Goal: Task Accomplishment & Management: Use online tool/utility

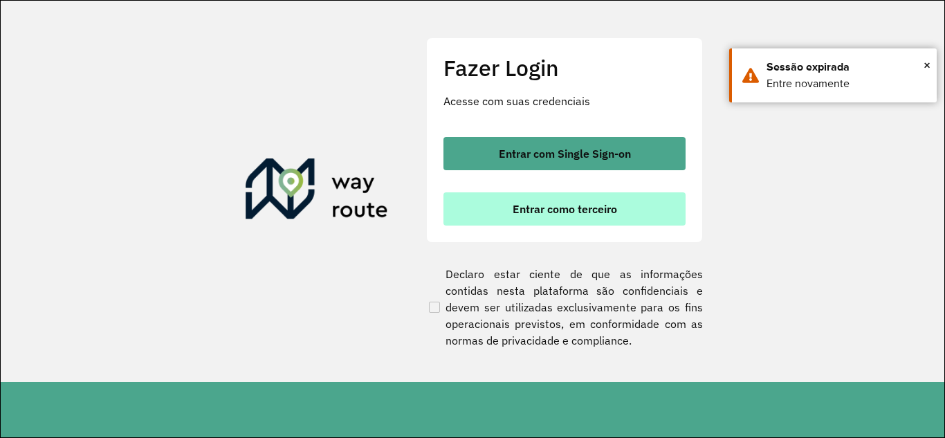
click at [521, 191] on div "Entrar com Single Sign-on Entrar como terceiro" at bounding box center [565, 181] width 242 height 89
click at [521, 203] on span "Entrar como terceiro" at bounding box center [565, 208] width 105 height 11
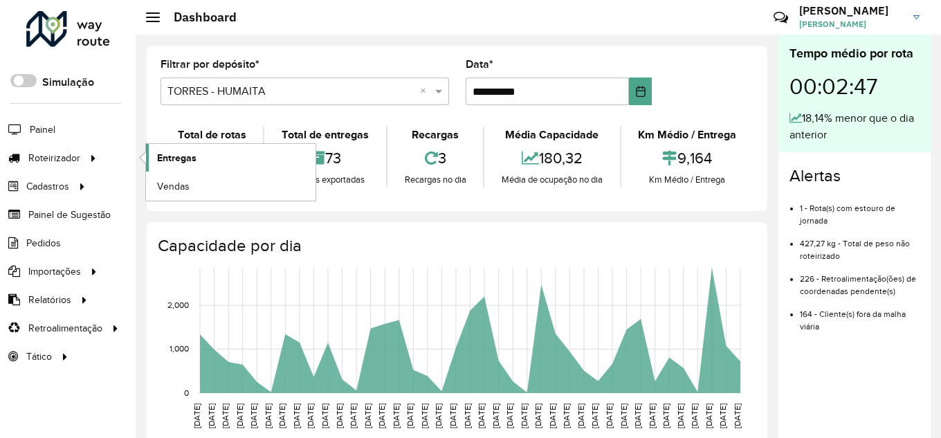
click at [159, 158] on span "Entregas" at bounding box center [176, 158] width 39 height 15
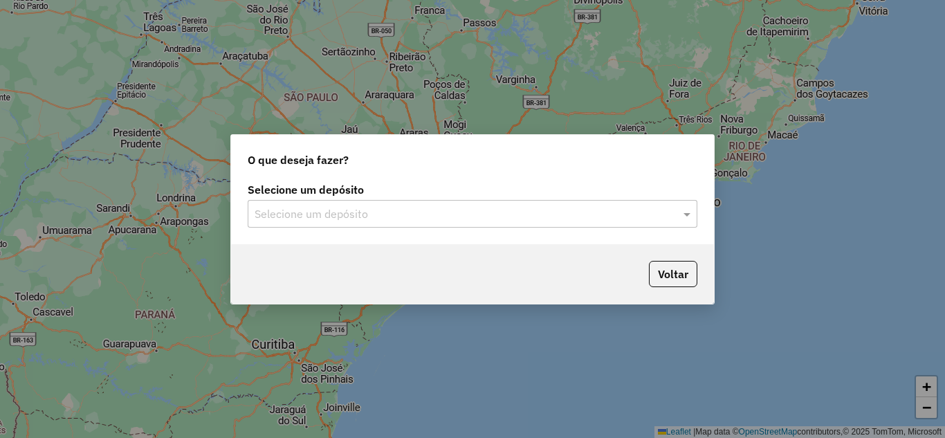
click at [309, 203] on div "Selecione um depósito" at bounding box center [473, 214] width 450 height 28
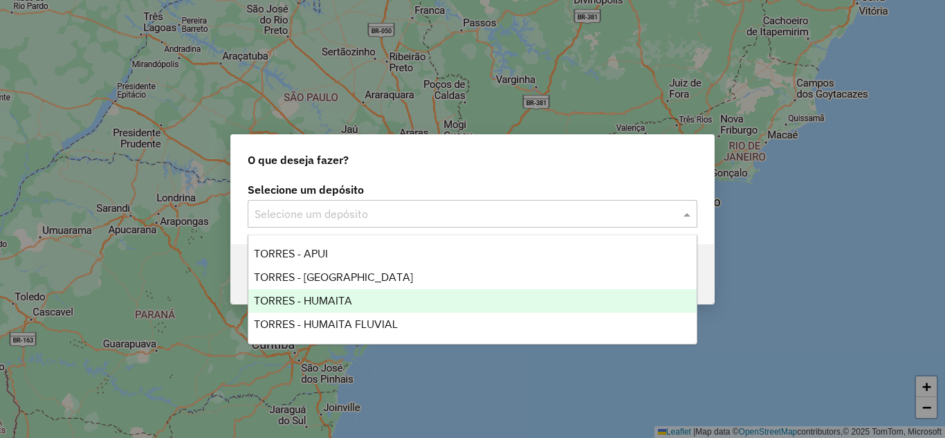
click at [339, 300] on span "TORRES - HUMAITA" at bounding box center [303, 301] width 98 height 12
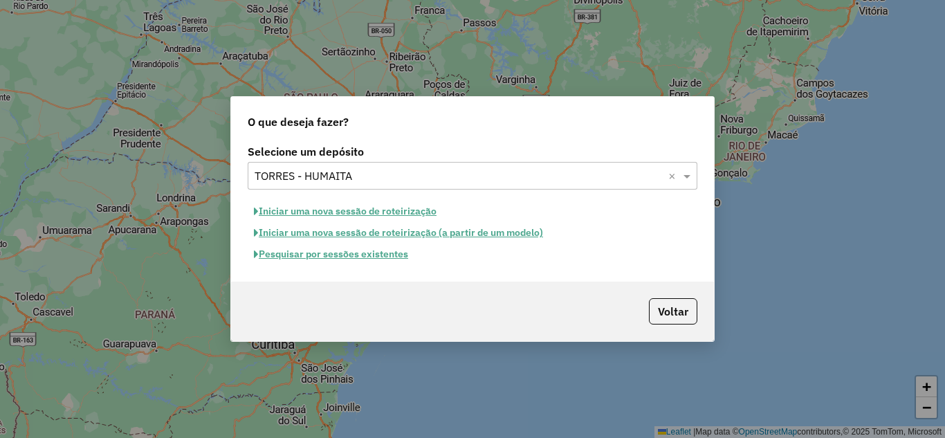
click at [321, 208] on button "Iniciar uma nova sessão de roteirização" at bounding box center [345, 211] width 195 height 21
select select "*"
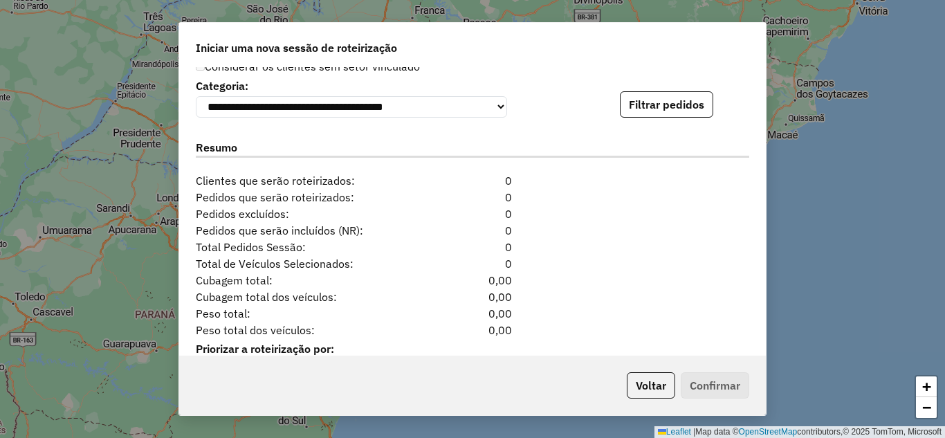
scroll to position [1397, 0]
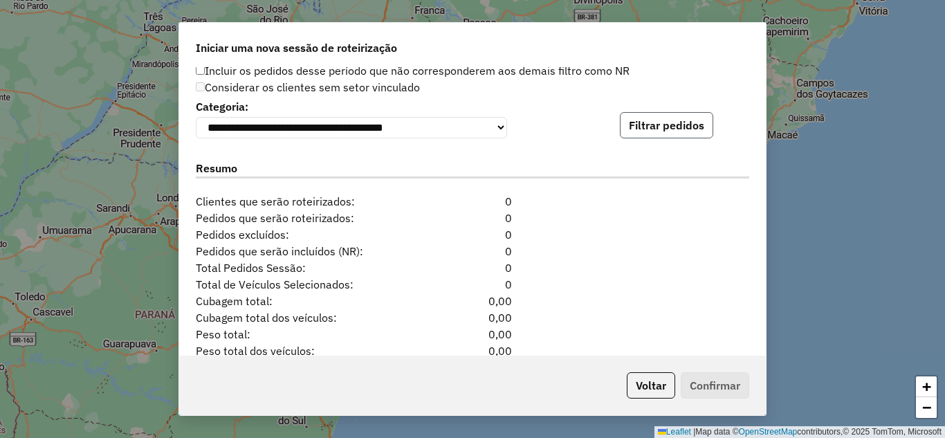
click at [691, 136] on button "Filtrar pedidos" at bounding box center [666, 125] width 93 height 26
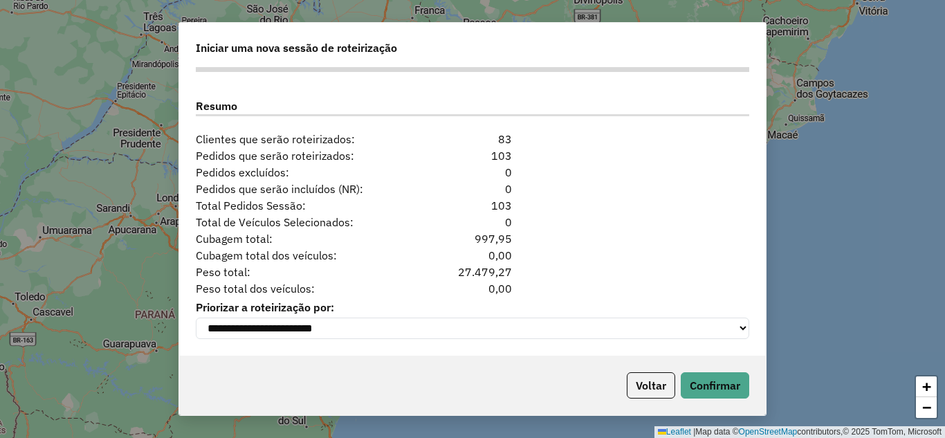
scroll to position [1752, 0]
click at [732, 388] on button "Confirmar" at bounding box center [715, 385] width 69 height 26
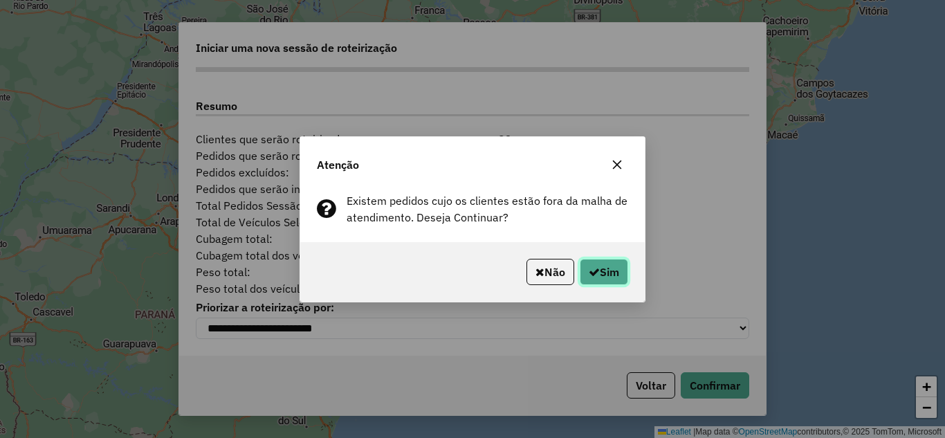
click at [622, 278] on button "Sim" at bounding box center [604, 272] width 48 height 26
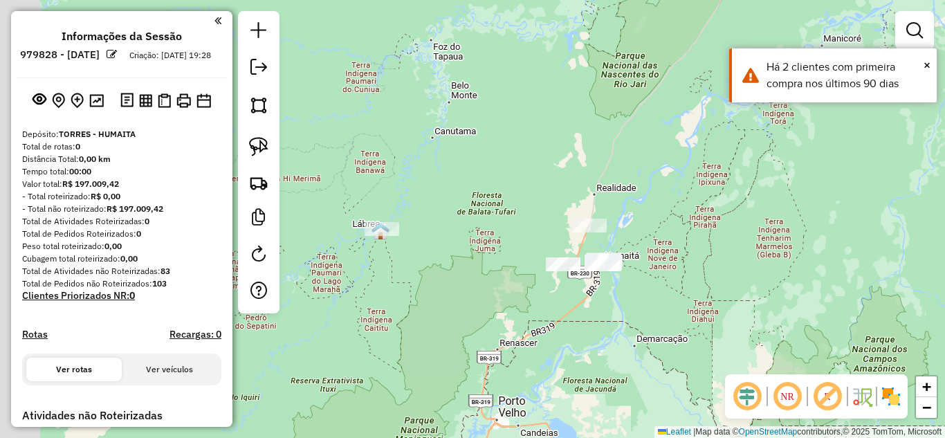
drag, startPoint x: 458, startPoint y: 341, endPoint x: 527, endPoint y: 341, distance: 69.2
click at [527, 341] on div "Janela de atendimento Grade de atendimento Capacidade Transportadoras Veículos …" at bounding box center [472, 219] width 945 height 438
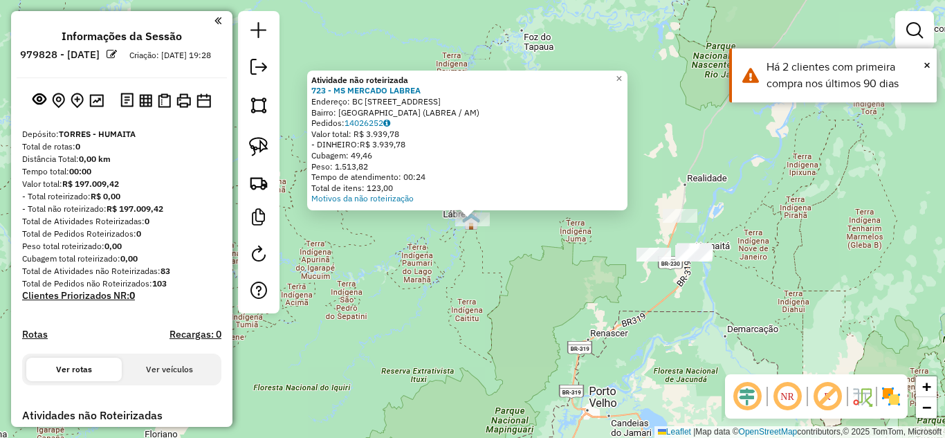
click at [534, 296] on div "Atividade não roteirizada 723 - MS MERCADO LABREA Endereço: BC PEREIRA SOBRINHO…" at bounding box center [472, 219] width 945 height 438
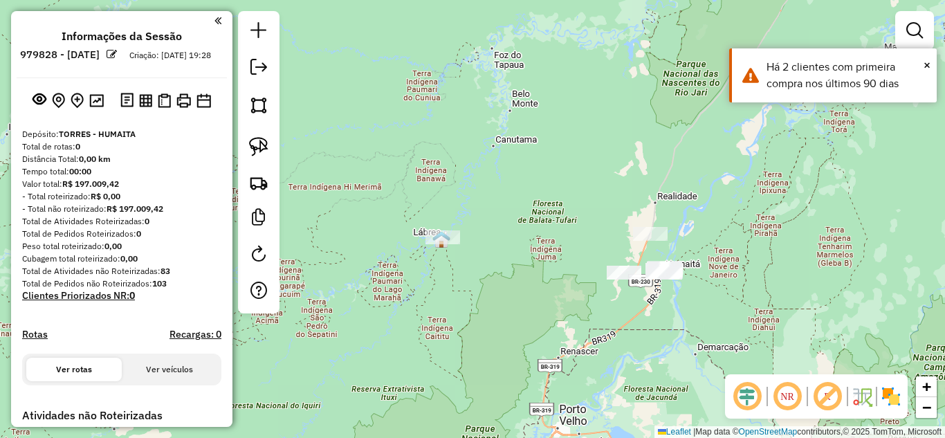
drag, startPoint x: 568, startPoint y: 277, endPoint x: 504, endPoint y: 300, distance: 68.3
click at [504, 300] on div "Janela de atendimento Grade de atendimento Capacidade Transportadoras Veículos …" at bounding box center [472, 219] width 945 height 438
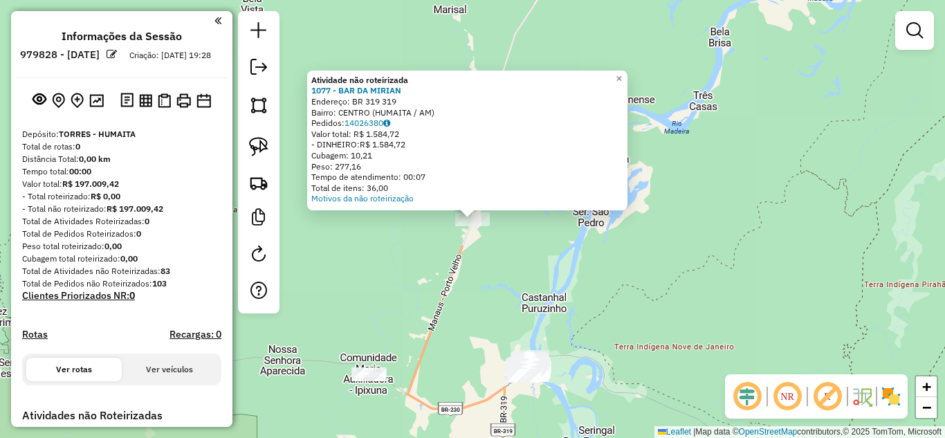
click at [511, 287] on div "Atividade não roteirizada 1077 - BAR DA MIRIAN Endereço: BR 319 319 Bairro: CEN…" at bounding box center [472, 219] width 945 height 438
click at [448, 310] on div "Atividade não roteirizada 1077 - BAR DA MIRIAN Endereço: BR 319 319 Bairro: CEN…" at bounding box center [472, 219] width 945 height 438
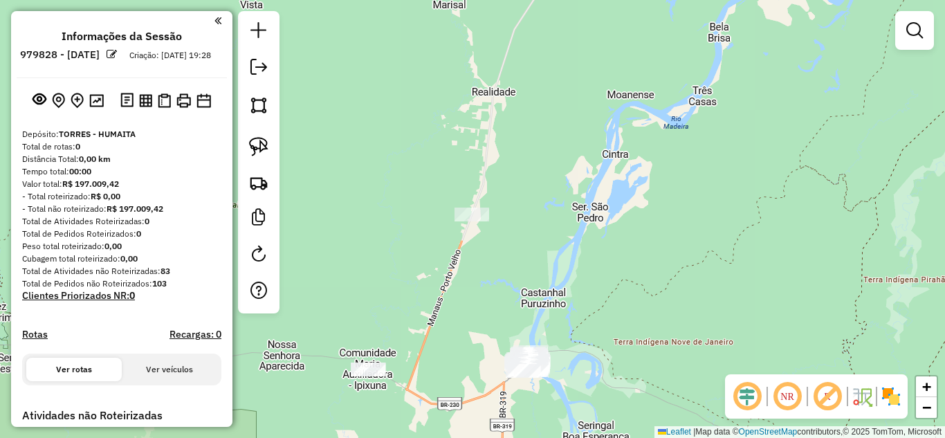
drag, startPoint x: 437, startPoint y: 330, endPoint x: 465, endPoint y: 247, distance: 87.5
click at [480, 230] on div "Janela de atendimento Grade de atendimento Capacidade Transportadoras Veículos …" at bounding box center [472, 219] width 945 height 438
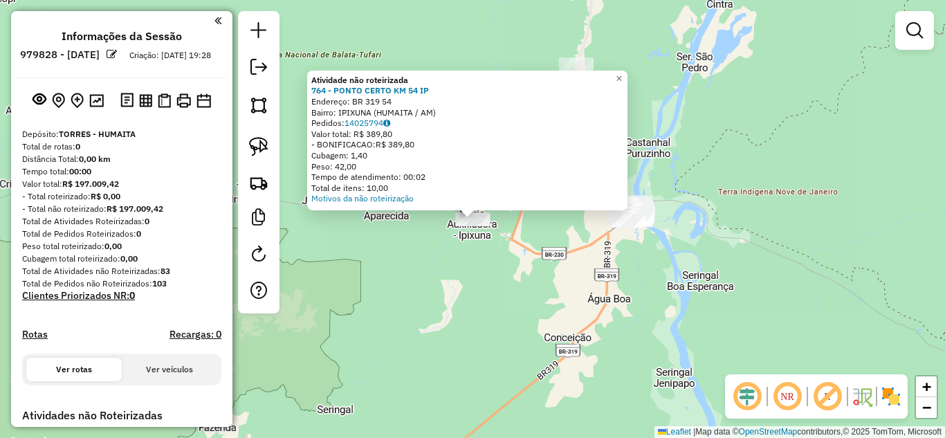
click at [489, 293] on div "Atividade não roteirizada 764 - PONTO CERTO KM 54 IP Endereço: BR 319 54 Bairro…" at bounding box center [472, 219] width 945 height 438
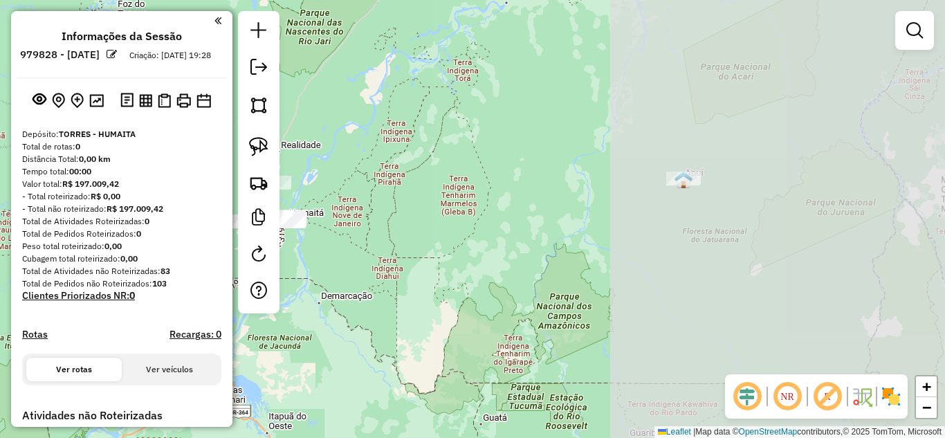
drag, startPoint x: 705, startPoint y: 317, endPoint x: 597, endPoint y: 234, distance: 136.2
click at [382, 253] on div "Janela de atendimento Grade de atendimento Capacidade Transportadoras Veículos …" at bounding box center [472, 219] width 945 height 438
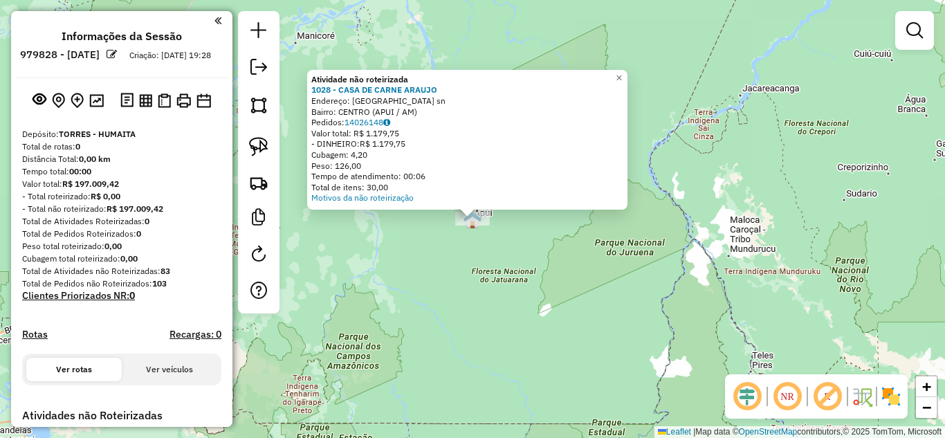
click at [480, 256] on div "Atividade não roteirizada 1028 - CASA DE CARNE ARAUJO Endereço: [GEOGRAPHIC_DAT…" at bounding box center [472, 219] width 945 height 438
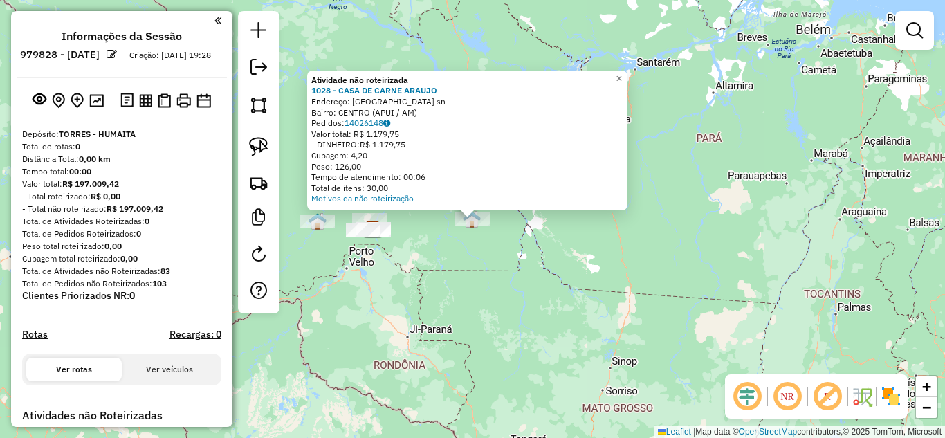
click at [496, 260] on div "Atividade não roteirizada 1028 - CASA DE CARNE ARAUJO Endereço: [GEOGRAPHIC_DAT…" at bounding box center [472, 219] width 945 height 438
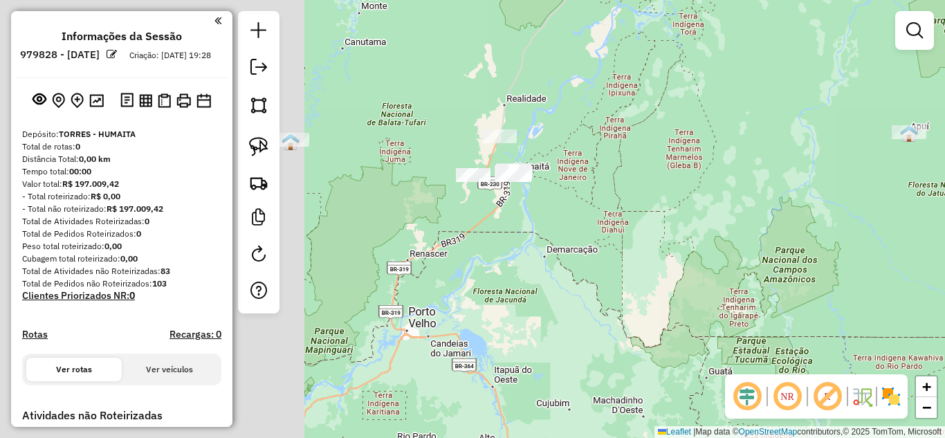
drag, startPoint x: 399, startPoint y: 282, endPoint x: 767, endPoint y: 303, distance: 368.1
click at [767, 303] on div "Janela de atendimento Grade de atendimento Capacidade Transportadoras Veículos …" at bounding box center [472, 219] width 945 height 438
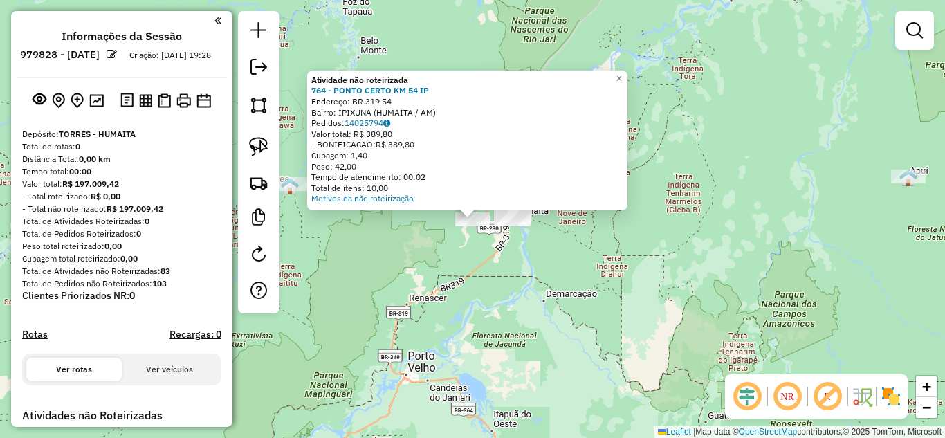
click at [424, 267] on div "Atividade não roteirizada 764 - PONTO CERTO KM 54 IP Endereço: BR 319 54 Bairro…" at bounding box center [472, 219] width 945 height 438
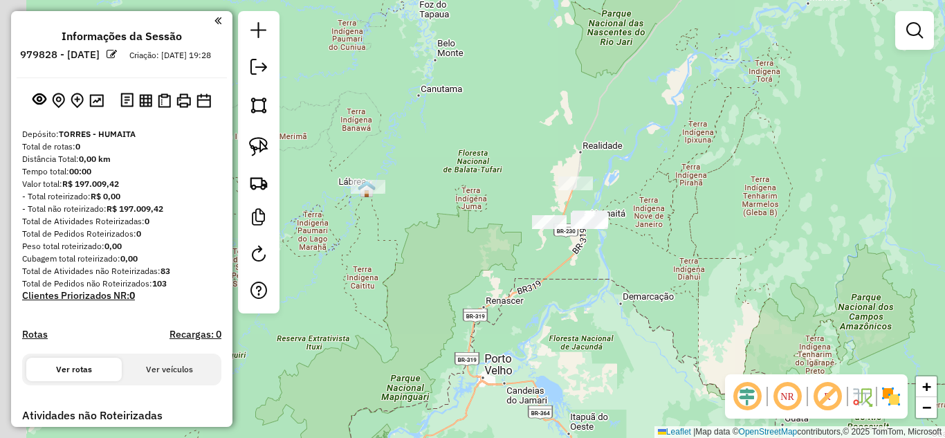
drag, startPoint x: 370, startPoint y: 268, endPoint x: 447, endPoint y: 271, distance: 76.9
click at [447, 271] on div "Janela de atendimento Grade de atendimento Capacidade Transportadoras Veículos …" at bounding box center [472, 219] width 945 height 438
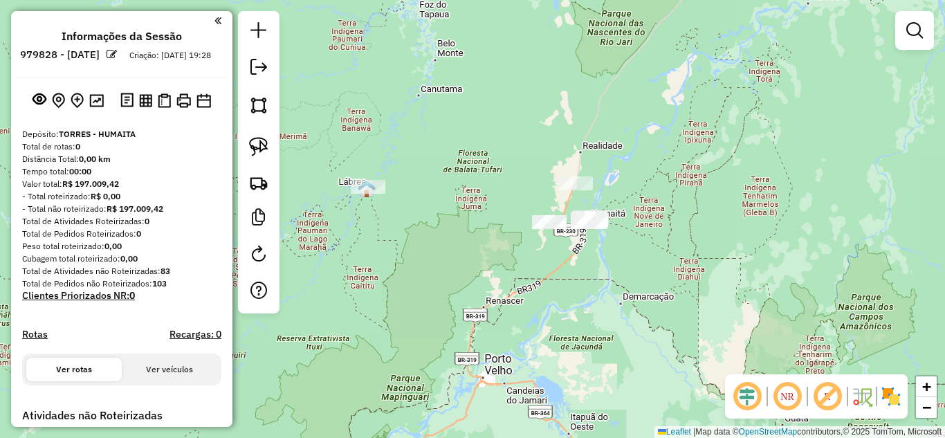
click at [368, 194] on div at bounding box center [368, 187] width 35 height 14
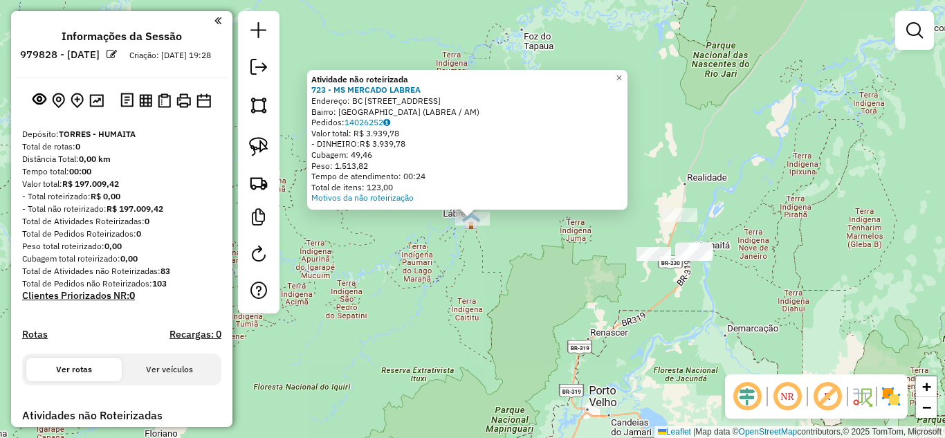
click at [444, 268] on div "Atividade não roteirizada 723 - MS MERCADO LABREA Endereço: BC PEREIRA SOBRINHO…" at bounding box center [472, 219] width 945 height 438
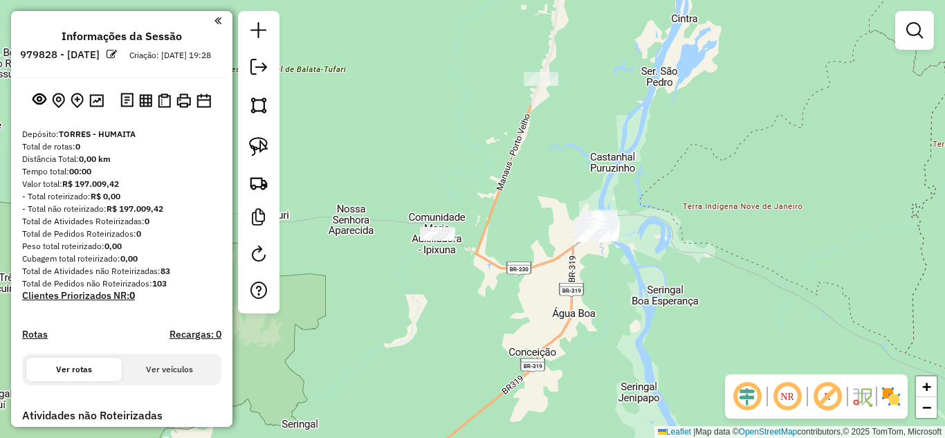
drag, startPoint x: 687, startPoint y: 265, endPoint x: 543, endPoint y: 269, distance: 143.3
click at [543, 269] on div "Janela de atendimento Grade de atendimento Capacidade Transportadoras Veículos …" at bounding box center [472, 219] width 945 height 438
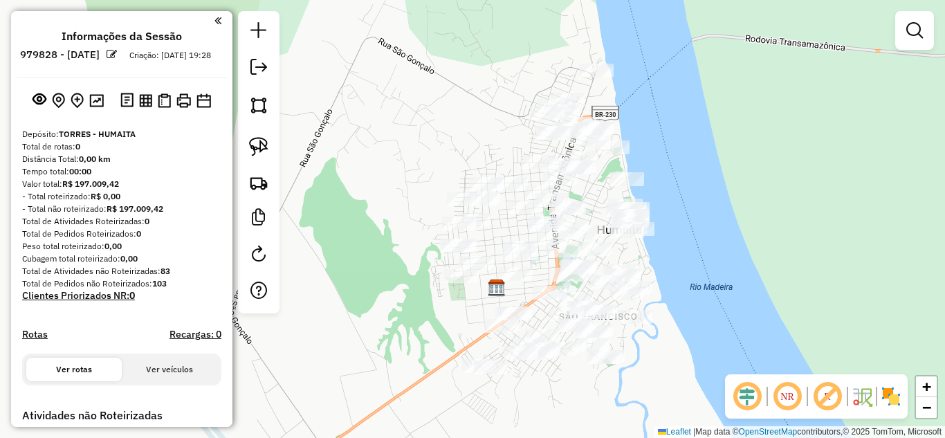
drag, startPoint x: 509, startPoint y: 299, endPoint x: 500, endPoint y: 257, distance: 42.6
click at [500, 257] on div "Janela de atendimento Grade de atendimento Capacidade Transportadoras Veículos …" at bounding box center [472, 219] width 945 height 438
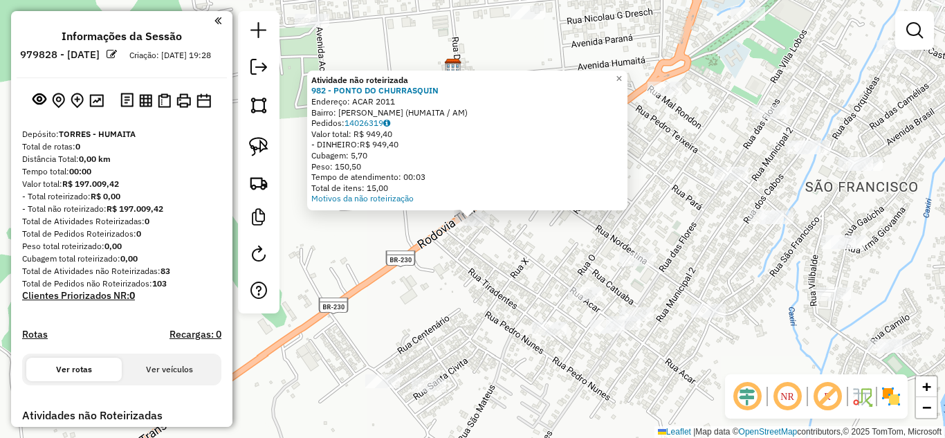
click at [550, 271] on div "Atividade não roteirizada 982 - PONTO DO CHURRASQUIN Endereço: ACAR 2011 Bairro…" at bounding box center [472, 219] width 945 height 438
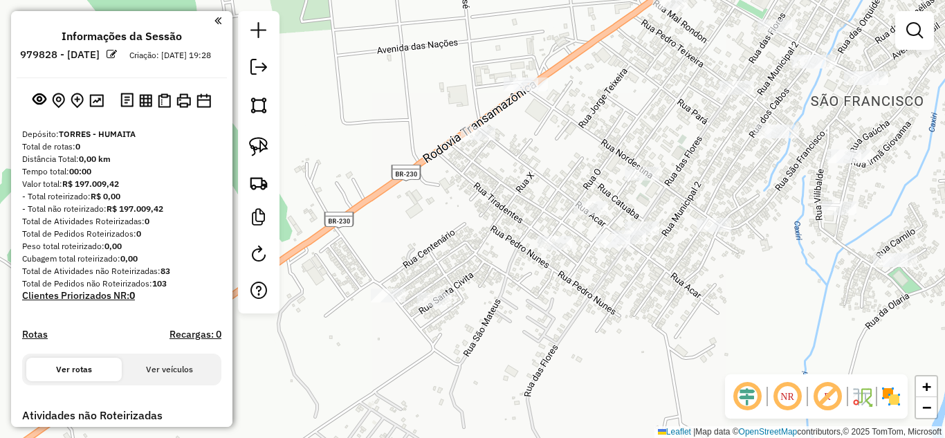
drag, startPoint x: 493, startPoint y: 288, endPoint x: 454, endPoint y: 228, distance: 72.0
click at [502, 193] on div "Janela de atendimento Grade de atendimento Capacidade Transportadoras Veículos …" at bounding box center [472, 219] width 945 height 438
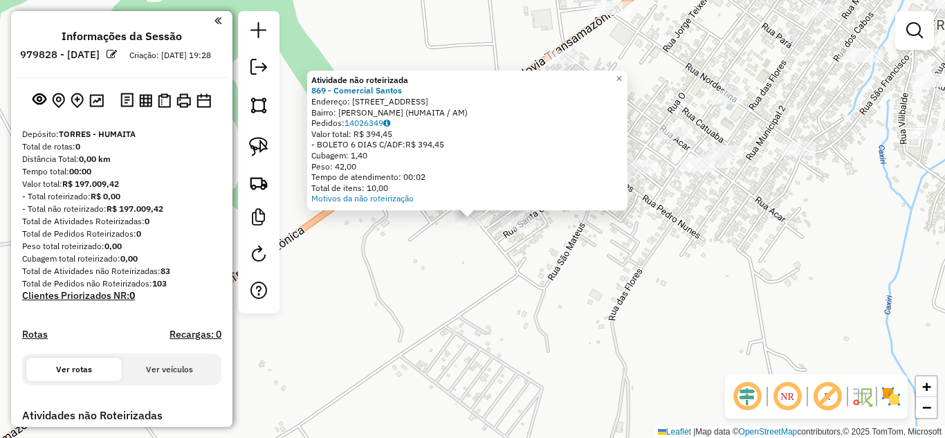
click at [507, 230] on div at bounding box center [519, 224] width 35 height 14
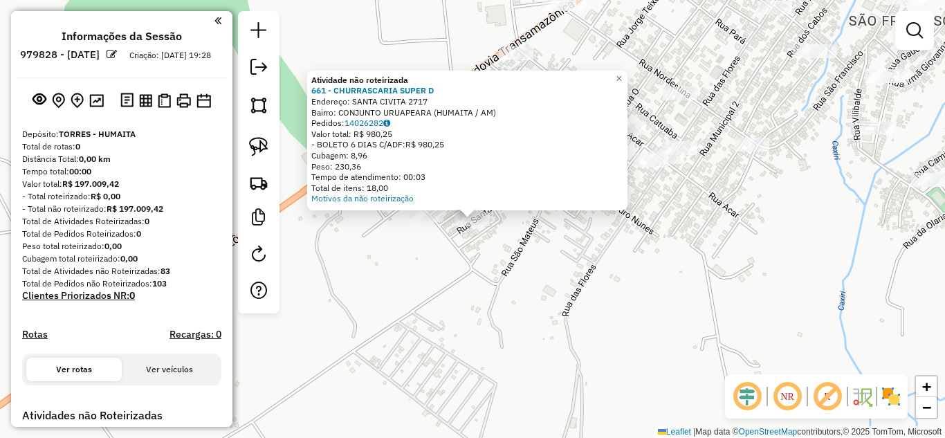
click at [523, 259] on div "Atividade não roteirizada 661 - CHURRASCARIA SUPER D Endereço: SANTA CIVITA 271…" at bounding box center [472, 219] width 945 height 438
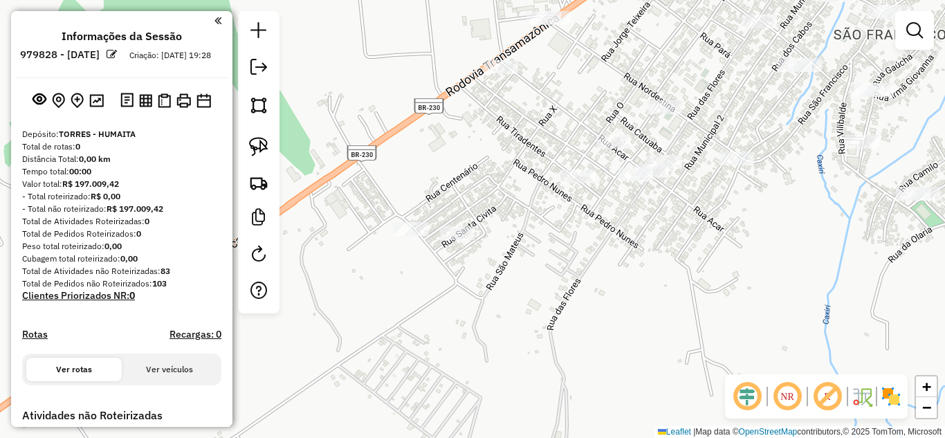
drag, startPoint x: 554, startPoint y: 241, endPoint x: 454, endPoint y: 275, distance: 106.2
click at [454, 275] on div "Janela de atendimento Grade de atendimento Capacidade Transportadoras Veículos …" at bounding box center [472, 219] width 945 height 438
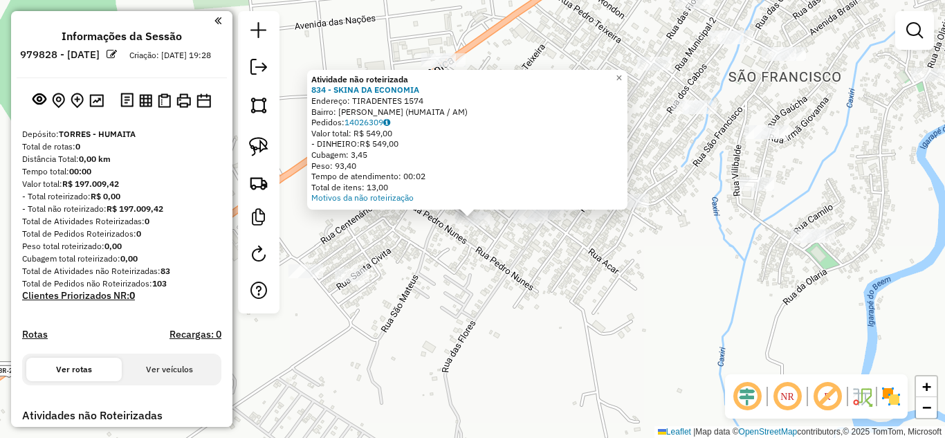
click at [484, 267] on div "Atividade não roteirizada 834 - SKINA DA ECONOMIA Endereço: TIRADENTES 1574 Bai…" at bounding box center [472, 219] width 945 height 438
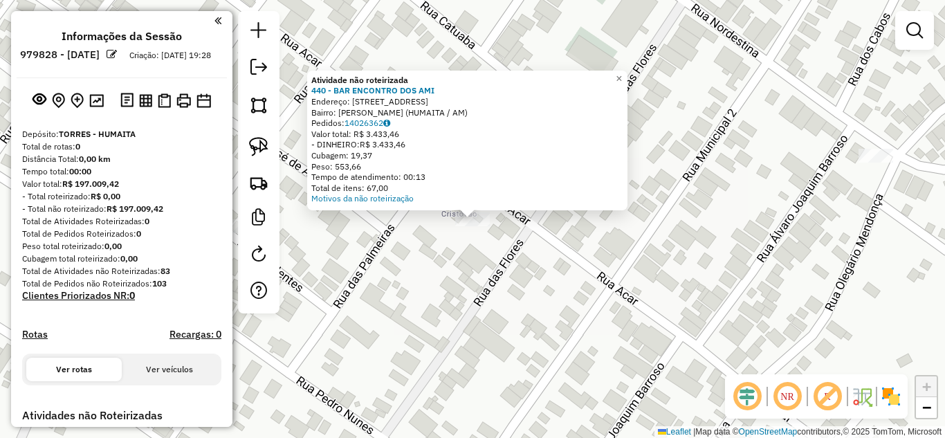
click at [500, 264] on div "Atividade não roteirizada 440 - BAR ENCONTRO DOS AMI Endereço: [STREET_ADDRESS]…" at bounding box center [472, 219] width 945 height 438
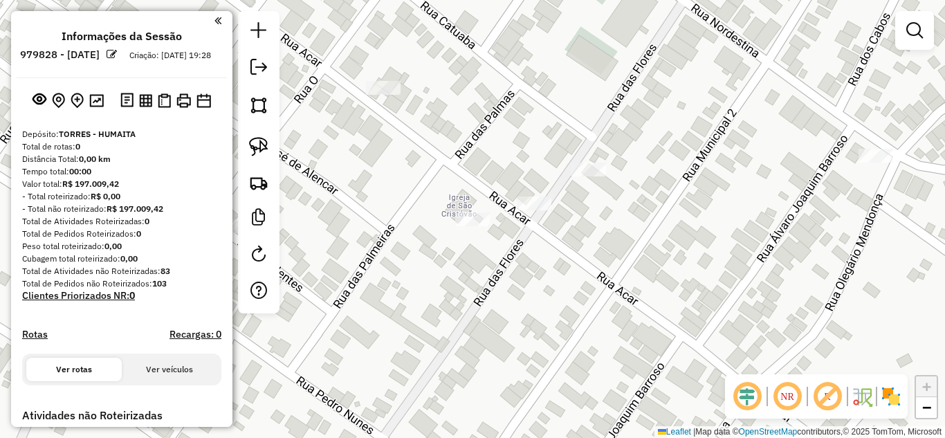
click at [534, 210] on div at bounding box center [534, 204] width 35 height 14
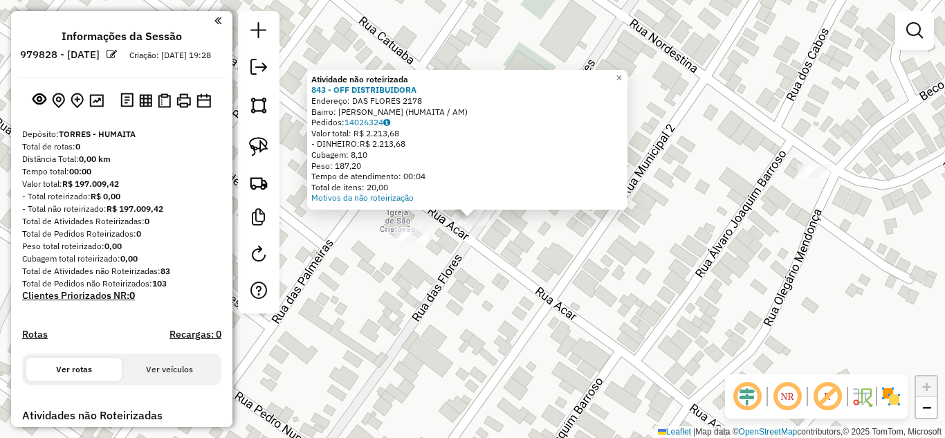
click at [524, 259] on div "Atividade não roteirizada 843 - OFF DISTRIBUIDORA Endereço: DAS FLORES 2178 Bai…" at bounding box center [472, 219] width 945 height 438
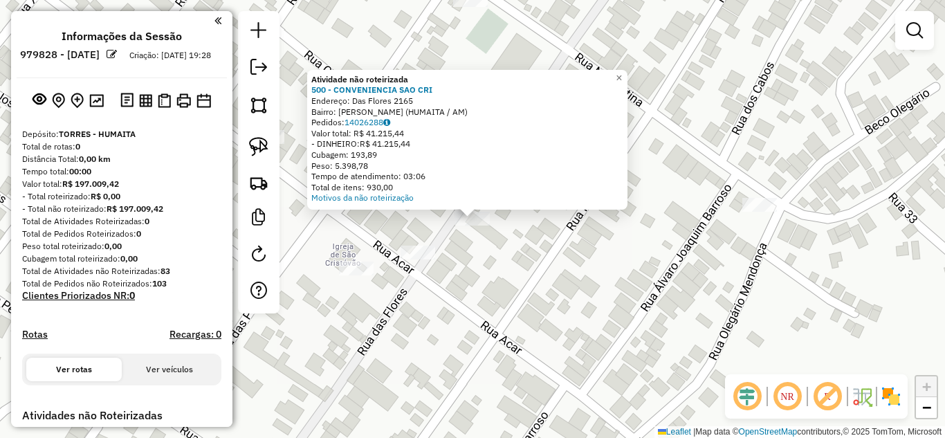
click at [518, 266] on div "Atividade não roteirizada 500 - CONVENIENCIA SAO CRI Endereço: Das Flores 2165 …" at bounding box center [472, 219] width 945 height 438
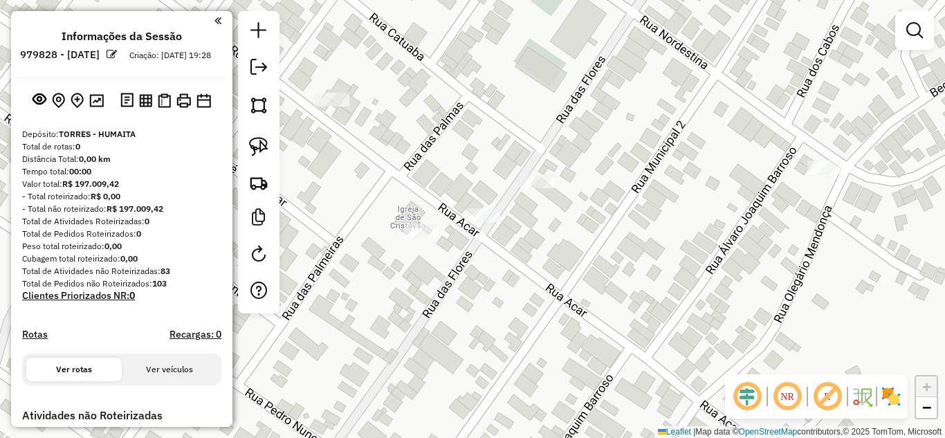
drag, startPoint x: 491, startPoint y: 288, endPoint x: 559, endPoint y: 253, distance: 76.5
click at [568, 252] on div "Janela de atendimento Grade de atendimento Capacidade Transportadoras Veículos …" at bounding box center [472, 219] width 945 height 438
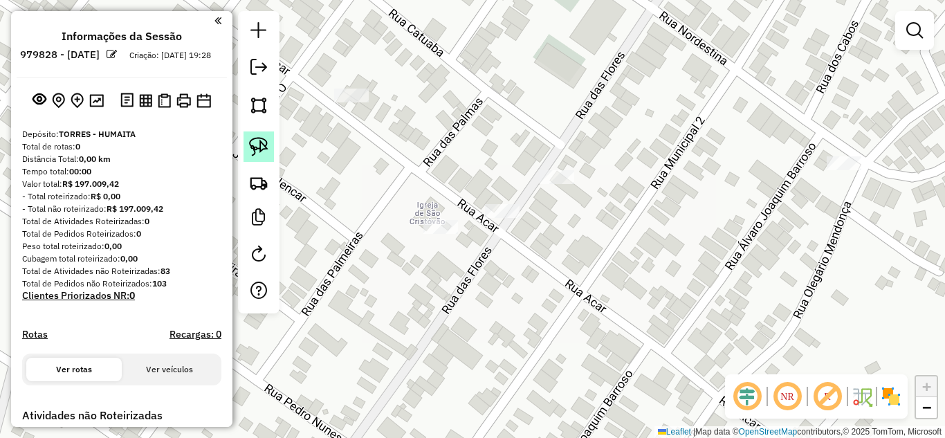
click at [259, 146] on img at bounding box center [258, 146] width 19 height 19
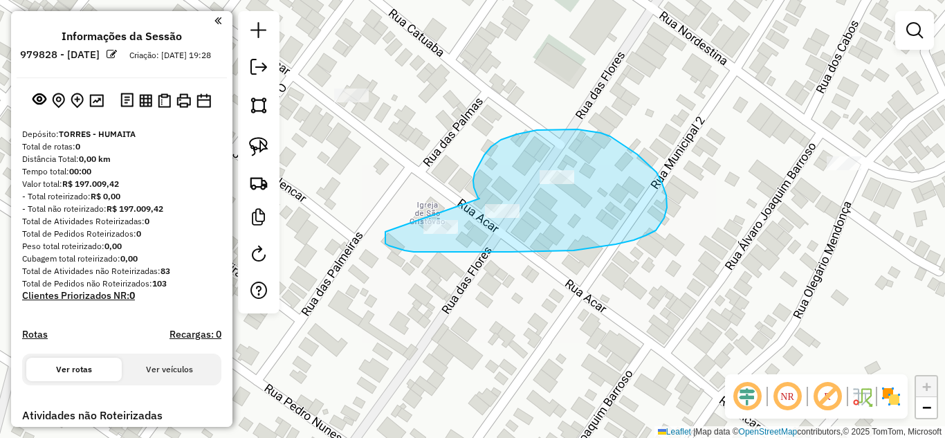
drag, startPoint x: 478, startPoint y: 198, endPoint x: 387, endPoint y: 229, distance: 96.5
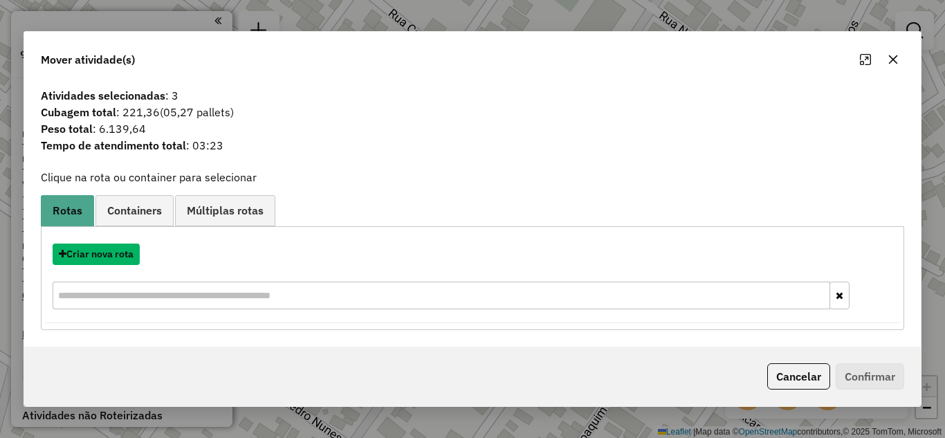
click at [123, 260] on button "Criar nova rota" at bounding box center [96, 254] width 87 height 21
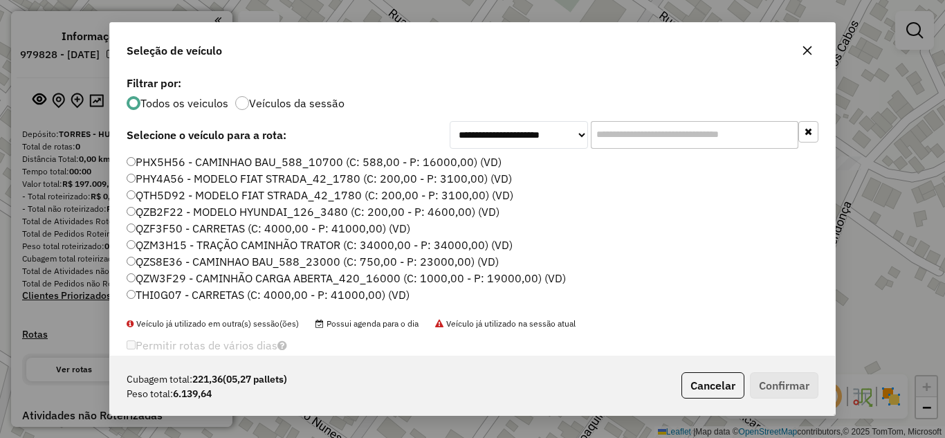
click at [200, 163] on label "PHX5H56 - CAMINHAO BAU_588_10700 (C: 588,00 - P: 16000,00) (VD)" at bounding box center [314, 162] width 375 height 17
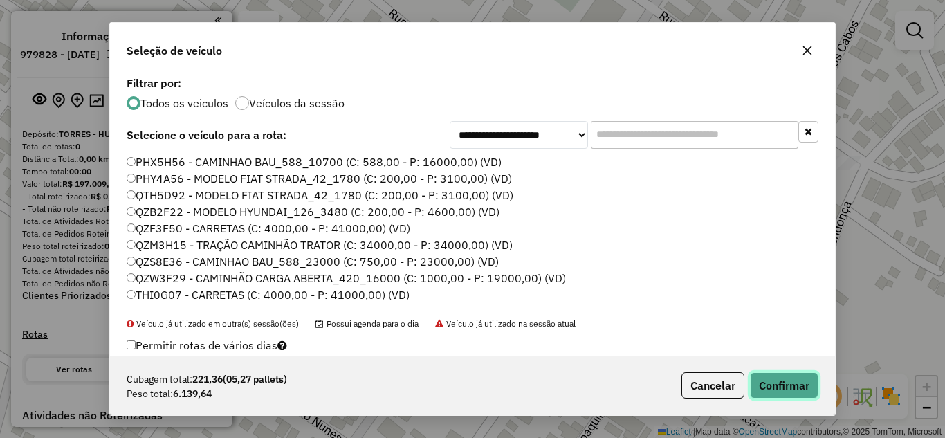
click at [788, 390] on button "Confirmar" at bounding box center [784, 385] width 69 height 26
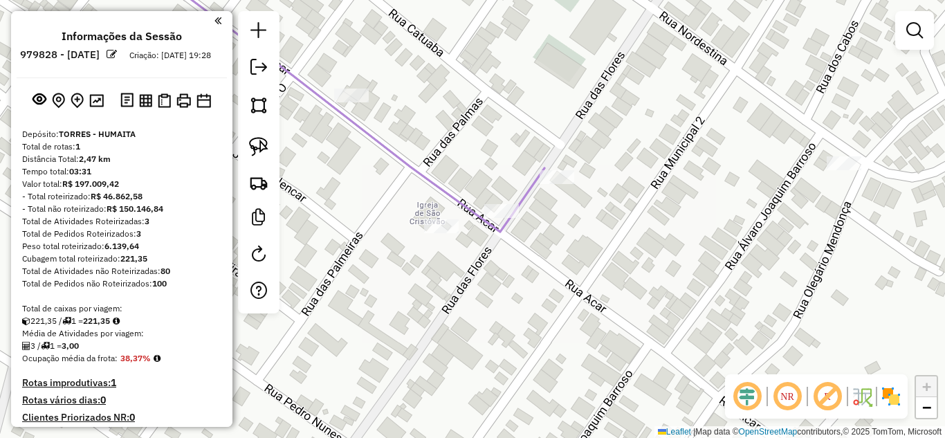
click at [853, 181] on div "Janela de atendimento Grade de atendimento Capacidade Transportadoras Veículos …" at bounding box center [472, 219] width 945 height 438
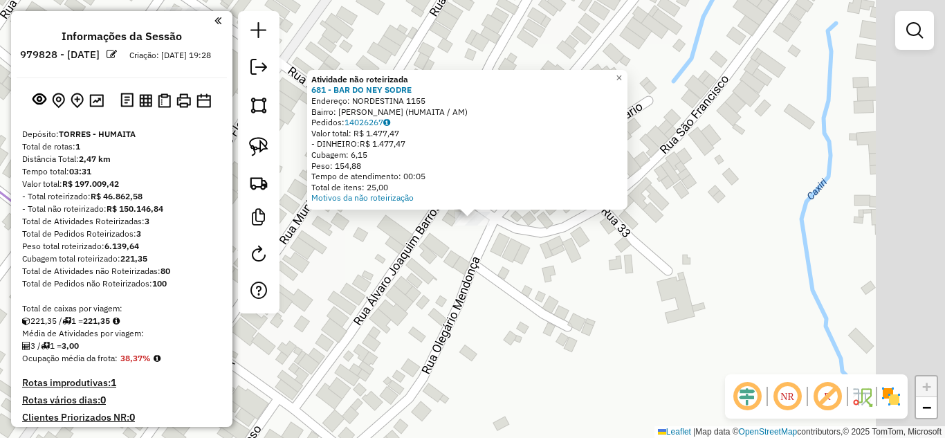
click at [464, 271] on div "Atividade não roteirizada 681 - BAR DO NEY SODRE Endereço: NORDESTINA 1155 Bair…" at bounding box center [472, 219] width 945 height 438
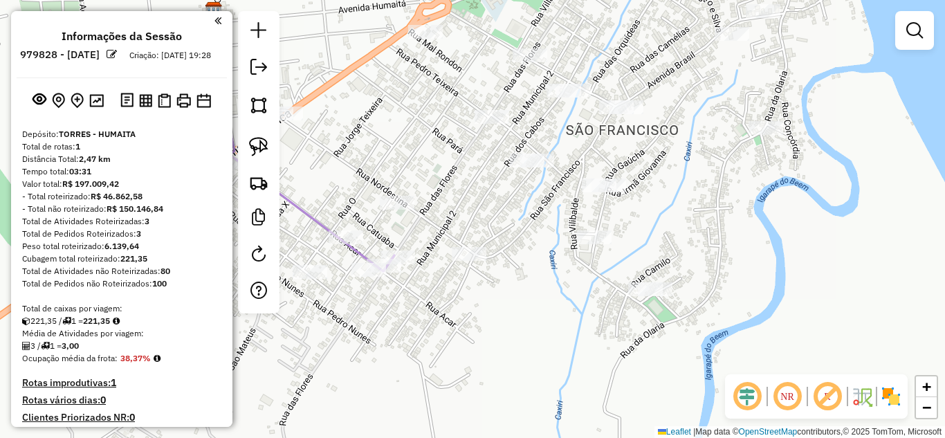
click at [536, 167] on div at bounding box center [527, 161] width 35 height 14
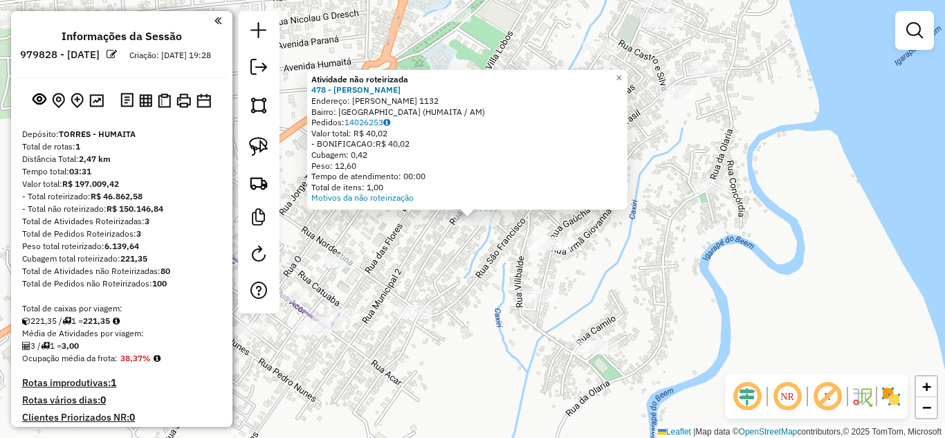
click at [465, 254] on div "Atividade não roteirizada 478 - ARAUJO E [PERSON_NAME]: [PERSON_NAME][STREET_AD…" at bounding box center [472, 219] width 945 height 438
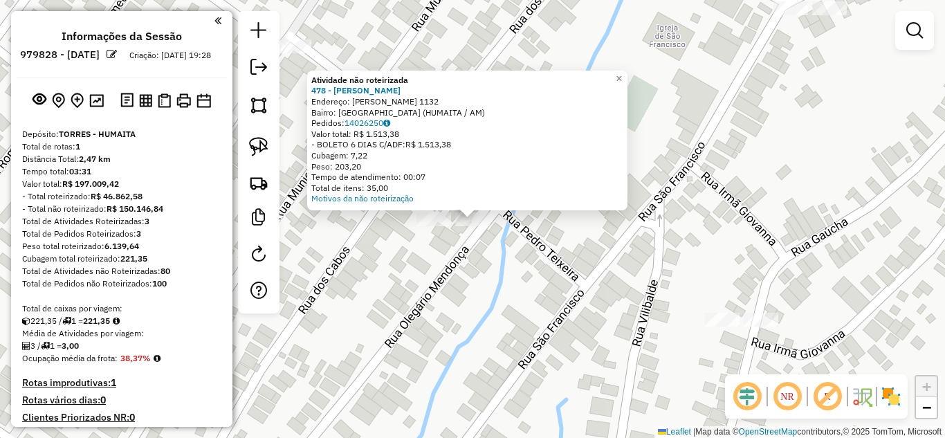
click at [481, 266] on div "Atividade não roteirizada 478 - [PERSON_NAME]: [PERSON_NAME][STREET_ADDRESS] (H…" at bounding box center [472, 219] width 945 height 438
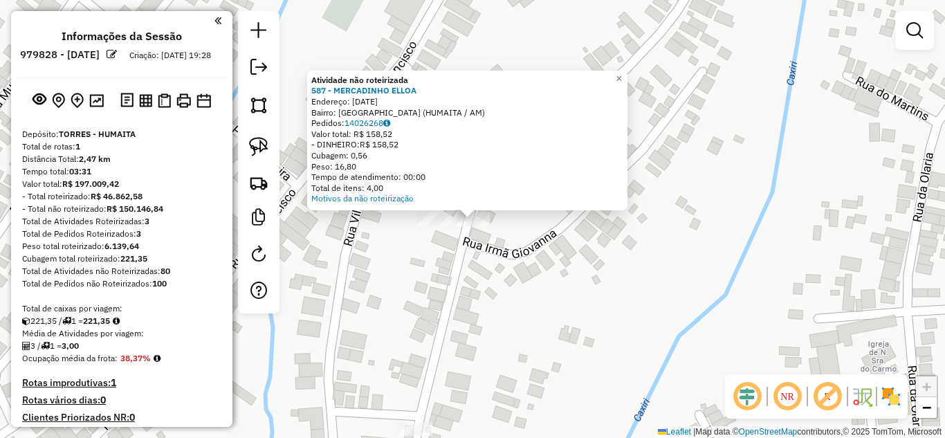
click at [484, 284] on div "Atividade não roteirizada 587 - MERCADINHO ELLOA Endereço: [DATE] Bairro: [GEOG…" at bounding box center [472, 219] width 945 height 438
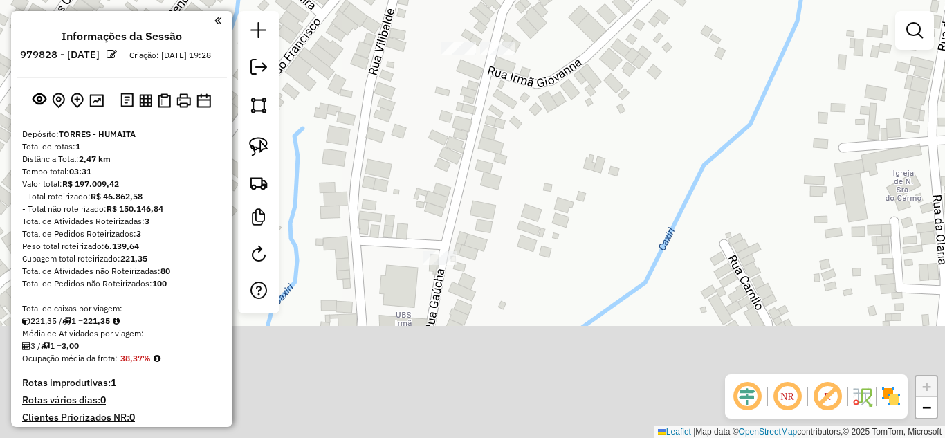
drag, startPoint x: 484, startPoint y: 278, endPoint x: 503, endPoint y: 127, distance: 152.0
click at [503, 127] on div "Janela de atendimento Grade de atendimento Capacidade Transportadoras Veículos …" at bounding box center [472, 219] width 945 height 438
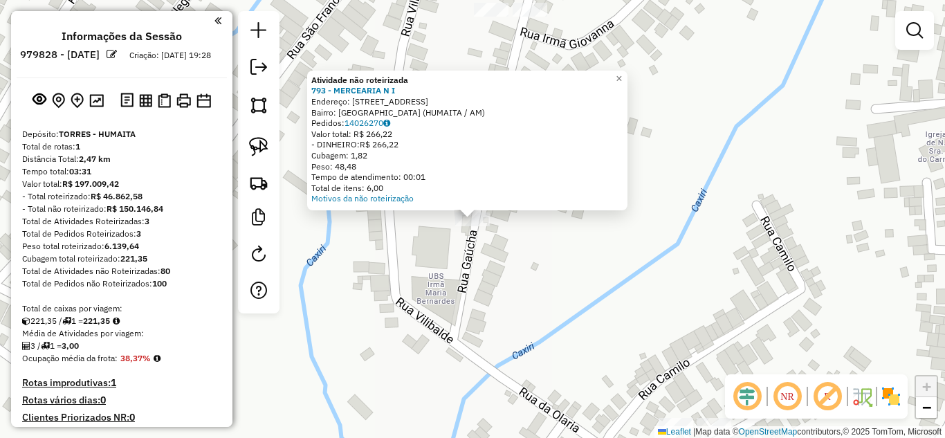
click at [444, 258] on div "Atividade não roteirizada 793 - MERCEARIA N I Endereço: [STREET_ADDRESS] Pedido…" at bounding box center [472, 219] width 945 height 438
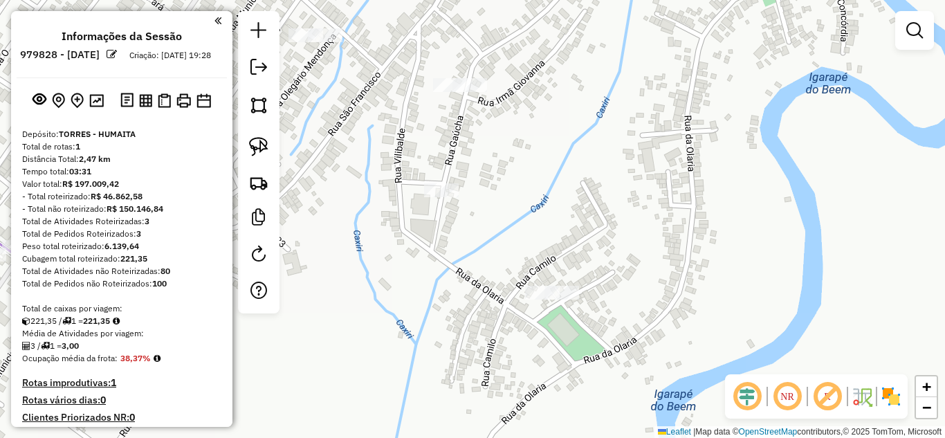
drag, startPoint x: 473, startPoint y: 296, endPoint x: 444, endPoint y: 219, distance: 82.8
click at [444, 219] on div "Janela de atendimento Grade de atendimento Capacidade Transportadoras Veículos …" at bounding box center [472, 219] width 945 height 438
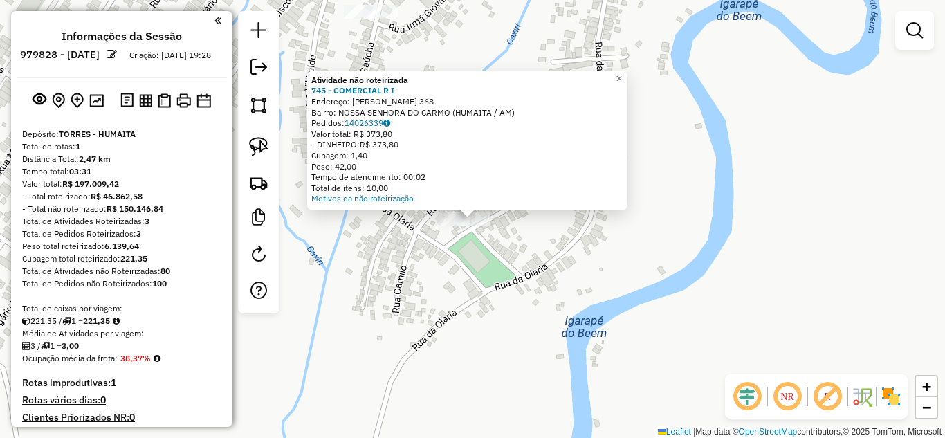
click at [496, 235] on div "Atividade não roteirizada 745 - COMERCIAL R I Endereço: [PERSON_NAME] 368 Bairr…" at bounding box center [472, 219] width 945 height 438
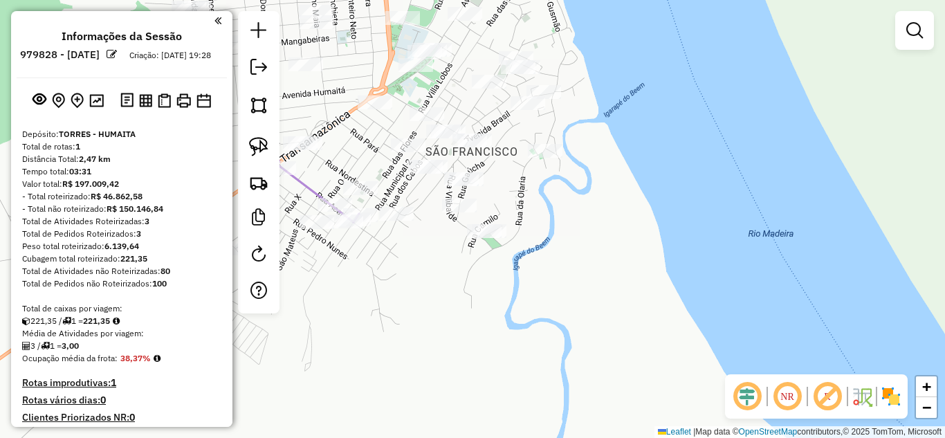
click at [537, 158] on div at bounding box center [545, 151] width 35 height 14
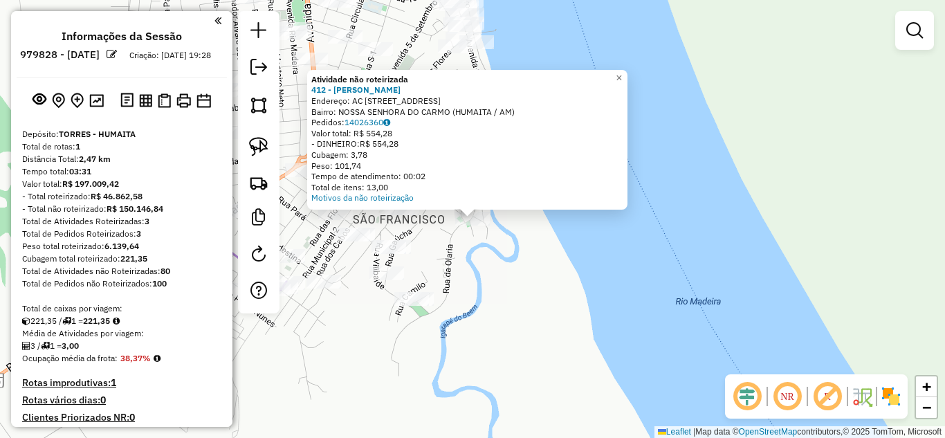
click at [498, 248] on div "Atividade não roteirizada 412 - BAR ZE CARVALHO Endereço: AC [STREET_ADDRESS] P…" at bounding box center [472, 219] width 945 height 438
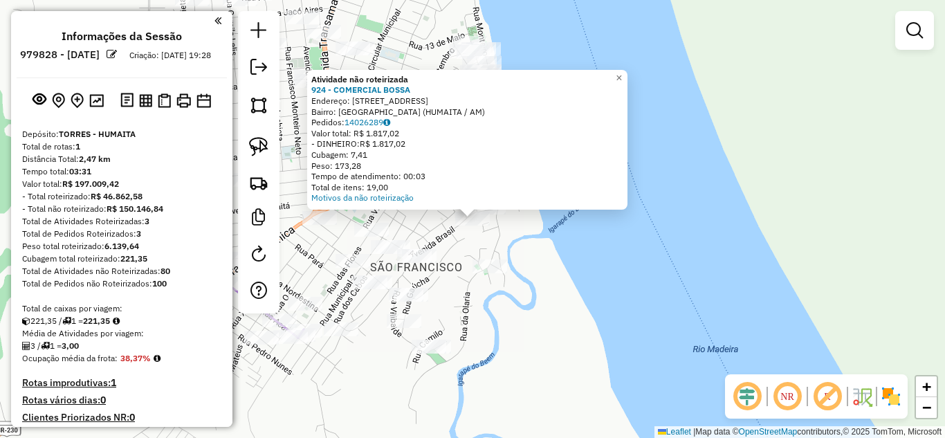
click at [506, 238] on div "Atividade não roteirizada 924 - COMERCIAL BOSSA Endereço: [STREET_ADDRESS] Bair…" at bounding box center [472, 219] width 945 height 438
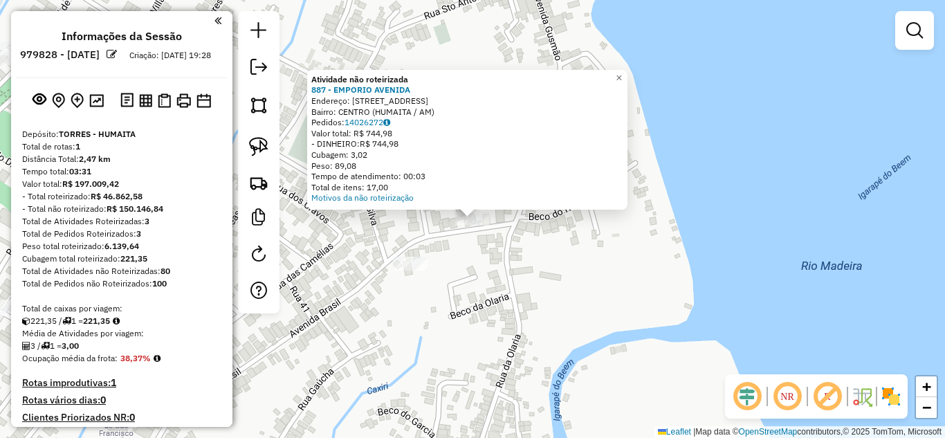
click at [487, 262] on div "Atividade não roteirizada 887 - EMPORIO AVENIDA Endereço: [STREET_ADDRESS][GEOG…" at bounding box center [472, 219] width 945 height 438
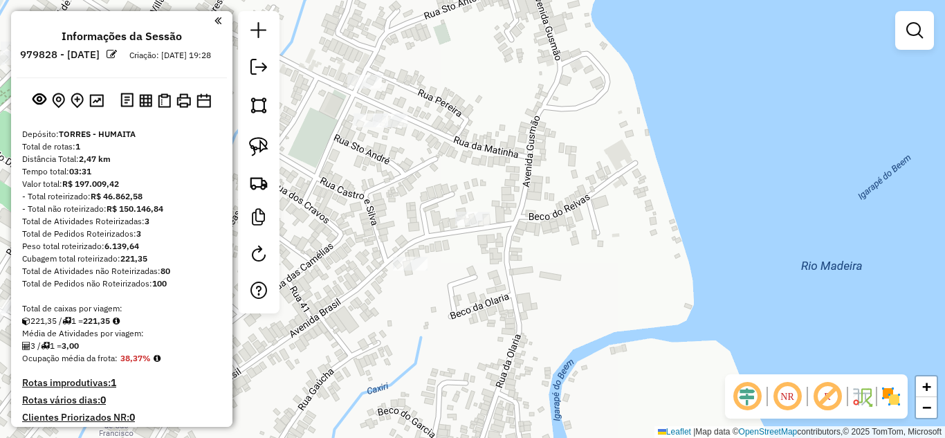
drag, startPoint x: 492, startPoint y: 274, endPoint x: 678, endPoint y: 317, distance: 191.1
click at [678, 317] on div "Atividade não roteirizada 887 - EMPORIO AVENIDA Endereço: [STREET_ADDRESS][GEOG…" at bounding box center [472, 219] width 945 height 438
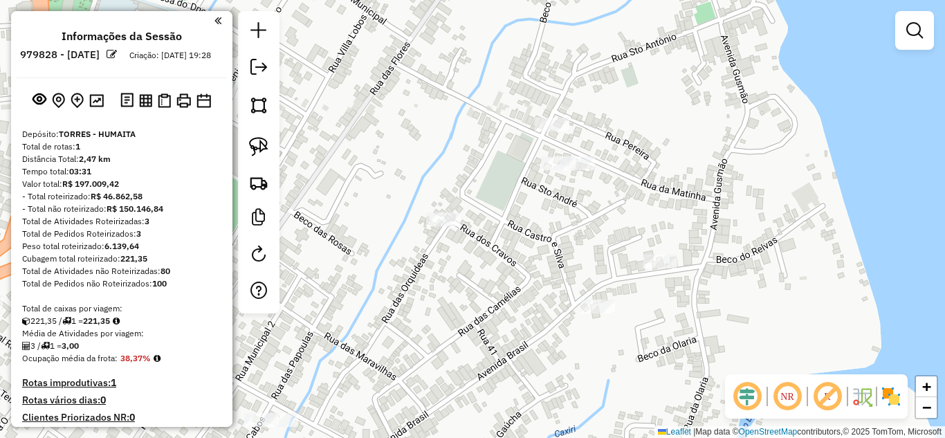
click at [556, 155] on div "Janela de atendimento Grade de atendimento Capacidade Transportadoras Veículos …" at bounding box center [472, 219] width 945 height 438
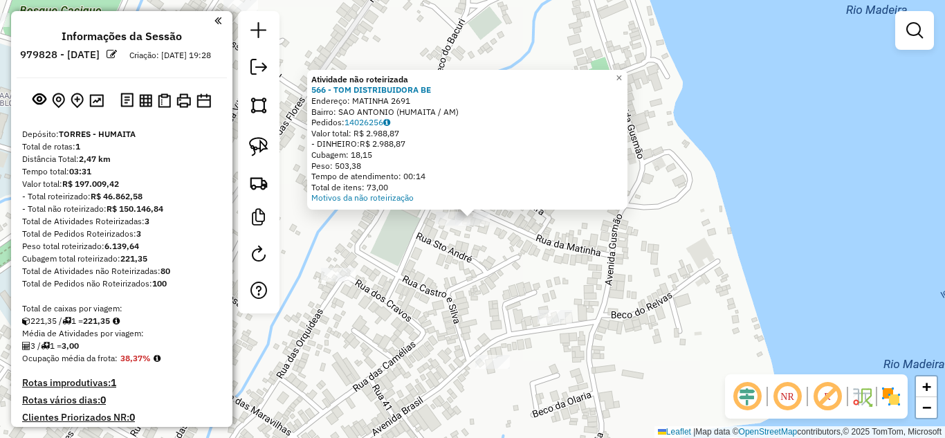
click at [476, 246] on div "Atividade não roteirizada 566 - TOM DISTRIBUIDORA BE Endereço: MATINHA 2691 Bai…" at bounding box center [472, 219] width 945 height 438
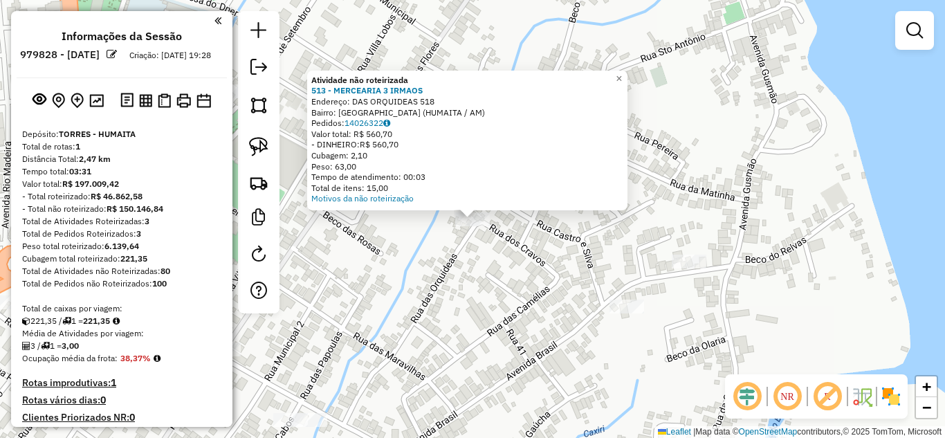
click at [506, 274] on div "Atividade não roteirizada 513 - MERCEARIA 3 IRMAOS Endereço: DAS ORQUIDEAS 518 …" at bounding box center [472, 219] width 945 height 438
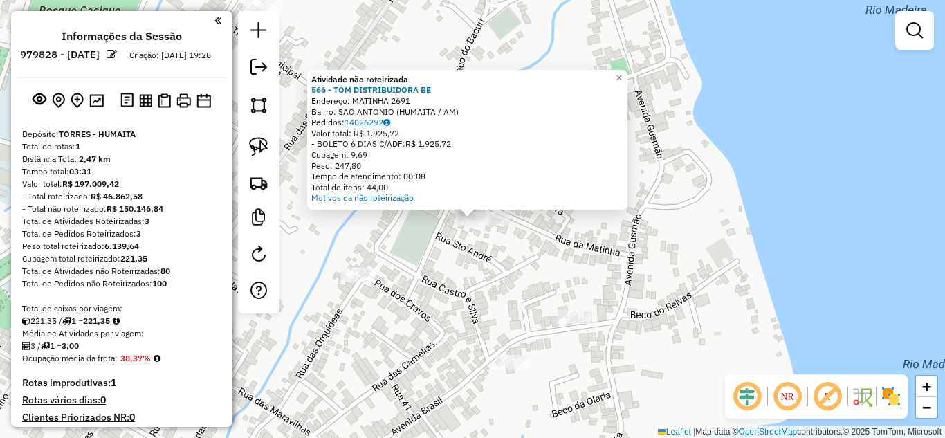
click at [490, 239] on div "Atividade não roteirizada 566 - TOM DISTRIBUIDORA BE Endereço: MATINHA 2691 Bai…" at bounding box center [472, 219] width 945 height 438
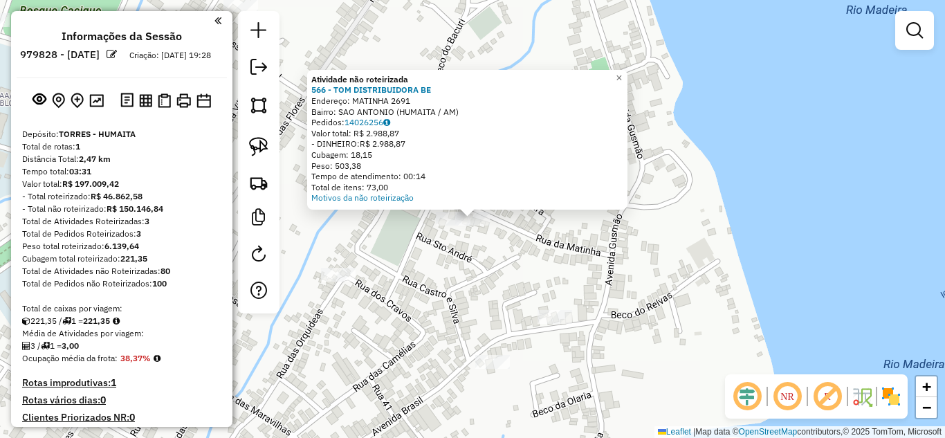
click at [481, 275] on div "Atividade não roteirizada 566 - TOM DISTRIBUIDORA BE Endereço: MATINHA 2691 Bai…" at bounding box center [472, 219] width 945 height 438
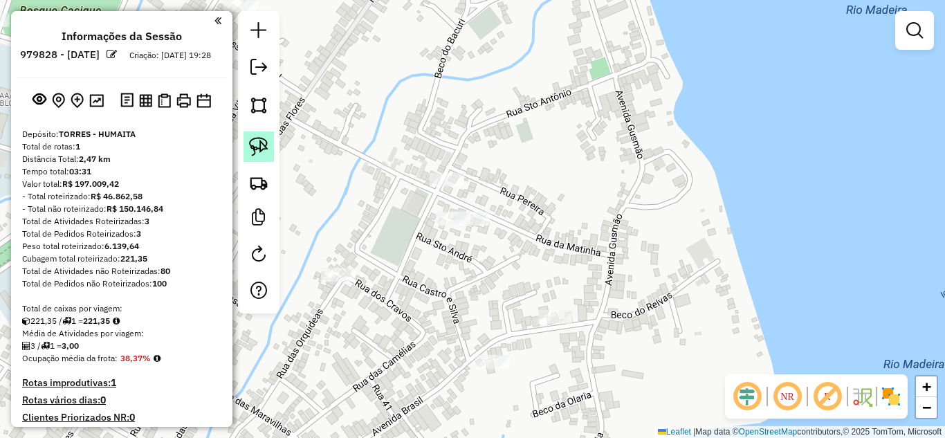
click at [271, 156] on link at bounding box center [259, 147] width 30 height 30
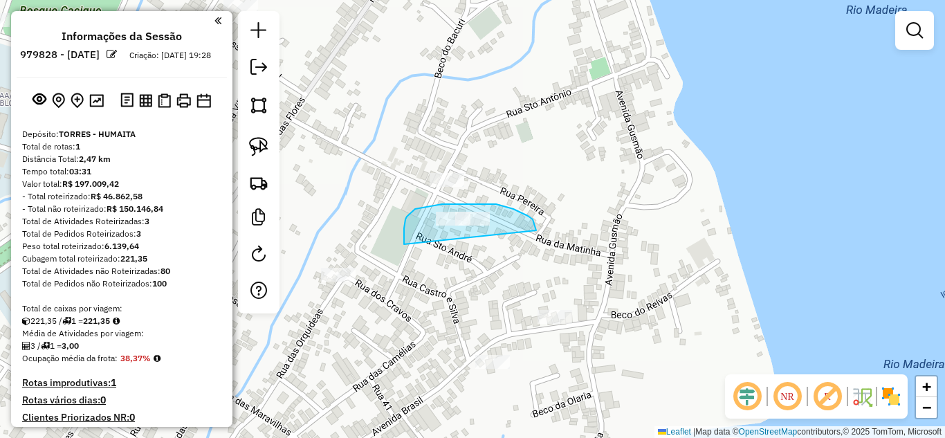
drag, startPoint x: 404, startPoint y: 244, endPoint x: 531, endPoint y: 237, distance: 126.8
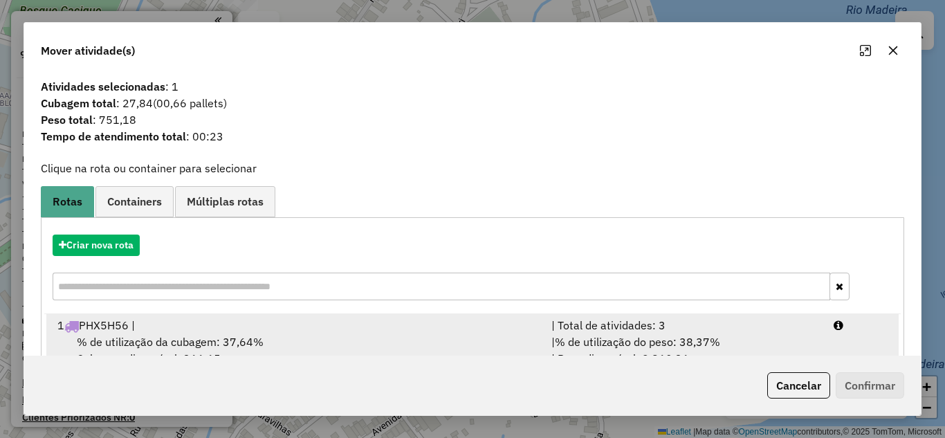
click at [692, 328] on div "| Total de atividades: 3" at bounding box center [684, 325] width 282 height 17
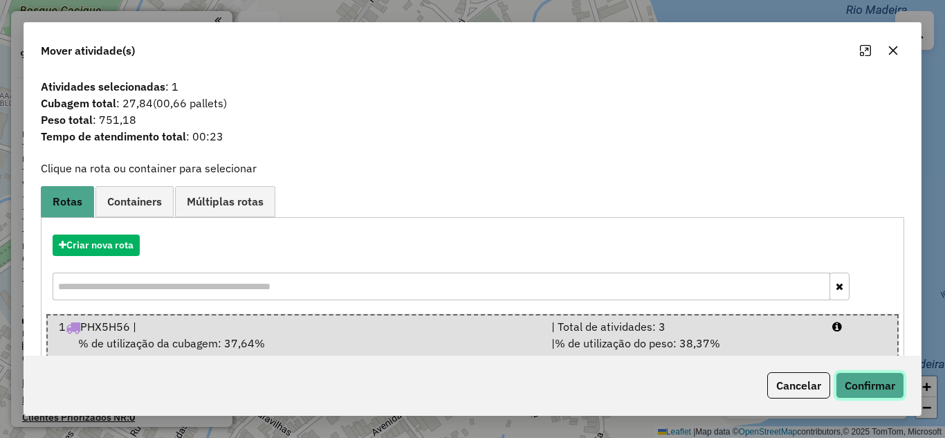
click at [843, 377] on button "Confirmar" at bounding box center [870, 385] width 69 height 26
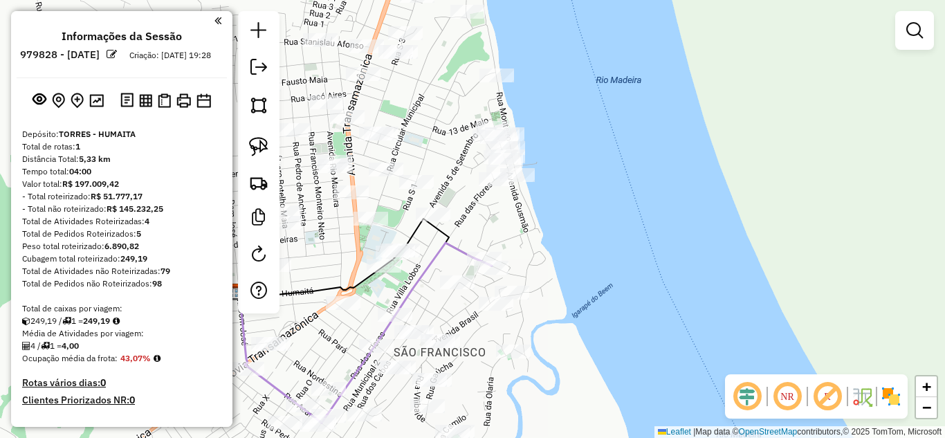
drag, startPoint x: 471, startPoint y: 202, endPoint x: 479, endPoint y: 273, distance: 71.8
click at [471, 280] on div "Janela de atendimento Grade de atendimento Capacidade Transportadoras Veículos …" at bounding box center [472, 219] width 945 height 438
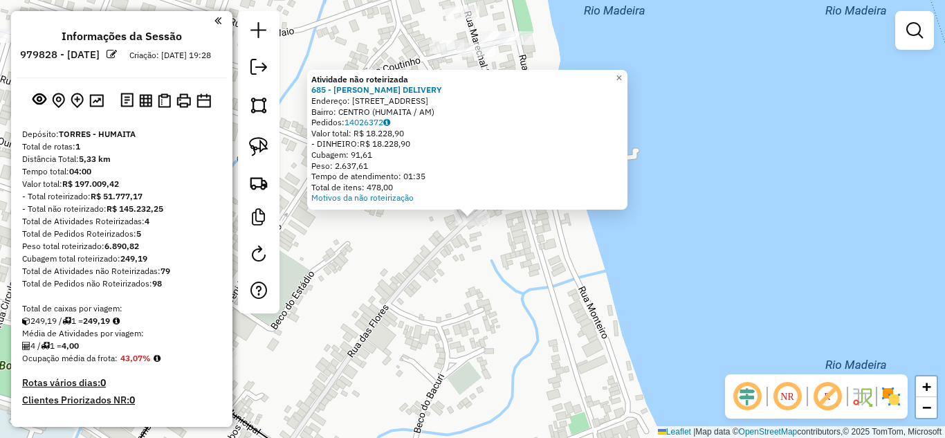
click at [487, 278] on div "Atividade não roteirizada 685 - SUSHI BIBI DELIVERY Endereço: [STREET_ADDRESS] …" at bounding box center [472, 219] width 945 height 438
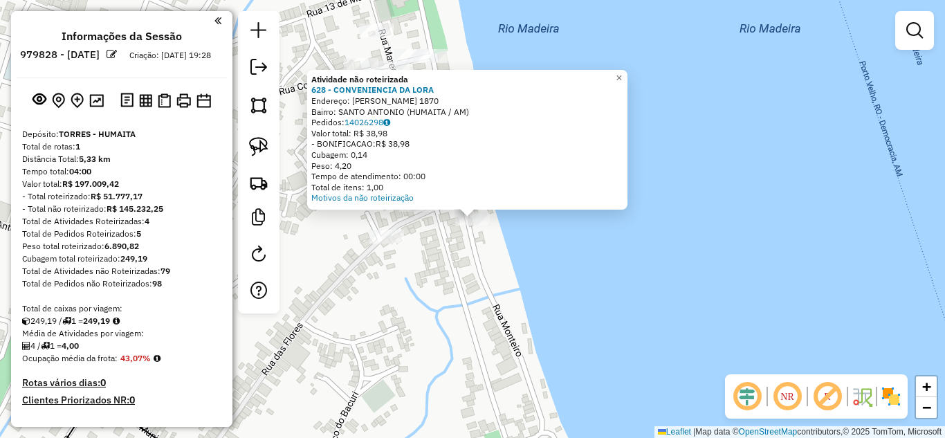
click at [478, 249] on div "Atividade não roteirizada 628 - CONVENIENCIA DA [PERSON_NAME]: MONTEIRO 1870 Ba…" at bounding box center [472, 219] width 945 height 438
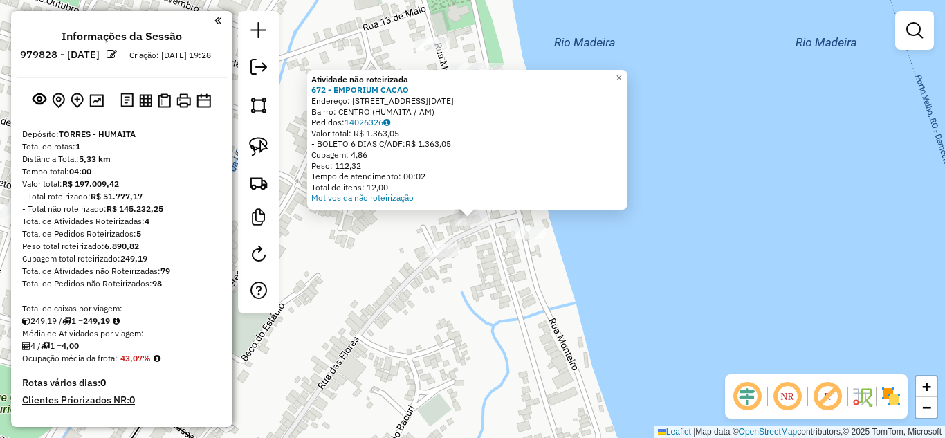
drag, startPoint x: 498, startPoint y: 265, endPoint x: 523, endPoint y: 245, distance: 32.0
click at [500, 265] on div "Atividade não roteirizada 672 - EMPORIUM CACAO Endereço: [STREET_ADDRESS][DATE]…" at bounding box center [472, 219] width 945 height 438
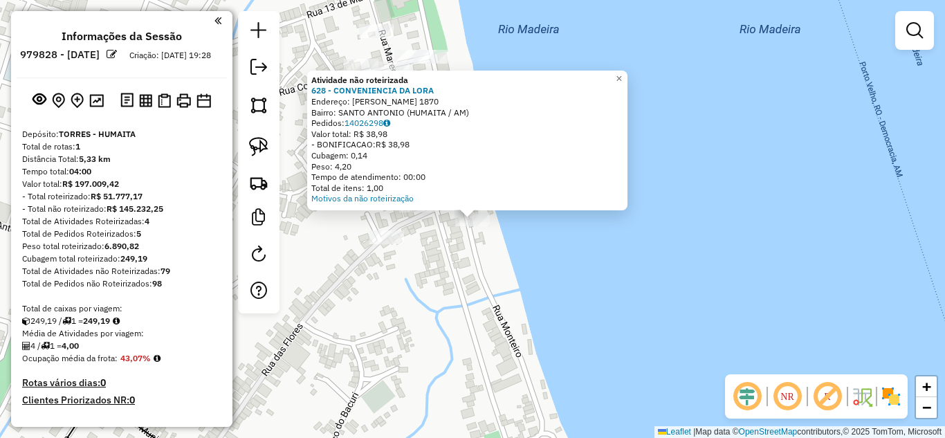
click at [456, 244] on div "Atividade não roteirizada 628 - CONVENIENCIA DA [PERSON_NAME]: MONTEIRO 1870 Ba…" at bounding box center [472, 219] width 945 height 438
click at [455, 242] on div "Atividade não roteirizada 628 - CONVENIENCIA DA [PERSON_NAME]: MONTEIRO 1870 Ba…" at bounding box center [472, 219] width 945 height 438
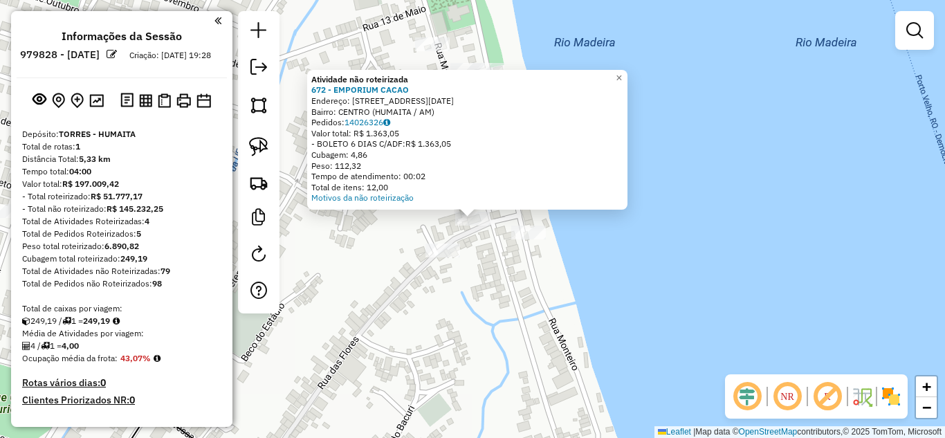
click at [476, 253] on div "Atividade não roteirizada 672 - EMPORIUM CACAO Endereço: [STREET_ADDRESS][DATE]…" at bounding box center [472, 219] width 945 height 438
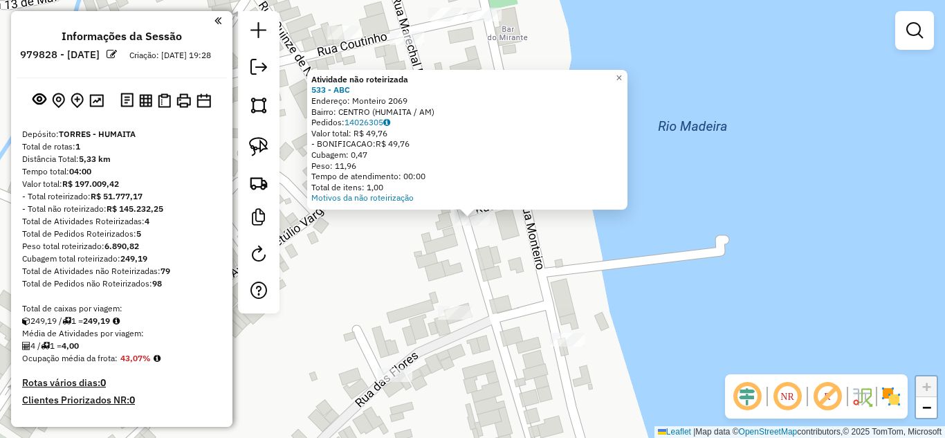
click at [417, 235] on div "Atividade não roteirizada 533 - ABC Endereço: Monteiro 2069 Bairro: CENTRO (HUM…" at bounding box center [472, 219] width 945 height 438
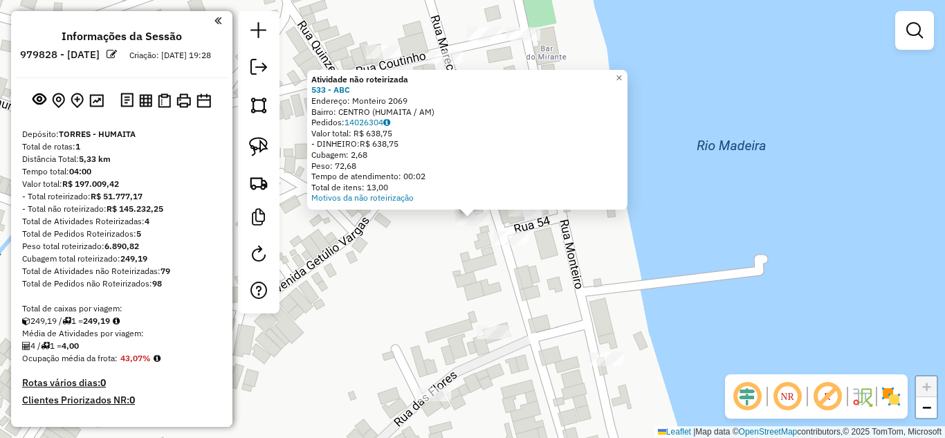
click at [440, 260] on div "Atividade não roteirizada 533 - ABC Endereço: Monteiro 2069 Bairro: CENTRO (HUM…" at bounding box center [472, 219] width 945 height 438
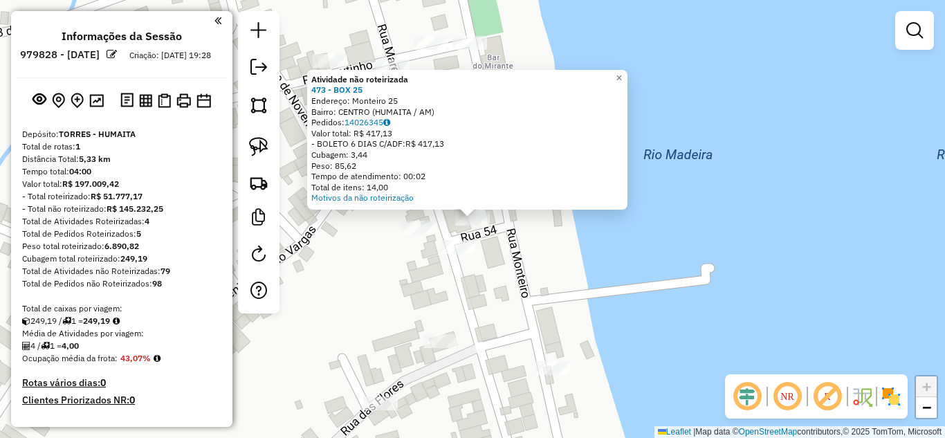
click at [525, 255] on div "Atividade não roteirizada 473 - BOX 25 Endereço: Monteiro 25 Bairro: CENTRO (HU…" at bounding box center [472, 219] width 945 height 438
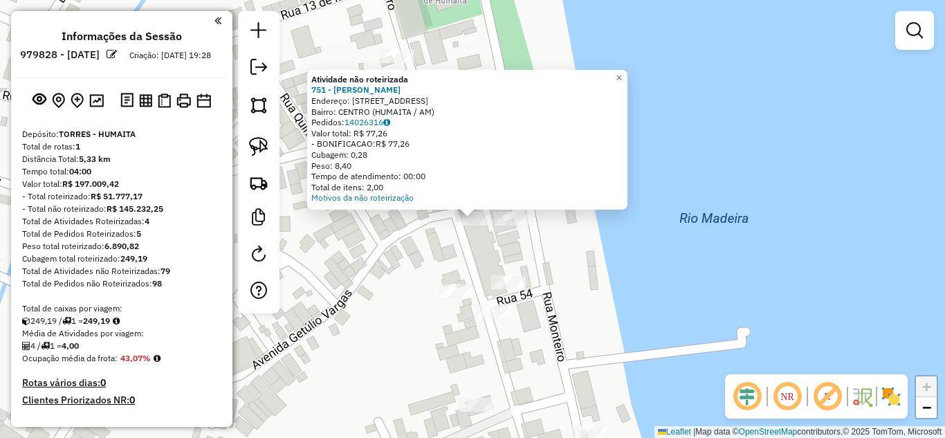
click at [427, 233] on div "Atividade não roteirizada 751 - [PERSON_NAME]: [STREET_ADDRESS] Pedidos: 140263…" at bounding box center [472, 219] width 945 height 438
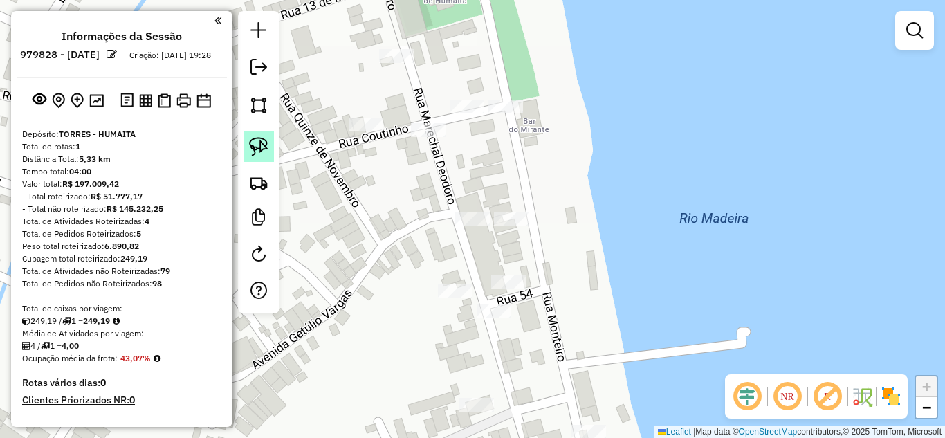
click at [261, 144] on img at bounding box center [258, 146] width 19 height 19
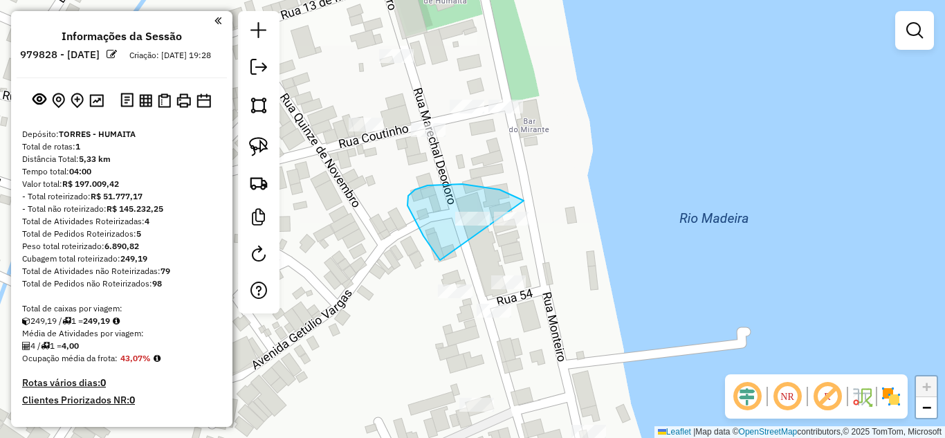
drag, startPoint x: 440, startPoint y: 260, endPoint x: 559, endPoint y: 233, distance: 122.1
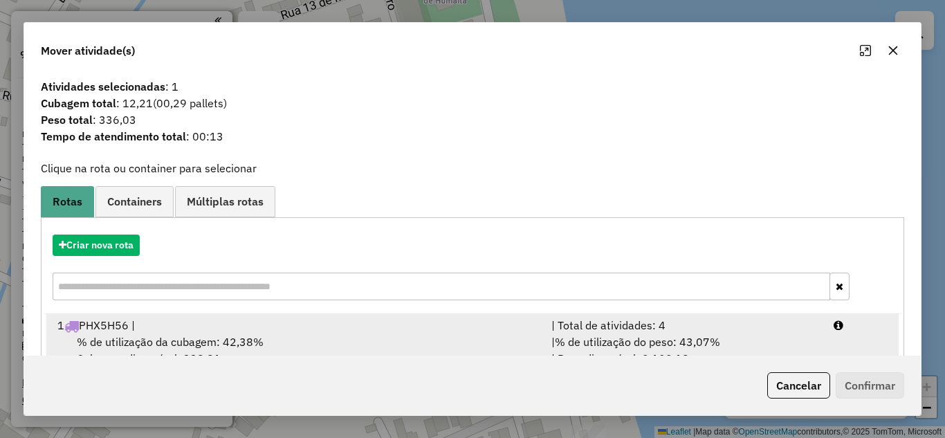
click at [639, 329] on div "| Total de atividades: 4" at bounding box center [684, 325] width 282 height 17
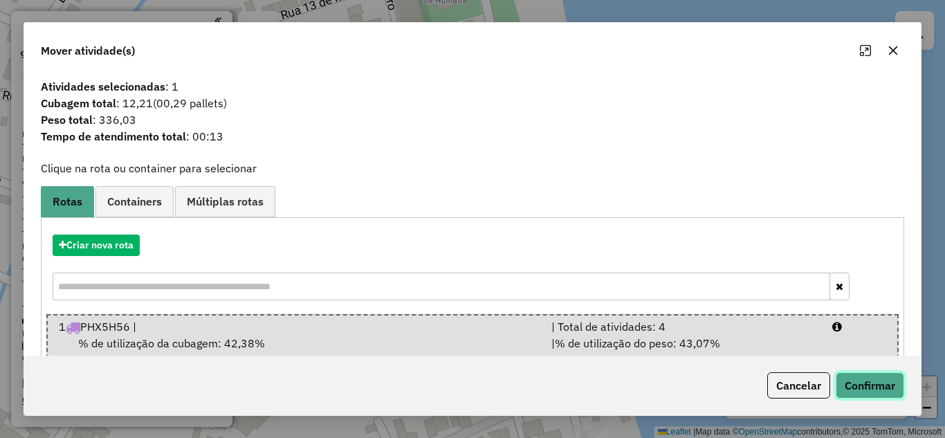
click at [876, 383] on button "Confirmar" at bounding box center [870, 385] width 69 height 26
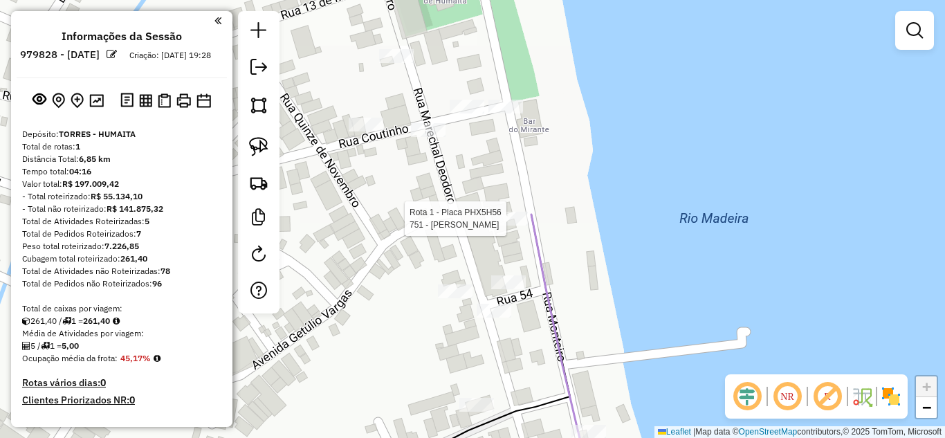
select select "**********"
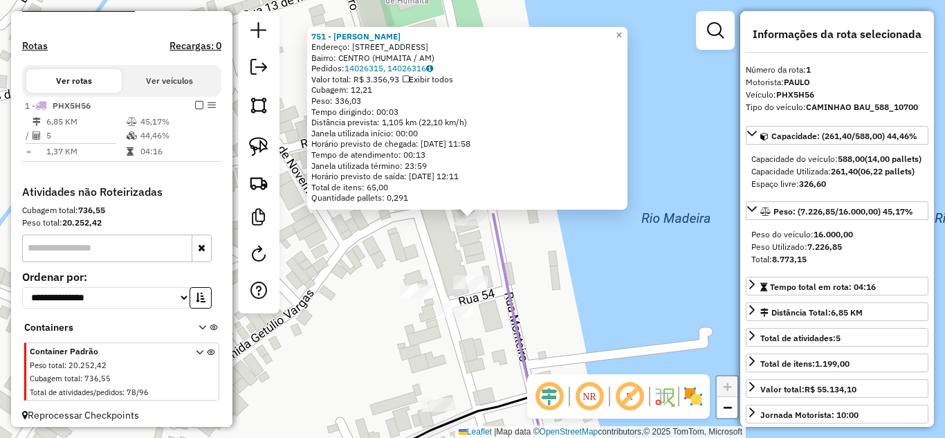
scroll to position [413, 0]
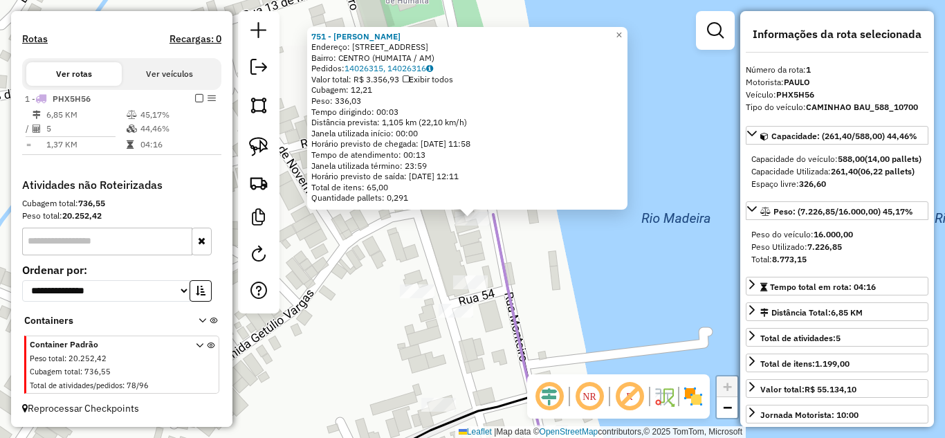
drag, startPoint x: 597, startPoint y: 274, endPoint x: 528, endPoint y: 260, distance: 70.6
click at [599, 274] on div "751 - [PERSON_NAME]: [STREET_ADDRESS] (HUMAITA / AM) Pedidos: 14026315, 1402631…" at bounding box center [472, 219] width 945 height 438
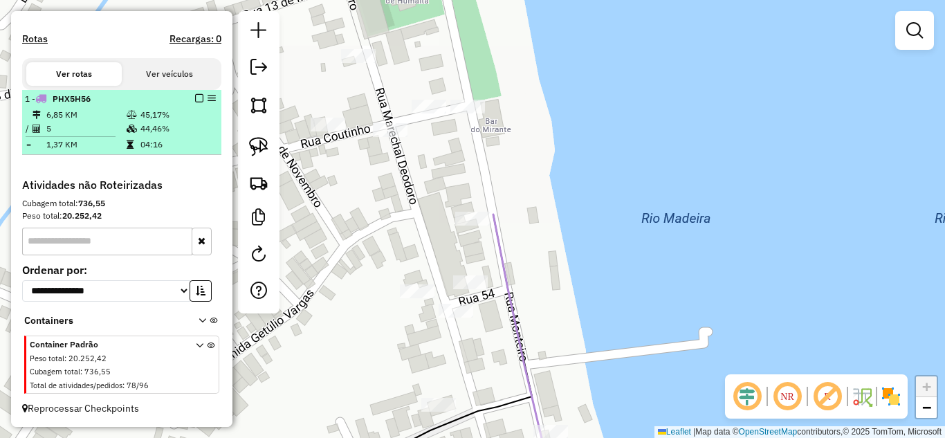
click at [195, 97] on em at bounding box center [199, 98] width 8 height 8
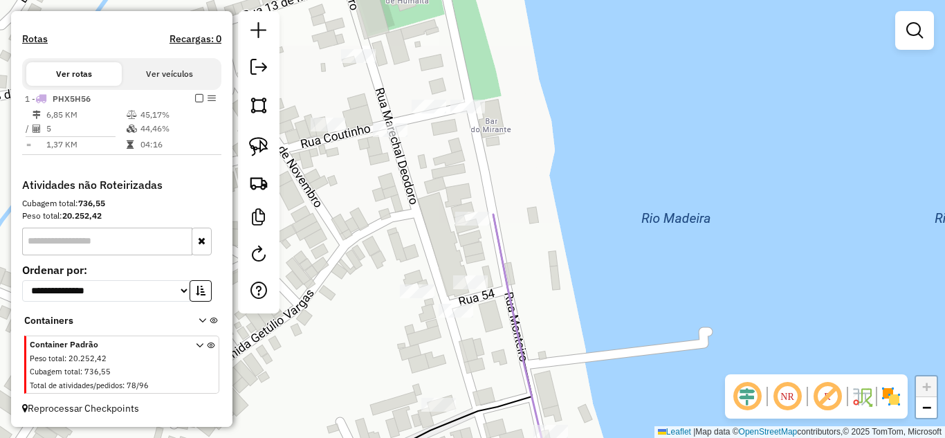
scroll to position [366, 0]
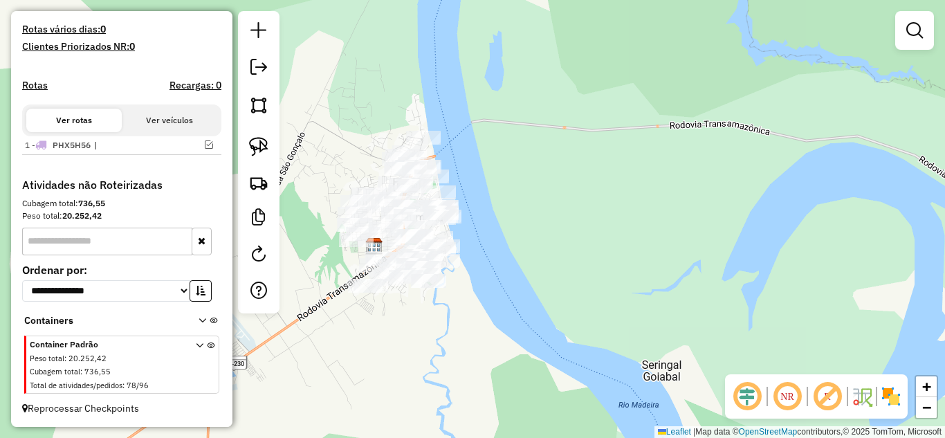
drag, startPoint x: 507, startPoint y: 255, endPoint x: 579, endPoint y: 269, distance: 74.0
click at [579, 269] on div "Janela de atendimento Grade de atendimento Capacidade Transportadoras Veículos …" at bounding box center [472, 219] width 945 height 438
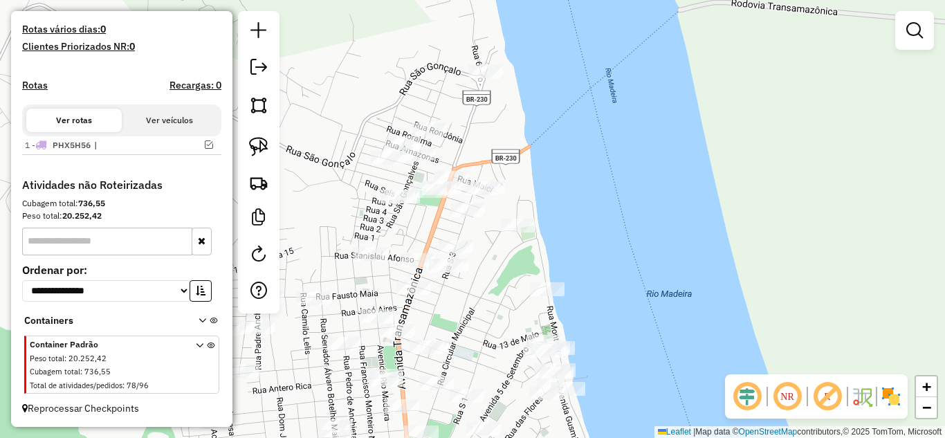
click at [371, 202] on div "Janela de atendimento Grade de atendimento Capacidade Transportadoras Veículos …" at bounding box center [472, 219] width 945 height 438
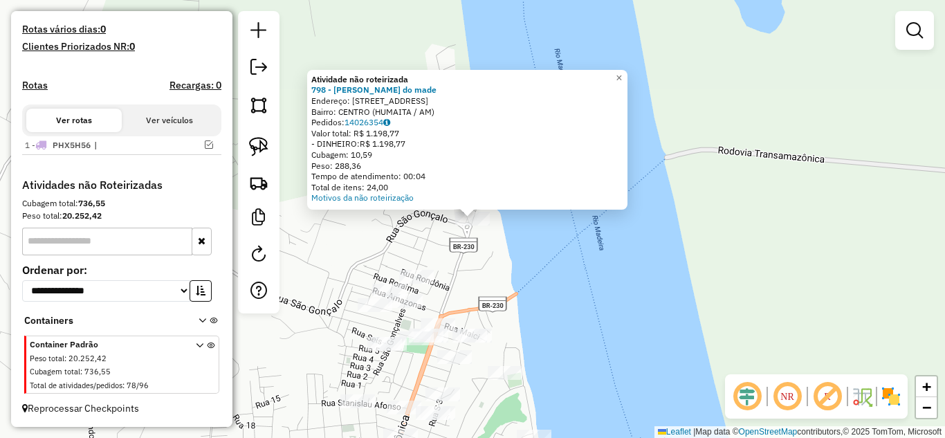
click at [395, 245] on div "Atividade não roteirizada 798 - tapiri leoes do made Endereço: [STREET_ADDRESS]…" at bounding box center [472, 219] width 945 height 438
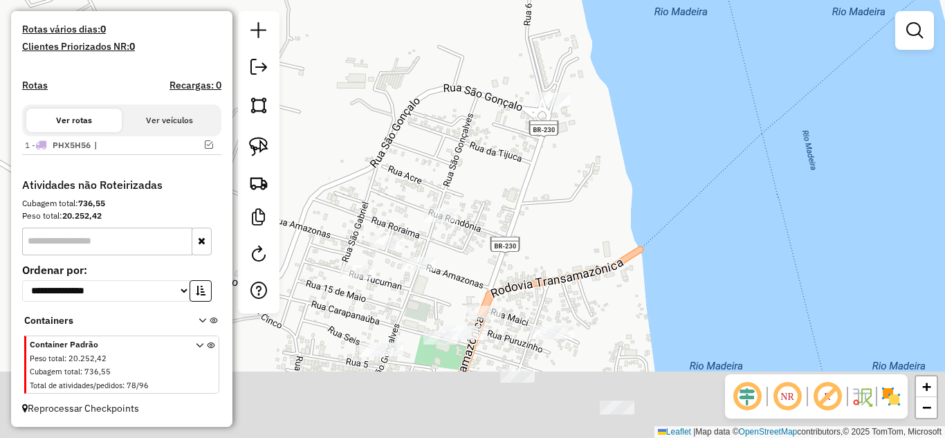
drag, startPoint x: 390, startPoint y: 265, endPoint x: 422, endPoint y: 134, distance: 134.5
click at [422, 134] on div "Janela de atendimento Grade de atendimento Capacidade Transportadoras Veículos …" at bounding box center [472, 219] width 945 height 438
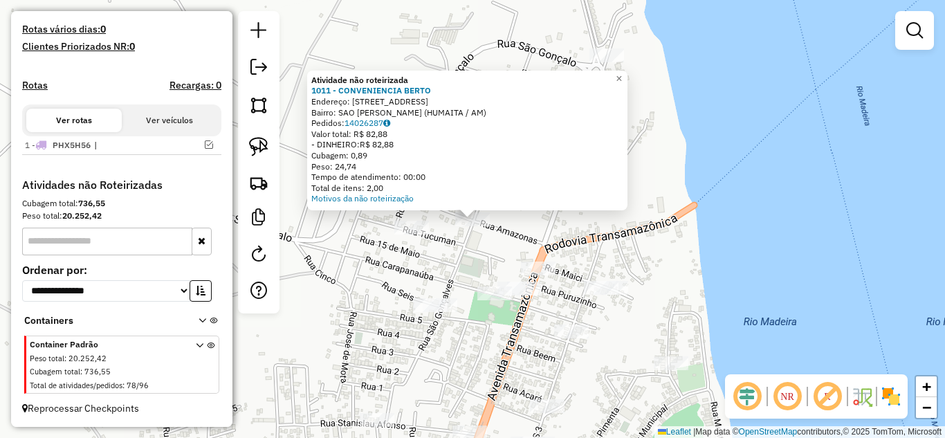
click at [460, 254] on div "Atividade não roteirizada 1011 - CONVENIENCIA [PERSON_NAME]: [STREET_ADDRESS] B…" at bounding box center [472, 219] width 945 height 438
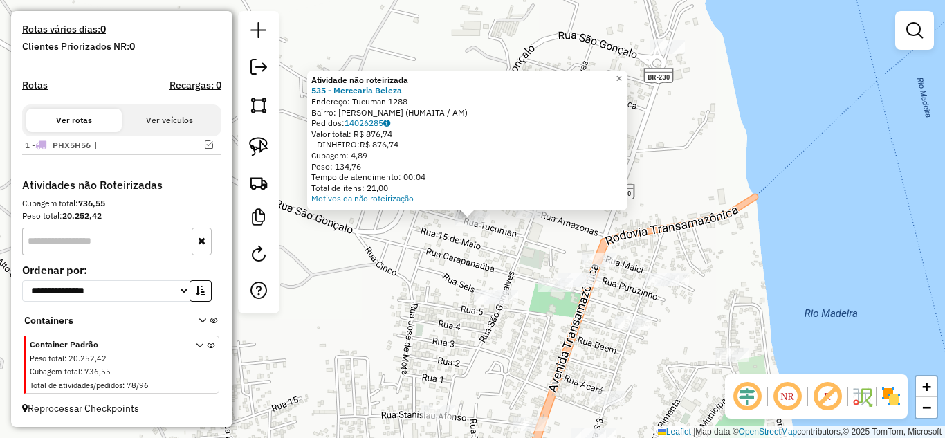
click at [472, 251] on div "Atividade não roteirizada 535 - Mercearia Beleza Endereço: Tucuman 1288 Bairro:…" at bounding box center [472, 219] width 945 height 438
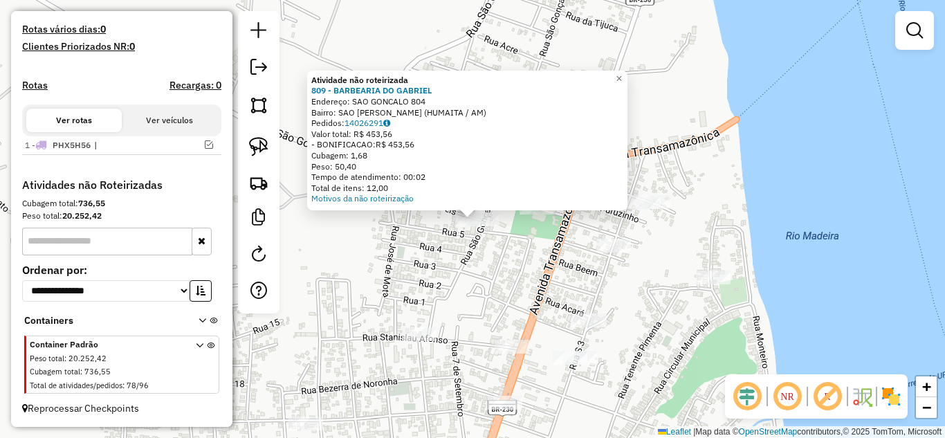
click at [507, 267] on div "Atividade não roteirizada 809 - BARBEARIA DO [PERSON_NAME]: SAO GONCALO 804 Bai…" at bounding box center [472, 219] width 945 height 438
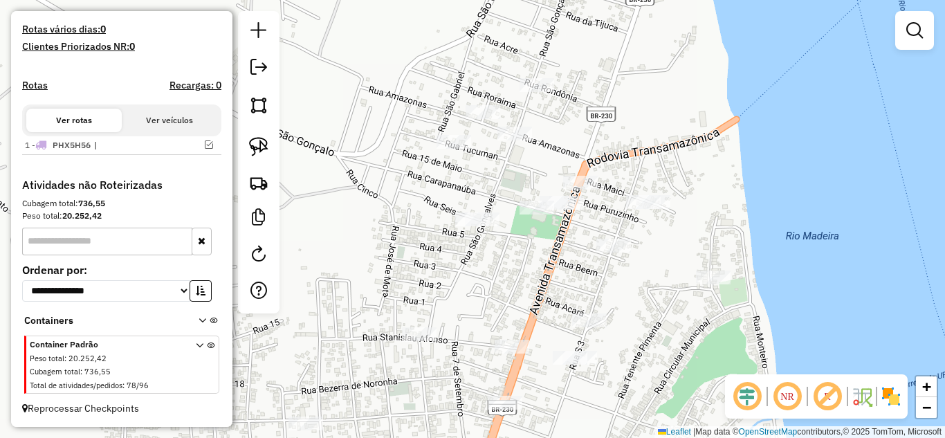
click at [534, 215] on div at bounding box center [537, 208] width 35 height 14
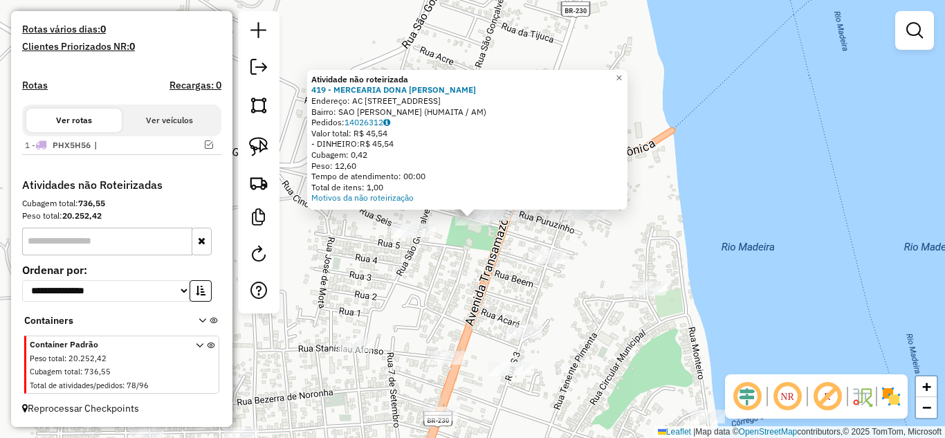
click at [499, 267] on div "Atividade não roteirizada 419 - MERCEARIA DONA [PERSON_NAME]: AC [STREET_ADDRES…" at bounding box center [472, 219] width 945 height 438
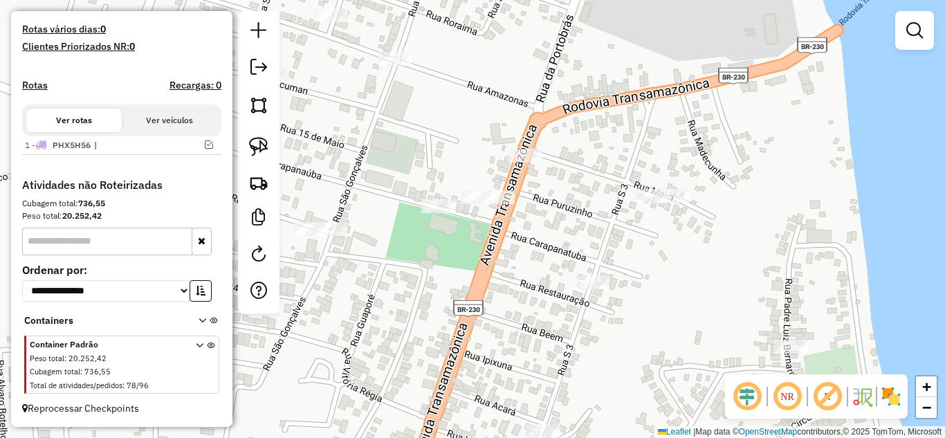
click at [478, 204] on div at bounding box center [478, 197] width 35 height 14
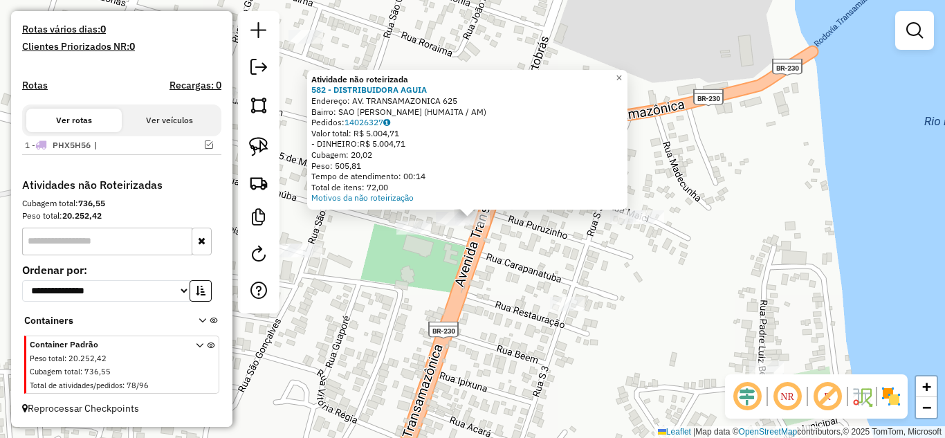
click at [482, 244] on div "Atividade não roteirizada 582 - DISTRIBUIDORA AGUIA Endereço: AV. TRANSAMAZONIC…" at bounding box center [472, 219] width 945 height 438
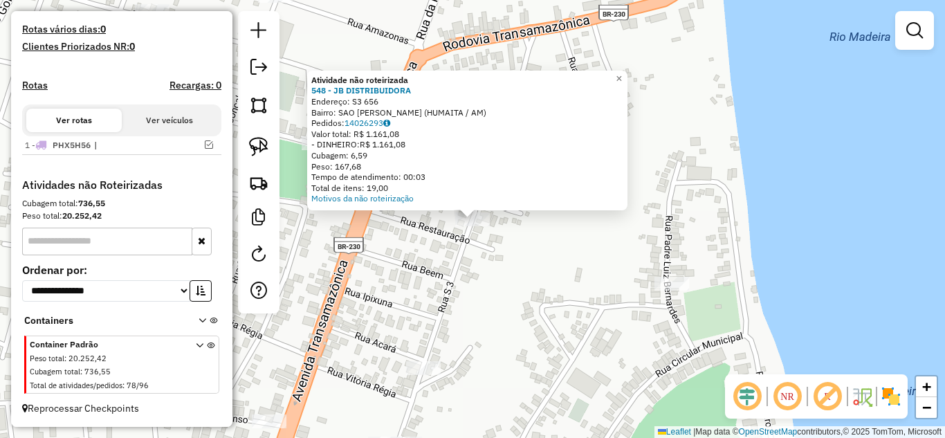
click at [465, 299] on div "Atividade não roteirizada 548 - JB DISTRIBUIDORA Endereço: S3 656 Bairro: SAO D…" at bounding box center [472, 219] width 945 height 438
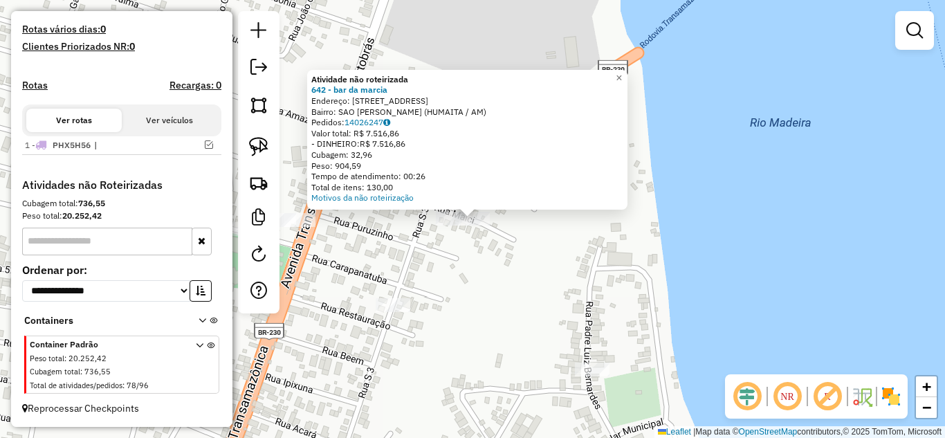
click at [499, 262] on div "Atividade não roteirizada 642 - bar da [PERSON_NAME]: [STREET_ADDRESS] Bairro: …" at bounding box center [472, 219] width 945 height 438
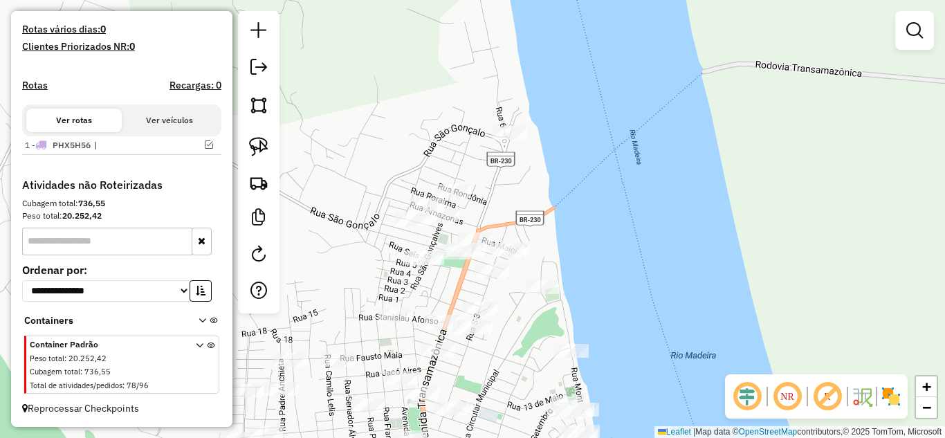
drag, startPoint x: 491, startPoint y: 289, endPoint x: 516, endPoint y: 287, distance: 24.3
click at [516, 287] on div "Janela de atendimento Grade de atendimento Capacidade Transportadoras Veículos …" at bounding box center [472, 219] width 945 height 438
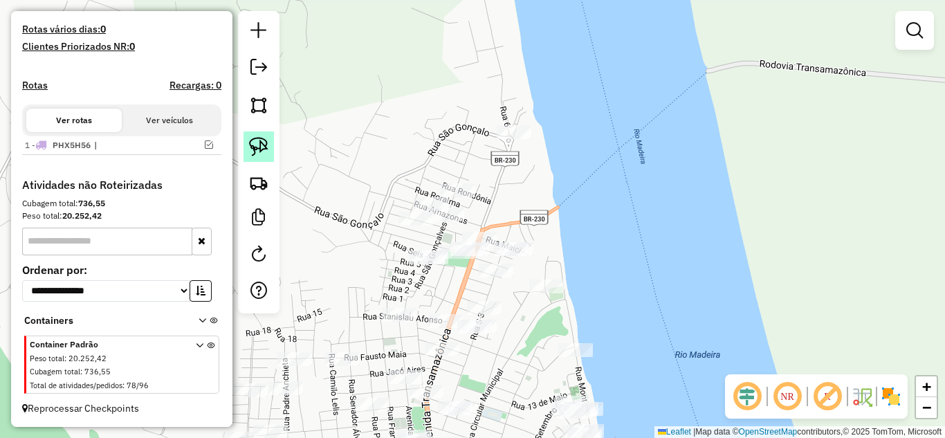
click at [268, 159] on link at bounding box center [259, 147] width 30 height 30
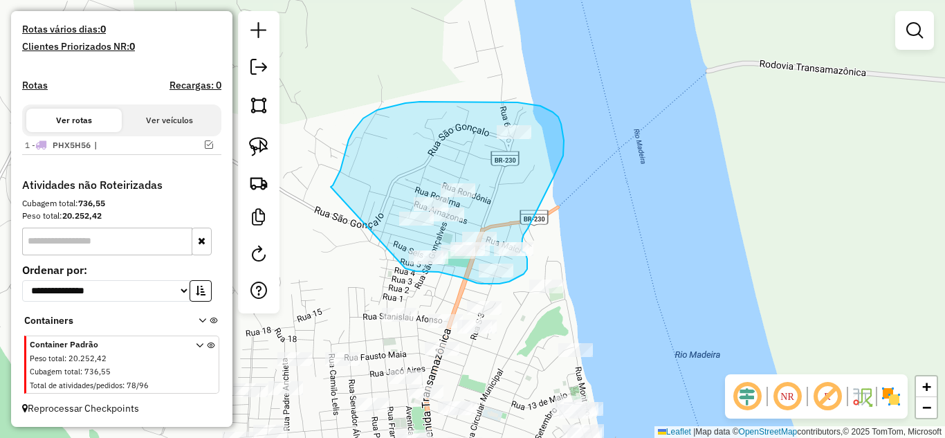
drag, startPoint x: 331, startPoint y: 187, endPoint x: 406, endPoint y: 269, distance: 110.7
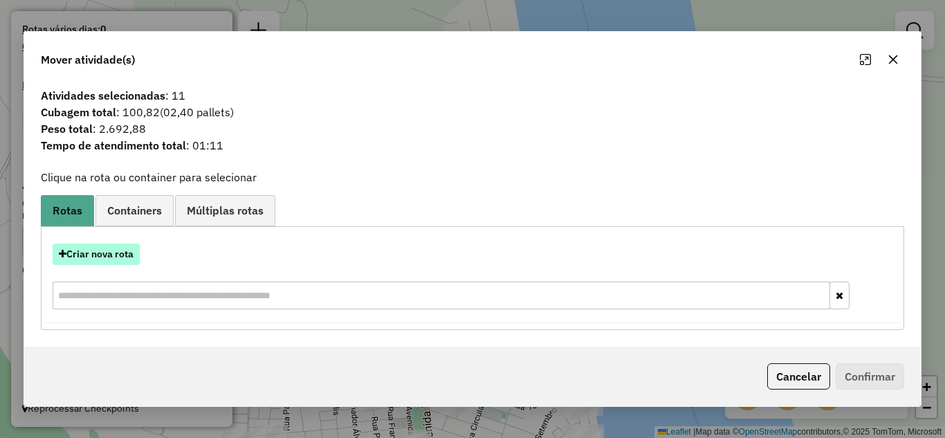
click at [117, 253] on button "Criar nova rota" at bounding box center [96, 254] width 87 height 21
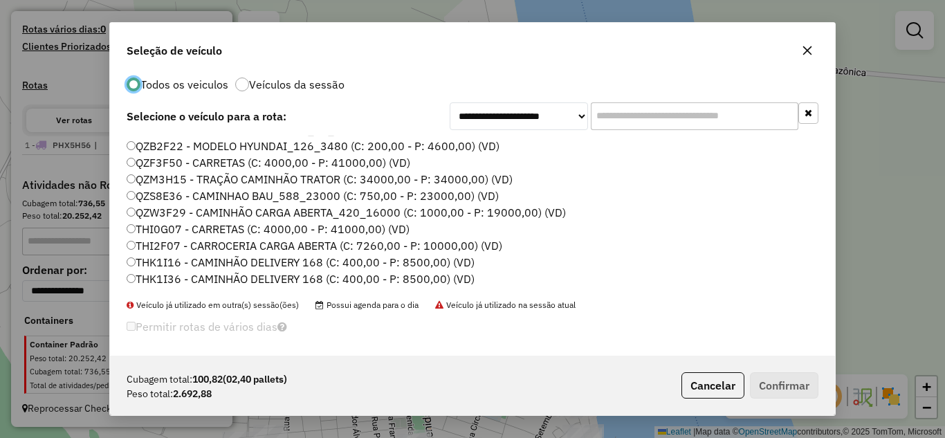
scroll to position [23, 0]
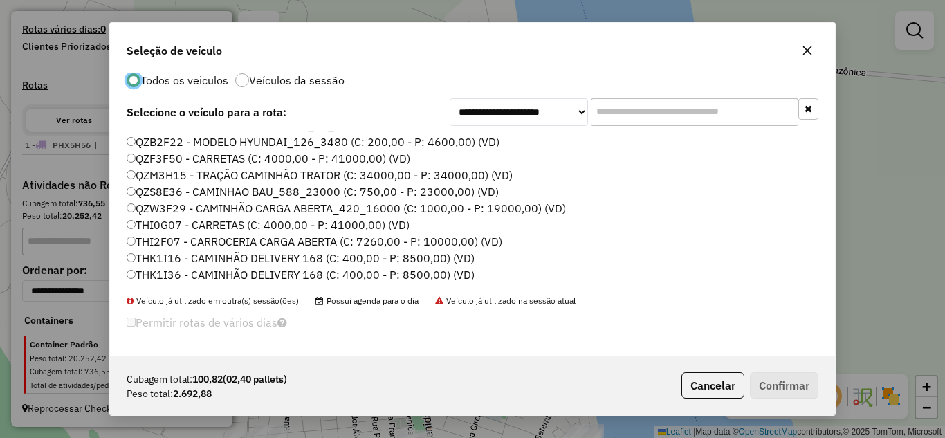
click at [185, 276] on label "THK1I36 - CAMINHÃO DELIVERY 168 (C: 400,00 - P: 8500,00) (VD)" at bounding box center [301, 274] width 348 height 17
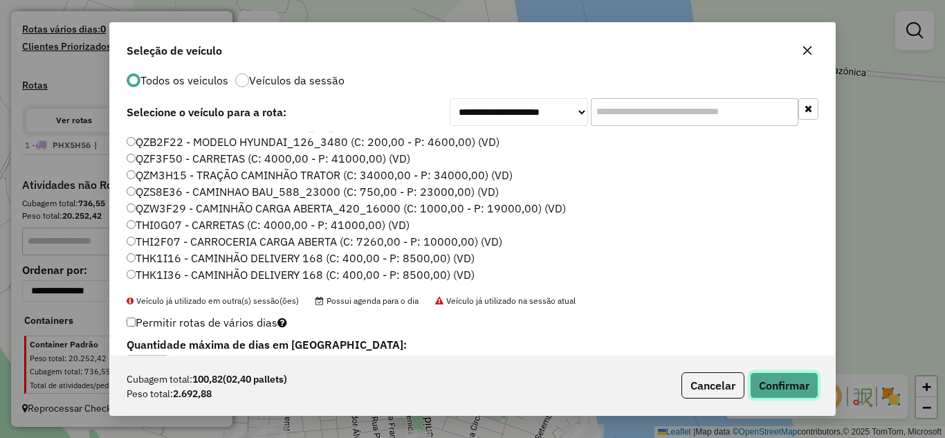
click at [772, 389] on button "Confirmar" at bounding box center [784, 385] width 69 height 26
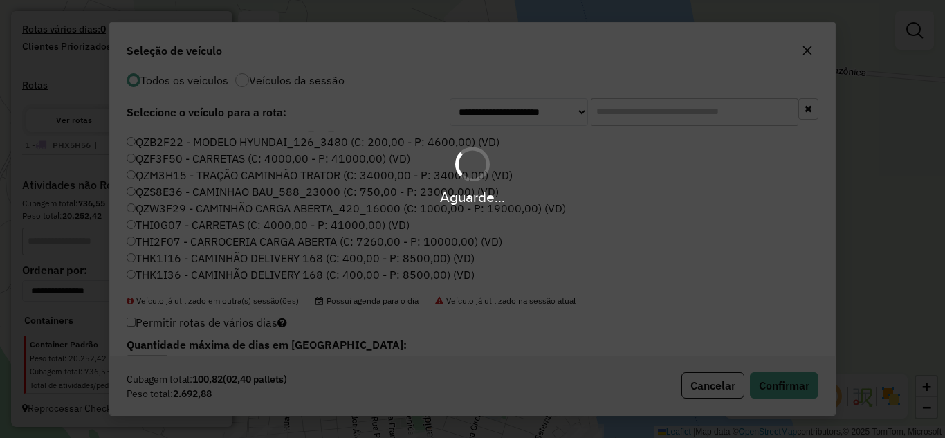
scroll to position [0, 0]
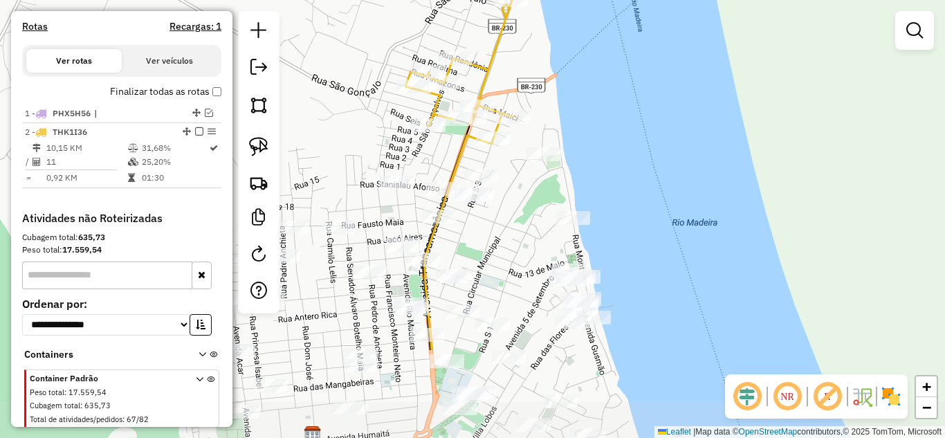
drag, startPoint x: 435, startPoint y: 291, endPoint x: 433, endPoint y: 160, distance: 130.8
click at [433, 160] on div "Janela de atendimento Grade de atendimento Capacidade Transportadoras Veículos …" at bounding box center [472, 219] width 945 height 438
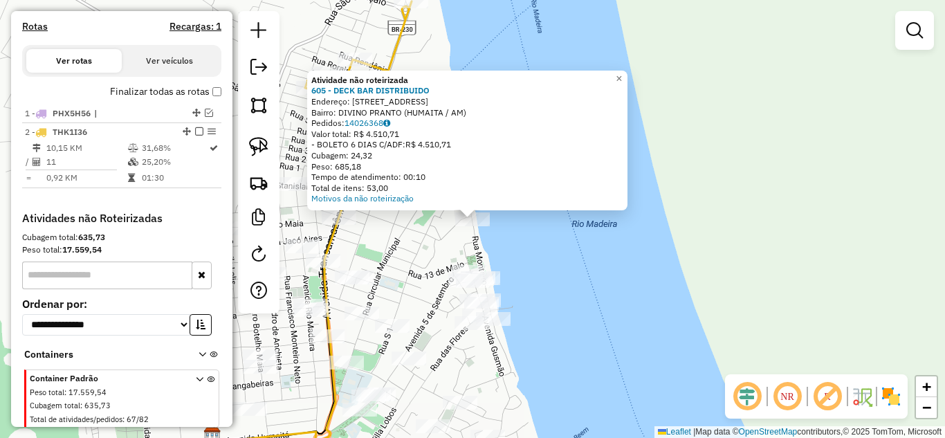
click at [541, 269] on div "Atividade não roteirizada 605 - DECK BAR DISTRIBUIDO Endereço: [STREET_ADDRESS]…" at bounding box center [472, 219] width 945 height 438
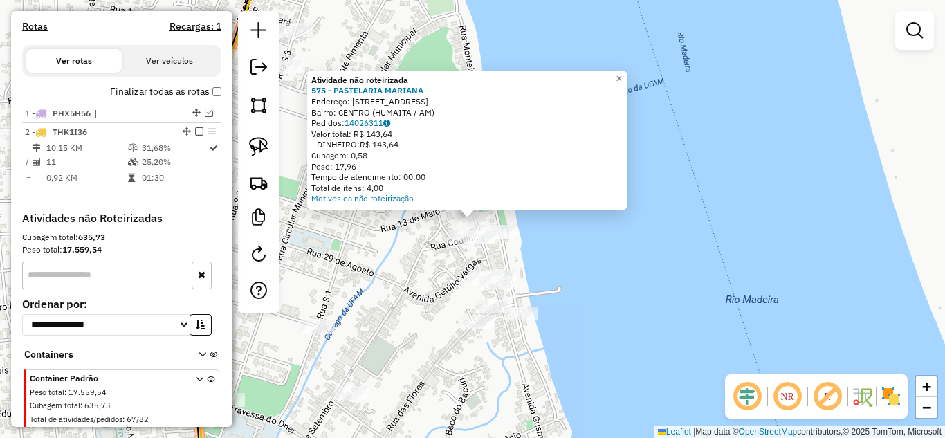
click at [401, 278] on div "Atividade não roteirizada 575 - PASTELARIA [PERSON_NAME]: [STREET_ADDRESS] Bair…" at bounding box center [472, 219] width 945 height 438
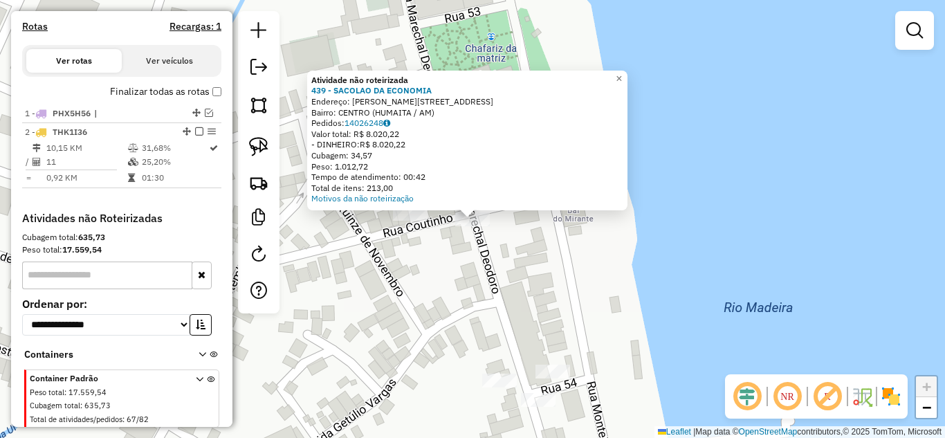
click at [508, 258] on div "Atividade não roteirizada 439 - SACOLAO DA ECONOMIA Endereço: [PERSON_NAME][STR…" at bounding box center [472, 219] width 945 height 438
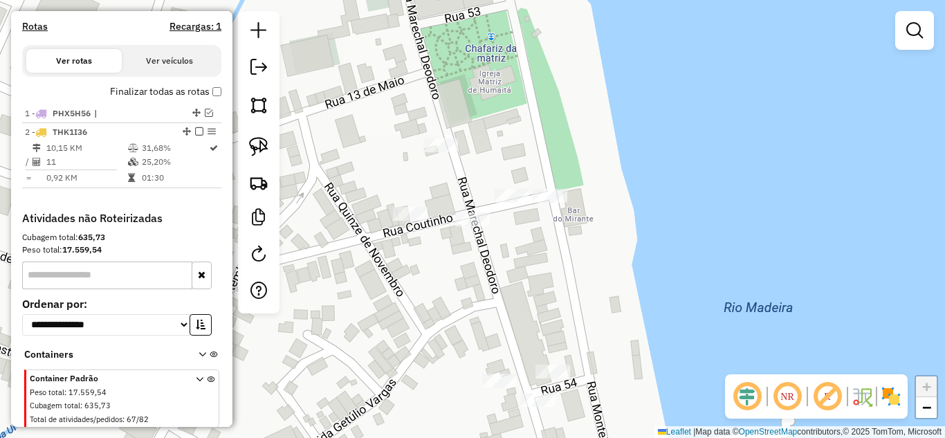
click at [518, 203] on div at bounding box center [511, 196] width 35 height 14
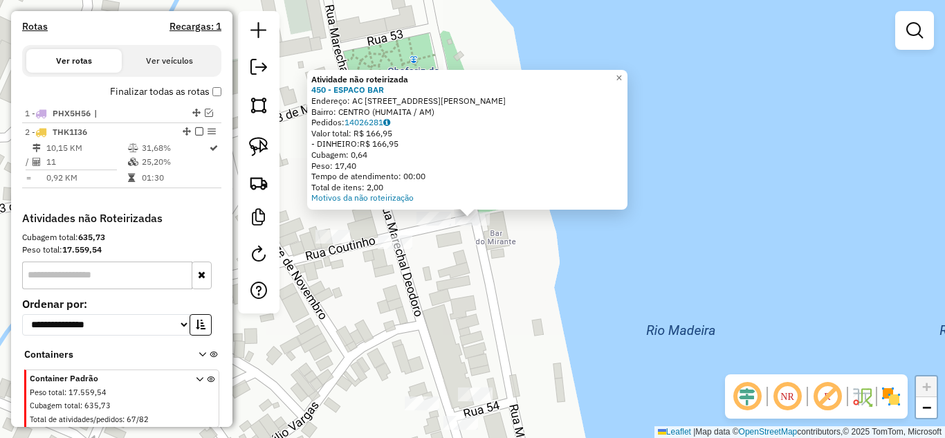
click at [496, 251] on div "Atividade não roteirizada 450 - ESPACO BAR Endereço: AC [STREET_ADDRESS] Pedido…" at bounding box center [472, 219] width 945 height 438
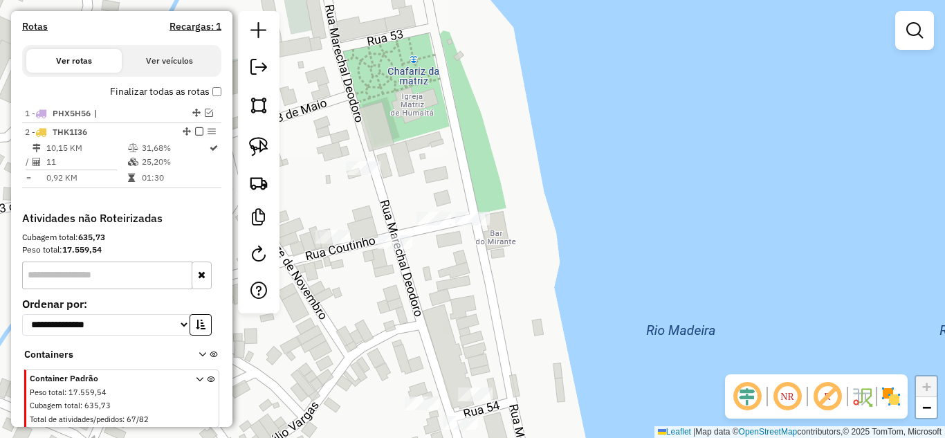
click at [588, 290] on div "Janela de atendimento Grade de atendimento Capacidade Transportadoras Veículos …" at bounding box center [472, 219] width 945 height 438
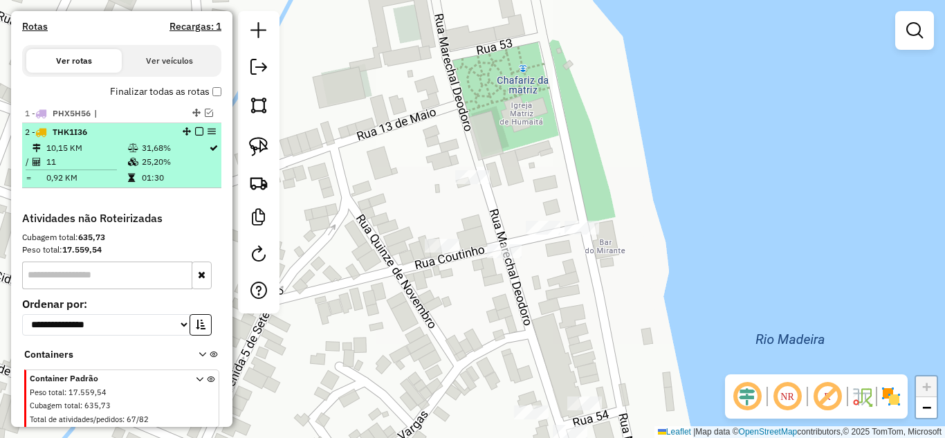
click at [197, 136] on em at bounding box center [199, 131] width 8 height 8
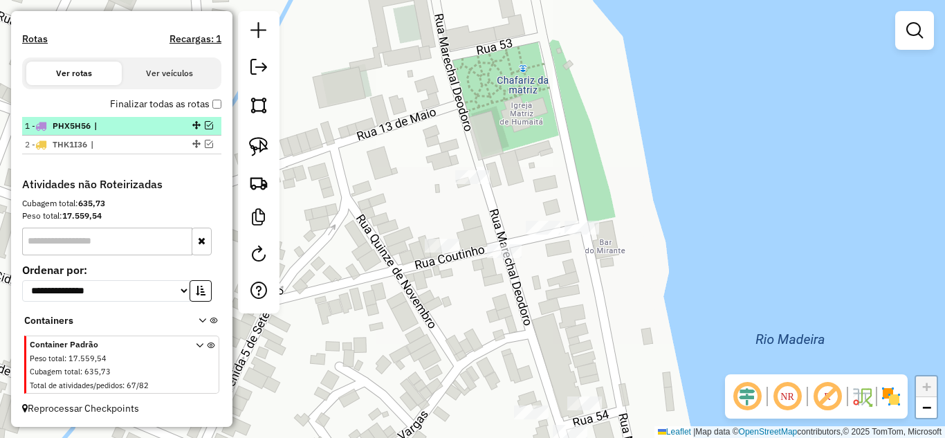
click at [205, 125] on em at bounding box center [209, 125] width 8 height 8
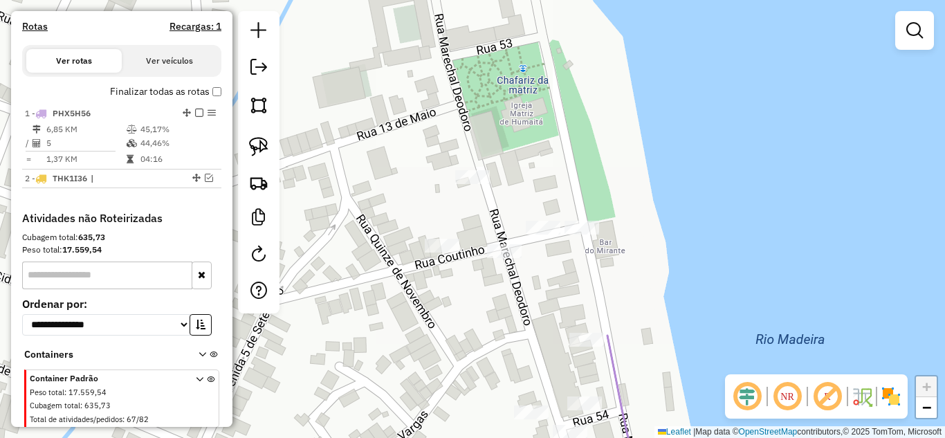
click at [438, 237] on div "Janela de atendimento Grade de atendimento Capacidade Transportadoras Veículos …" at bounding box center [472, 219] width 945 height 438
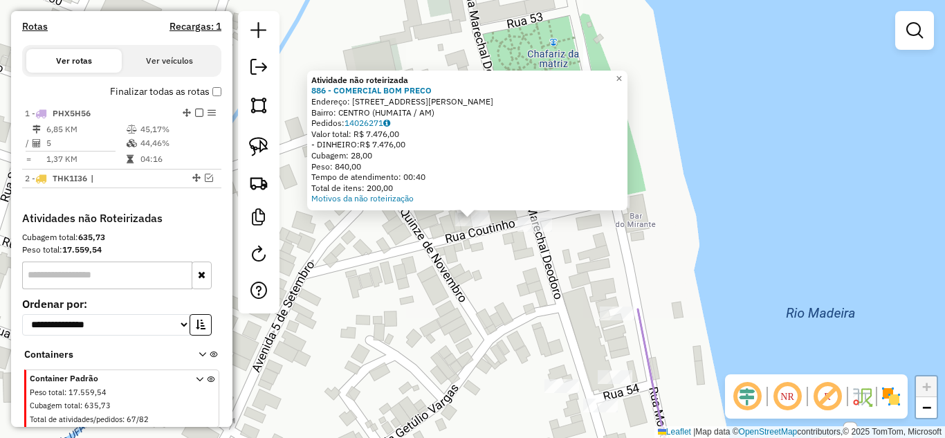
click at [467, 272] on div "Atividade não roteirizada 886 - COMERCIAL BOM PRECO Endereço: [STREET_ADDRESS] …" at bounding box center [472, 219] width 945 height 438
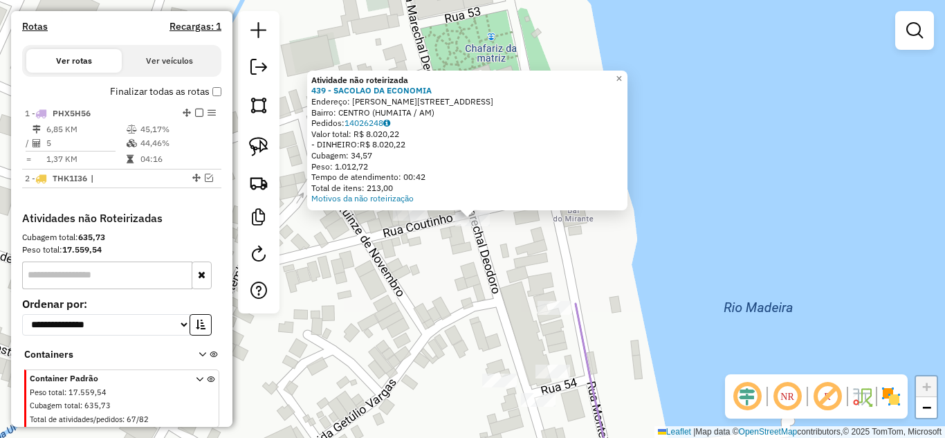
click at [450, 276] on div "Atividade não roteirizada 439 - SACOLAO DA ECONOMIA Endereço: [PERSON_NAME][STR…" at bounding box center [472, 219] width 945 height 438
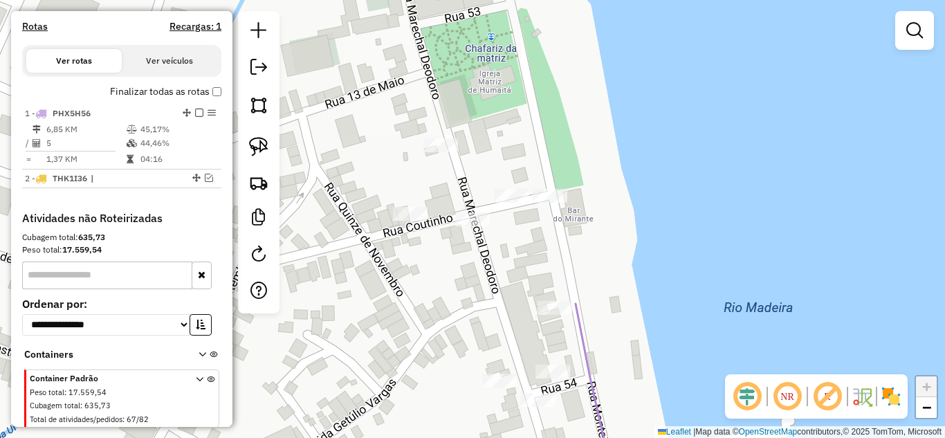
click at [415, 221] on div at bounding box center [410, 214] width 35 height 14
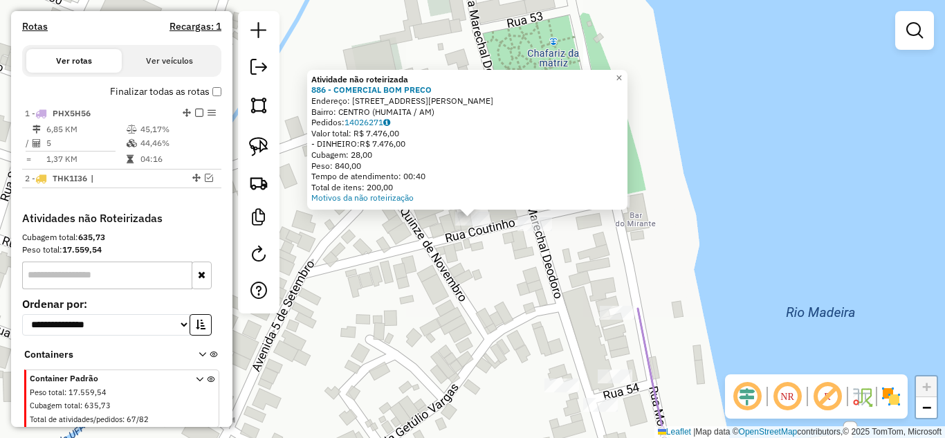
click at [435, 257] on div "Atividade não roteirizada 886 - COMERCIAL BOM PRECO Endereço: [STREET_ADDRESS] …" at bounding box center [472, 219] width 945 height 438
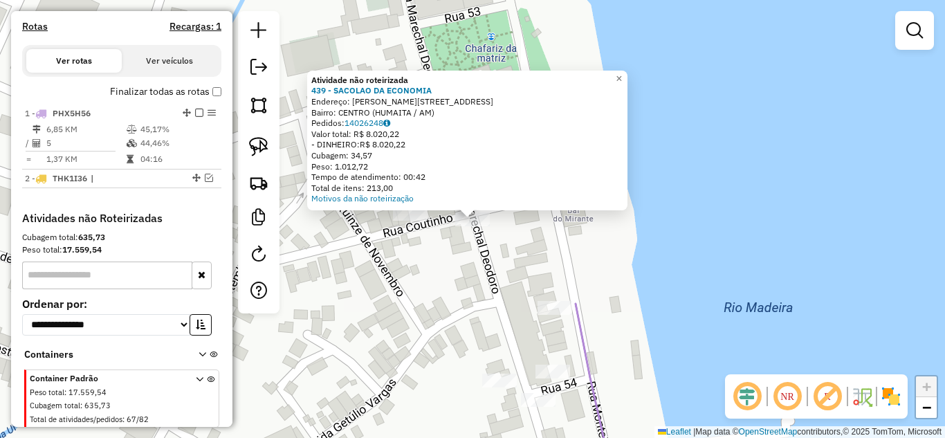
click at [433, 280] on div "Atividade não roteirizada 439 - SACOLAO DA ECONOMIA Endereço: [PERSON_NAME][STR…" at bounding box center [472, 219] width 945 height 438
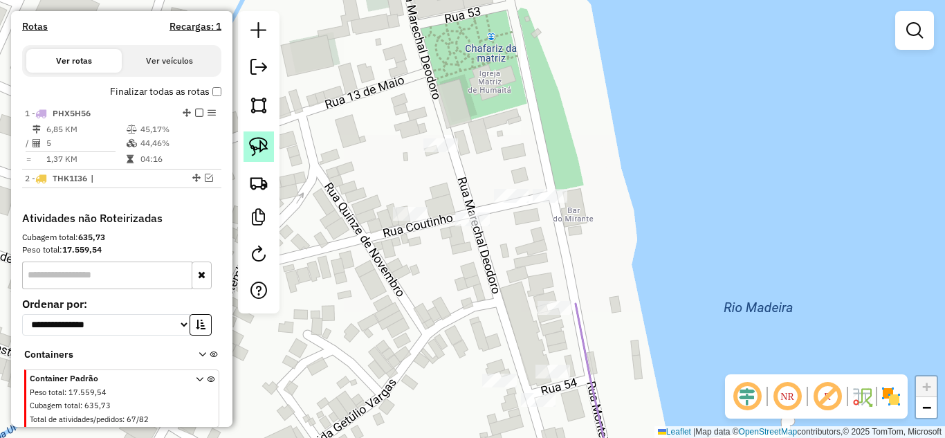
click at [264, 153] on img at bounding box center [258, 146] width 19 height 19
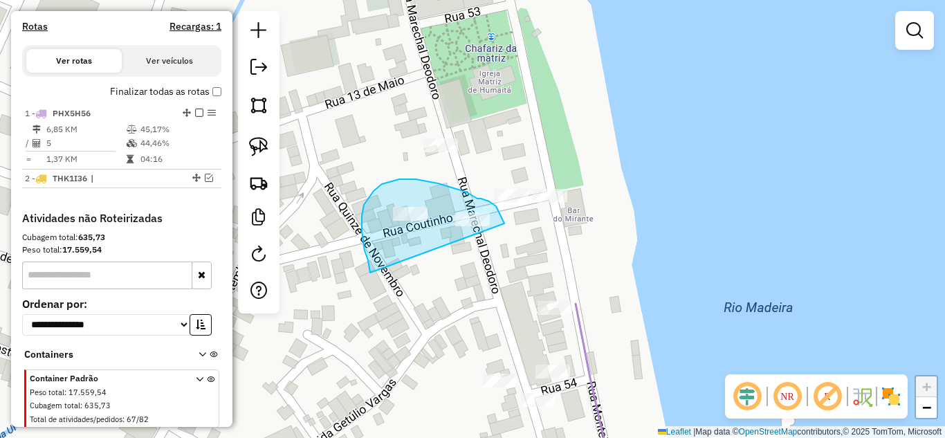
drag, startPoint x: 368, startPoint y: 260, endPoint x: 507, endPoint y: 247, distance: 139.1
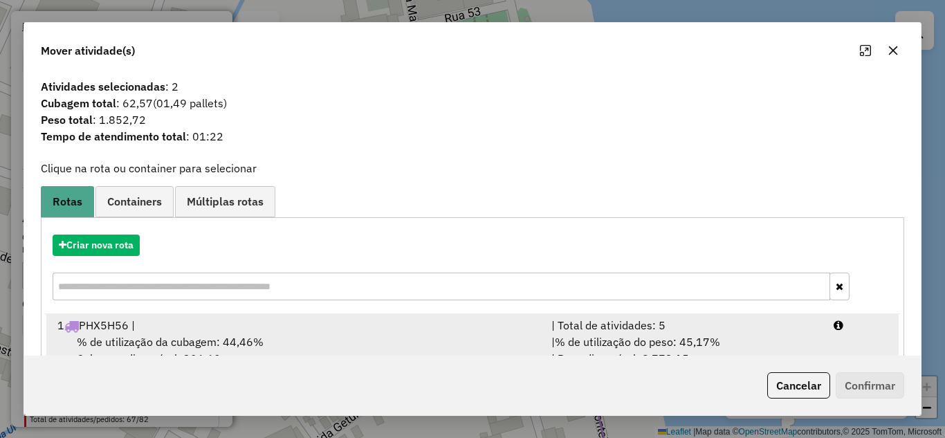
click at [728, 345] on div "| % de utilização do peso: 45,17% | Peso disponível: 8.773,15" at bounding box center [684, 350] width 282 height 33
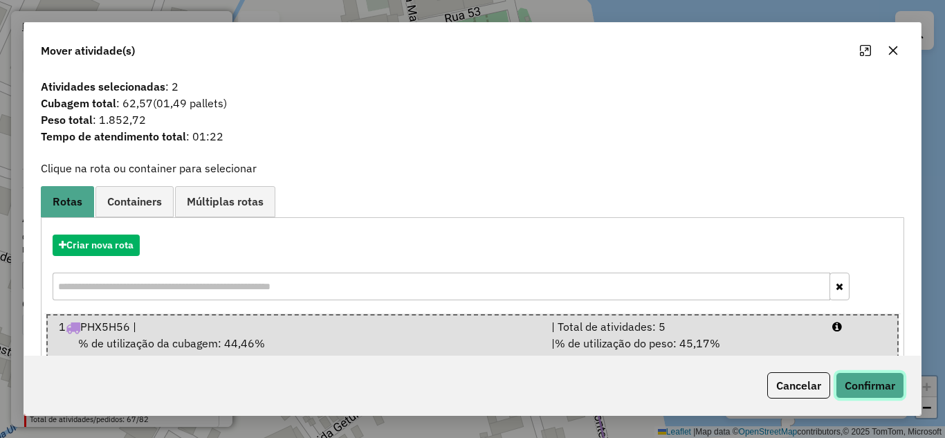
click at [861, 384] on button "Confirmar" at bounding box center [870, 385] width 69 height 26
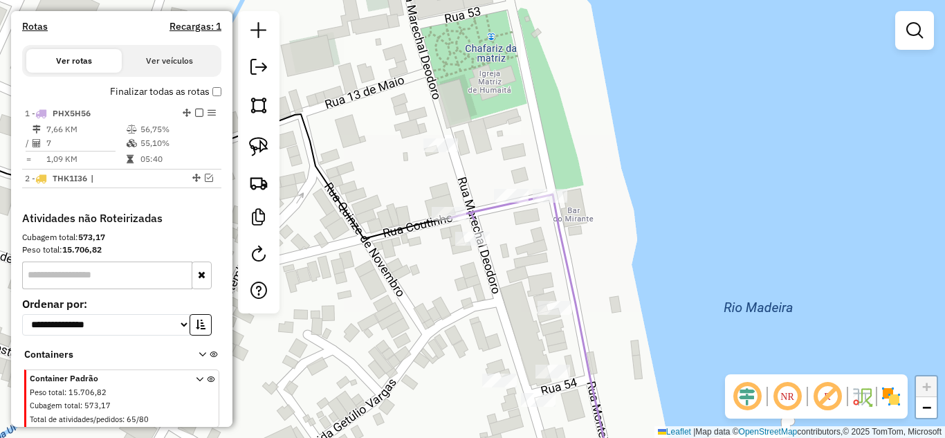
click at [467, 252] on div "Janela de atendimento Grade de atendimento Capacidade Transportadoras Veículos …" at bounding box center [472, 219] width 945 height 438
select select "**********"
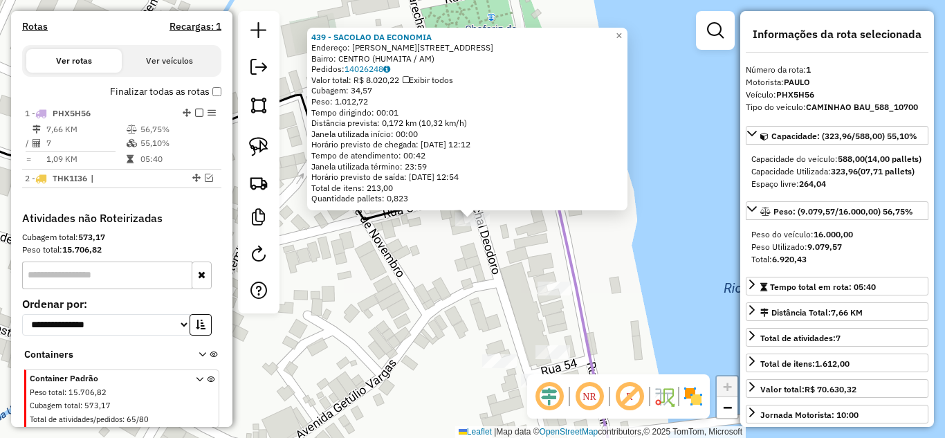
scroll to position [476, 0]
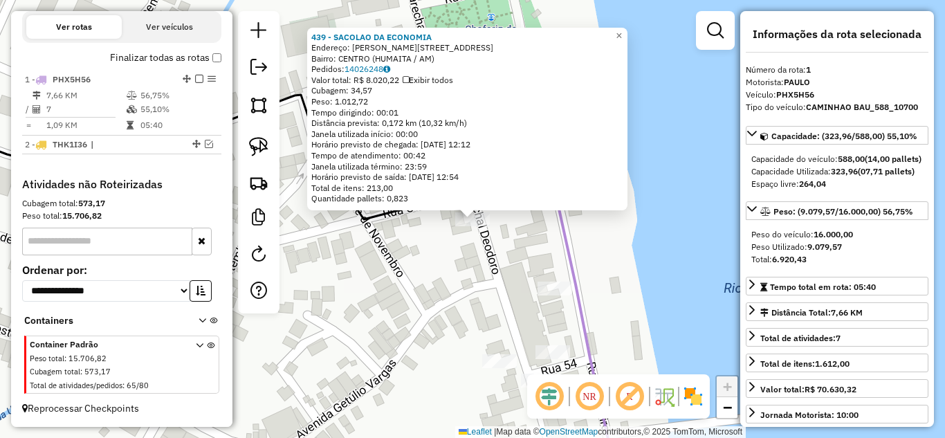
click at [462, 273] on div "439 - SACOLAO DA ECONOMIA Endereço: R FONSECA COUTINHO 72 Bairro: CENTRO (HUMAI…" at bounding box center [472, 219] width 945 height 438
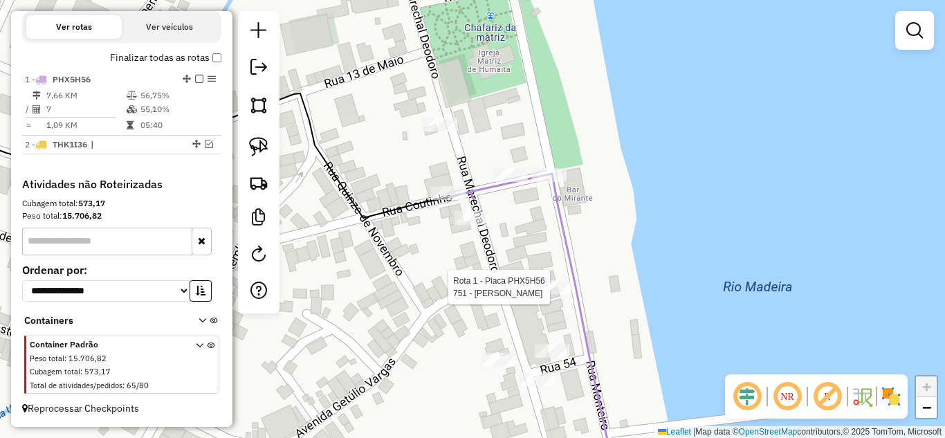
select select "**********"
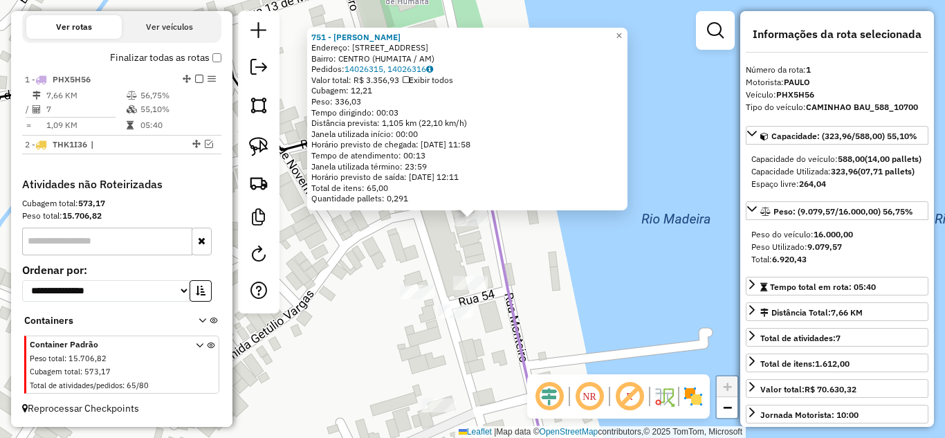
click at [574, 291] on div "751 - [PERSON_NAME]: [STREET_ADDRESS] (HUMAITA / AM) Pedidos: 14026315, 1402631…" at bounding box center [472, 219] width 945 height 438
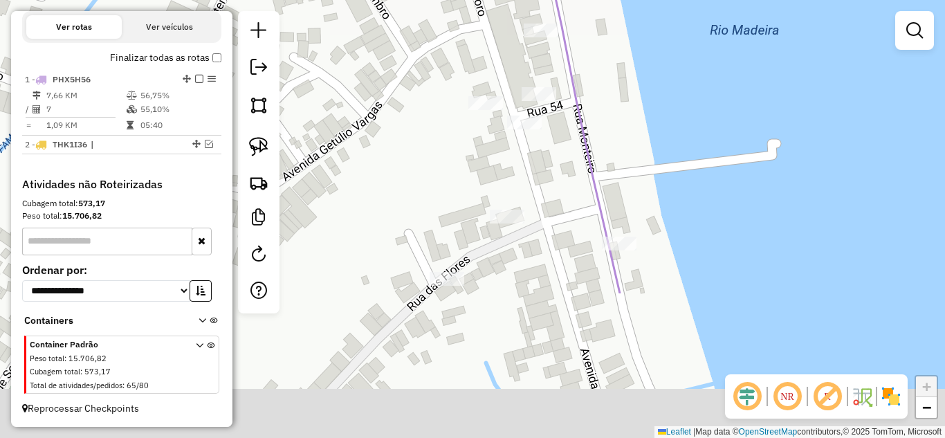
drag, startPoint x: 556, startPoint y: 286, endPoint x: 621, endPoint y: 114, distance: 183.3
click at [621, 114] on div "Janela de atendimento Grade de atendimento Capacidade Transportadoras Veículos …" at bounding box center [472, 219] width 945 height 438
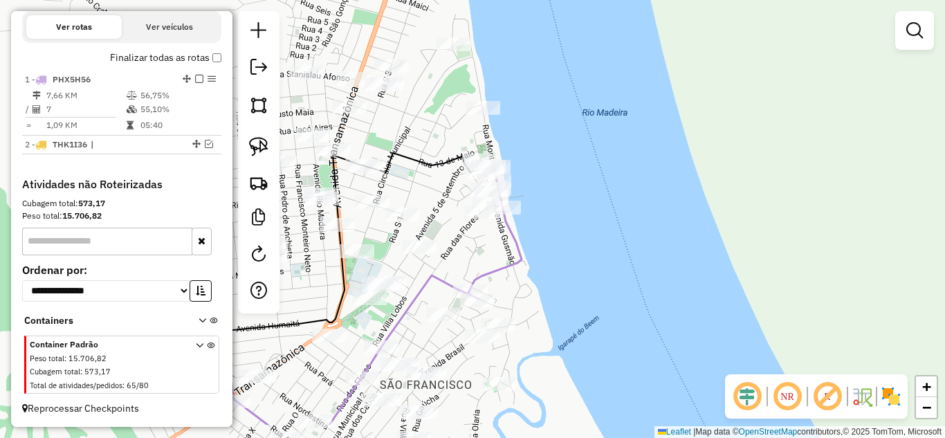
drag, startPoint x: 513, startPoint y: 275, endPoint x: 503, endPoint y: 264, distance: 14.7
click at [515, 260] on div "Janela de atendimento Grade de atendimento Capacidade Transportadoras Veículos …" at bounding box center [472, 219] width 945 height 438
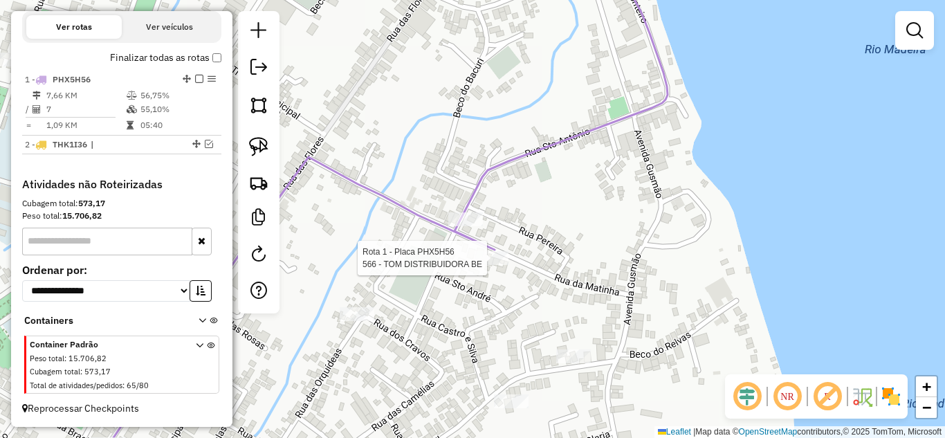
click at [490, 265] on div at bounding box center [491, 258] width 35 height 14
select select "**********"
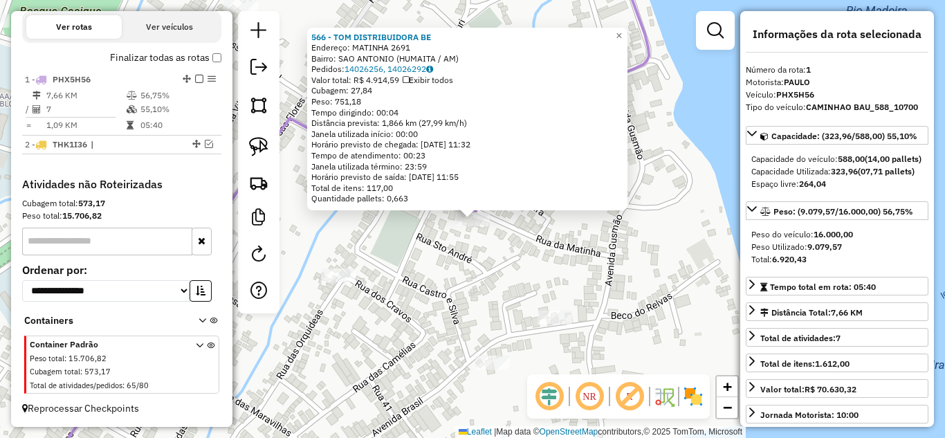
click at [491, 267] on div "566 - TOM DISTRIBUIDORA BE Endereço: MATINHA 2691 Bairro: [GEOGRAPHIC_DATA] (HU…" at bounding box center [472, 219] width 945 height 438
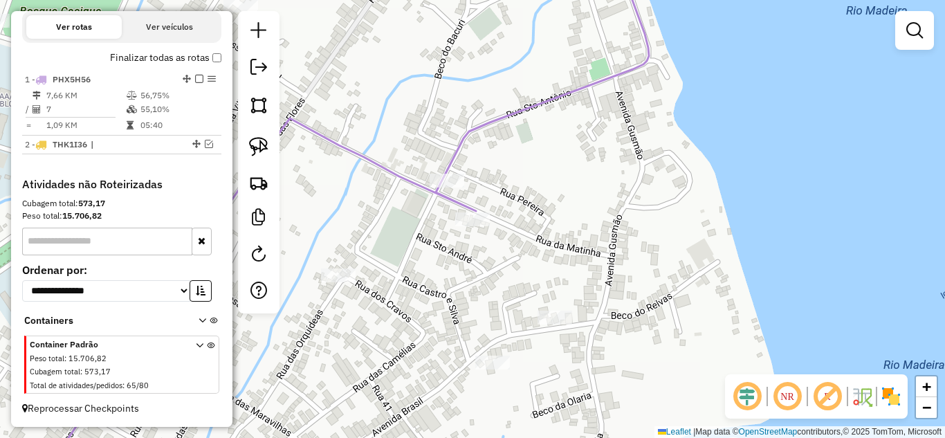
click at [545, 310] on div "Janela de atendimento Grade de atendimento Capacidade Transportadoras Veículos …" at bounding box center [472, 219] width 945 height 438
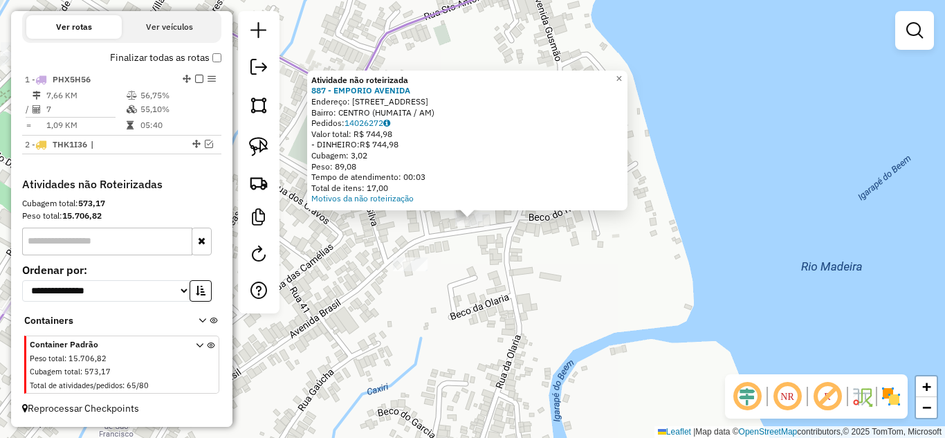
click at [430, 269] on div "Atividade não roteirizada 887 - EMPORIO AVENIDA Endereço: [STREET_ADDRESS][GEOG…" at bounding box center [472, 219] width 945 height 438
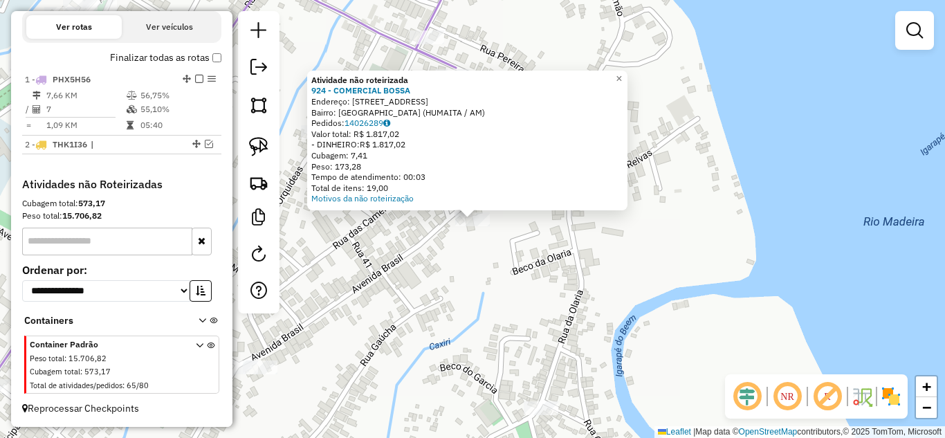
click at [448, 296] on div "Atividade não roteirizada 924 - COMERCIAL BOSSA Endereço: [STREET_ADDRESS] Bair…" at bounding box center [472, 219] width 945 height 438
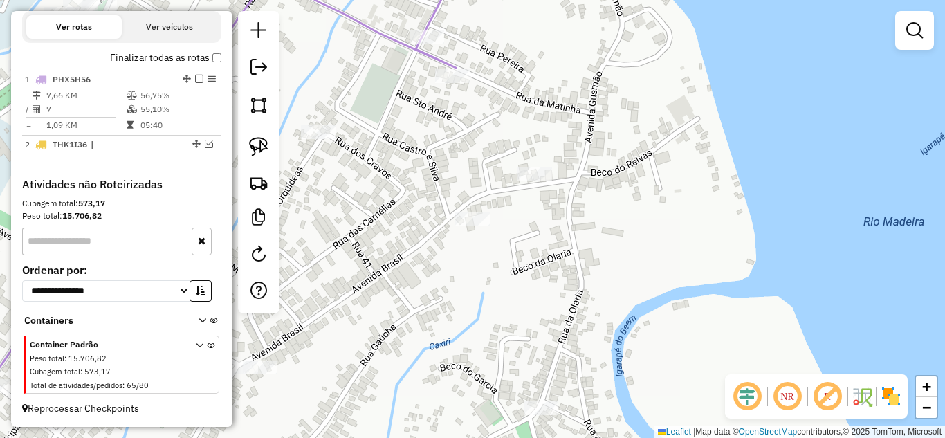
drag, startPoint x: 423, startPoint y: 309, endPoint x: 610, endPoint y: 211, distance: 211.8
click at [610, 211] on div "Janela de atendimento Grade de atendimento Capacidade Transportadoras Veículos …" at bounding box center [472, 219] width 945 height 438
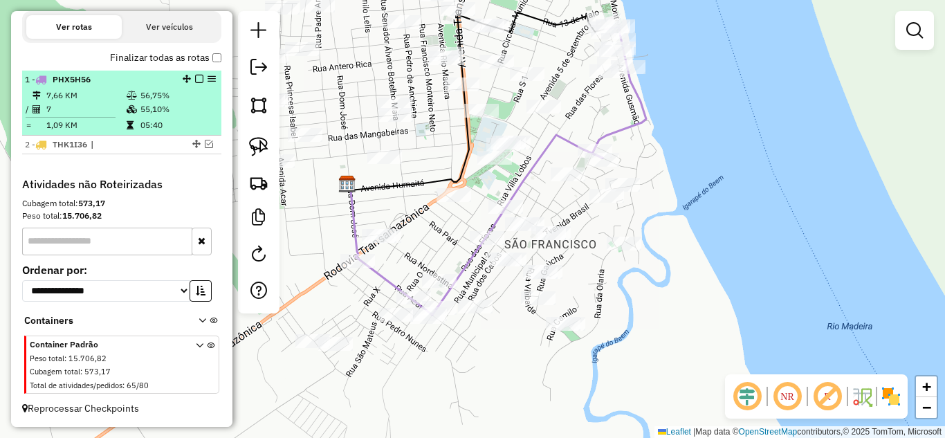
click at [195, 80] on em at bounding box center [199, 79] width 8 height 8
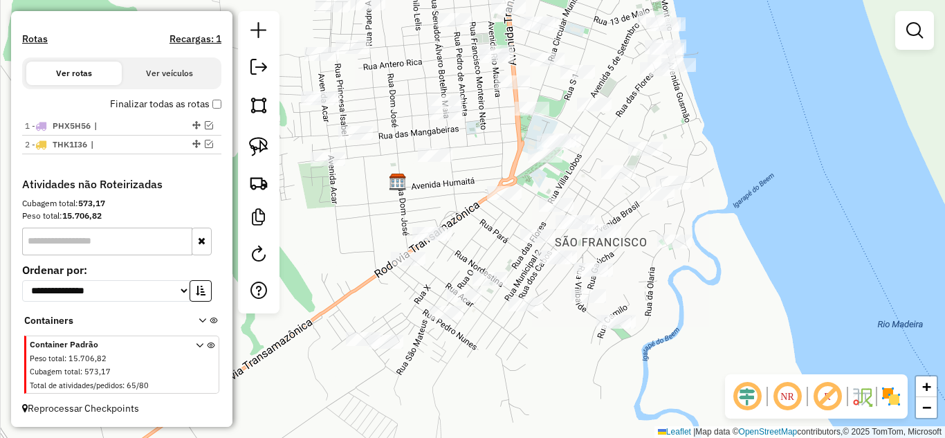
drag, startPoint x: 379, startPoint y: 280, endPoint x: 386, endPoint y: 287, distance: 9.8
click at [392, 277] on div "Janela de atendimento Grade de atendimento Capacidade Transportadoras Veículos …" at bounding box center [472, 219] width 945 height 438
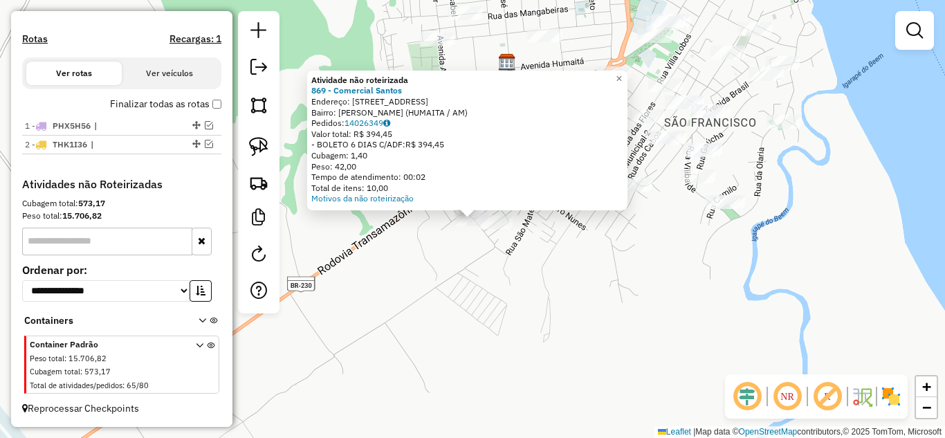
click at [453, 282] on div "Atividade não roteirizada 869 - Comercial Santos Endereço: [STREET_ADDRESS] Ped…" at bounding box center [472, 219] width 945 height 438
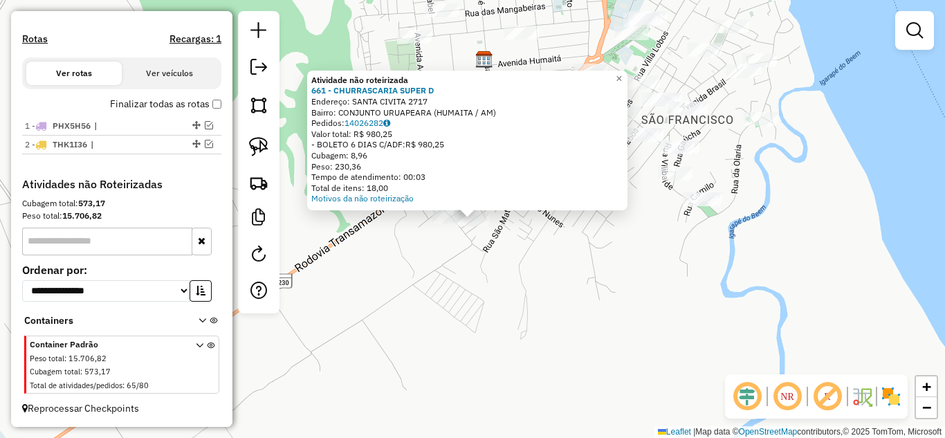
click at [467, 264] on div "Atividade não roteirizada 661 - CHURRASCARIA SUPER D Endereço: SANTA CIVITA 271…" at bounding box center [472, 219] width 945 height 438
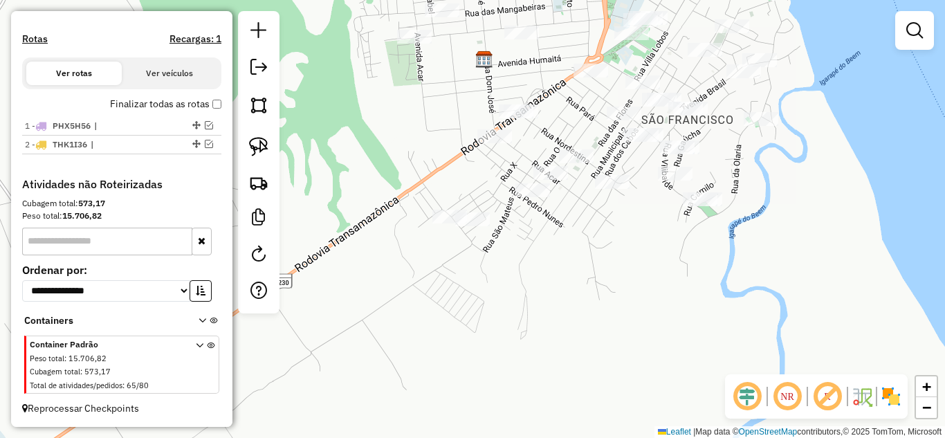
click at [487, 143] on div at bounding box center [495, 136] width 35 height 14
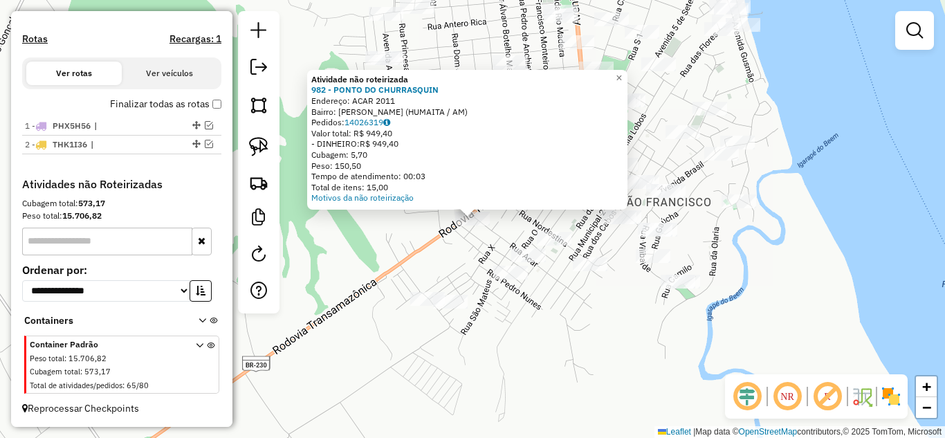
click at [440, 249] on div "Atividade não roteirizada 982 - PONTO DO CHURRASQUIN Endereço: ACAR 2011 Bairro…" at bounding box center [472, 219] width 945 height 438
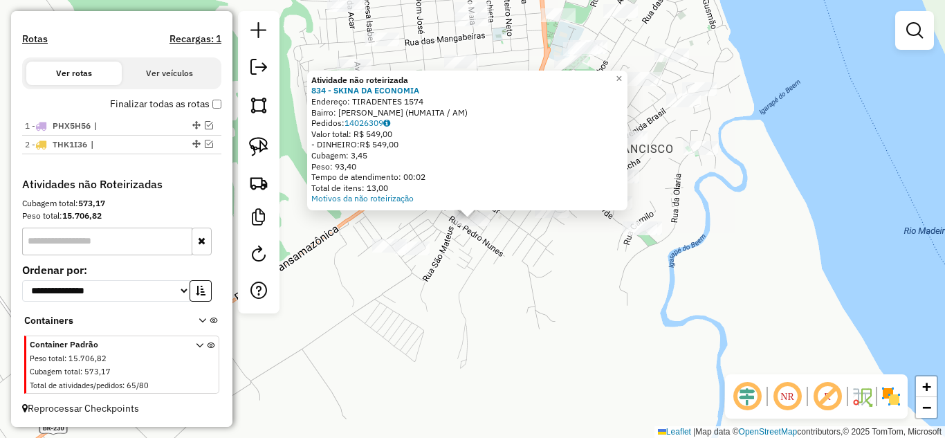
click at [502, 250] on div "Atividade não roteirizada 834 - SKINA DA ECONOMIA Endereço: TIRADENTES 1574 Bai…" at bounding box center [472, 219] width 945 height 438
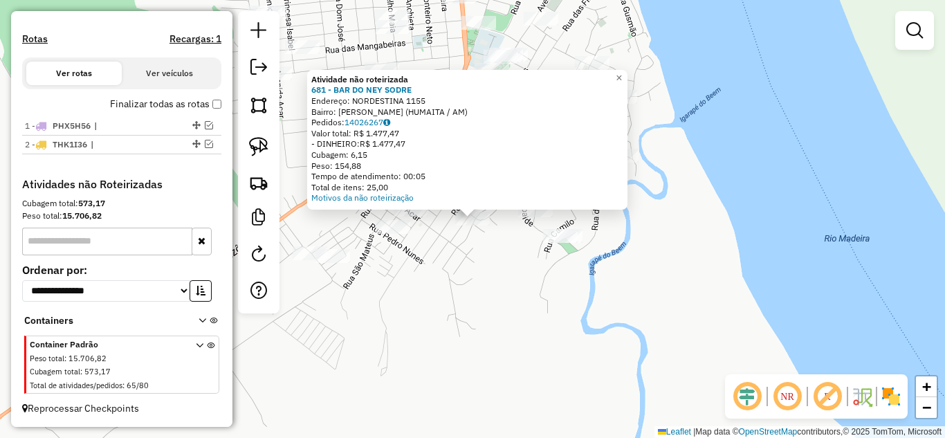
click at [484, 256] on div "Atividade não roteirizada 681 - BAR DO NEY SODRE Endereço: NORDESTINA 1155 Bair…" at bounding box center [472, 219] width 945 height 438
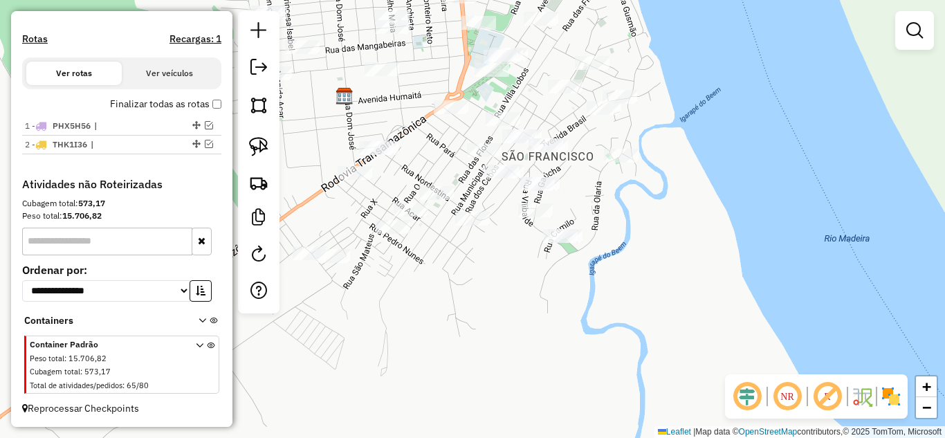
drag, startPoint x: 477, startPoint y: 286, endPoint x: 514, endPoint y: 282, distance: 37.5
click at [514, 282] on div "Janela de atendimento Grade de atendimento Capacidade Transportadoras Veículos …" at bounding box center [472, 219] width 945 height 438
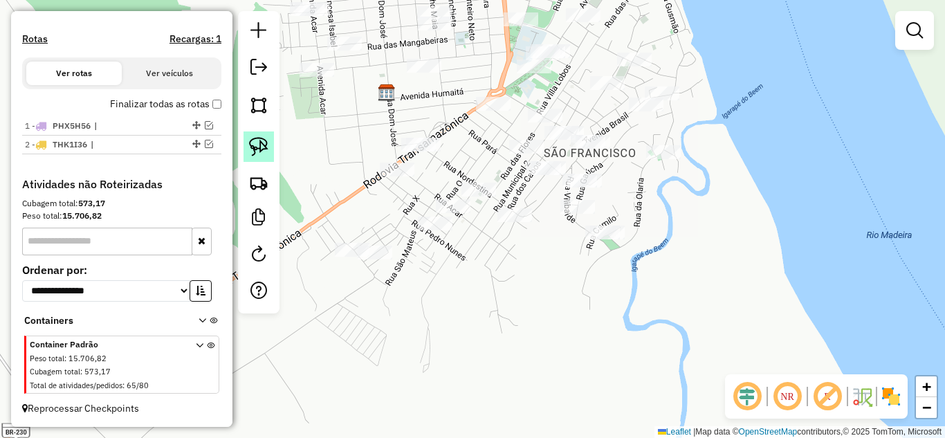
drag, startPoint x: 245, startPoint y: 144, endPoint x: 270, endPoint y: 156, distance: 27.9
click at [246, 144] on link at bounding box center [259, 147] width 30 height 30
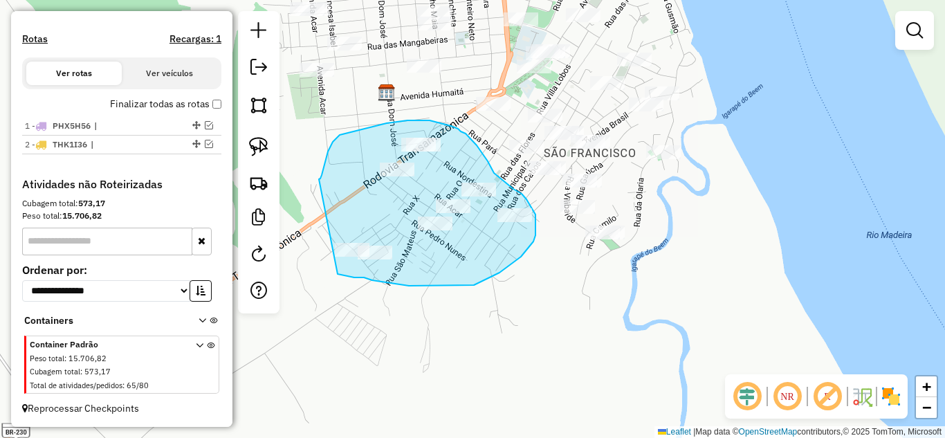
drag, startPoint x: 322, startPoint y: 175, endPoint x: 320, endPoint y: 266, distance: 91.4
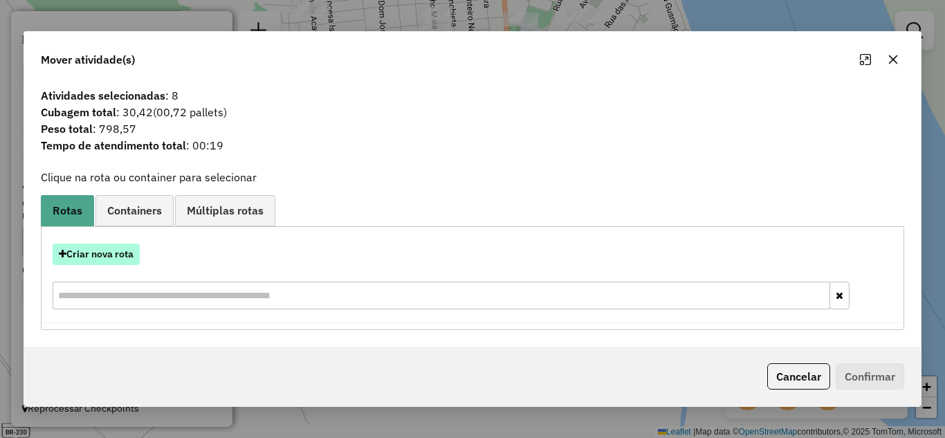
click at [122, 256] on button "Criar nova rota" at bounding box center [96, 254] width 87 height 21
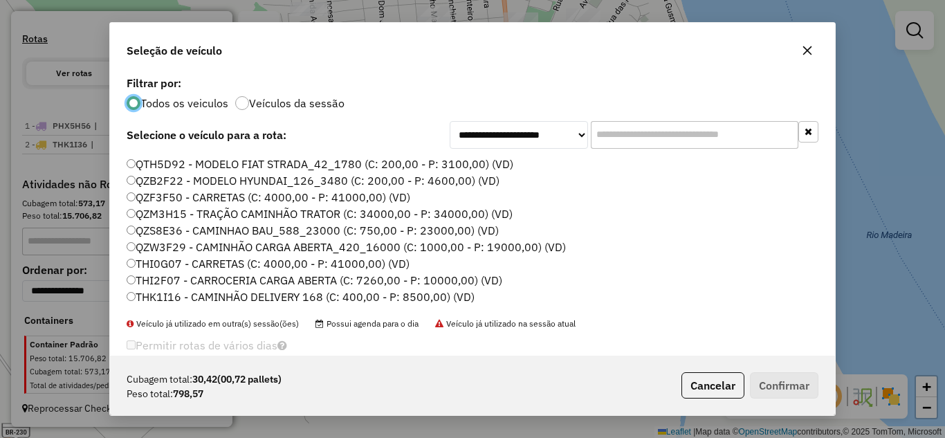
scroll to position [47, 0]
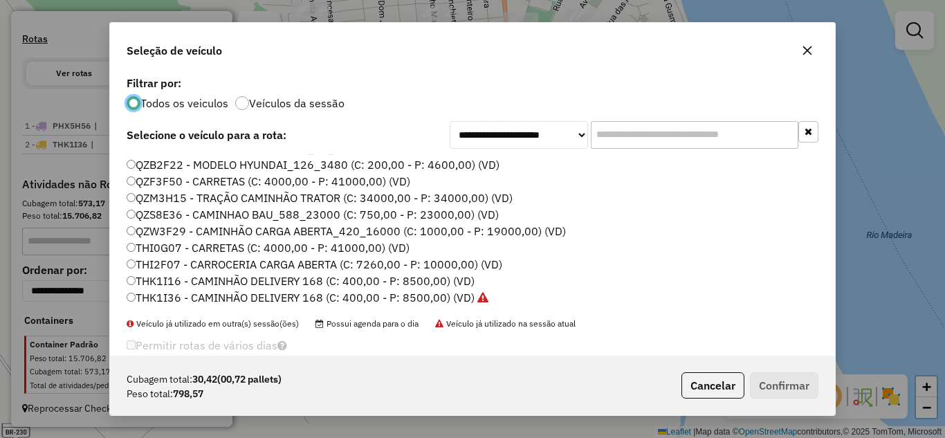
click at [184, 282] on label "THK1I16 - CAMINHÃO DELIVERY 168 (C: 400,00 - P: 8500,00) (VD)" at bounding box center [301, 281] width 348 height 17
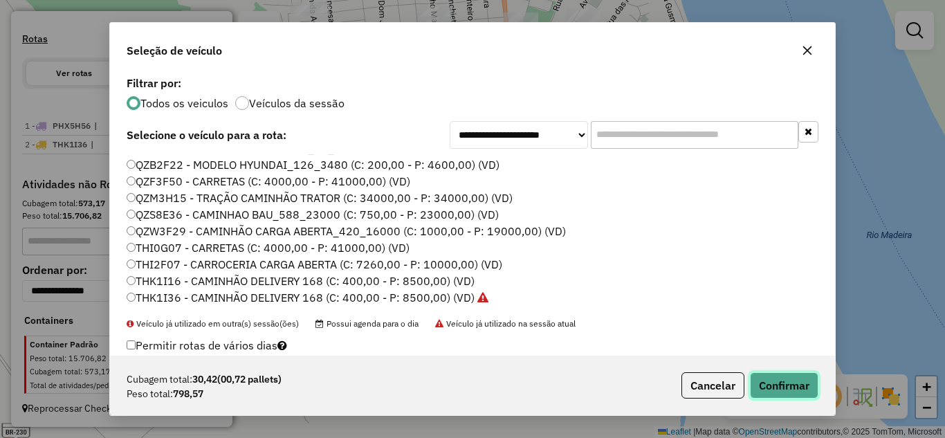
click at [772, 391] on button "Confirmar" at bounding box center [784, 385] width 69 height 26
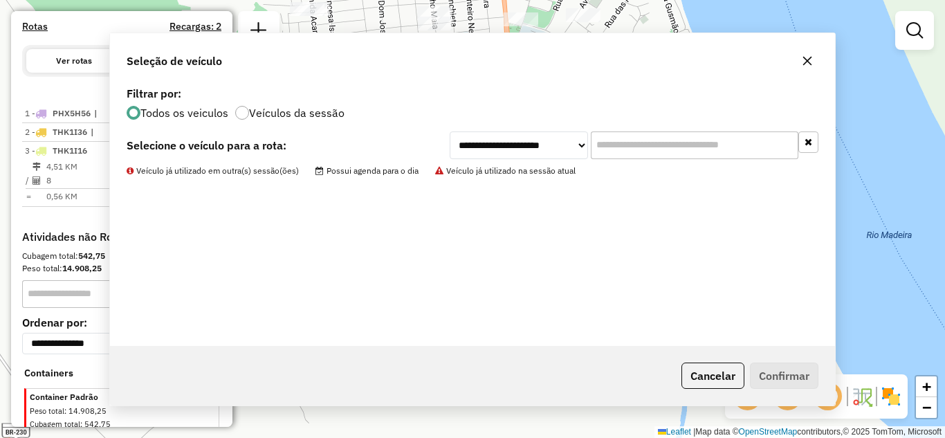
scroll to position [476, 0]
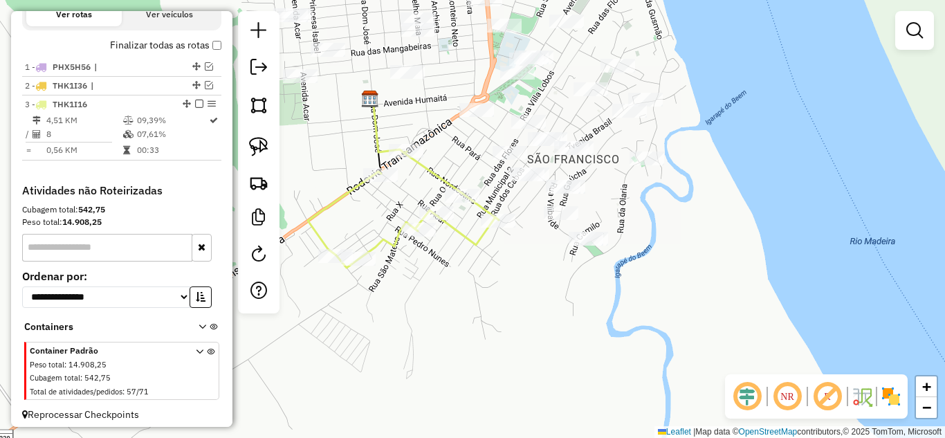
drag, startPoint x: 649, startPoint y: 206, endPoint x: 561, endPoint y: 222, distance: 89.3
click at [578, 224] on div "Janela de atendimento Grade de atendimento Capacidade Transportadoras Veículos …" at bounding box center [472, 219] width 945 height 438
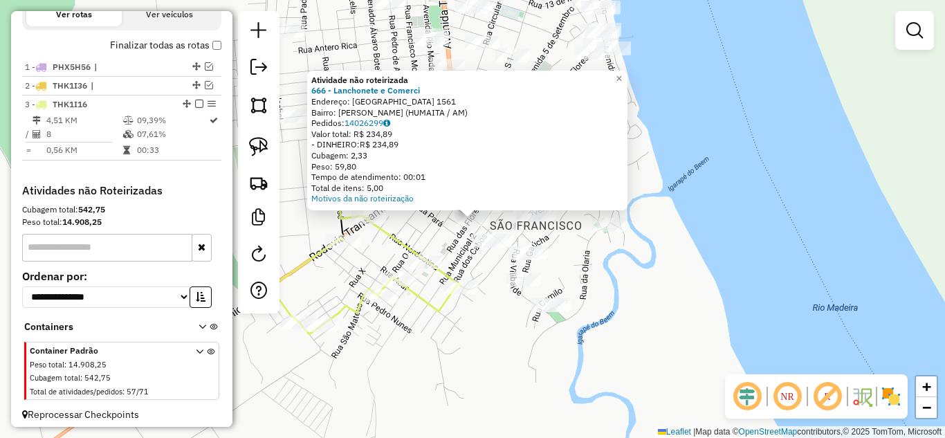
click at [467, 250] on div "Atividade não roteirizada 666 - Lanchonete e Comerci Endereço: [GEOGRAPHIC_DATA…" at bounding box center [472, 219] width 945 height 438
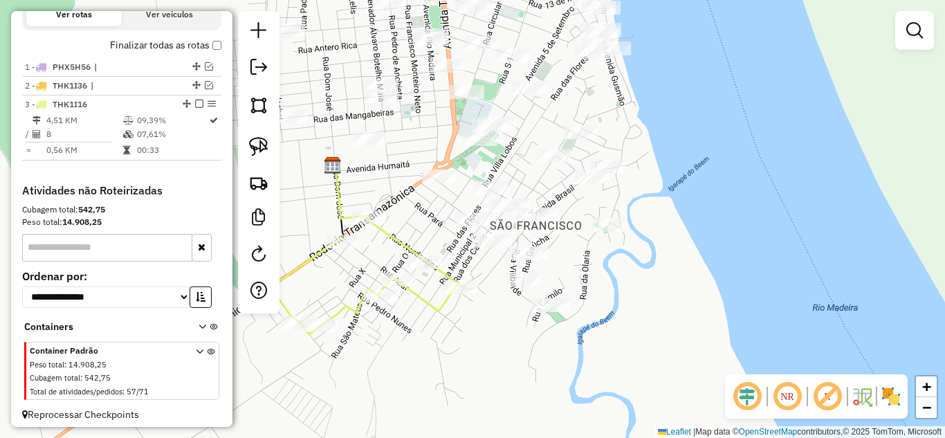
click at [489, 248] on div at bounding box center [490, 241] width 35 height 14
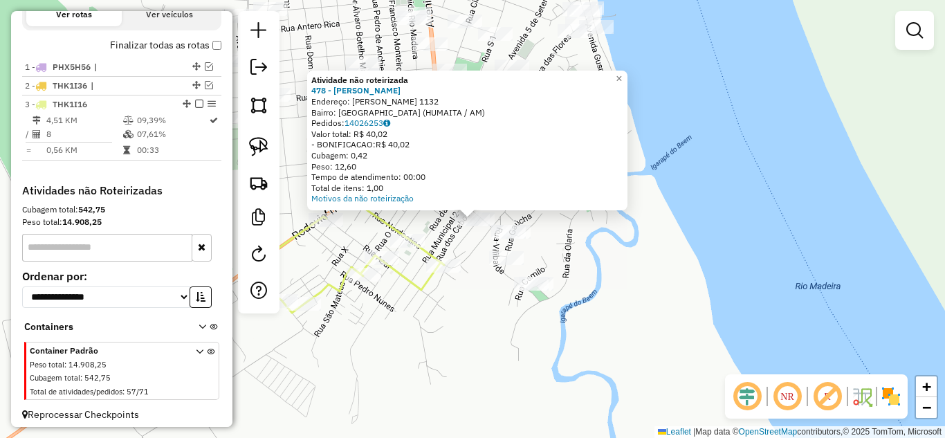
click at [479, 244] on div "Atividade não roteirizada 478 - ARAUJO E [PERSON_NAME]: [PERSON_NAME][STREET_AD…" at bounding box center [472, 219] width 945 height 438
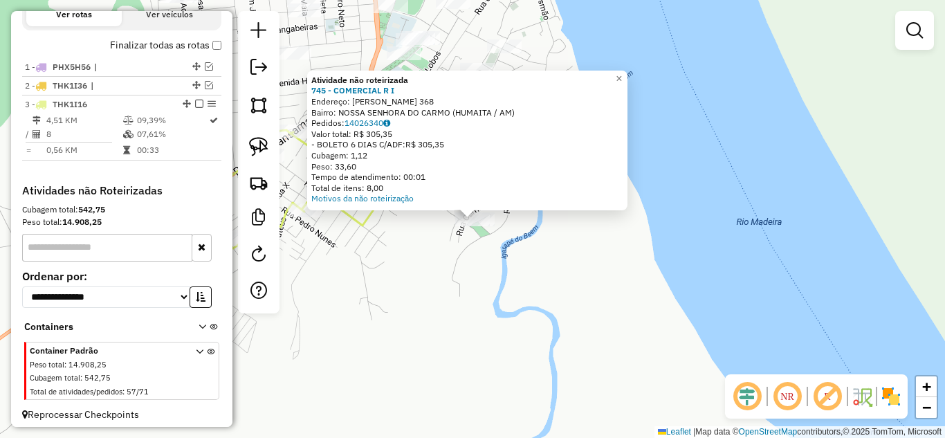
click at [497, 252] on div "Atividade não roteirizada 745 - COMERCIAL R I Endereço: [PERSON_NAME] 368 Bairr…" at bounding box center [472, 219] width 945 height 438
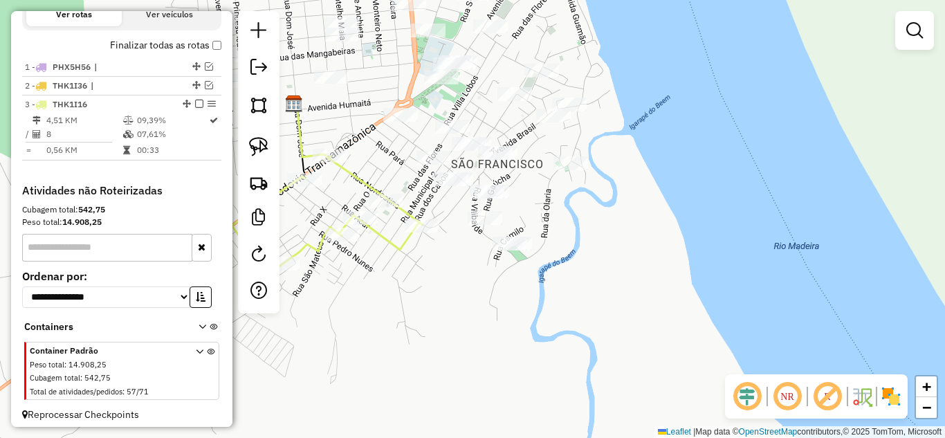
drag, startPoint x: 466, startPoint y: 248, endPoint x: 503, endPoint y: 273, distance: 44.5
click at [503, 273] on div "Janela de atendimento Grade de atendimento Capacidade Transportadoras Veículos …" at bounding box center [472, 219] width 945 height 438
click at [262, 143] on img at bounding box center [258, 146] width 19 height 19
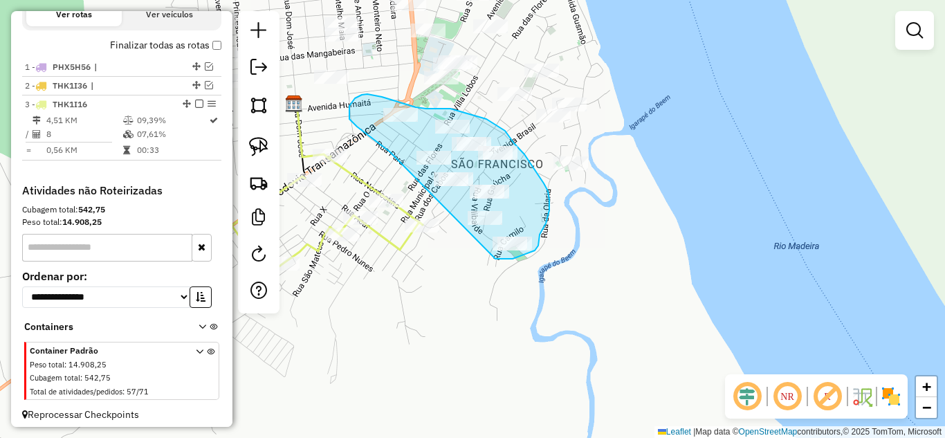
drag, startPoint x: 390, startPoint y: 152, endPoint x: 496, endPoint y: 255, distance: 147.8
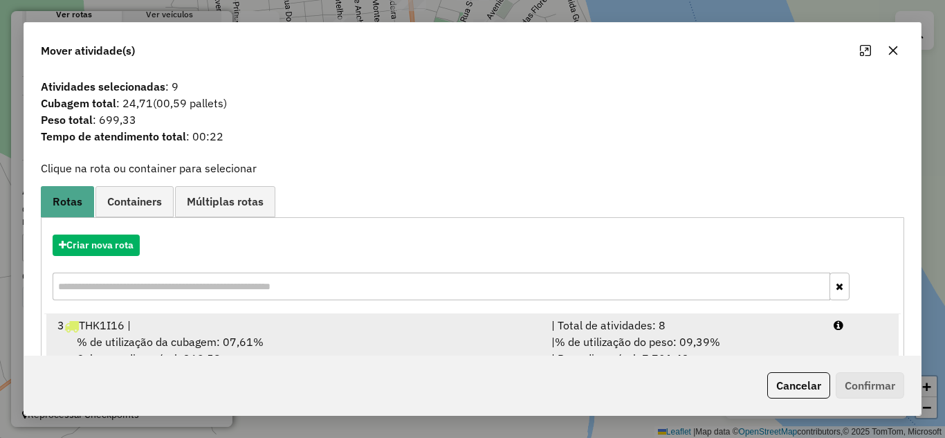
click at [631, 332] on div "| Total de atividades: 8" at bounding box center [684, 325] width 282 height 17
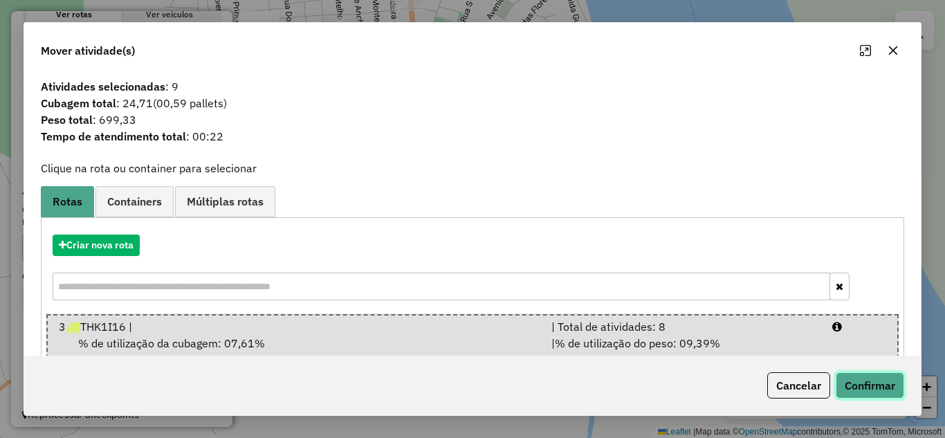
click at [869, 390] on button "Confirmar" at bounding box center [870, 385] width 69 height 26
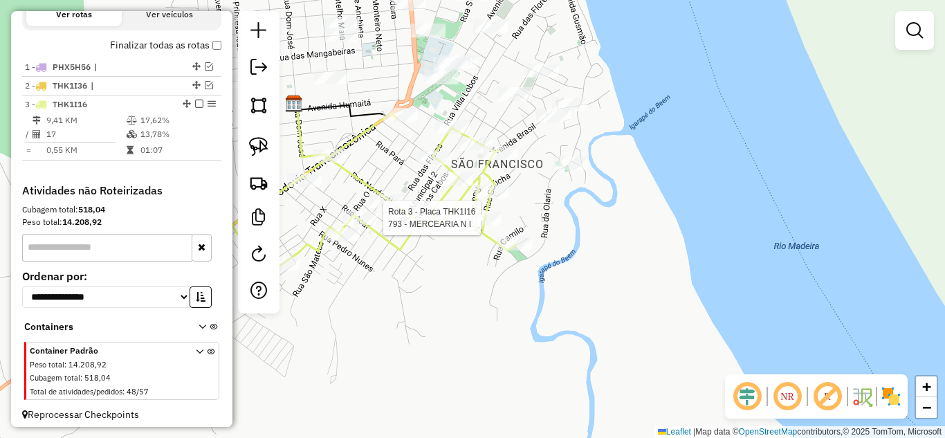
select select "**********"
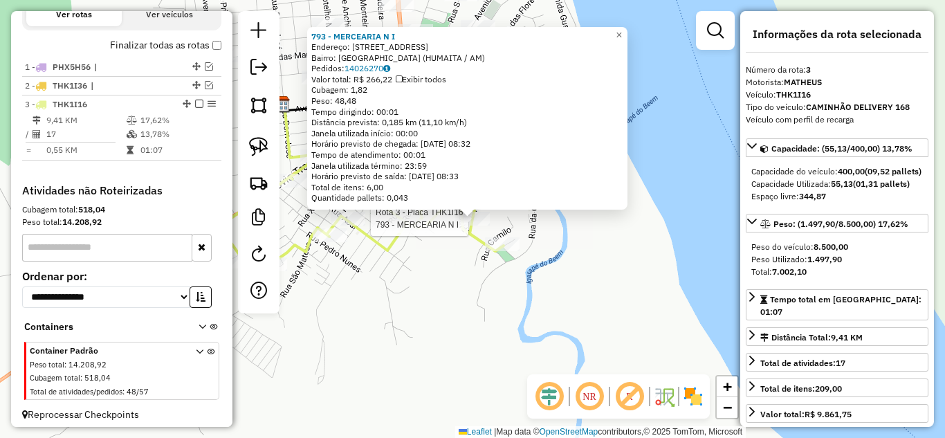
scroll to position [495, 0]
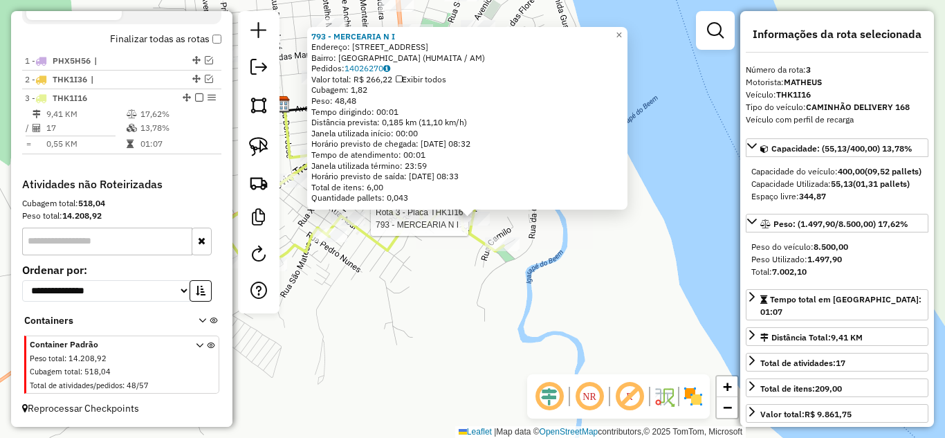
click at [480, 298] on div "Rota 3 - Placa THK1I16 793 - MERCEARIA N I 793 - MERCEARIA N I Endereço: [STREE…" at bounding box center [472, 219] width 945 height 438
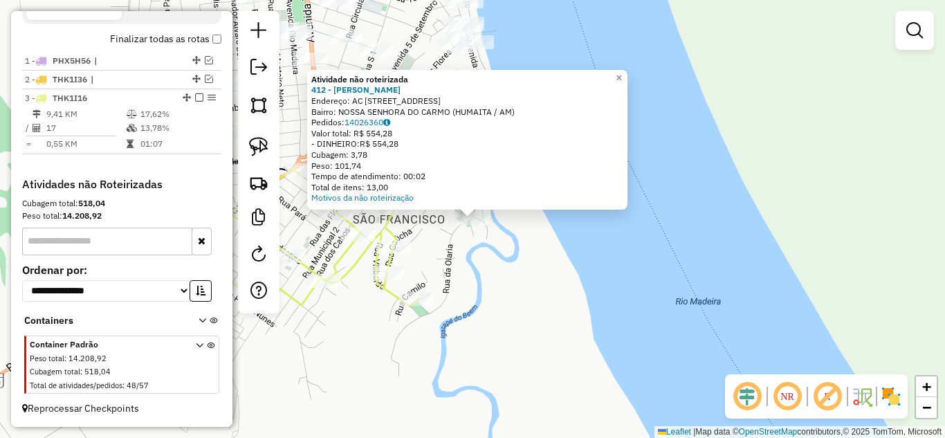
click at [487, 252] on div "Atividade não roteirizada 412 - BAR ZE CARVALHO Endereço: AC [STREET_ADDRESS] P…" at bounding box center [472, 219] width 945 height 438
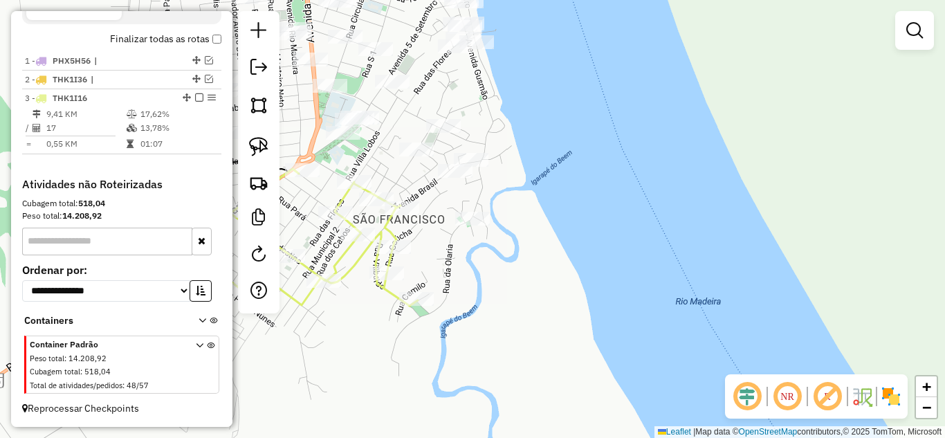
click at [458, 178] on div at bounding box center [455, 171] width 35 height 14
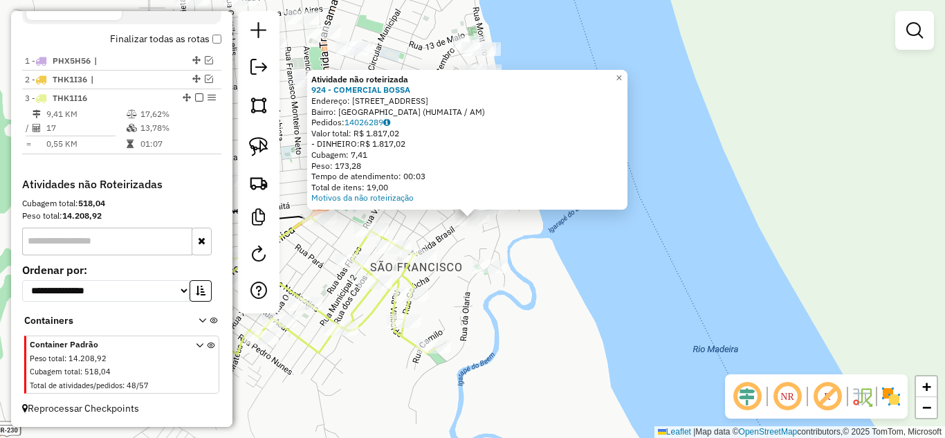
click at [483, 244] on div "Atividade não roteirizada 924 - COMERCIAL BOSSA Endereço: [STREET_ADDRESS] Bair…" at bounding box center [472, 219] width 945 height 438
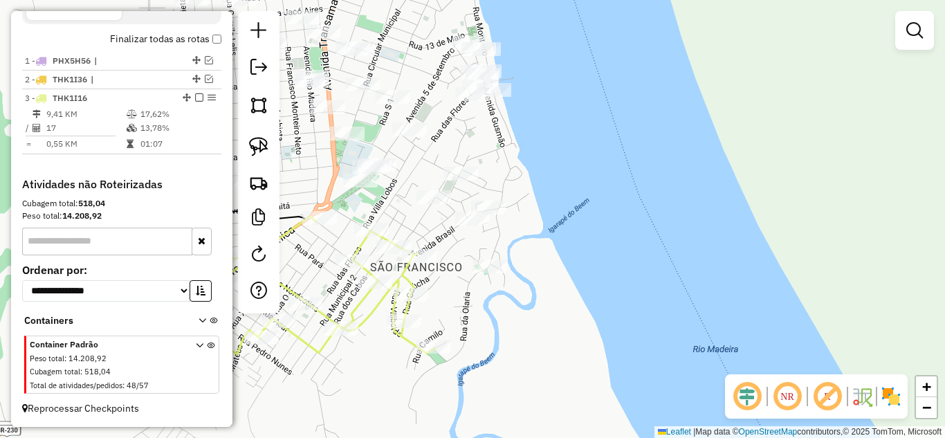
click at [432, 204] on div at bounding box center [434, 197] width 35 height 14
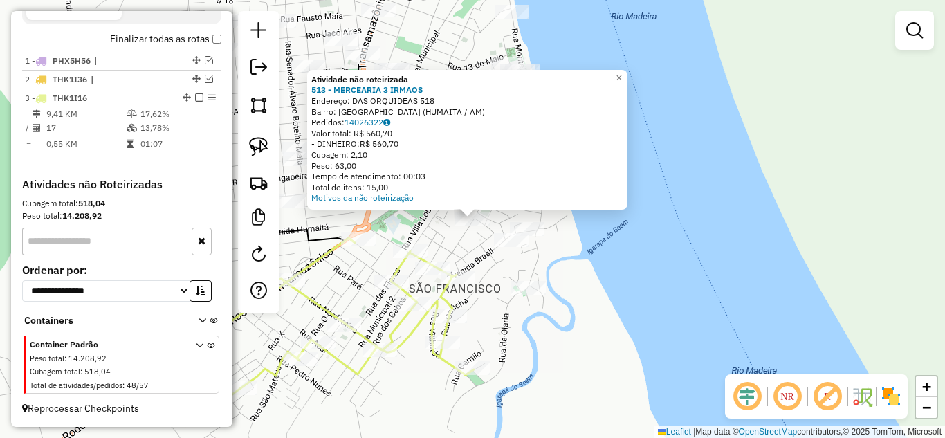
click at [473, 230] on div "Atividade não roteirizada 513 - MERCEARIA 3 IRMAOS Endereço: DAS ORQUIDEAS 518 …" at bounding box center [472, 219] width 945 height 438
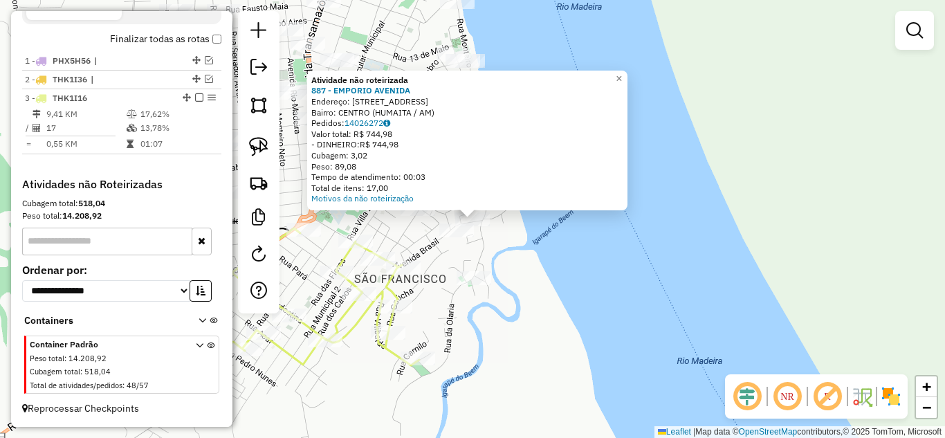
click at [595, 289] on div "Atividade não roteirizada 887 - EMPORIO AVENIDA Endereço: [STREET_ADDRESS][GEOG…" at bounding box center [472, 219] width 945 height 438
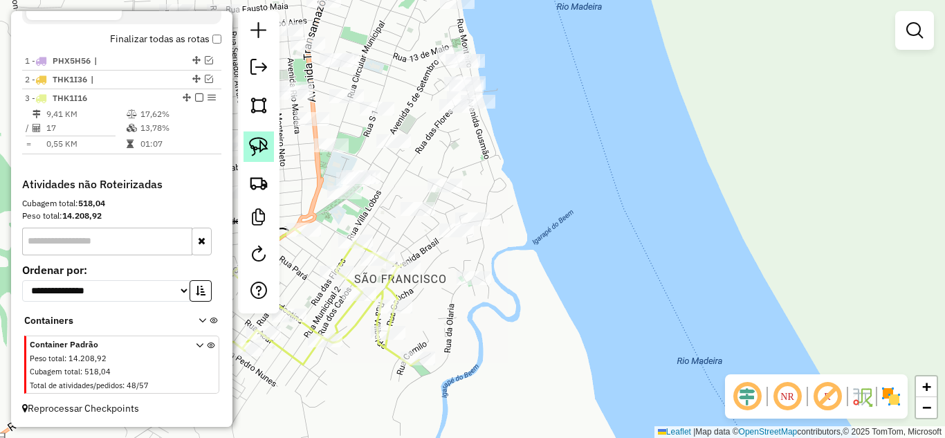
click at [269, 151] on link at bounding box center [259, 147] width 30 height 30
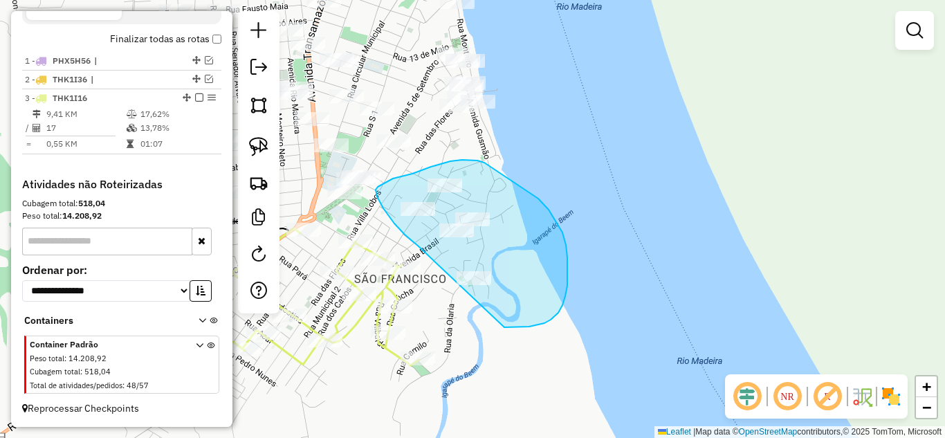
drag, startPoint x: 419, startPoint y: 246, endPoint x: 503, endPoint y: 323, distance: 114.2
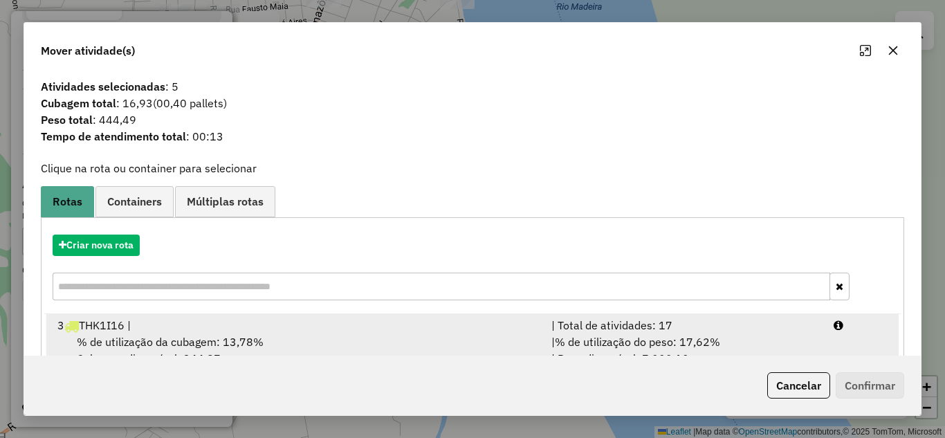
click at [673, 345] on span "% de utilização do peso: 17,62%" at bounding box center [637, 342] width 165 height 14
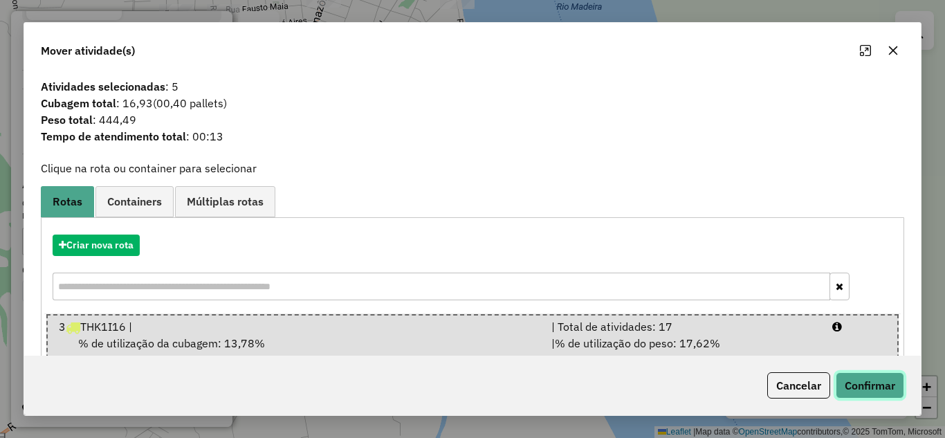
click at [855, 385] on button "Confirmar" at bounding box center [870, 385] width 69 height 26
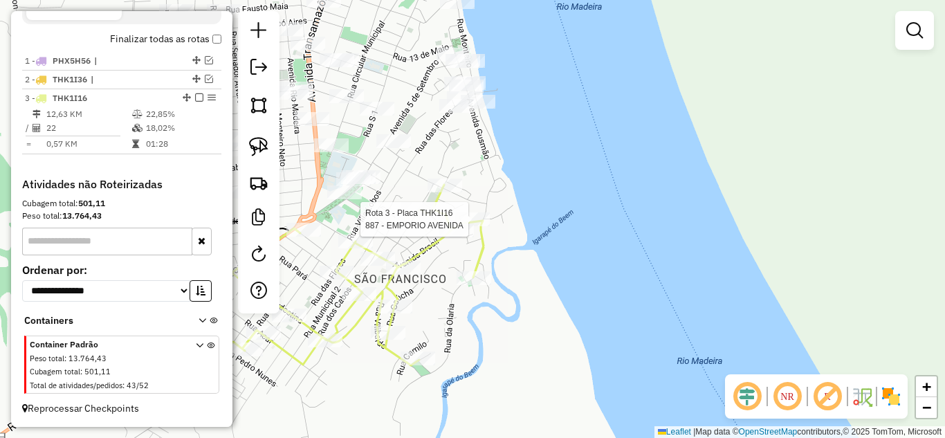
click at [476, 226] on div at bounding box center [472, 219] width 35 height 14
select select "**********"
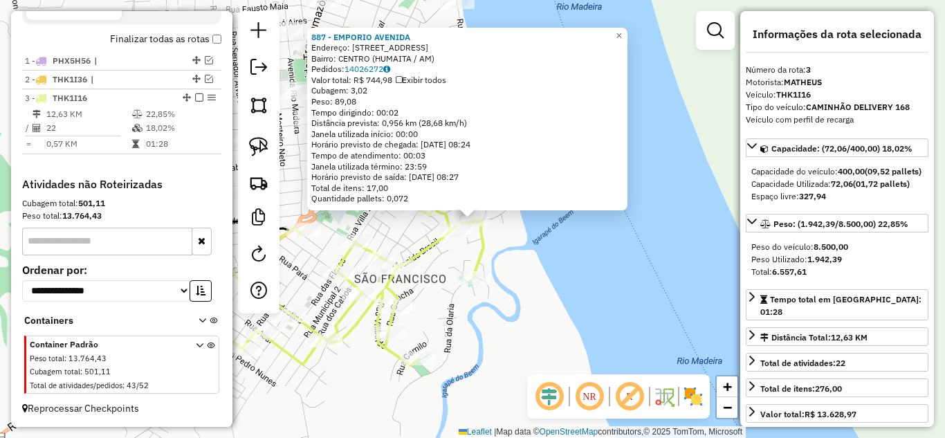
click at [553, 275] on div "887 - EMPORIO [GEOGRAPHIC_DATA]: [STREET_ADDRESS][GEOGRAPHIC_DATA]: CENTRO ([GE…" at bounding box center [472, 219] width 945 height 438
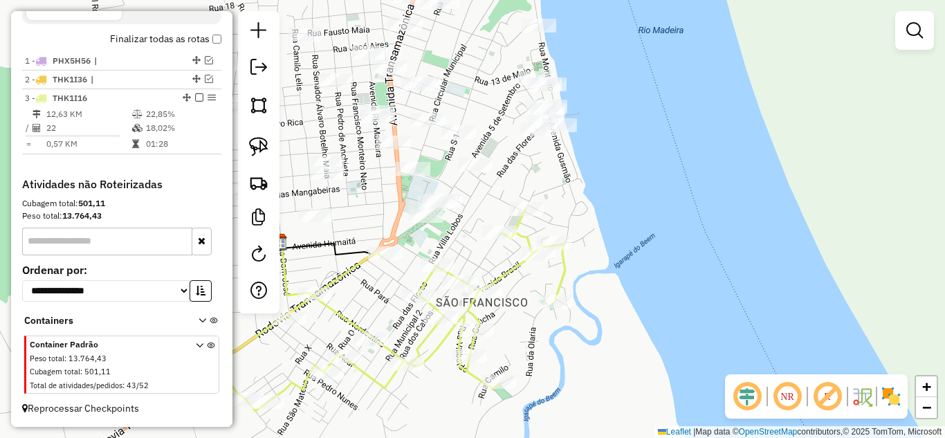
click at [654, 309] on div "Janela de atendimento Grade de atendimento Capacidade Transportadoras Veículos …" at bounding box center [472, 219] width 945 height 438
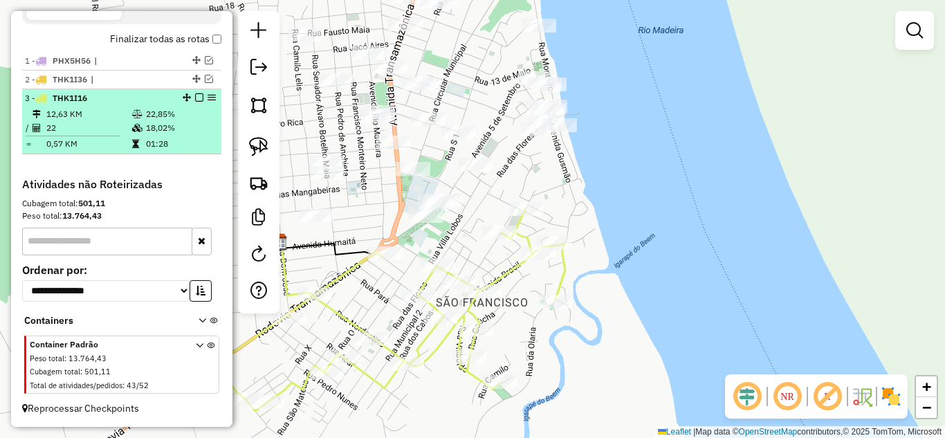
click at [199, 100] on em at bounding box center [199, 97] width 8 height 8
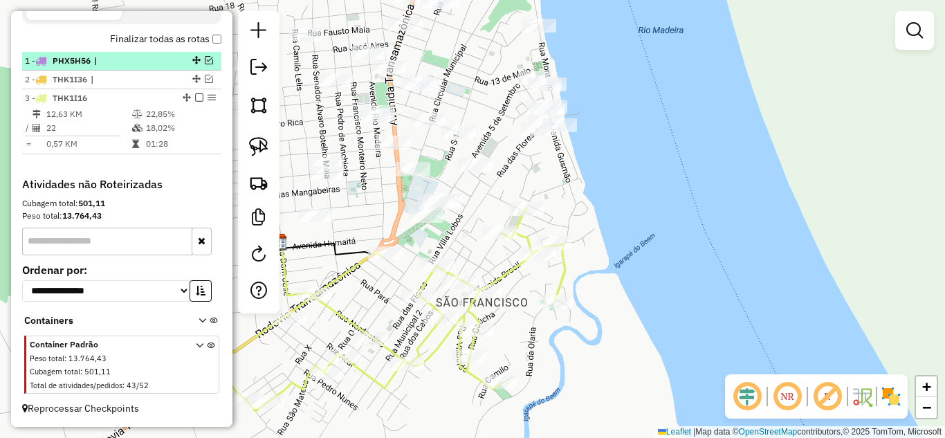
scroll to position [449, 0]
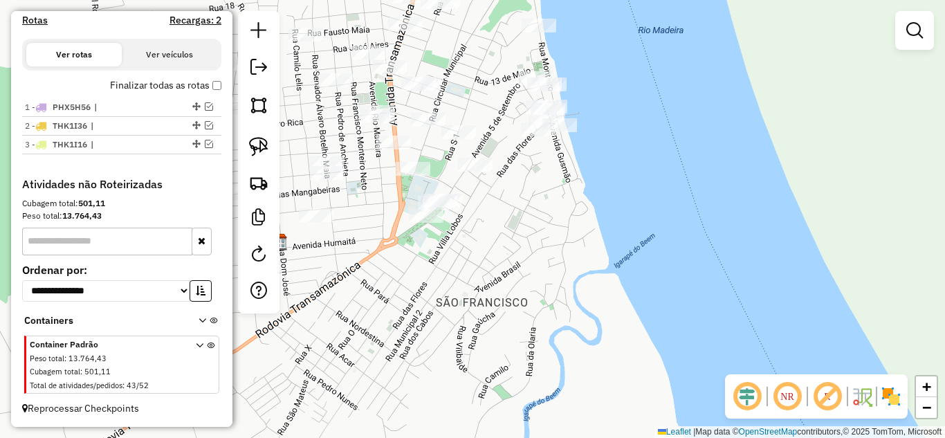
click at [583, 368] on div "Janela de atendimento Grade de atendimento Capacidade Transportadoras Veículos …" at bounding box center [472, 219] width 945 height 438
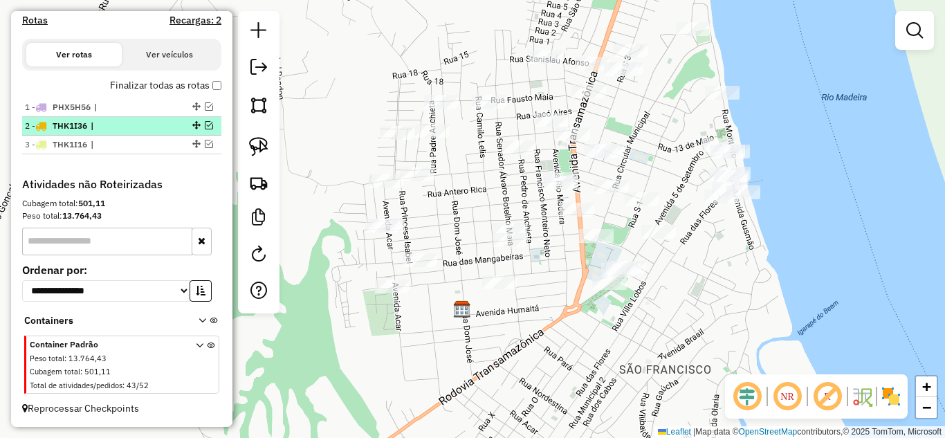
click at [205, 125] on em at bounding box center [209, 125] width 8 height 8
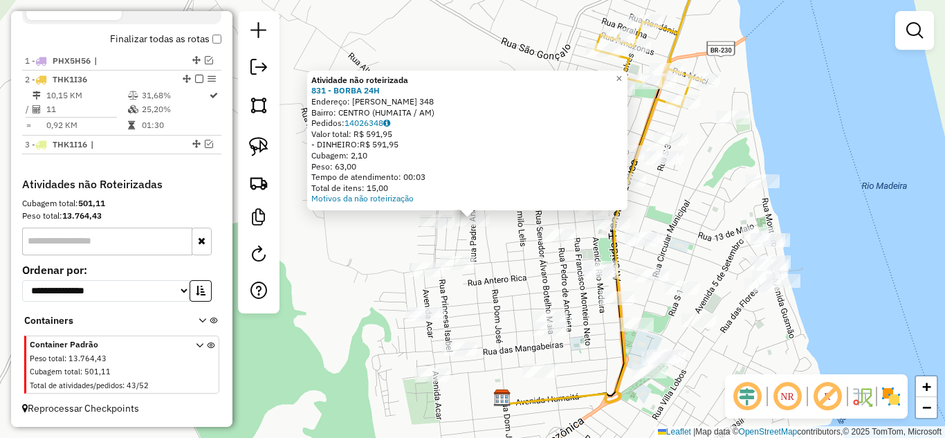
click at [487, 245] on div "Atividade não roteirizada 831 - BORBA 24H Endereço: GETULIO VARGAS 348 Bairro: …" at bounding box center [472, 219] width 945 height 438
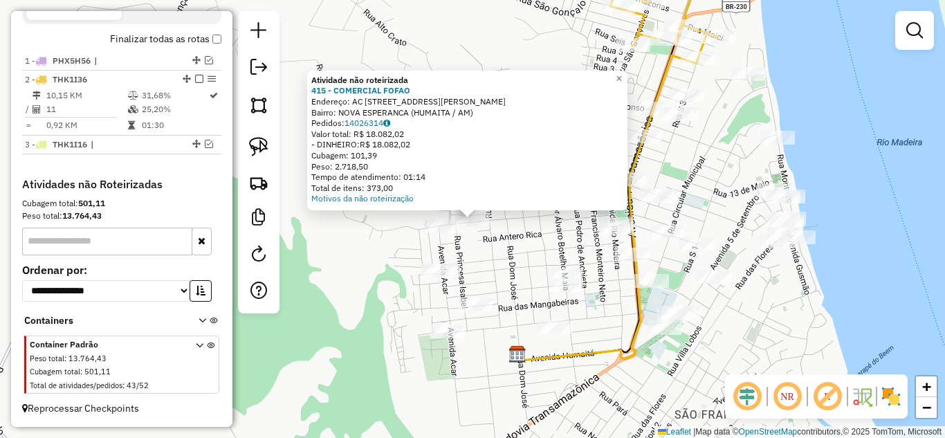
click at [459, 251] on div "Atividade não roteirizada 415 - COMERCIAL FOFAO Endereço: AC [STREET_ADDRESS] (…" at bounding box center [472, 219] width 945 height 438
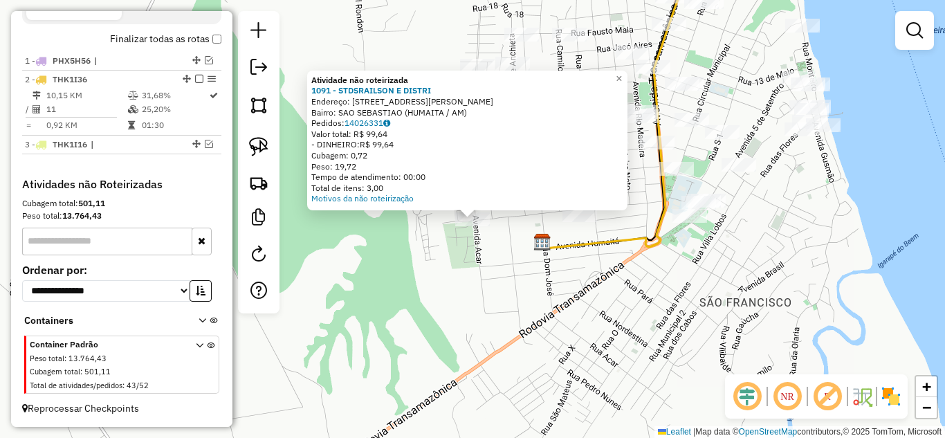
click at [448, 258] on div "Atividade não roteirizada 1091 - STDSRAILSON E DISTRI Endereço: [STREET_ADDRESS…" at bounding box center [472, 219] width 945 height 438
click at [442, 257] on div "Atividade não roteirizada 1091 - STDSRAILSON E DISTRI Endereço: [STREET_ADDRESS…" at bounding box center [472, 219] width 945 height 438
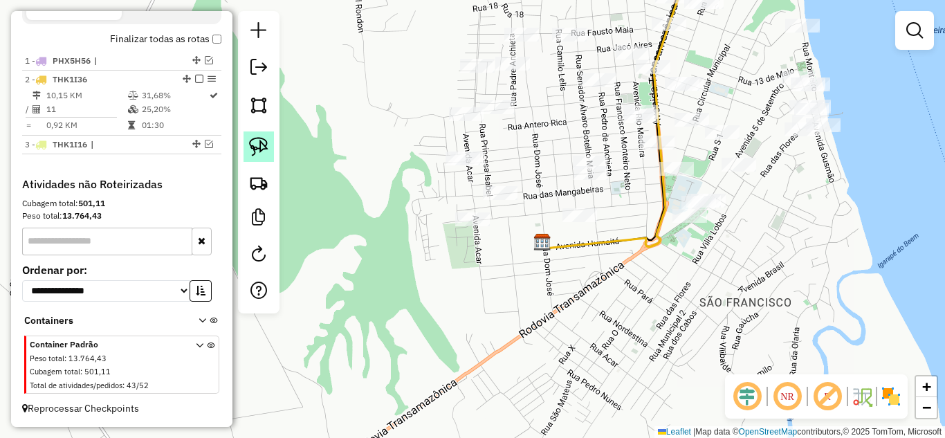
click at [266, 141] on img at bounding box center [258, 146] width 19 height 19
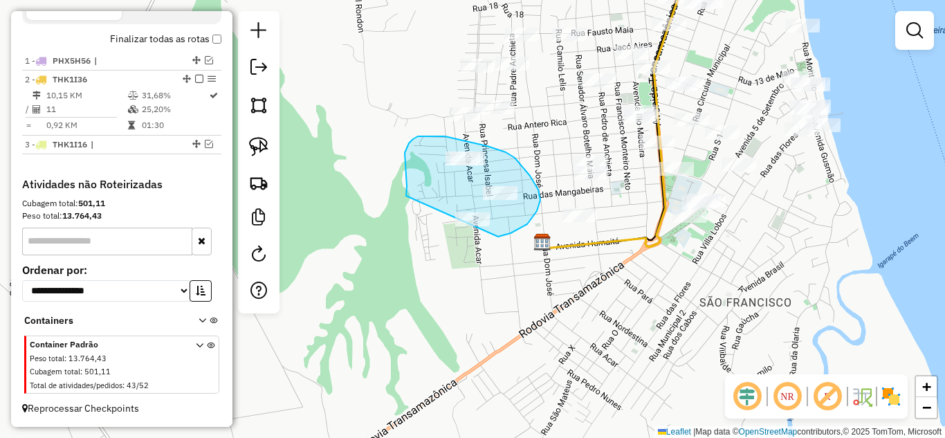
drag, startPoint x: 407, startPoint y: 186, endPoint x: 455, endPoint y: 248, distance: 77.9
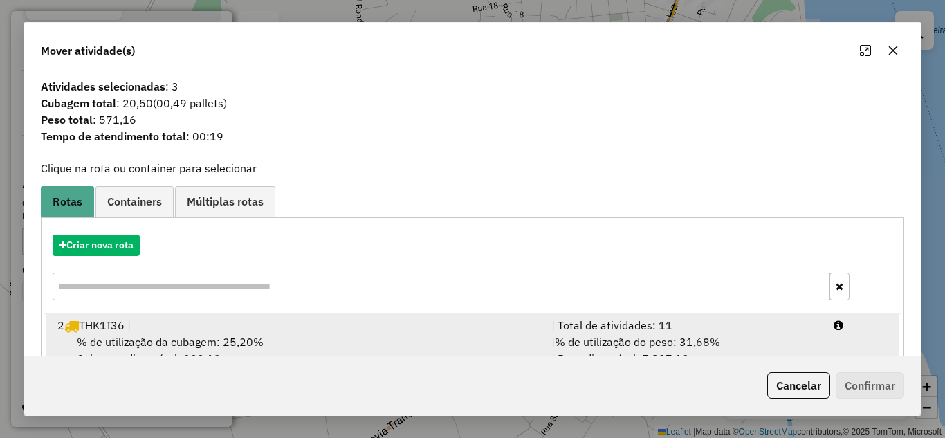
drag, startPoint x: 624, startPoint y: 330, endPoint x: 700, endPoint y: 355, distance: 80.1
click at [624, 331] on div "| Total de atividades: 11" at bounding box center [684, 325] width 282 height 17
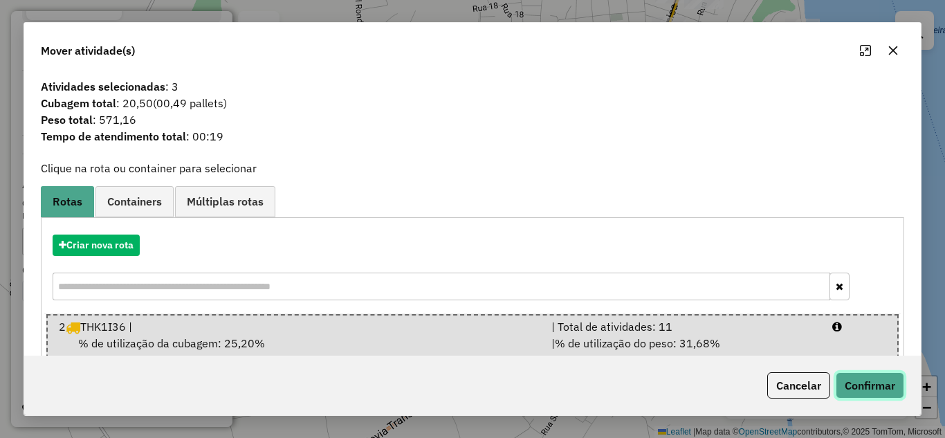
click at [860, 392] on button "Confirmar" at bounding box center [870, 385] width 69 height 26
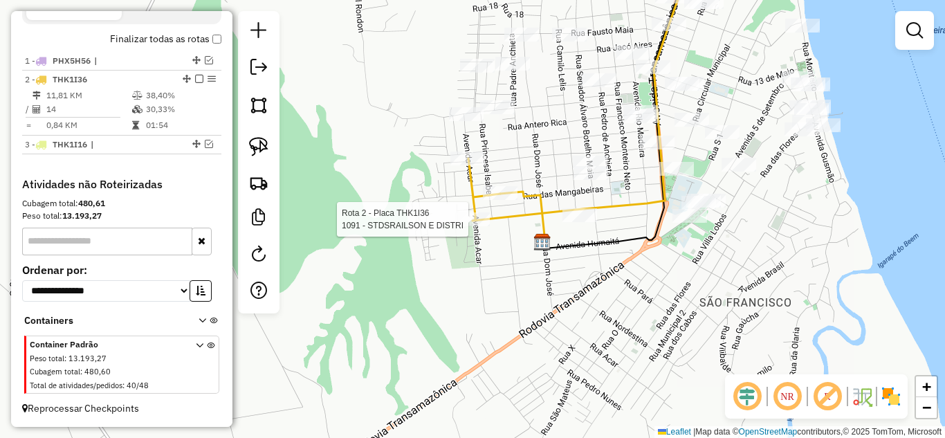
select select "**********"
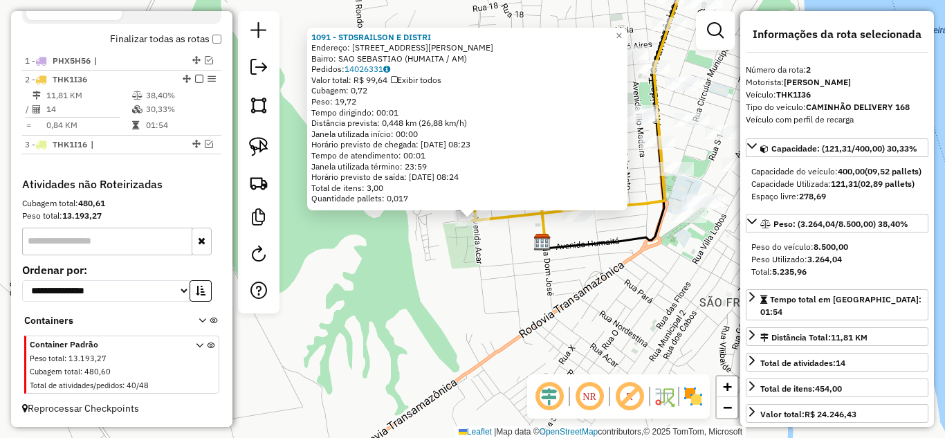
click at [527, 323] on div "1091 - STDSRAILSON E DISTRI Endereço: [STREET_ADDRESS][PERSON_NAME] Bairro: [GE…" at bounding box center [472, 219] width 945 height 438
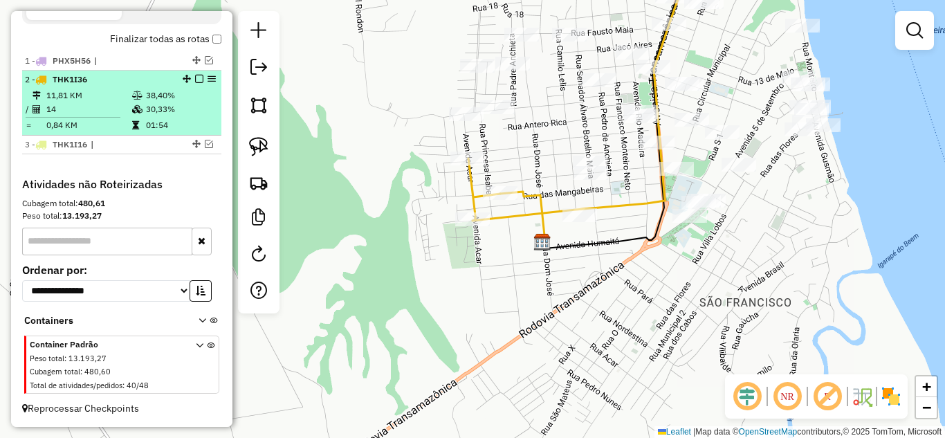
click at [195, 78] on em at bounding box center [199, 79] width 8 height 8
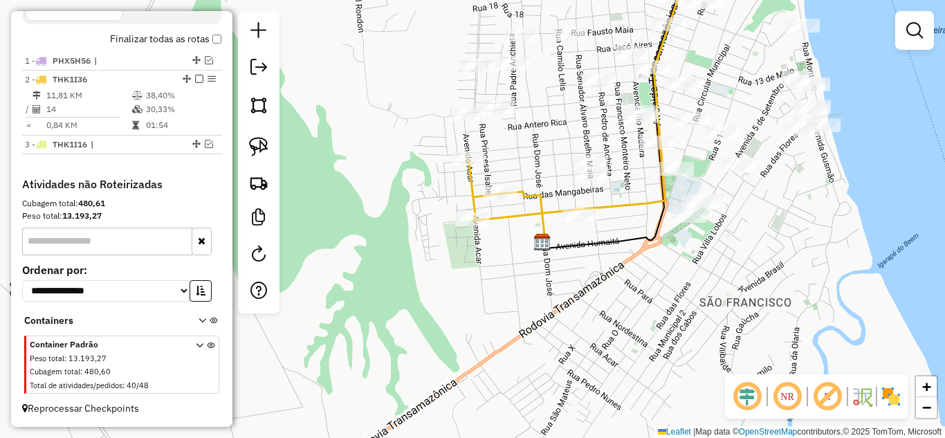
scroll to position [449, 0]
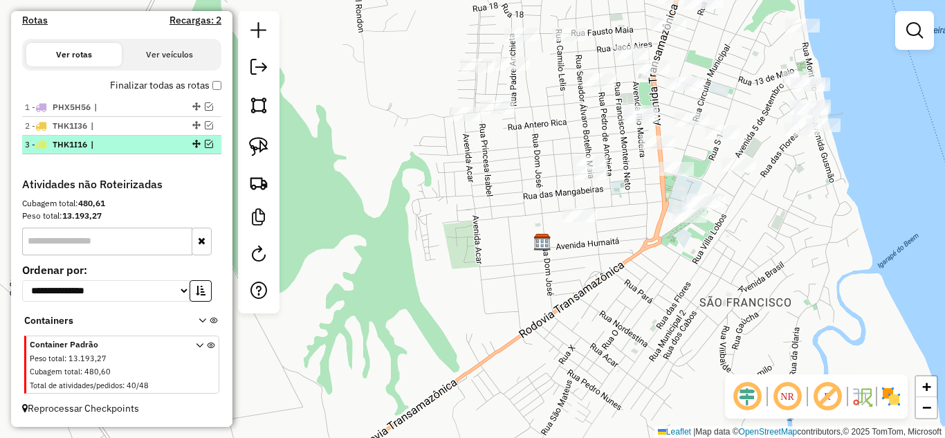
click at [205, 144] on em at bounding box center [209, 144] width 8 height 8
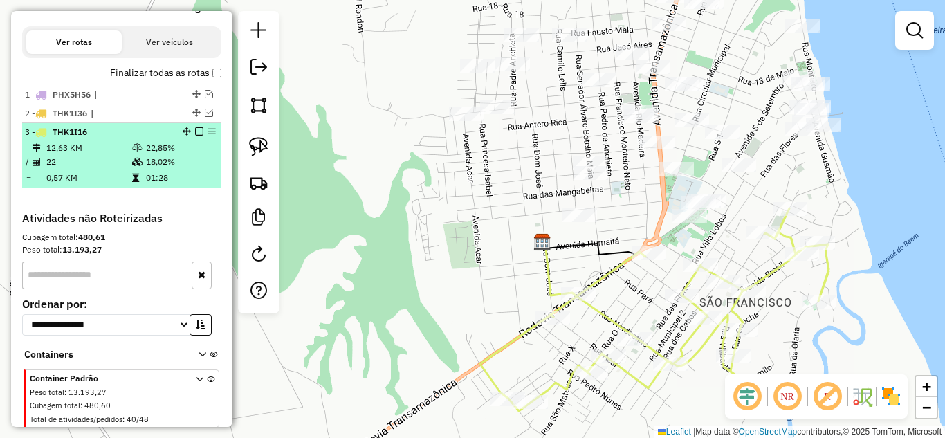
scroll to position [495, 0]
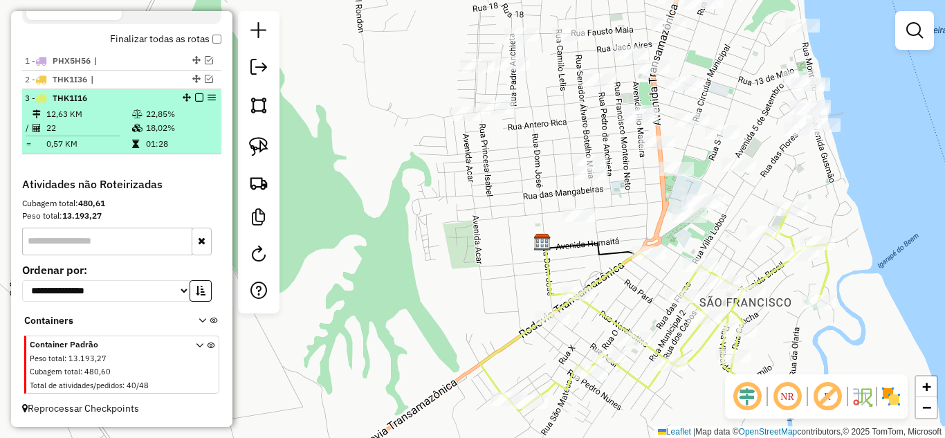
click at [196, 98] on em at bounding box center [199, 97] width 8 height 8
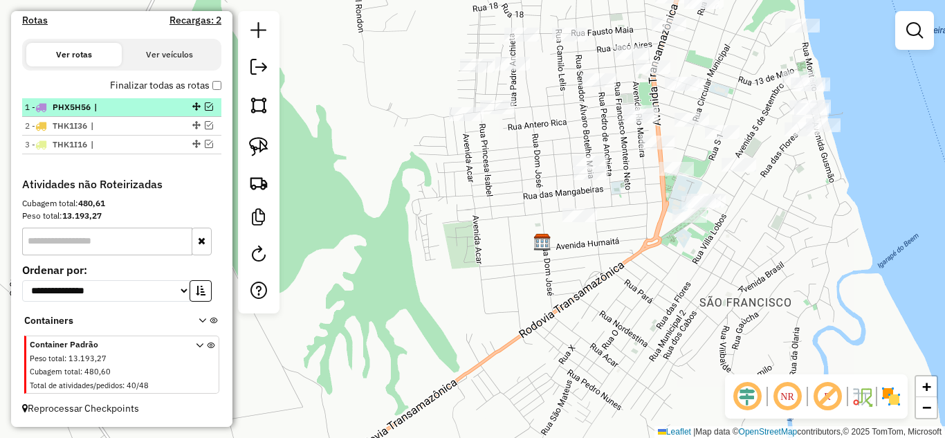
click at [205, 105] on em at bounding box center [209, 106] width 8 height 8
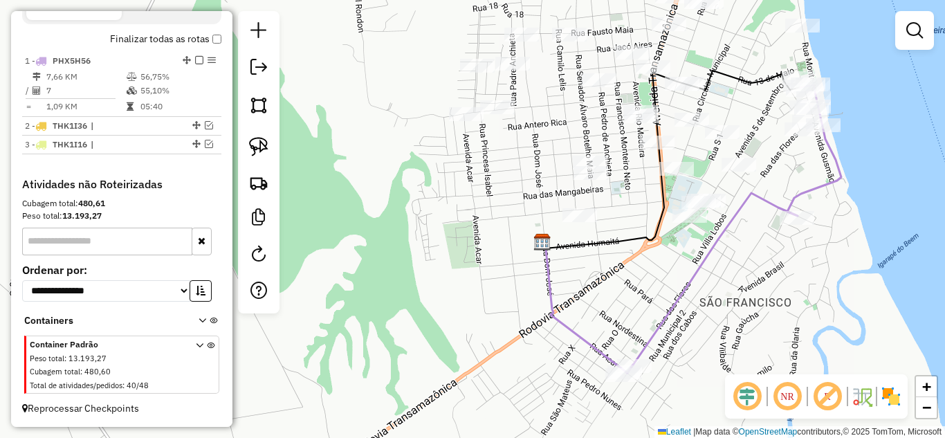
click at [512, 114] on div at bounding box center [497, 107] width 35 height 14
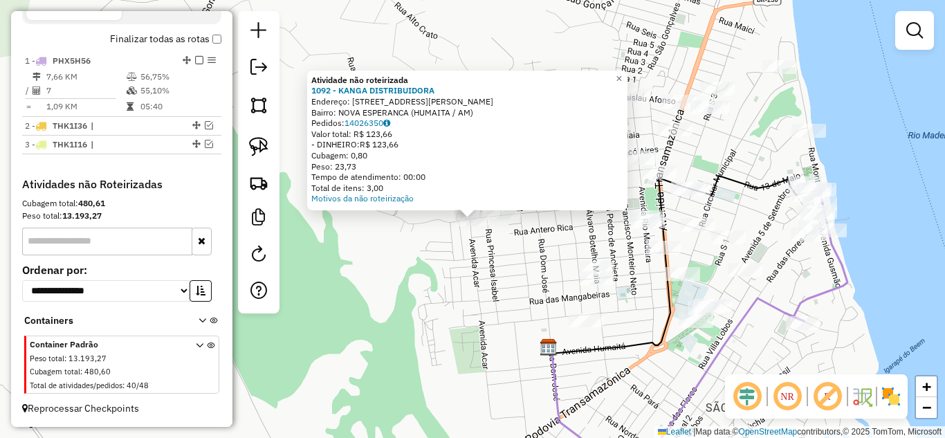
click at [480, 258] on div "Atividade não roteirizada 1092 - KANGA DISTRIBUIDORA Endereço: [STREET_ADDRESS]…" at bounding box center [472, 219] width 945 height 438
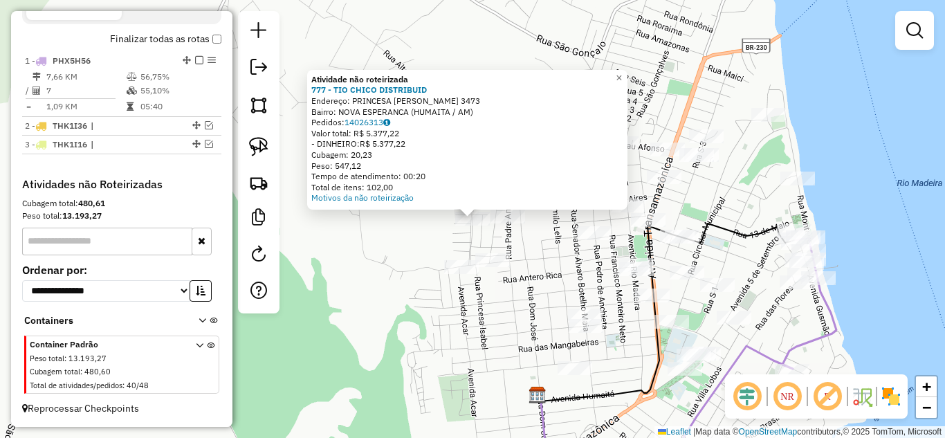
click at [523, 257] on div "Atividade não roteirizada 777 - TIO CHICO DISTRIBUID Endereço: PRINCESA [PERSON…" at bounding box center [472, 219] width 945 height 438
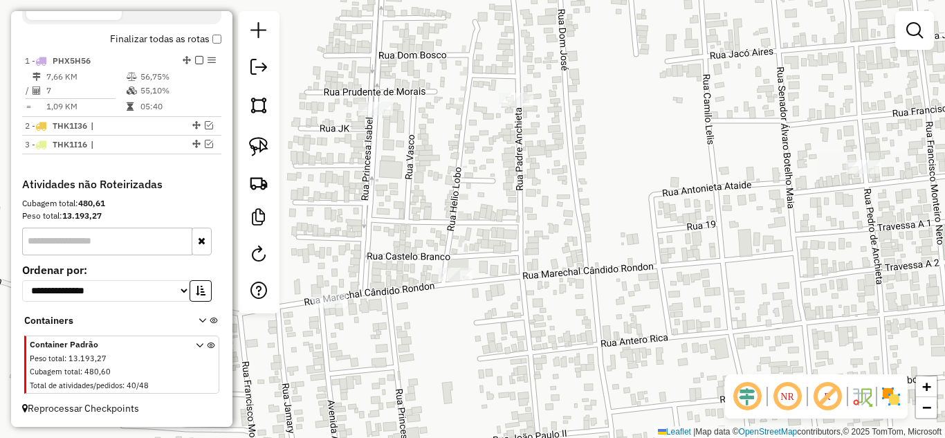
drag, startPoint x: 524, startPoint y: 246, endPoint x: 584, endPoint y: 245, distance: 60.2
click at [584, 245] on div "Janela de atendimento Grade de atendimento Capacidade Transportadoras Veículos …" at bounding box center [472, 219] width 945 height 438
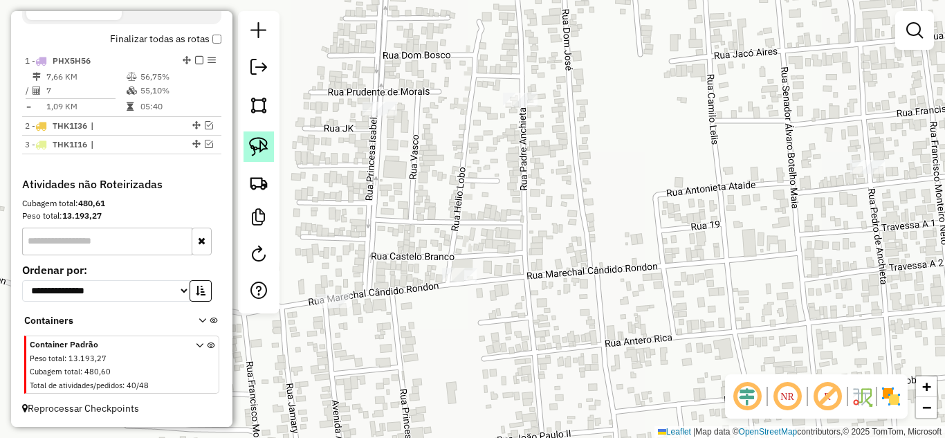
click at [257, 146] on img at bounding box center [258, 146] width 19 height 19
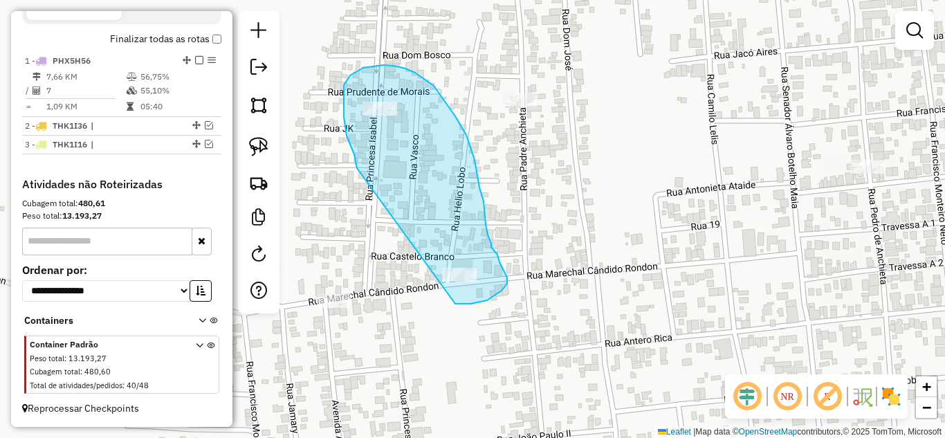
drag, startPoint x: 357, startPoint y: 168, endPoint x: 455, endPoint y: 301, distance: 164.9
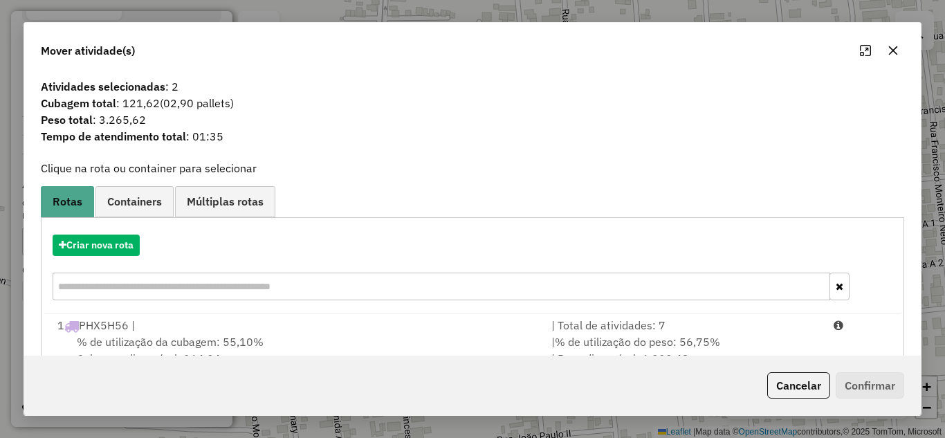
click at [590, 332] on div "| Total de atividades: 7" at bounding box center [684, 325] width 282 height 17
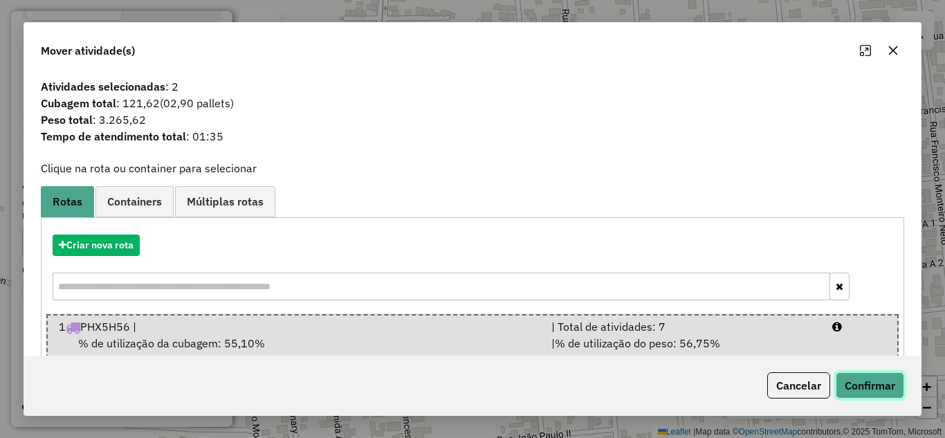
click at [878, 388] on button "Confirmar" at bounding box center [870, 385] width 69 height 26
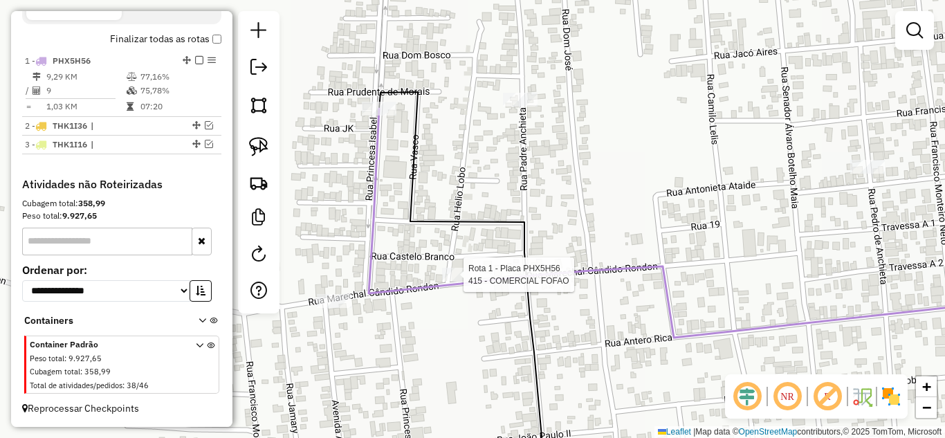
click at [472, 282] on div at bounding box center [459, 275] width 35 height 14
select select "**********"
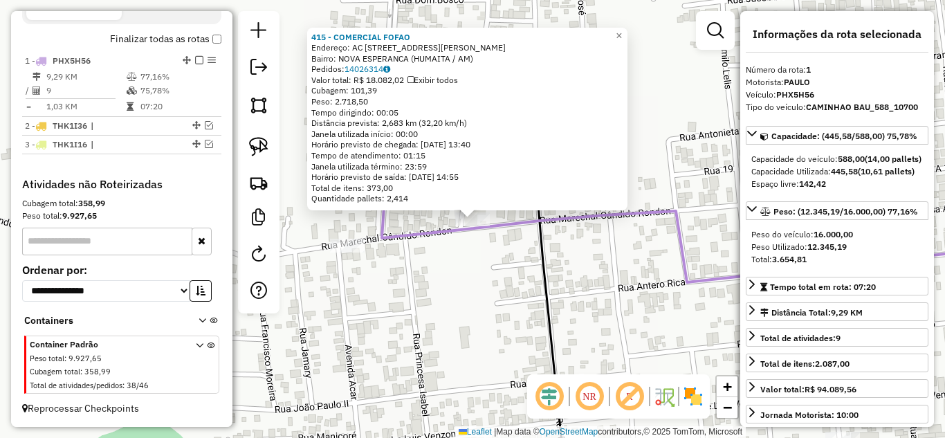
click at [514, 265] on div "415 - COMERCIAL FOFAO Endereço: AC [STREET_ADDRESS] (HUMAITA / AM) Pedidos: 140…" at bounding box center [472, 219] width 945 height 438
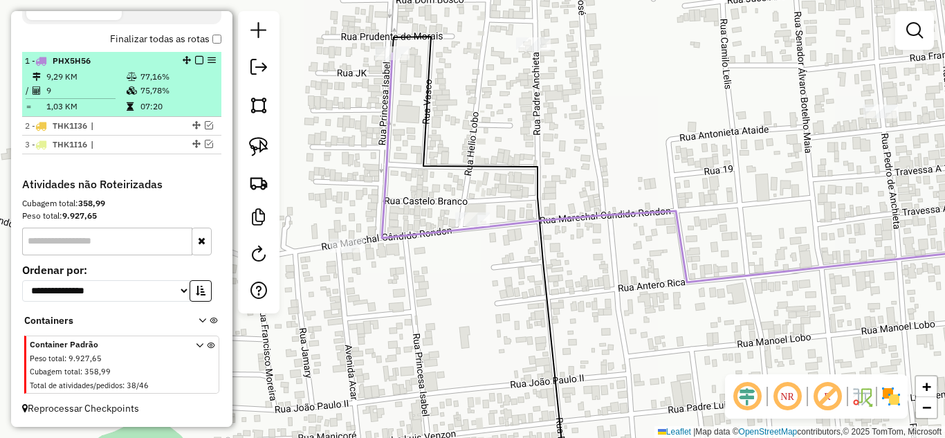
click at [196, 58] on em at bounding box center [199, 60] width 8 height 8
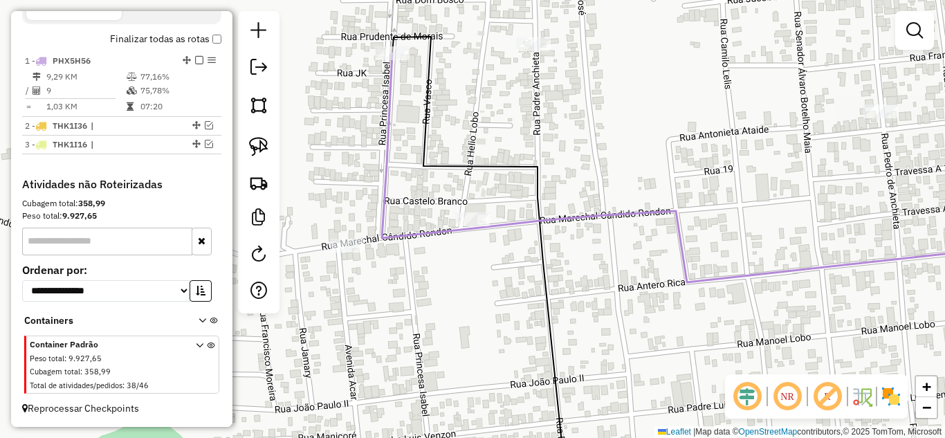
scroll to position [449, 0]
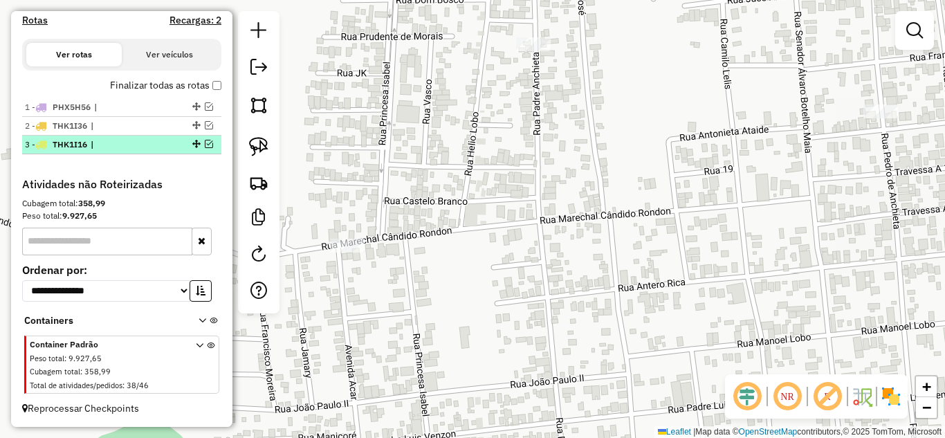
click at [205, 145] on em at bounding box center [209, 144] width 8 height 8
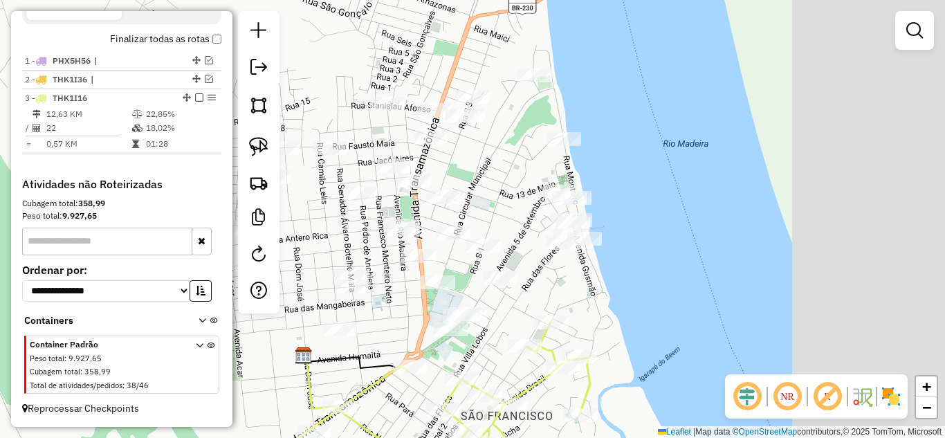
drag, startPoint x: 696, startPoint y: 262, endPoint x: 574, endPoint y: 283, distance: 123.6
click at [574, 283] on div "Janela de atendimento Grade de atendimento Capacidade Transportadoras Veículos …" at bounding box center [472, 219] width 945 height 438
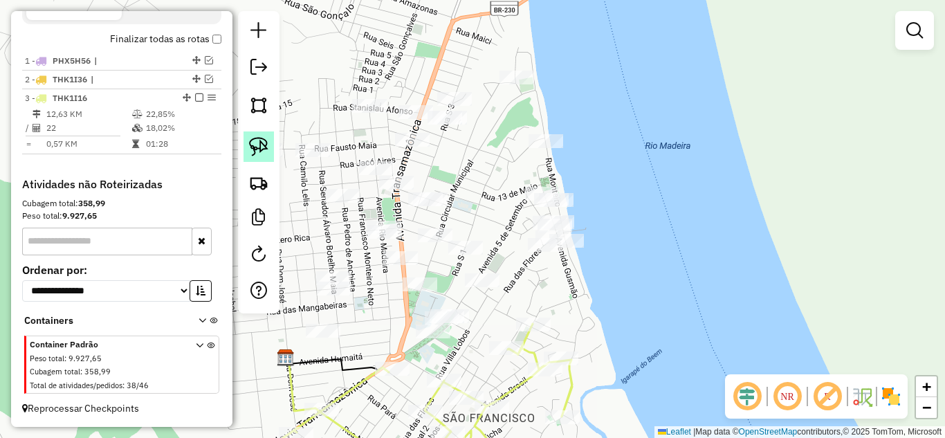
click at [249, 136] on link at bounding box center [259, 147] width 30 height 30
drag, startPoint x: 500, startPoint y: 197, endPoint x: 502, endPoint y: 186, distance: 10.5
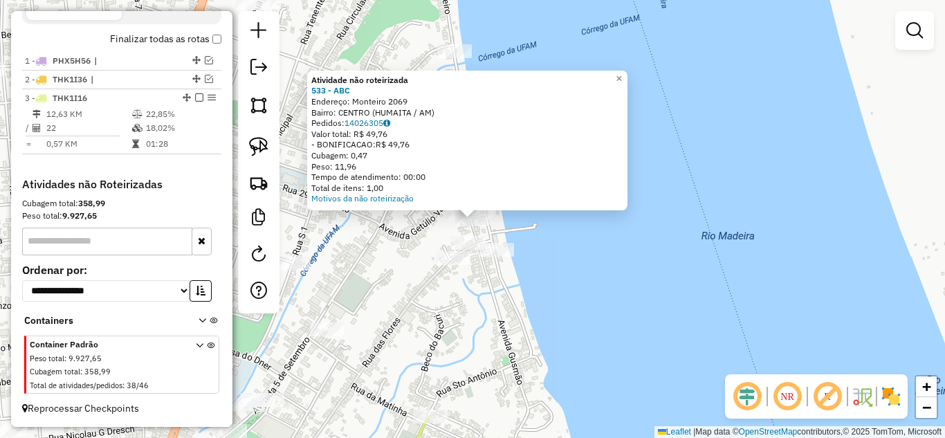
click at [577, 275] on div "Atividade não roteirizada 533 - ABC Endereço: Monteiro 2069 Bairro: CENTRO (HUM…" at bounding box center [472, 219] width 945 height 438
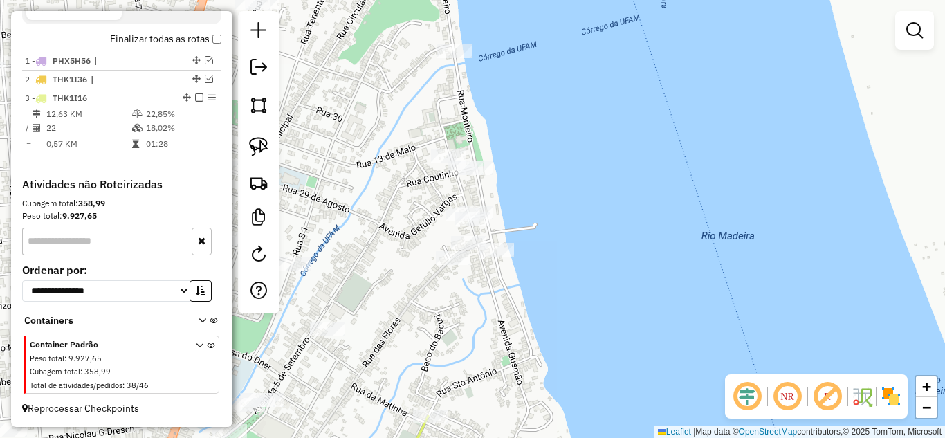
click at [461, 58] on div at bounding box center [454, 51] width 35 height 14
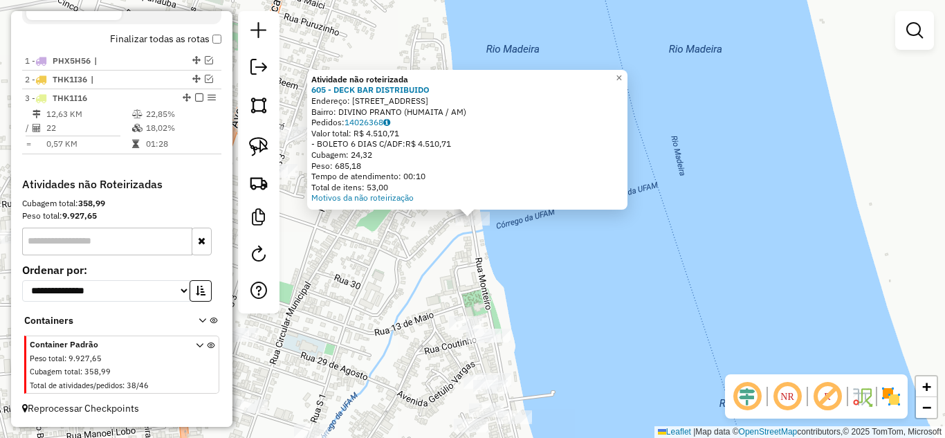
click at [476, 233] on div "Atividade não roteirizada 605 - DECK BAR DISTRIBUIDO Endereço: [STREET_ADDRESS]…" at bounding box center [472, 219] width 945 height 438
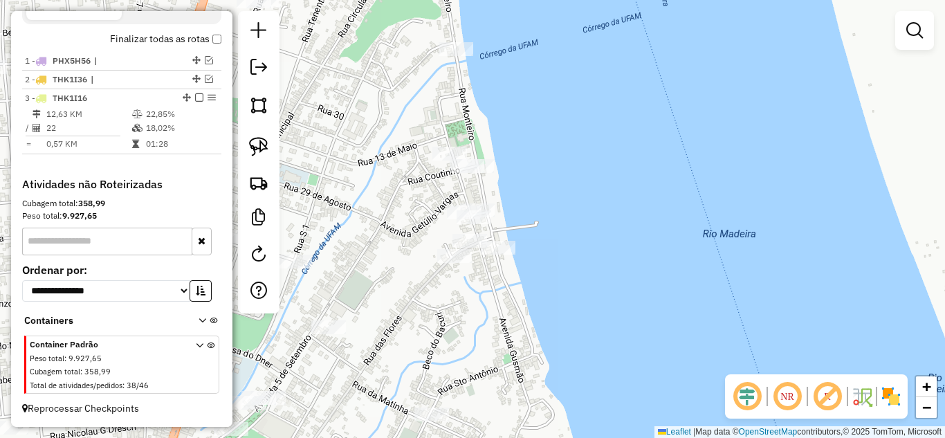
drag, startPoint x: 495, startPoint y: 289, endPoint x: 478, endPoint y: 120, distance: 170.4
click at [478, 120] on div "Janela de atendimento Grade de atendimento Capacidade Transportadoras Veículos …" at bounding box center [472, 219] width 945 height 438
click at [264, 142] on img at bounding box center [258, 146] width 19 height 19
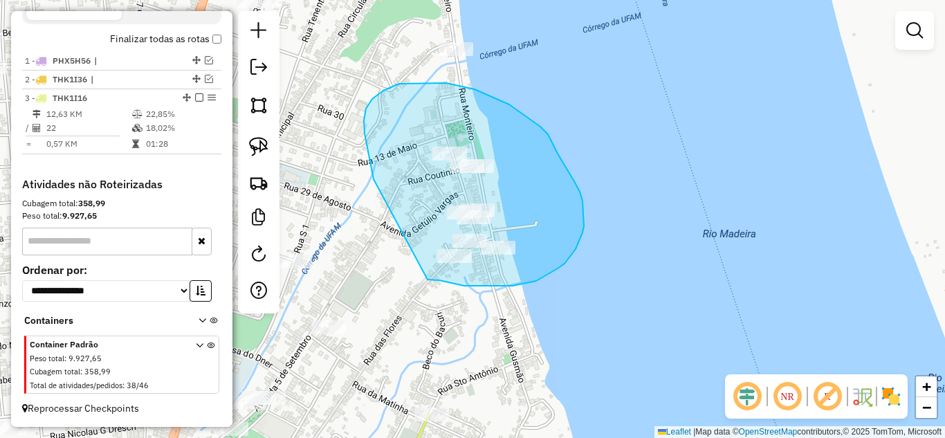
drag, startPoint x: 372, startPoint y: 169, endPoint x: 426, endPoint y: 277, distance: 120.4
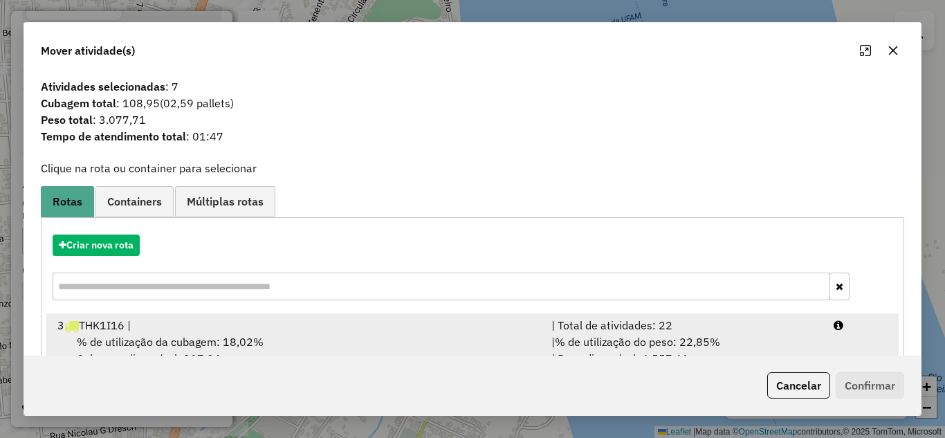
drag, startPoint x: 625, startPoint y: 335, endPoint x: 653, endPoint y: 343, distance: 29.6
click at [625, 336] on span "% de utilização do peso: 22,85%" at bounding box center [637, 342] width 165 height 14
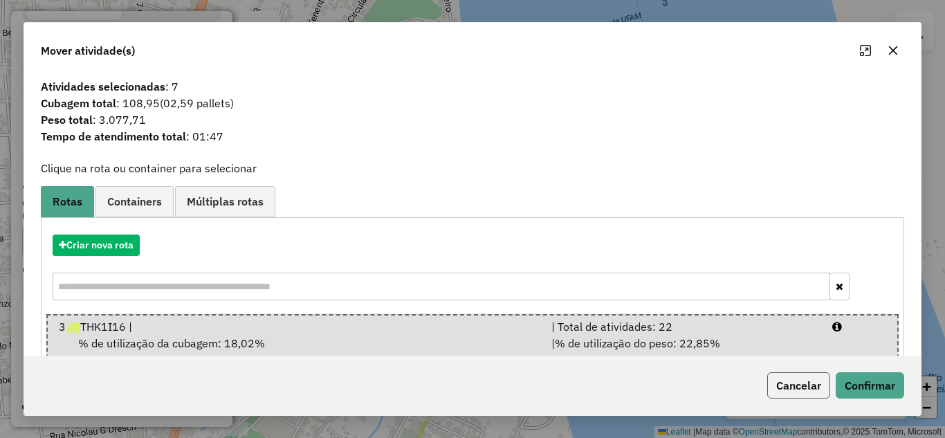
click at [799, 376] on button "Cancelar" at bounding box center [799, 385] width 63 height 26
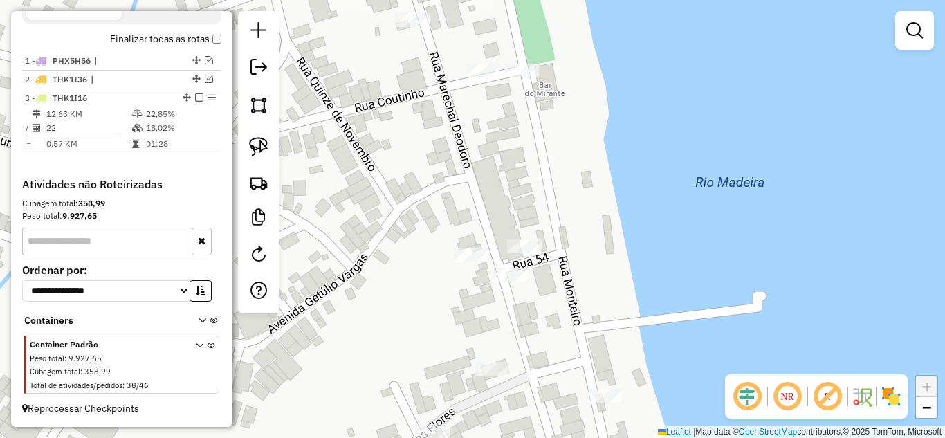
click at [412, 27] on div at bounding box center [412, 20] width 35 height 14
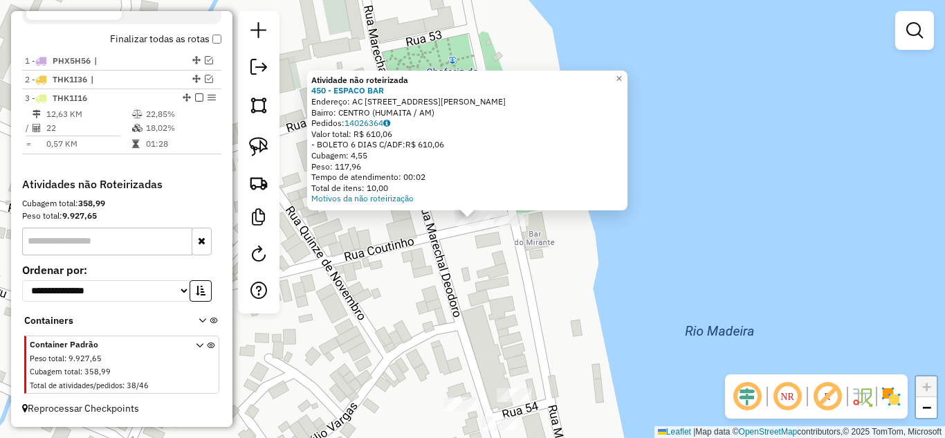
click at [487, 261] on div "Atividade não roteirizada 450 - ESPACO BAR Endereço: AC [STREET_ADDRESS] Bairro…" at bounding box center [472, 219] width 945 height 438
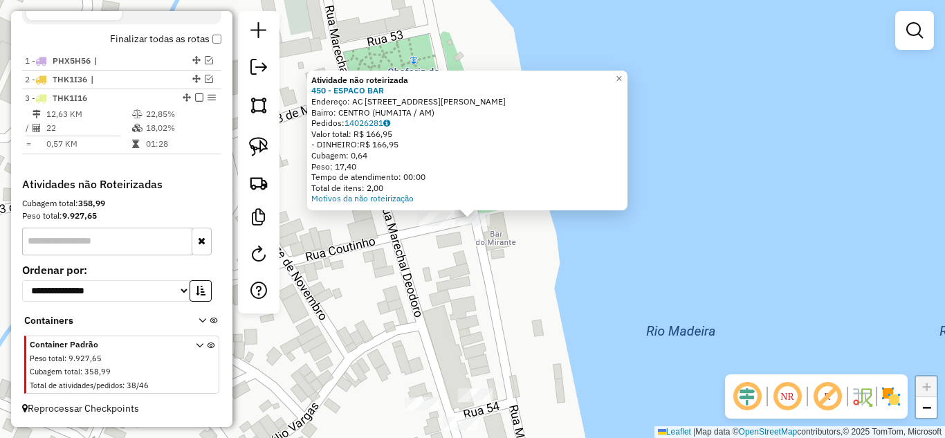
click at [449, 311] on div "Atividade não roteirizada 450 - ESPACO BAR Endereço: AC [STREET_ADDRESS] Pedido…" at bounding box center [472, 219] width 945 height 438
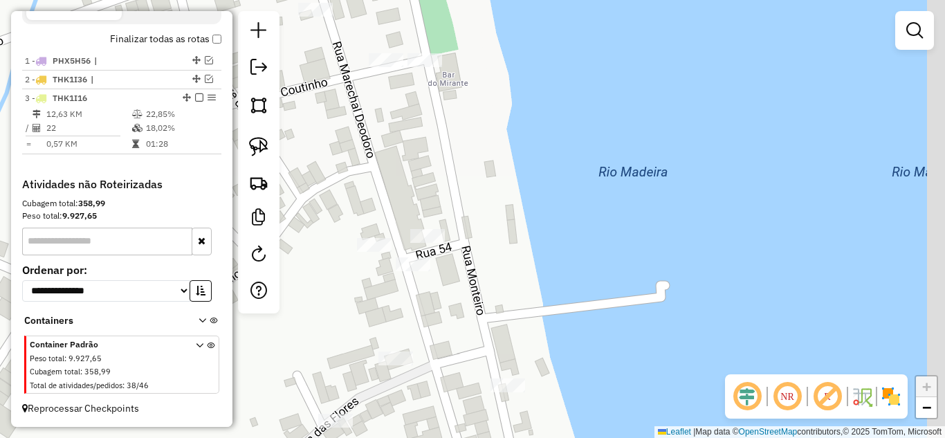
drag, startPoint x: 441, startPoint y: 327, endPoint x: 393, endPoint y: 167, distance: 166.2
click at [393, 167] on div "Janela de atendimento Grade de atendimento Capacidade Transportadoras Veículos …" at bounding box center [472, 219] width 945 height 438
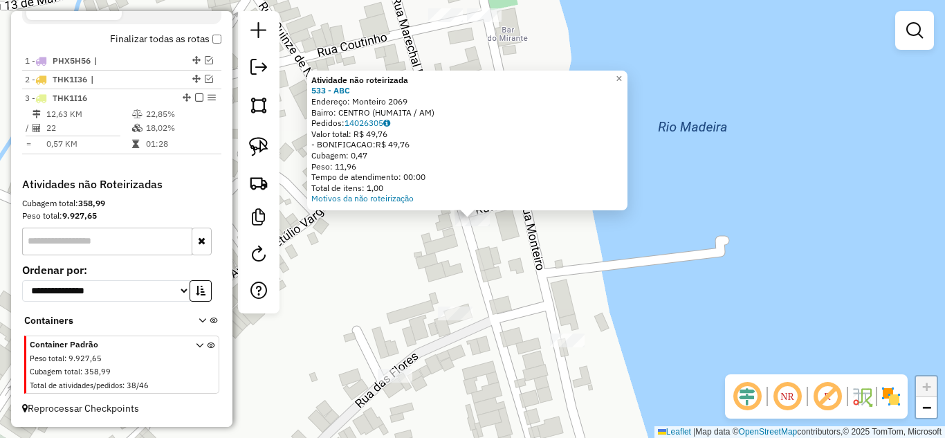
click at [473, 260] on div "Atividade não roteirizada 533 - ABC Endereço: Monteiro 2069 Bairro: CENTRO (HUM…" at bounding box center [472, 219] width 945 height 438
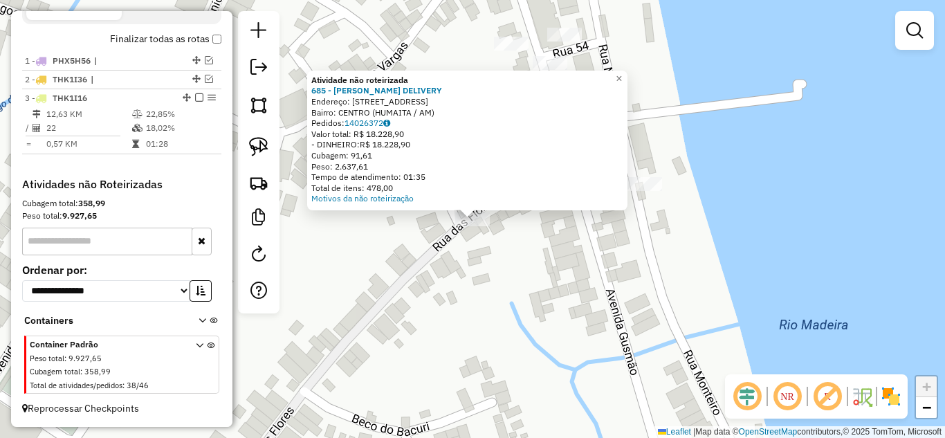
click at [526, 279] on div "Atividade não roteirizada 685 - SUSHI BIBI DELIVERY Endereço: [STREET_ADDRESS] …" at bounding box center [472, 219] width 945 height 438
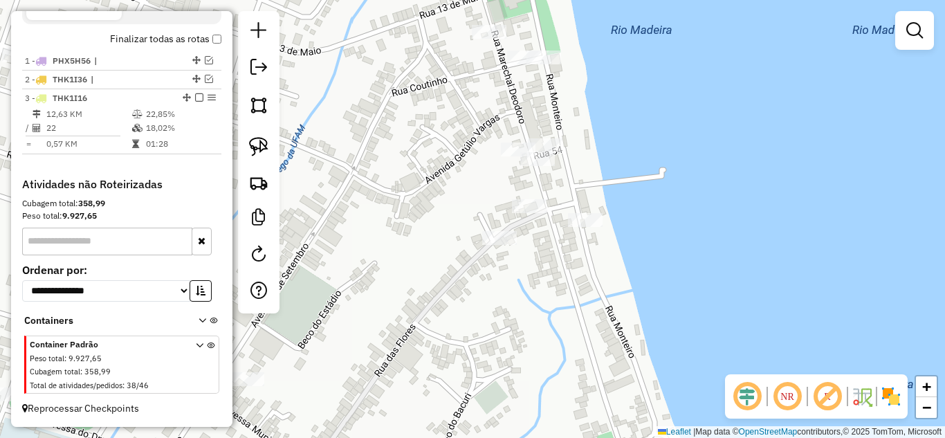
drag, startPoint x: 478, startPoint y: 185, endPoint x: 453, endPoint y: 199, distance: 29.1
click at [453, 199] on div "Janela de atendimento Grade de atendimento Capacidade Transportadoras Veículos …" at bounding box center [472, 219] width 945 height 438
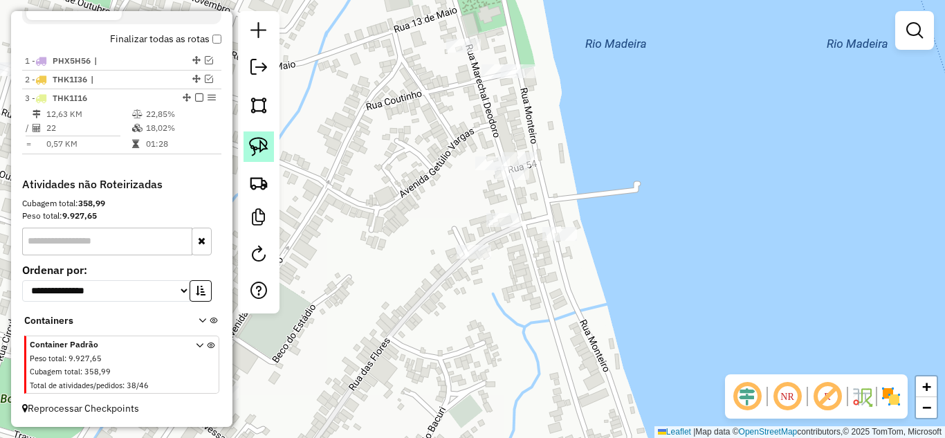
click at [261, 148] on img at bounding box center [258, 146] width 19 height 19
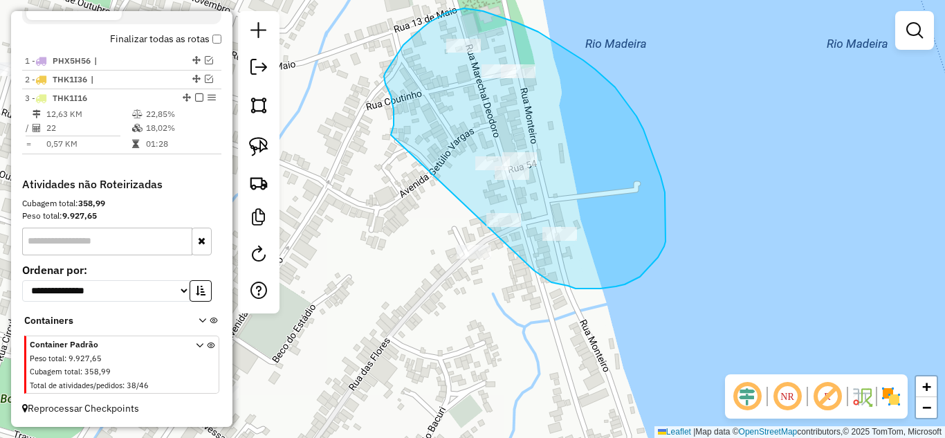
drag, startPoint x: 391, startPoint y: 135, endPoint x: 534, endPoint y: 264, distance: 192.6
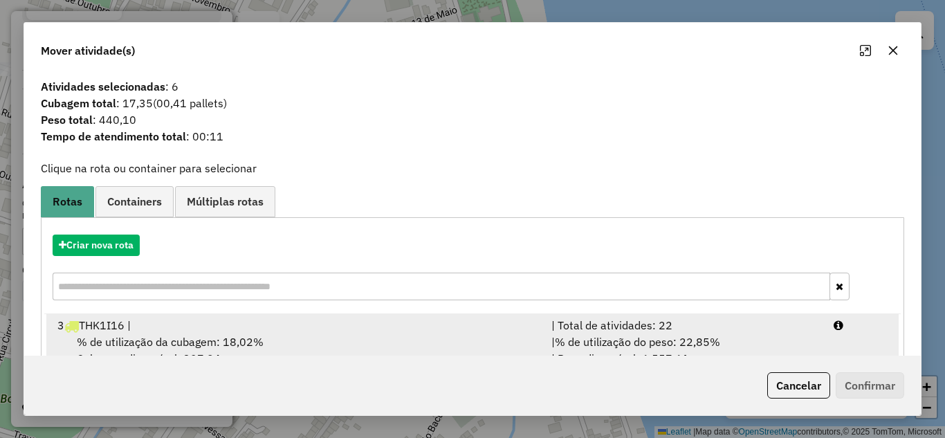
click at [664, 323] on div "| Total de atividades: 22" at bounding box center [684, 325] width 282 height 17
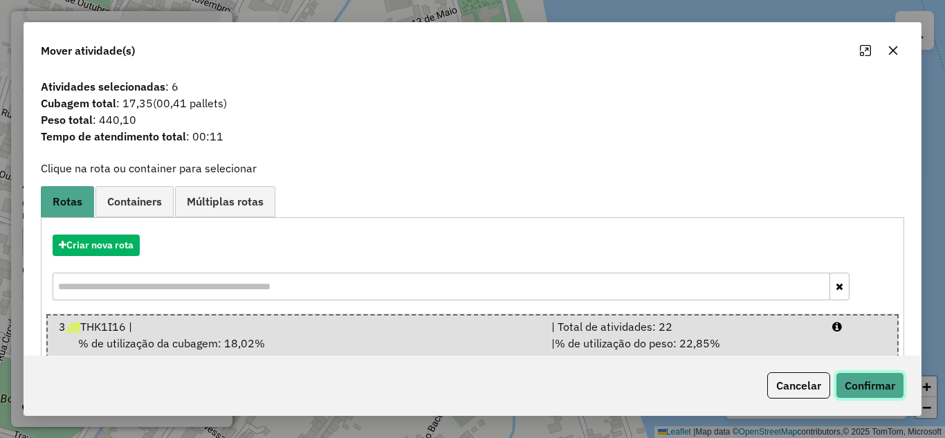
click at [864, 387] on button "Confirmar" at bounding box center [870, 385] width 69 height 26
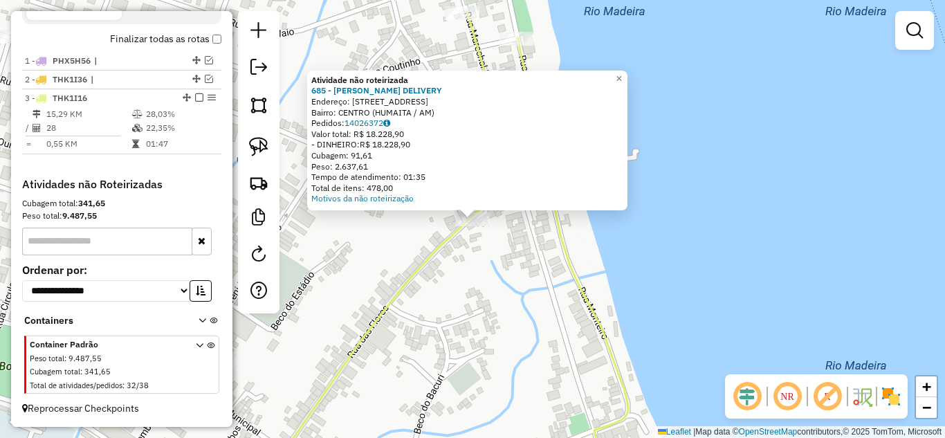
click at [512, 248] on div "Atividade não roteirizada 685 - SUSHI BIBI DELIVERY Endereço: [STREET_ADDRESS] …" at bounding box center [472, 219] width 945 height 438
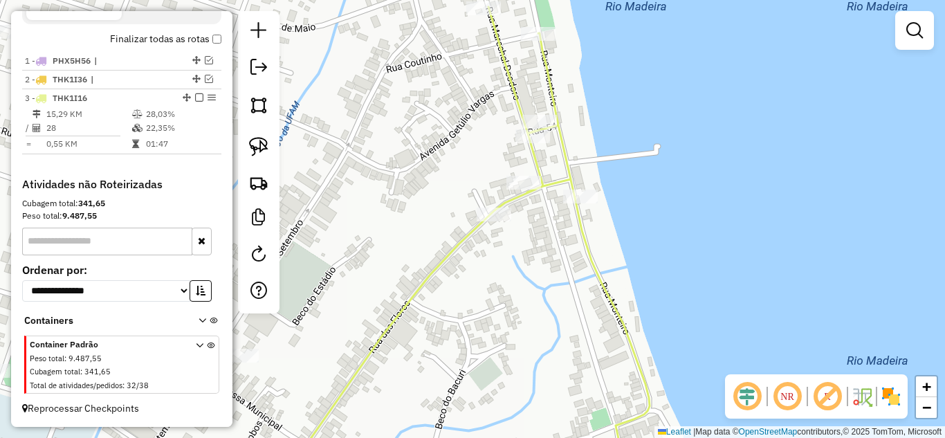
select select "**********"
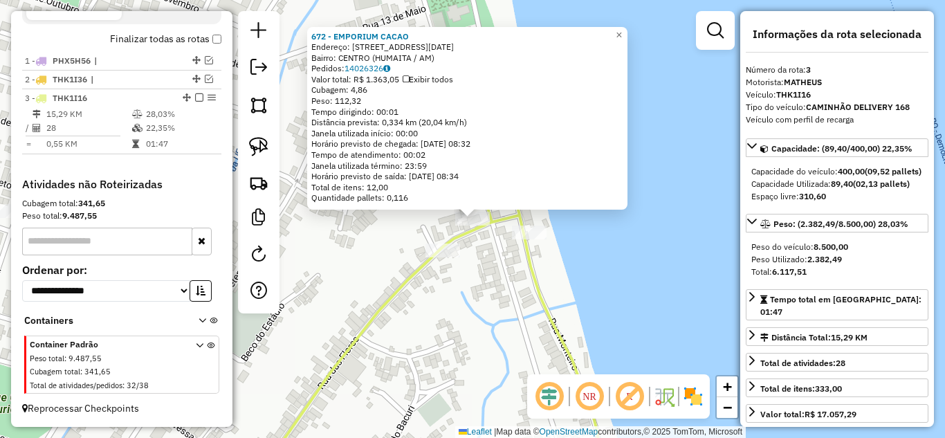
click at [547, 308] on icon at bounding box center [426, 263] width 345 height 440
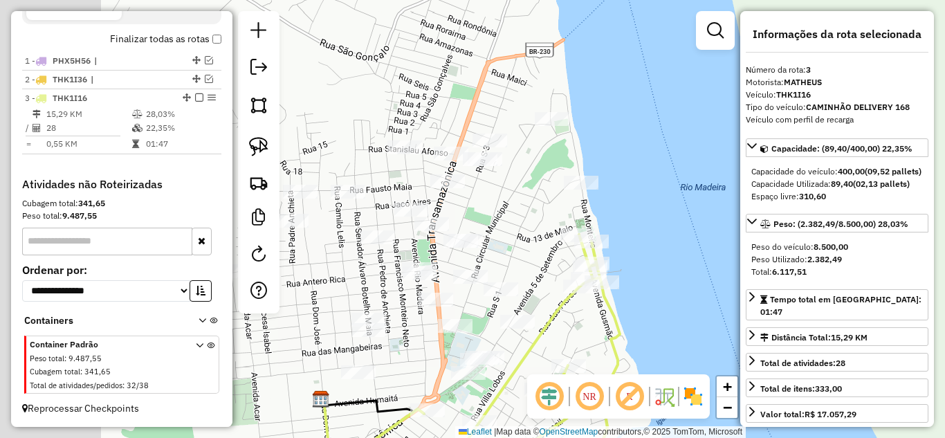
drag, startPoint x: 422, startPoint y: 342, endPoint x: 608, endPoint y: 329, distance: 186.6
click at [608, 329] on div "Janela de atendimento Grade de atendimento Capacidade Transportadoras Veículos …" at bounding box center [472, 219] width 945 height 438
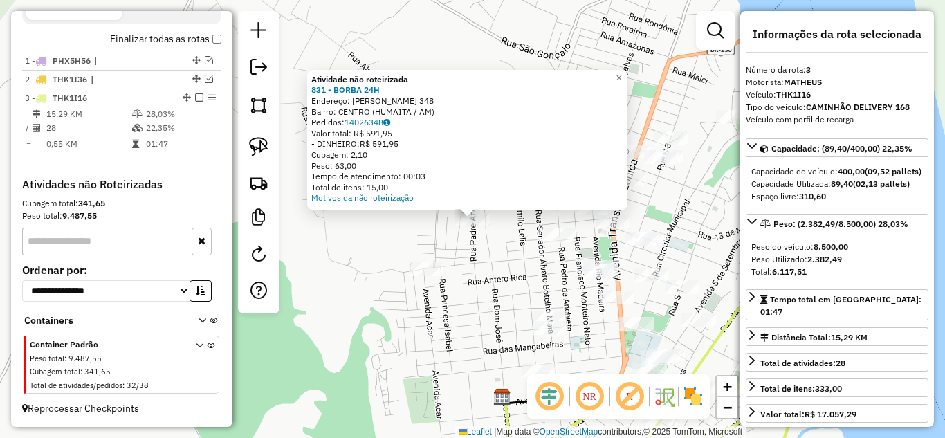
click at [486, 253] on div "Atividade não roteirizada 831 - BORBA 24H Endereço: GETULIO VARGAS 348 Bairro: …" at bounding box center [472, 219] width 945 height 438
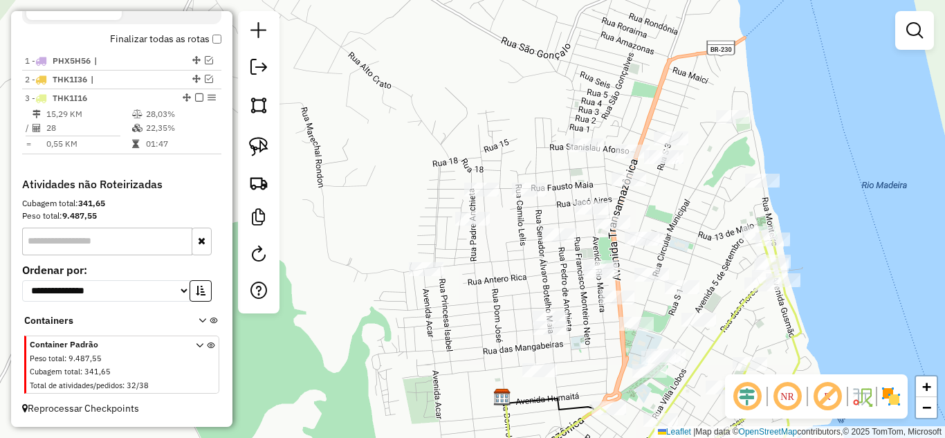
click at [502, 200] on div "Janela de atendimento Grade de atendimento Capacidade Transportadoras Veículos …" at bounding box center [472, 219] width 945 height 438
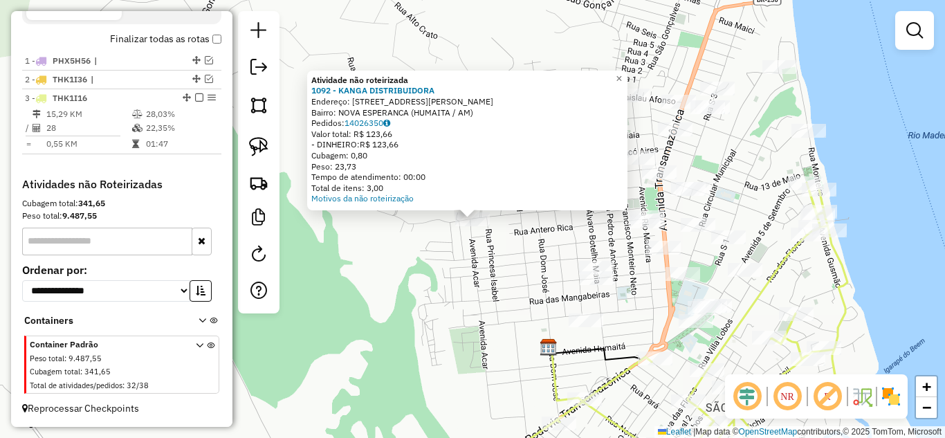
click at [473, 283] on div "Atividade não roteirizada 1092 - KANGA DISTRIBUIDORA Endereço: [STREET_ADDRESS]…" at bounding box center [472, 219] width 945 height 438
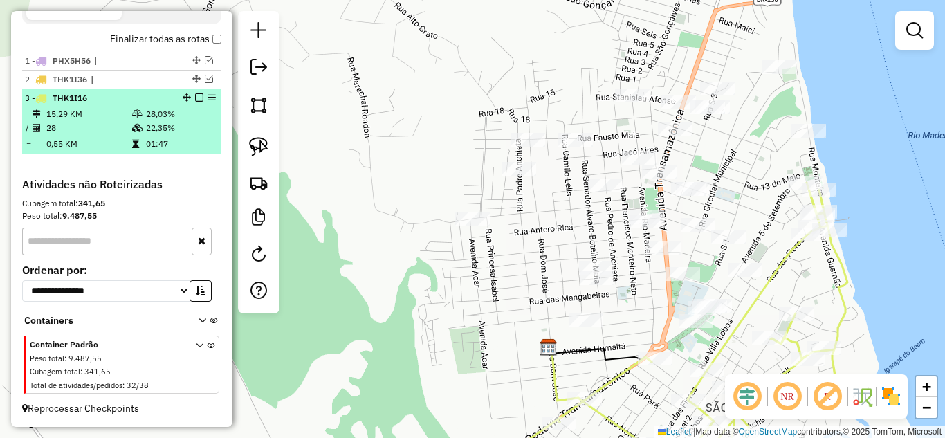
click at [196, 97] on em at bounding box center [199, 97] width 8 height 8
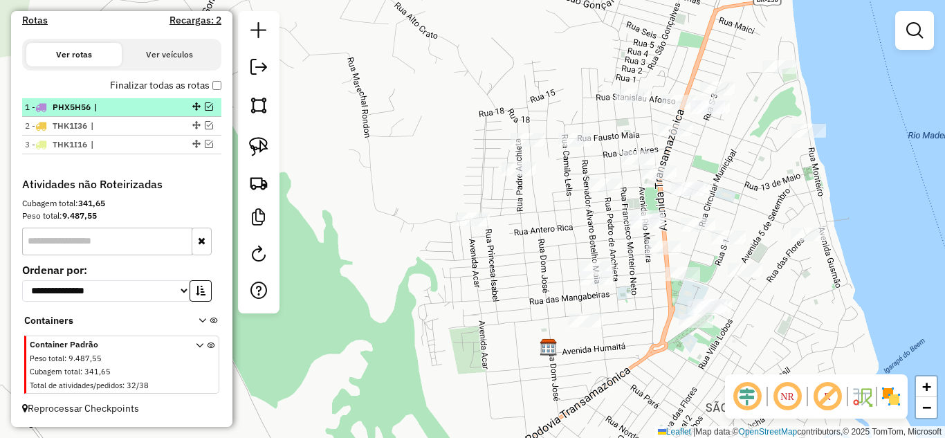
click at [206, 105] on em at bounding box center [209, 106] width 8 height 8
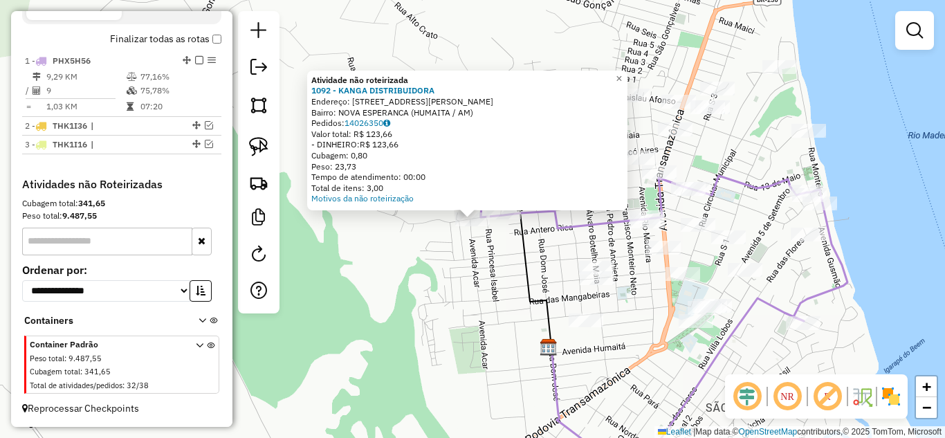
click at [458, 287] on div "Atividade não roteirizada 1092 - KANGA DISTRIBUIDORA Endereço: [STREET_ADDRESS]…" at bounding box center [472, 219] width 945 height 438
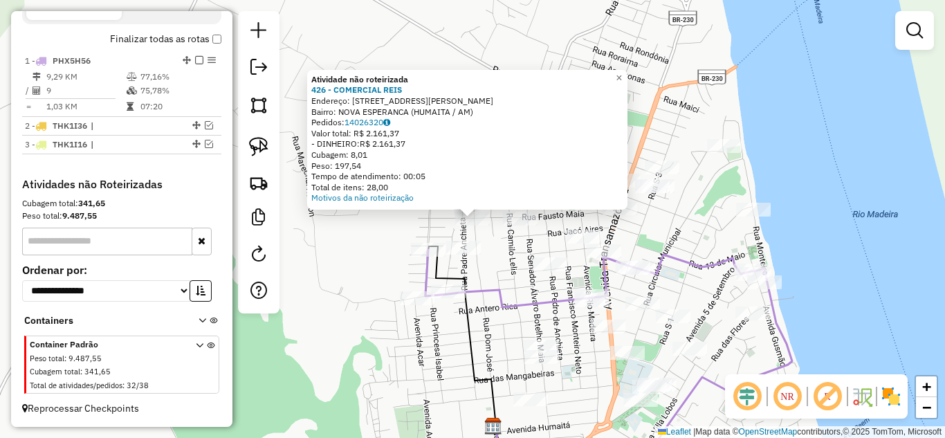
click at [538, 243] on div "Atividade não roteirizada 426 - COMERCIAL REIS Endereço: R [STREET_ADDRESS][PER…" at bounding box center [472, 219] width 945 height 438
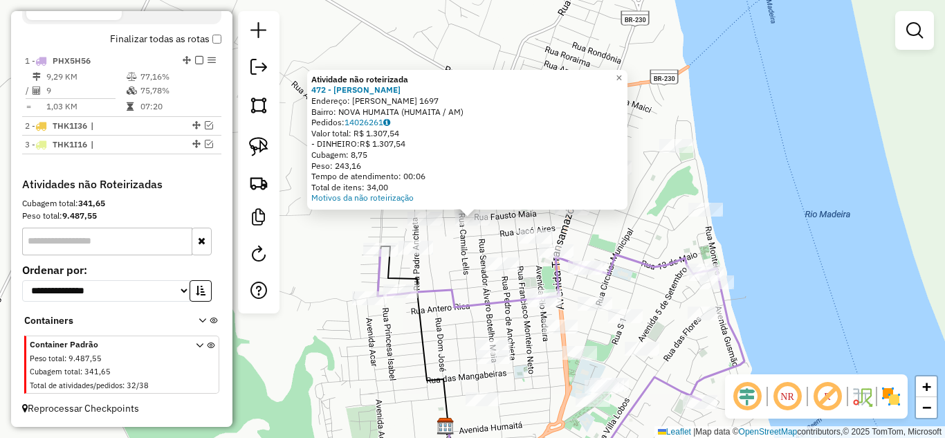
click at [505, 243] on div "Atividade não roteirizada 472 - RR SOUZA Endereço: [PERSON_NAME] 1697 Bairro: N…" at bounding box center [472, 219] width 945 height 438
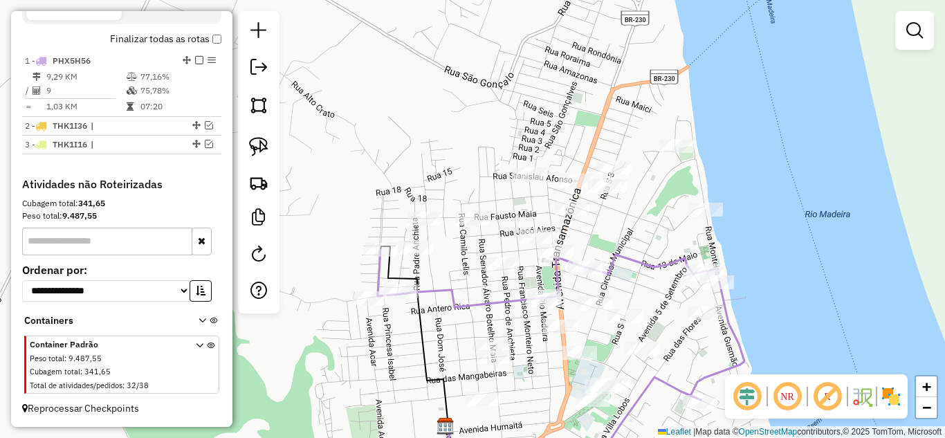
click at [532, 181] on div at bounding box center [529, 174] width 35 height 14
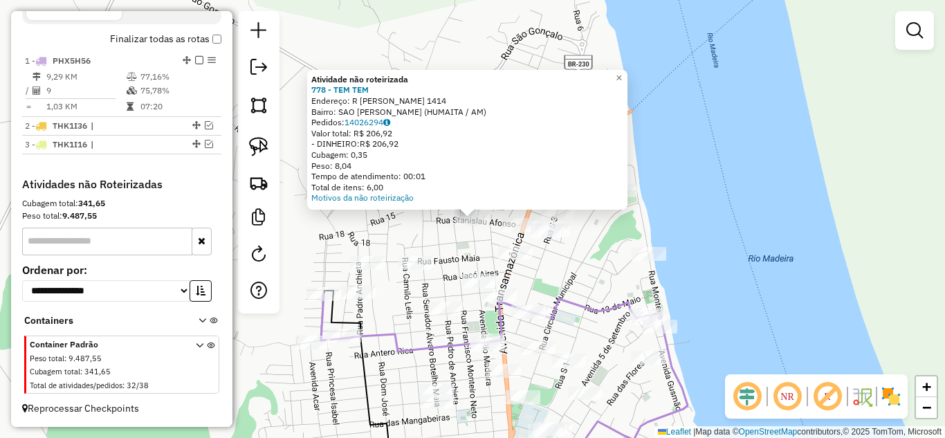
click at [462, 260] on div "Atividade não roteirizada 778 - TEM TEM Endereço: R [PERSON_NAME] 1414 Bairro: …" at bounding box center [472, 219] width 945 height 438
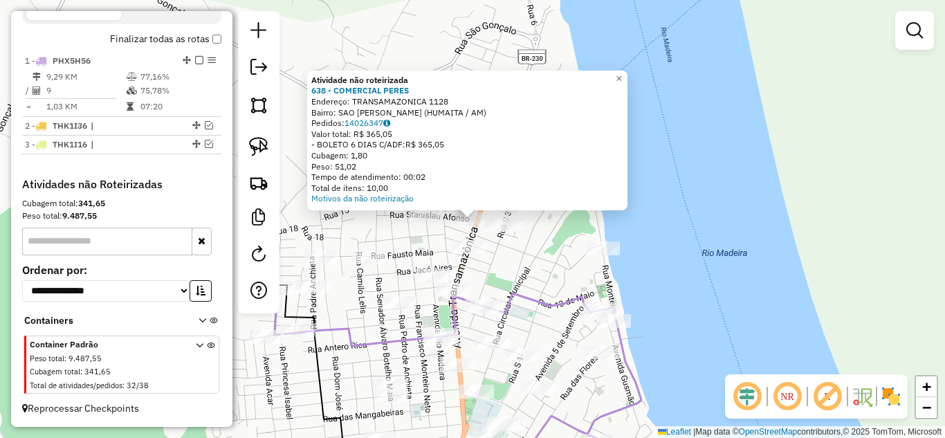
click at [543, 252] on div "Atividade não roteirizada 638 - COMERCIAL PERES Endereço: TRANSAMAZONICA 1128 B…" at bounding box center [472, 219] width 945 height 438
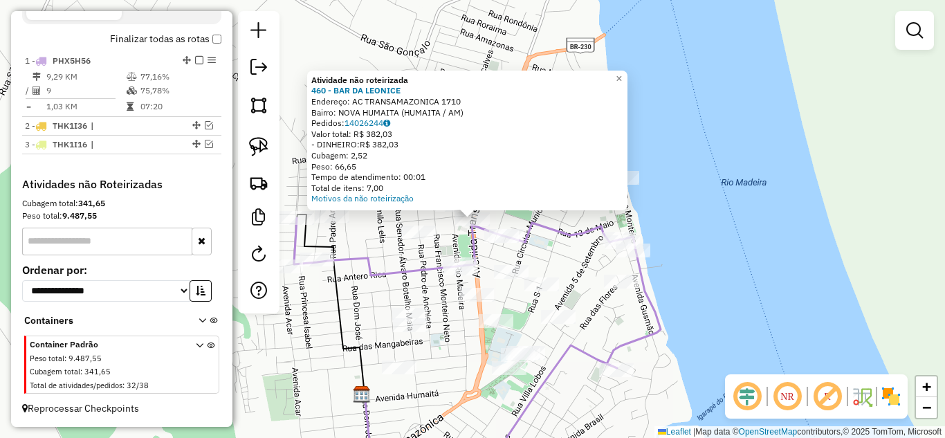
click at [467, 273] on div at bounding box center [461, 269] width 35 height 14
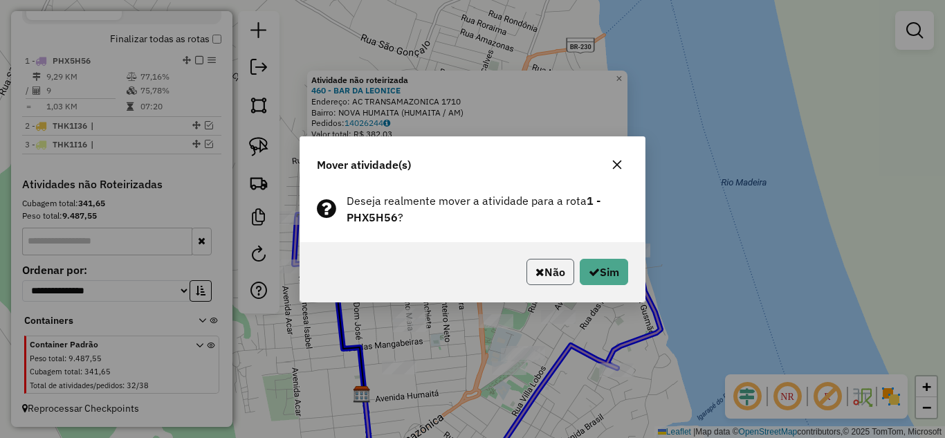
click at [549, 280] on button "Não" at bounding box center [551, 272] width 48 height 26
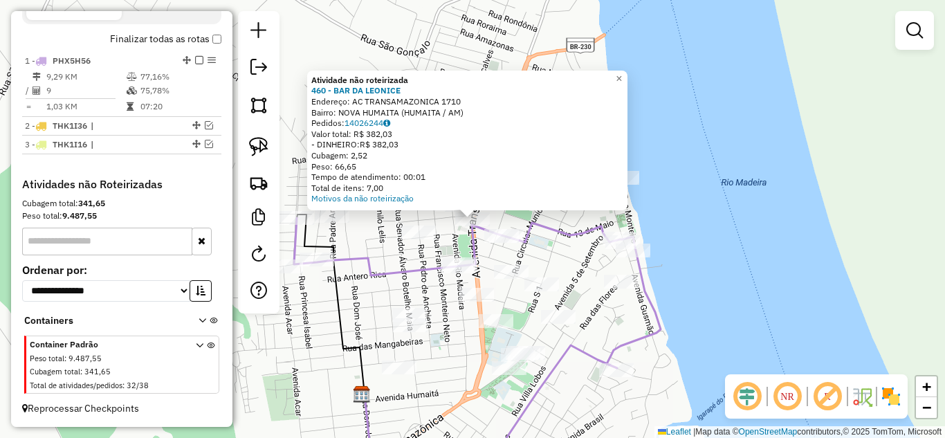
click at [433, 247] on div "Atividade não roteirizada 460 - BAR DA [PERSON_NAME]: AC TRANSAMAZONICA 1710 Ba…" at bounding box center [472, 219] width 945 height 438
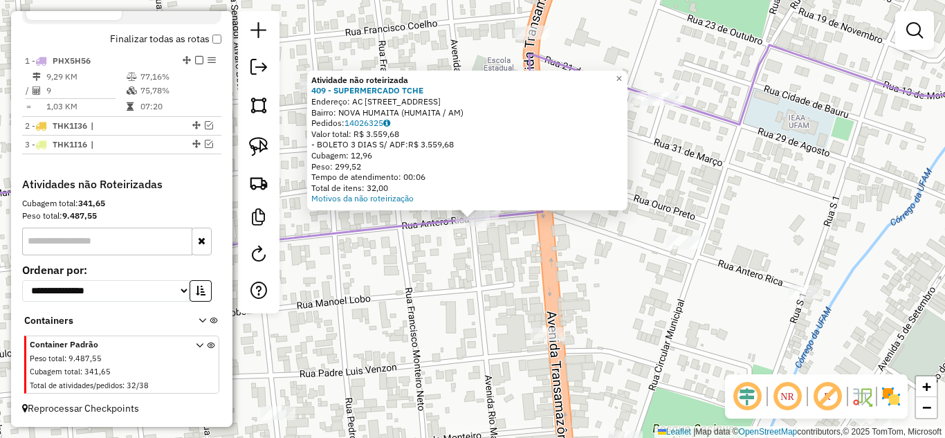
click at [460, 263] on div "Atividade não roteirizada 409 - SUPERMERCADO TCHE Endereço: AC RUA ANTERO RICA …" at bounding box center [472, 219] width 945 height 438
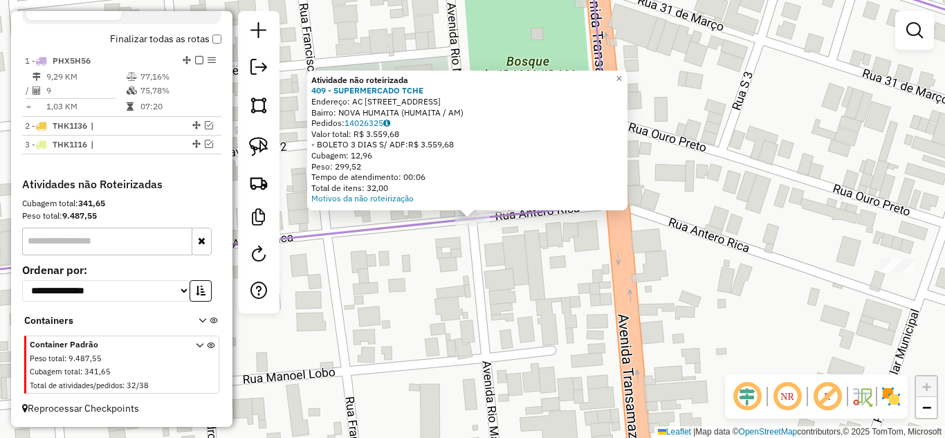
click at [440, 267] on div "Atividade não roteirizada 409 - SUPERMERCADO TCHE Endereço: AC RUA ANTERO RICA …" at bounding box center [472, 219] width 945 height 438
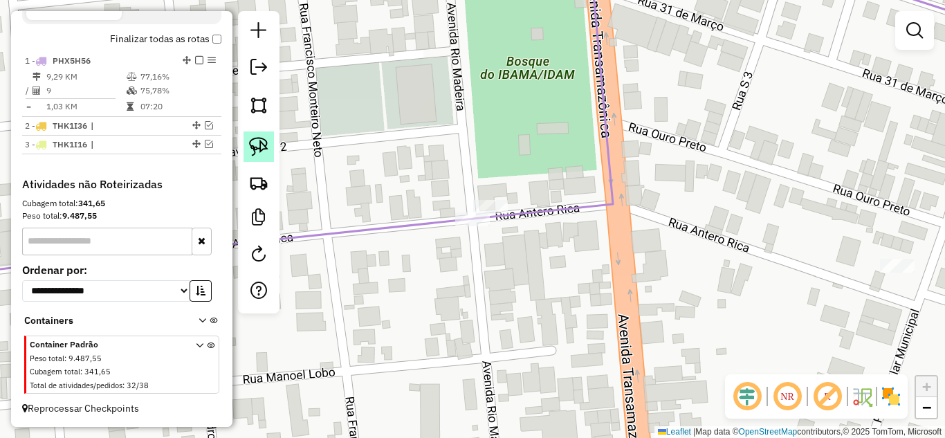
click at [262, 151] on img at bounding box center [258, 146] width 19 height 19
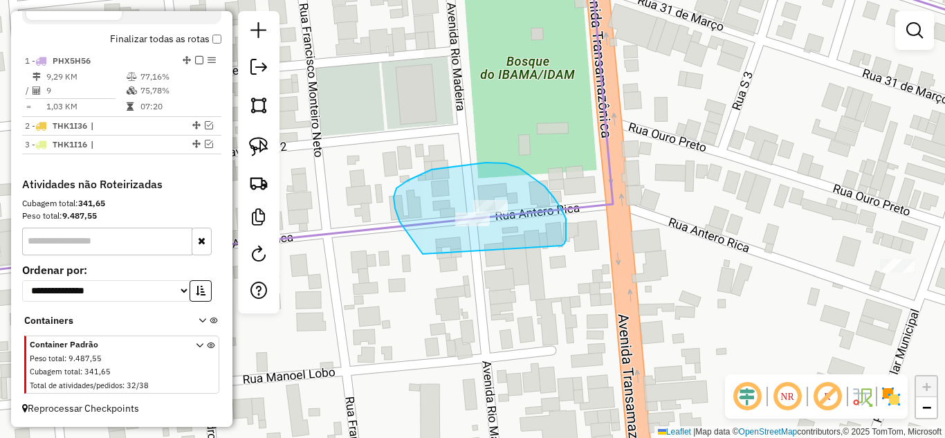
drag, startPoint x: 423, startPoint y: 254, endPoint x: 559, endPoint y: 246, distance: 136.6
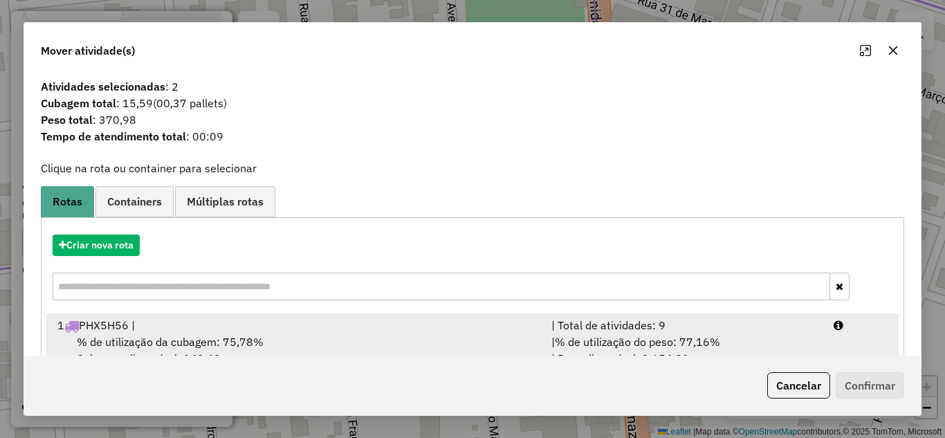
click at [640, 326] on div "| Total de atividades: 9" at bounding box center [684, 325] width 282 height 17
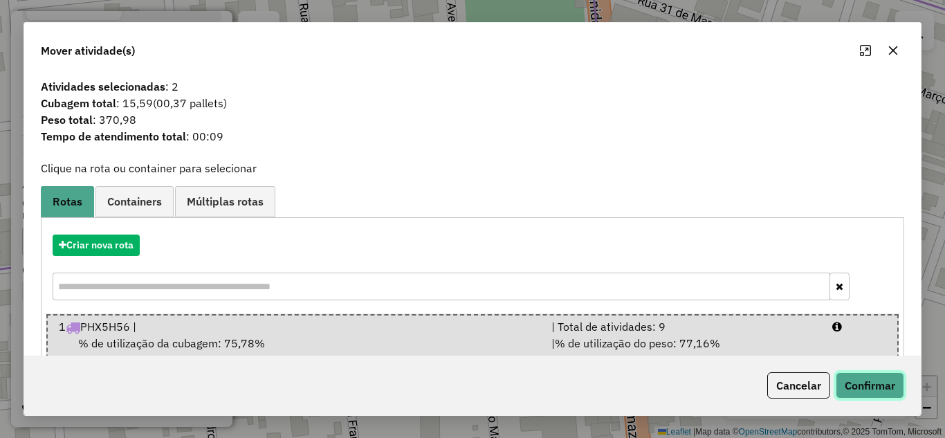
click at [900, 387] on button "Confirmar" at bounding box center [870, 385] width 69 height 26
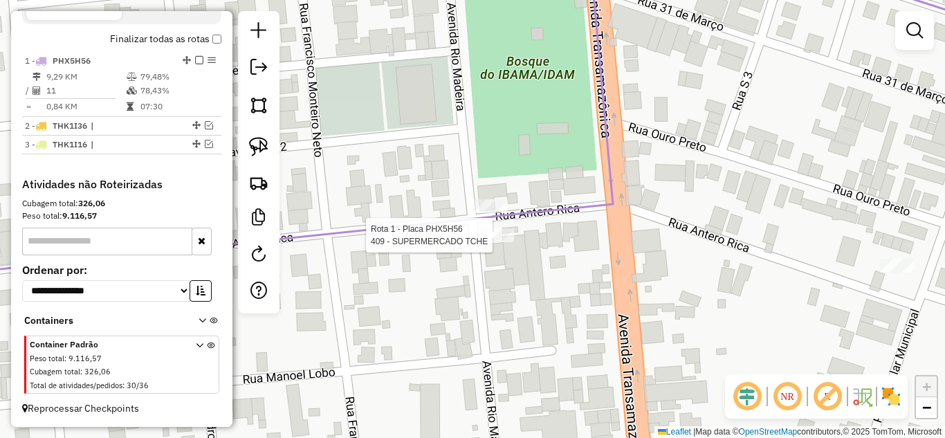
click at [489, 242] on div at bounding box center [497, 235] width 35 height 14
select select "**********"
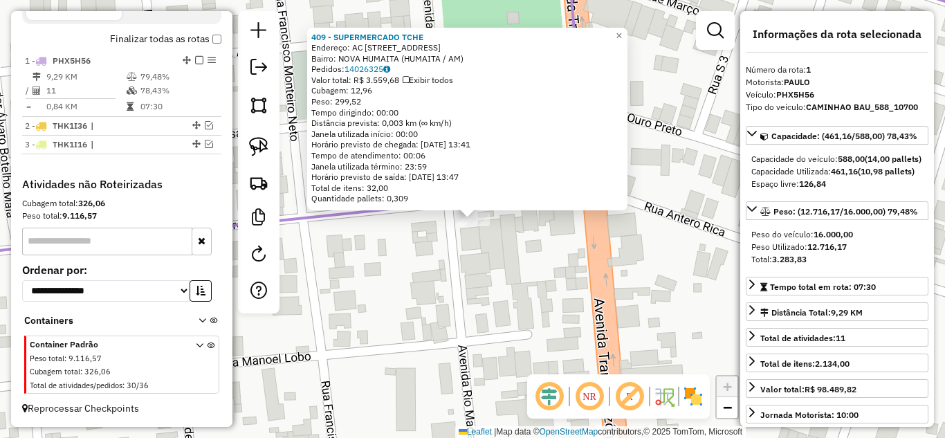
click at [507, 307] on div "409 - SUPERMERCADO TCHE Endereço: AC RUA ANTERO RICA 1267 Bairro: NOVA HUMAITA …" at bounding box center [472, 219] width 945 height 438
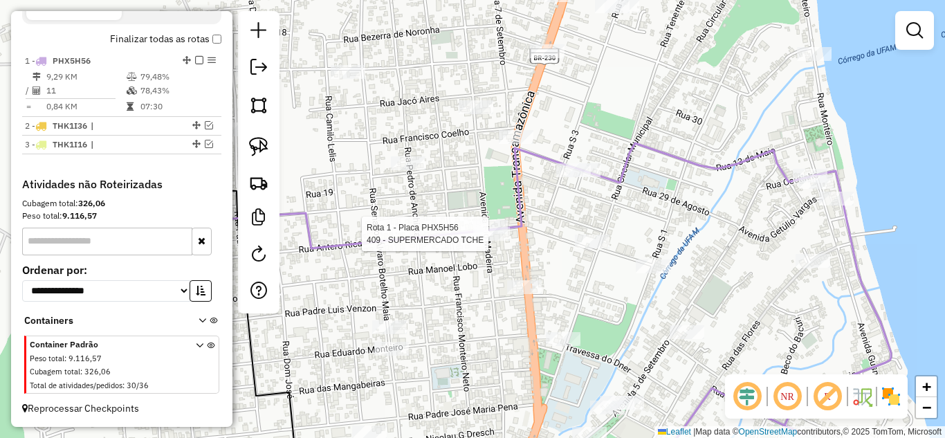
select select "**********"
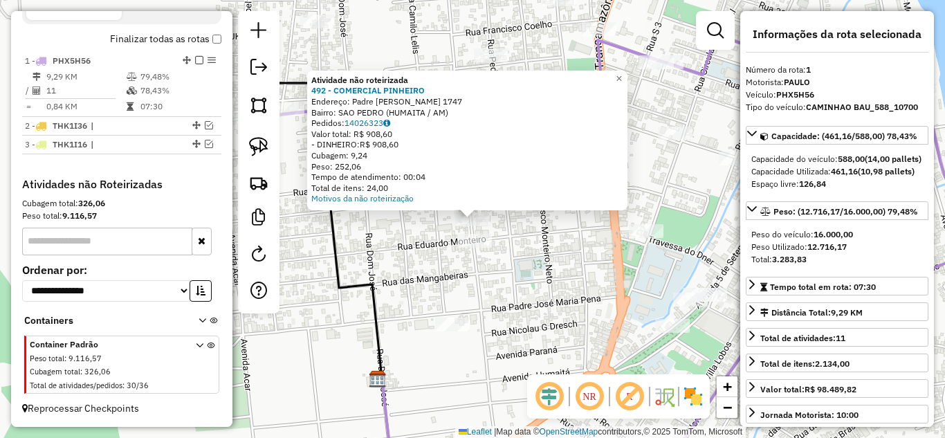
click at [490, 293] on div "Atividade não roteirizada 492 - COMERCIAL PINHEIRO Endereço: Padre [PERSON_NAME…" at bounding box center [472, 219] width 945 height 438
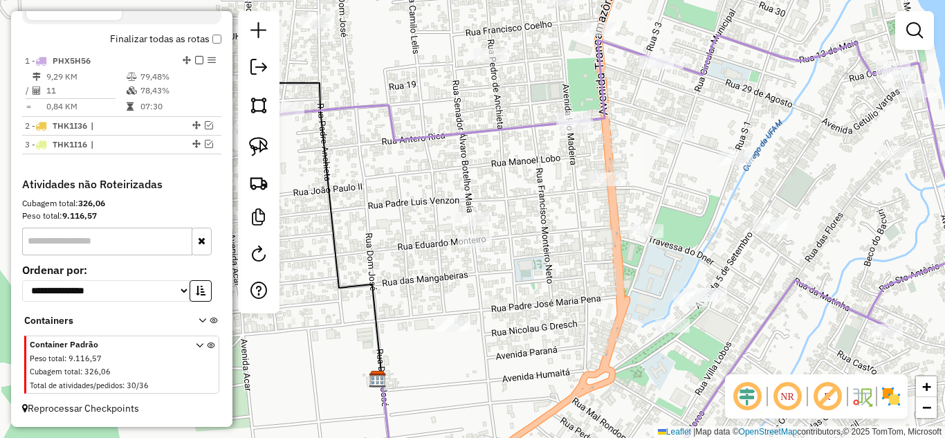
click at [446, 332] on div at bounding box center [452, 325] width 35 height 14
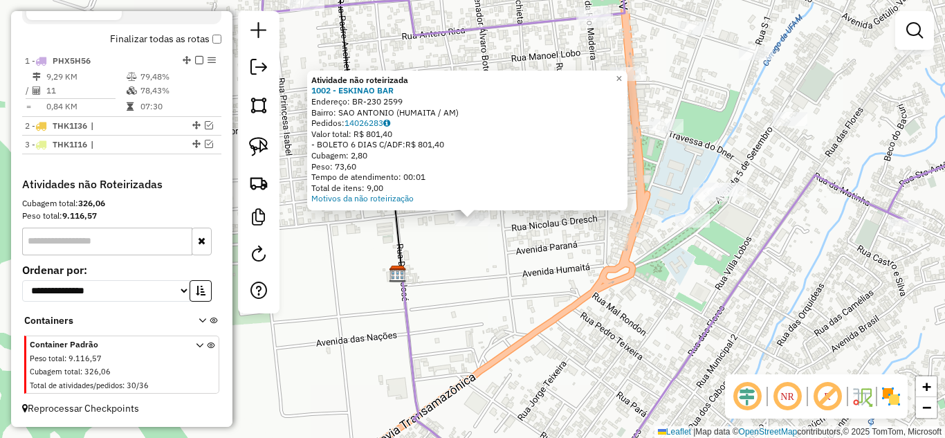
click at [591, 302] on div "Atividade não roteirizada 1002 - ESKINAO BAR Endereço: BR-230 2599 Bairro: SAO …" at bounding box center [472, 219] width 945 height 438
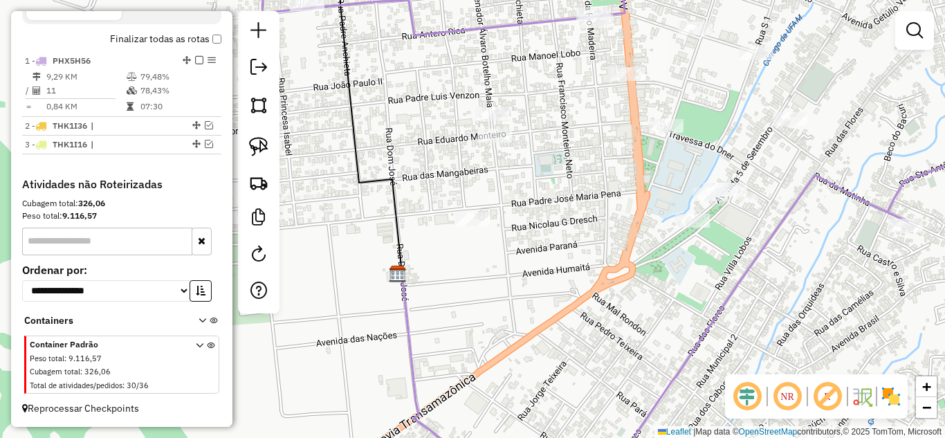
click at [695, 231] on div "Janela de atendimento Grade de atendimento Capacidade Transportadoras Veículos …" at bounding box center [472, 219] width 945 height 438
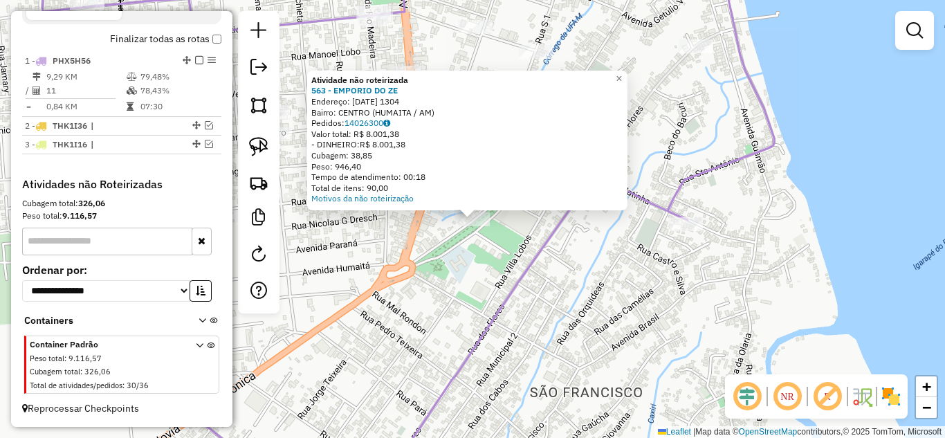
click at [585, 260] on div "Atividade não roteirizada 563 - EMPORIO DO ZE Endereço: [DATE] 1304 [GEOGRAPHIC…" at bounding box center [472, 219] width 945 height 438
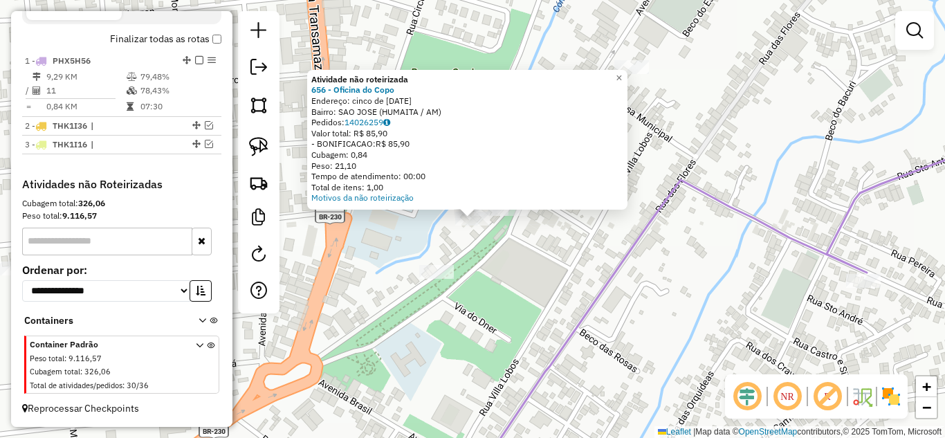
click at [496, 254] on div "Atividade não roteirizada 656 - Oficina do Copo Endereço: cinco de [DATE] Bairr…" at bounding box center [472, 219] width 945 height 438
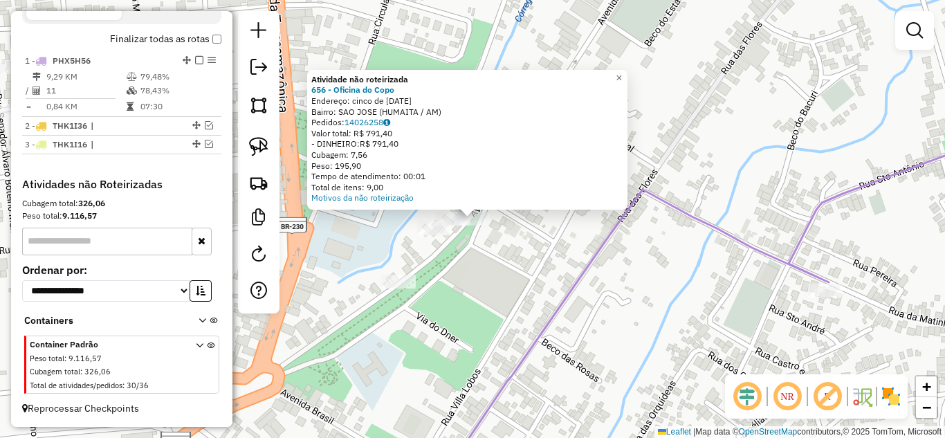
click at [477, 258] on div "Atividade não roteirizada 656 - Oficina do Copo Endereço: cinco de [DATE] Bairr…" at bounding box center [472, 219] width 945 height 438
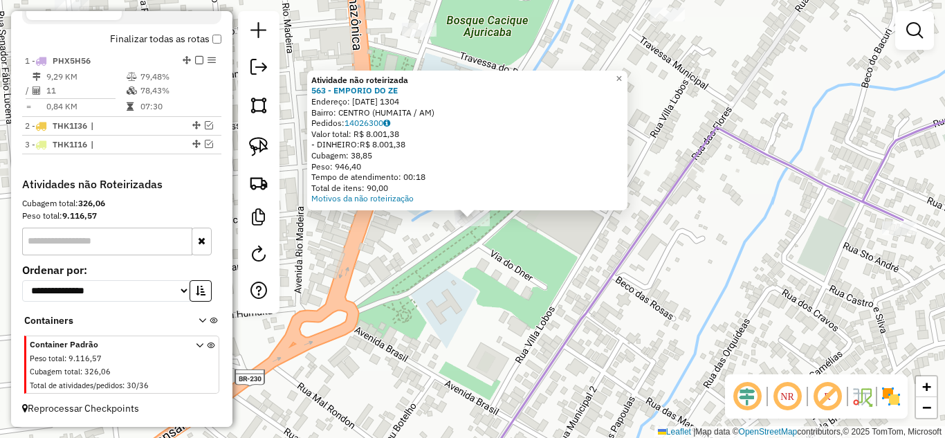
click at [446, 288] on div "Atividade não roteirizada 563 - EMPORIO DO ZE Endereço: [DATE] 1304 [GEOGRAPHIC…" at bounding box center [472, 219] width 945 height 438
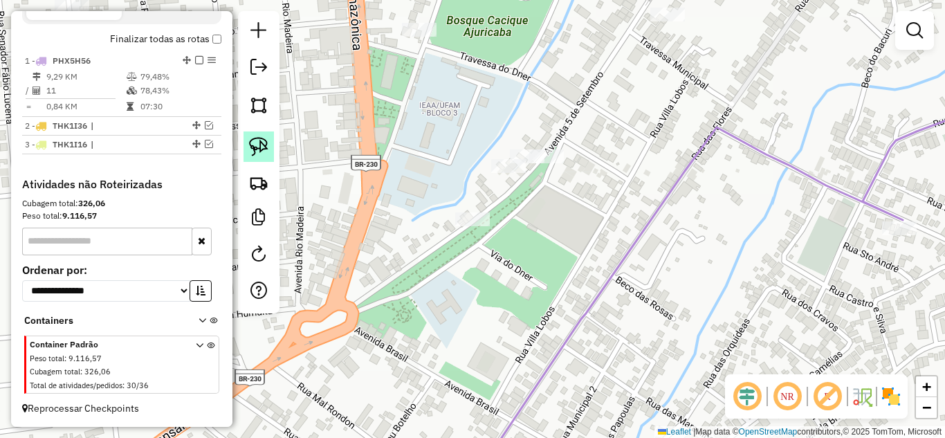
click at [268, 150] on img at bounding box center [258, 146] width 19 height 19
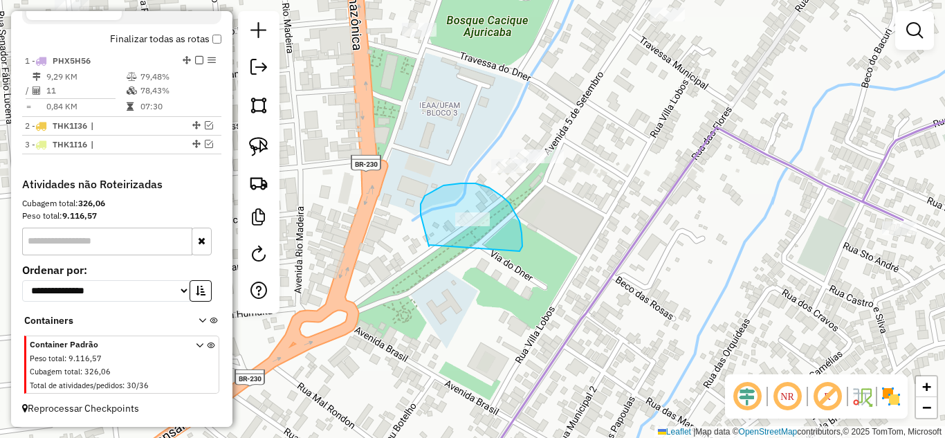
drag, startPoint x: 429, startPoint y: 245, endPoint x: 518, endPoint y: 251, distance: 89.5
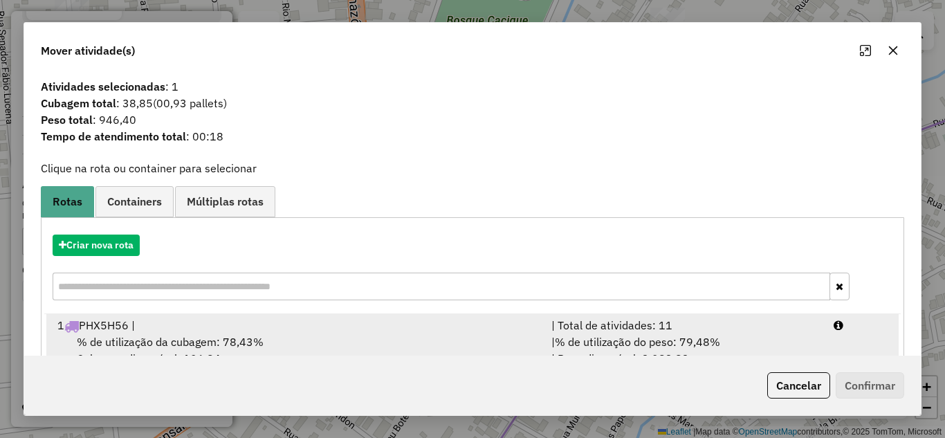
click at [630, 325] on div "| Total de atividades: 11" at bounding box center [684, 325] width 282 height 17
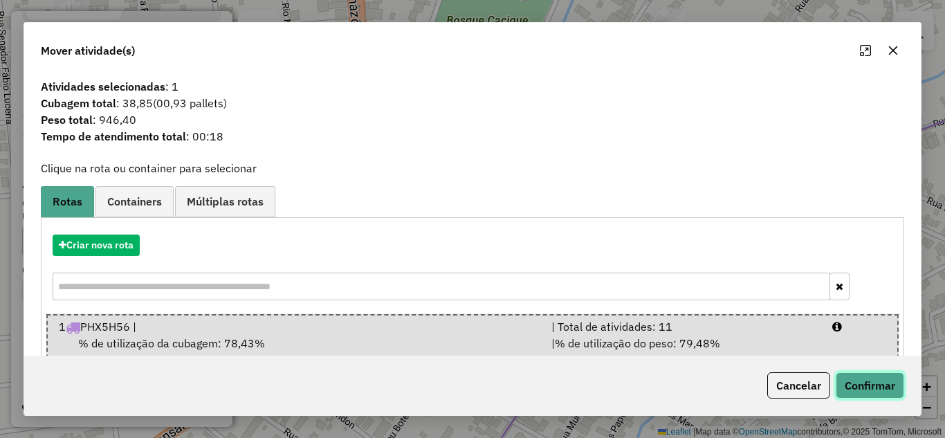
click at [855, 382] on button "Confirmar" at bounding box center [870, 385] width 69 height 26
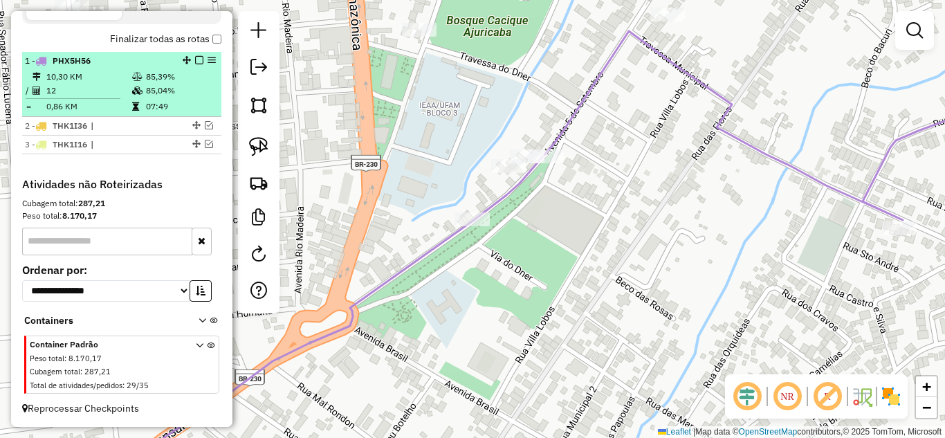
click at [195, 62] on em at bounding box center [199, 60] width 8 height 8
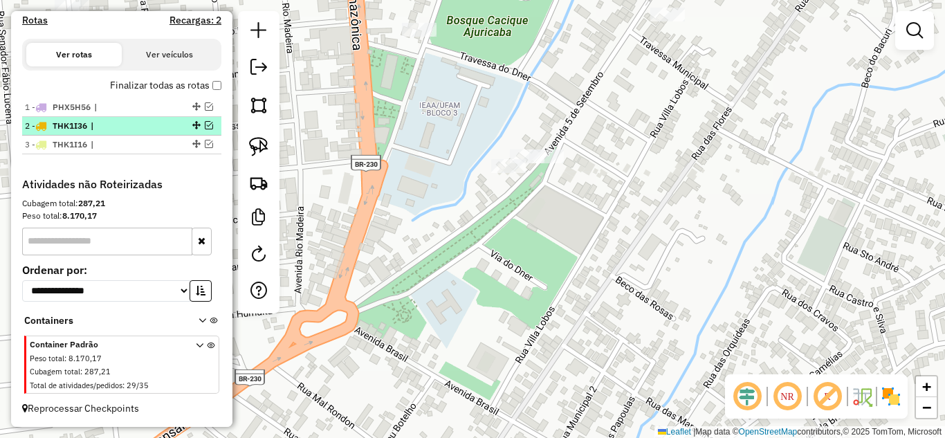
click at [205, 126] on em at bounding box center [209, 125] width 8 height 8
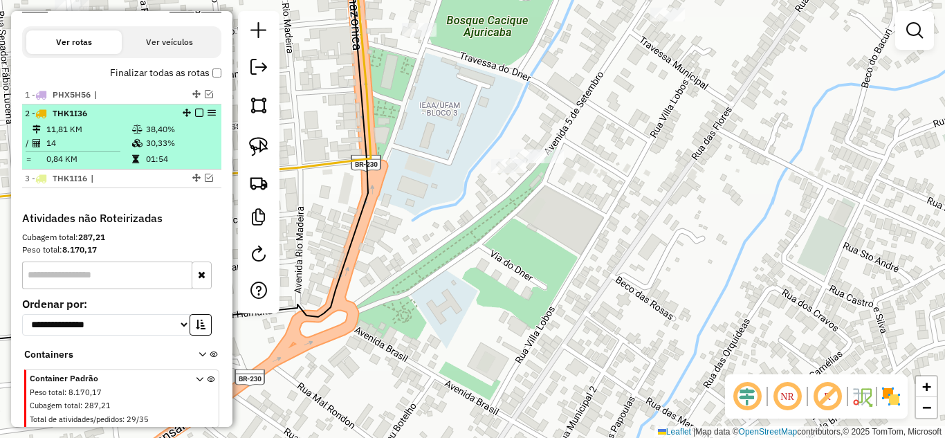
scroll to position [495, 0]
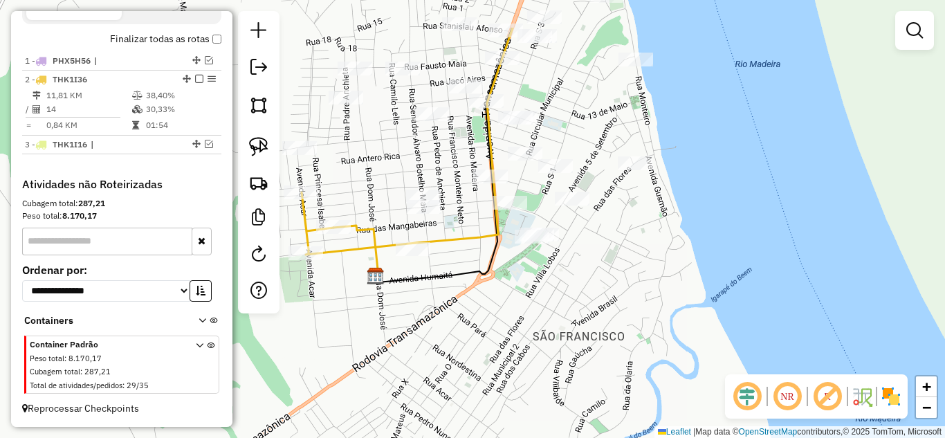
drag, startPoint x: 436, startPoint y: 248, endPoint x: 633, endPoint y: 316, distance: 208.6
click at [631, 316] on div "Janela de atendimento Grade de atendimento Capacidade Transportadoras Veículos …" at bounding box center [472, 219] width 945 height 438
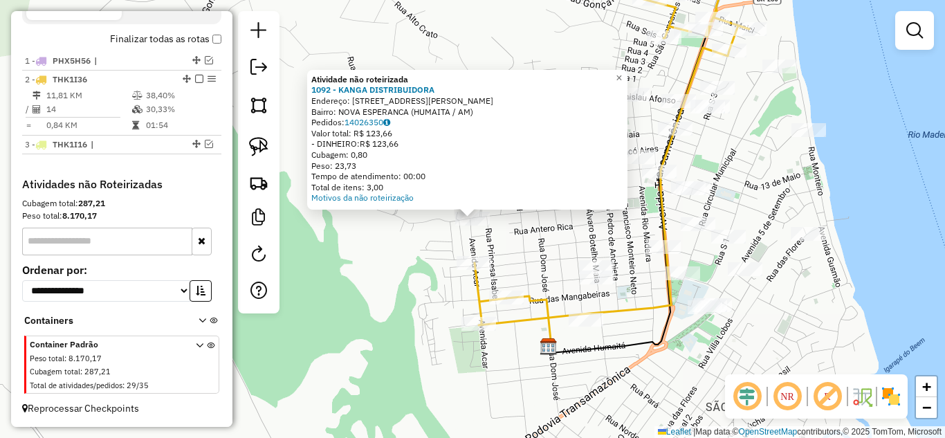
click at [394, 250] on div "Atividade não roteirizada 1092 - KANGA DISTRIBUIDORA Endereço: [STREET_ADDRESS]…" at bounding box center [472, 219] width 945 height 438
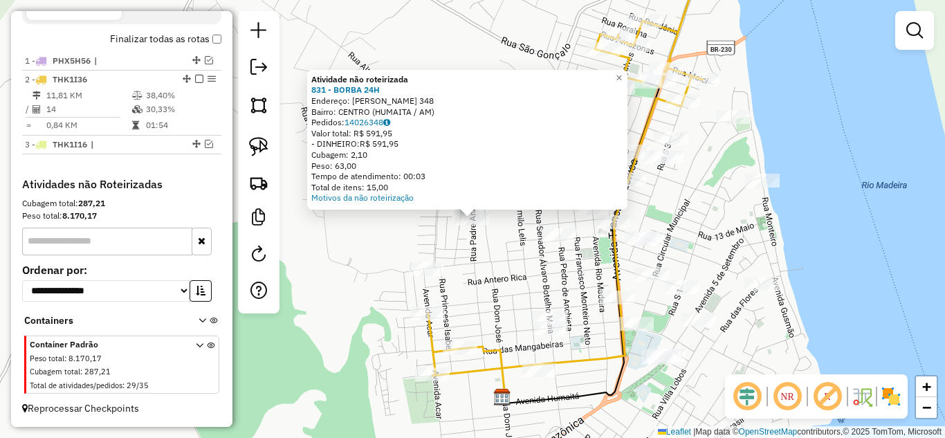
click at [482, 264] on div "Atividade não roteirizada 831 - BORBA 24H Endereço: GETULIO VARGAS 348 Bairro: …" at bounding box center [472, 219] width 945 height 438
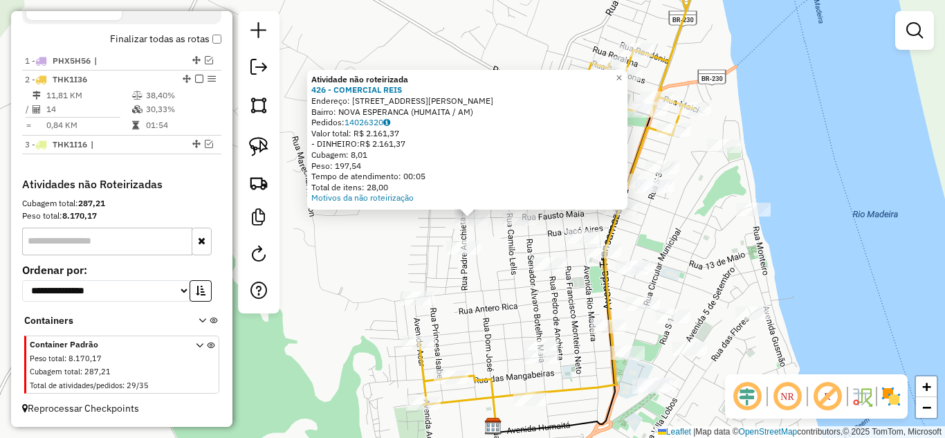
click at [496, 250] on div "Atividade não roteirizada 426 - COMERCIAL REIS Endereço: R [STREET_ADDRESS][PER…" at bounding box center [472, 219] width 945 height 438
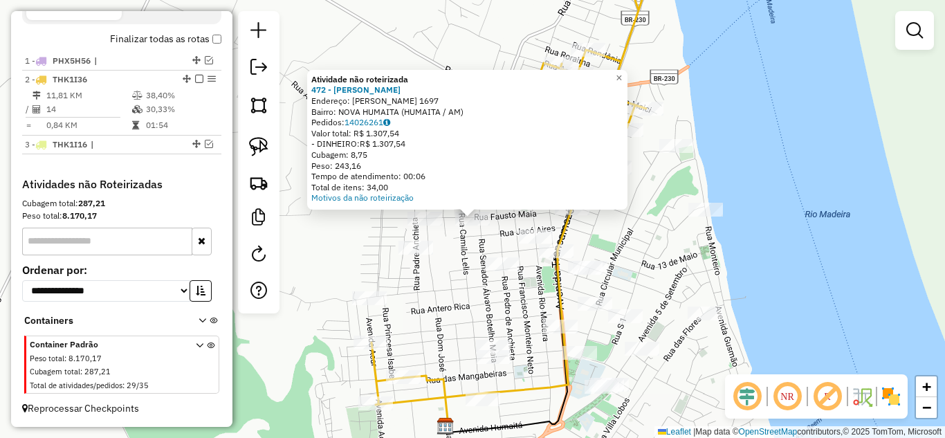
click at [481, 264] on div "Atividade não roteirizada 472 - RR SOUZA Endereço: [PERSON_NAME] 1697 Bairro: N…" at bounding box center [472, 219] width 945 height 438
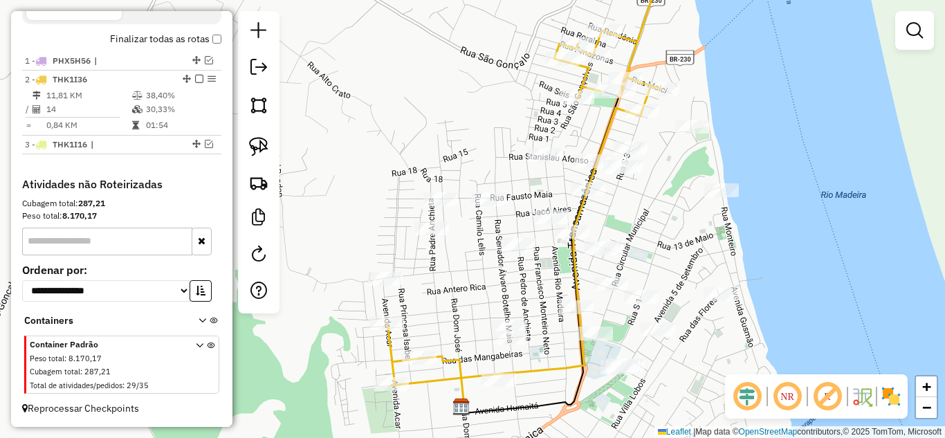
drag, startPoint x: 449, startPoint y: 283, endPoint x: 471, endPoint y: 253, distance: 37.1
click at [471, 253] on div "Janela de atendimento Grade de atendimento Capacidade Transportadoras Veículos …" at bounding box center [472, 219] width 945 height 438
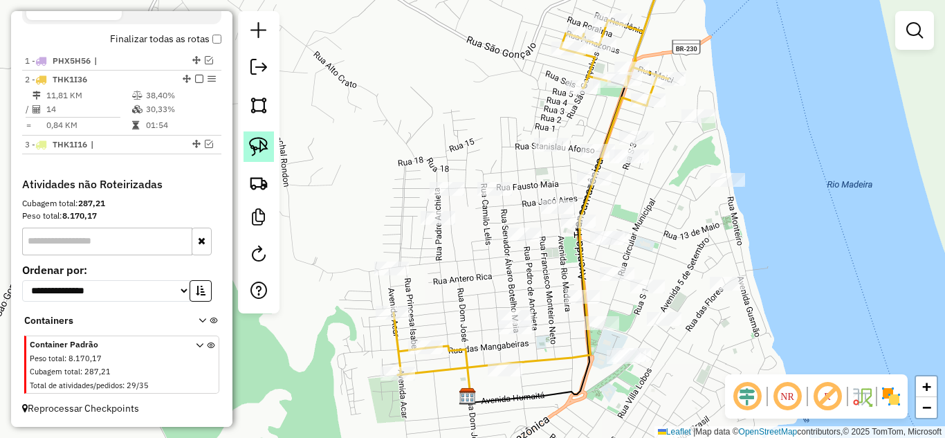
click at [262, 158] on link at bounding box center [259, 147] width 30 height 30
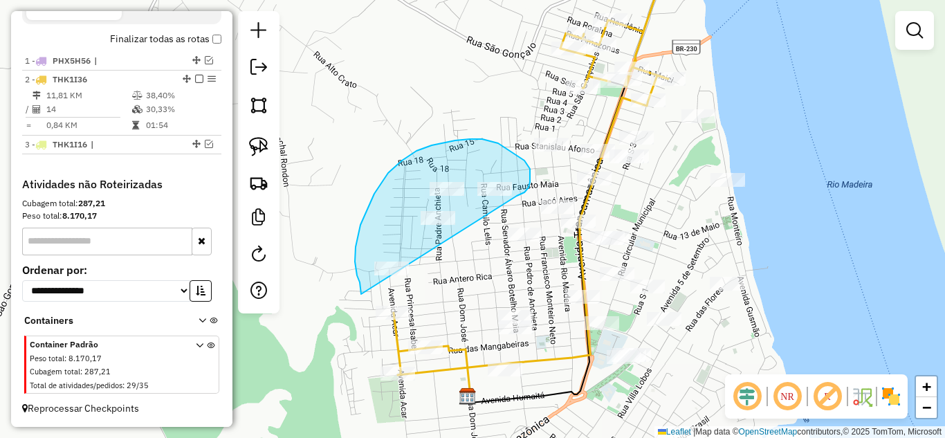
drag, startPoint x: 357, startPoint y: 239, endPoint x: 517, endPoint y: 196, distance: 165.5
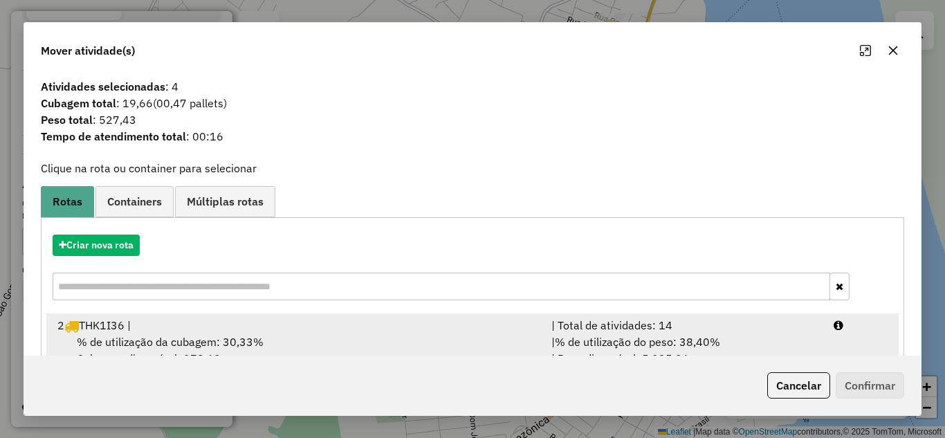
click at [654, 325] on div "| Total de atividades: 14" at bounding box center [684, 325] width 282 height 17
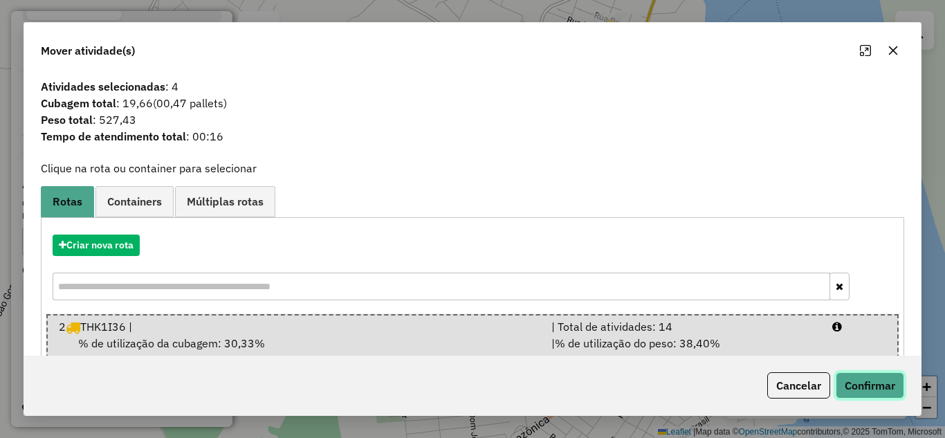
click at [867, 383] on button "Confirmar" at bounding box center [870, 385] width 69 height 26
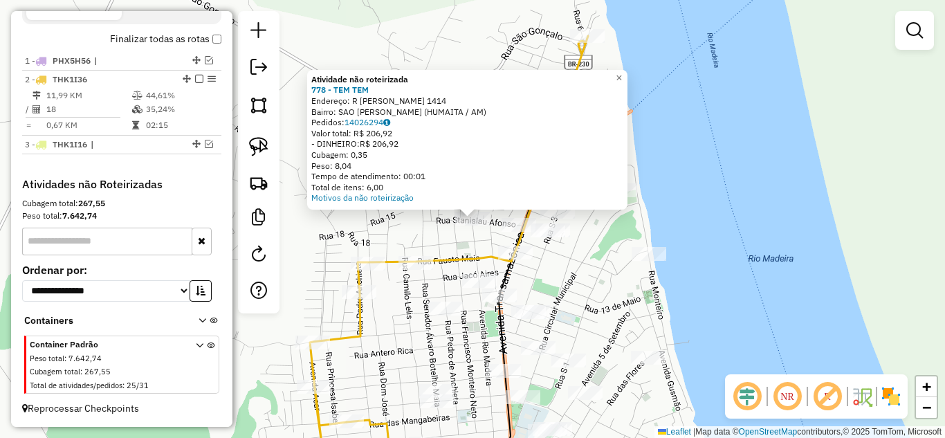
click at [586, 270] on div "Atividade não roteirizada 778 - TEM TEM Endereço: R [PERSON_NAME] 1414 Bairro: …" at bounding box center [472, 219] width 945 height 438
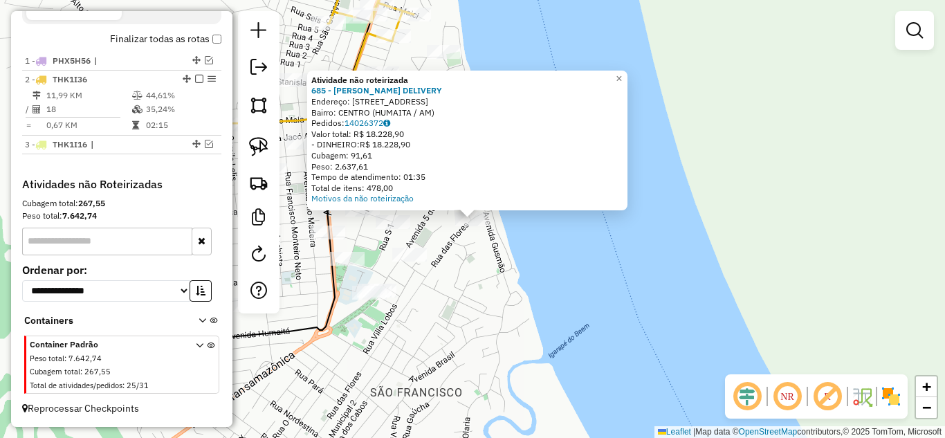
click at [550, 296] on div "Atividade não roteirizada 685 - SUSHI BIBI DELIVERY Endereço: [STREET_ADDRESS] …" at bounding box center [472, 219] width 945 height 438
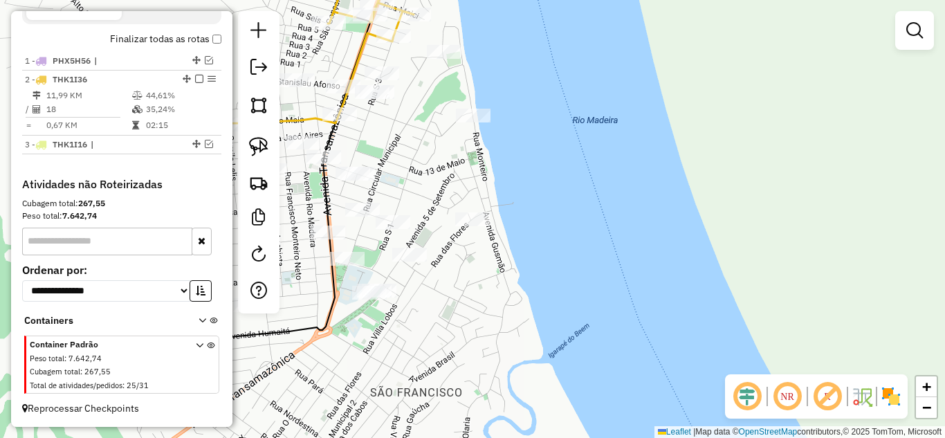
drag, startPoint x: 534, startPoint y: 214, endPoint x: 575, endPoint y: 296, distance: 91.3
click at [575, 296] on div "Janela de atendimento Grade de atendimento Capacidade Transportadoras Veículos …" at bounding box center [472, 219] width 945 height 438
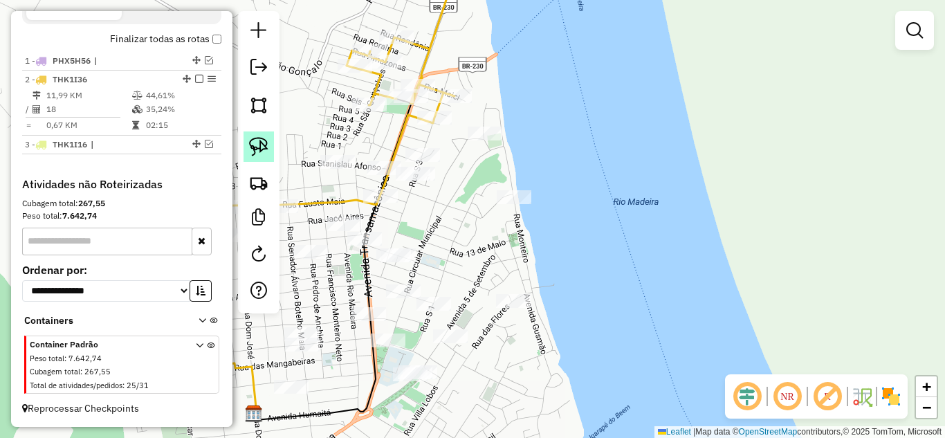
click at [262, 145] on img at bounding box center [258, 146] width 19 height 19
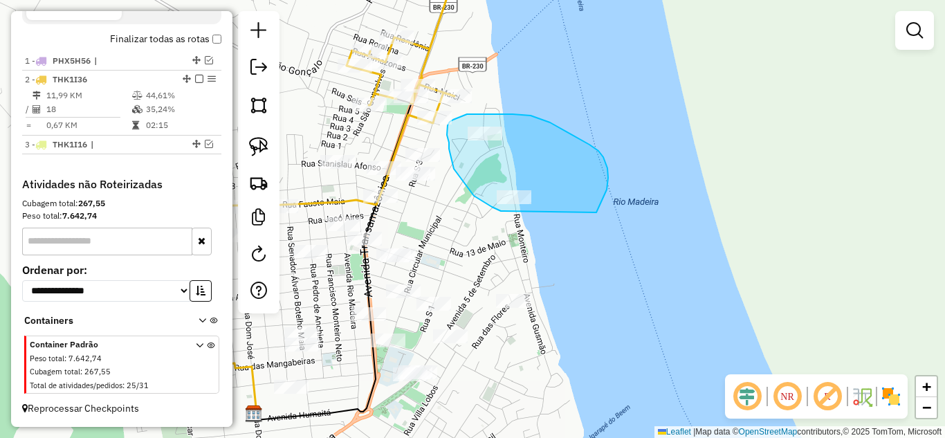
drag, startPoint x: 501, startPoint y: 211, endPoint x: 566, endPoint y: 227, distance: 67.0
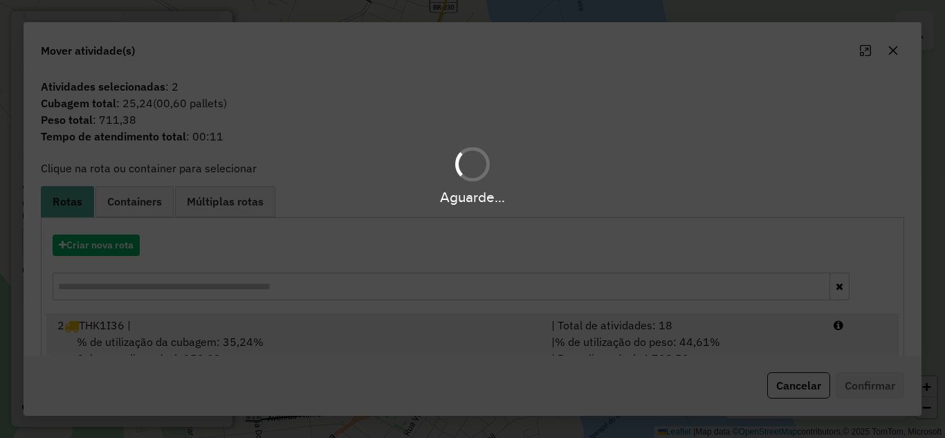
click at [677, 325] on div "| Total de atividades: 18" at bounding box center [684, 325] width 282 height 17
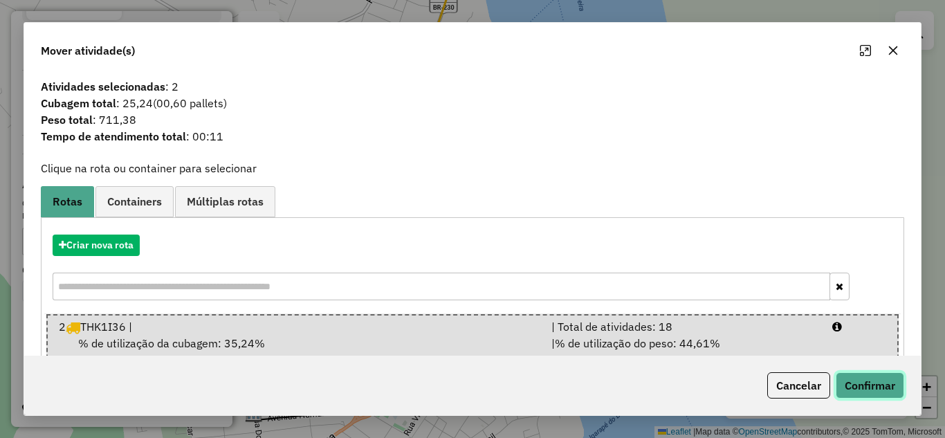
click at [844, 376] on button "Confirmar" at bounding box center [870, 385] width 69 height 26
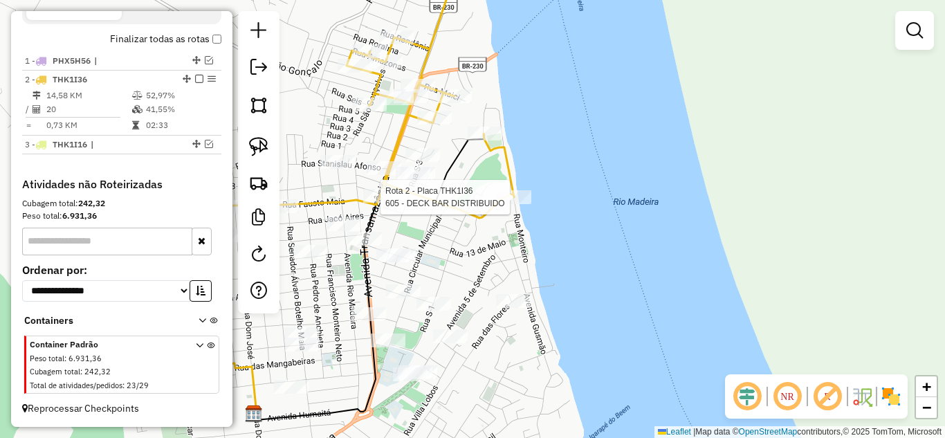
select select "**********"
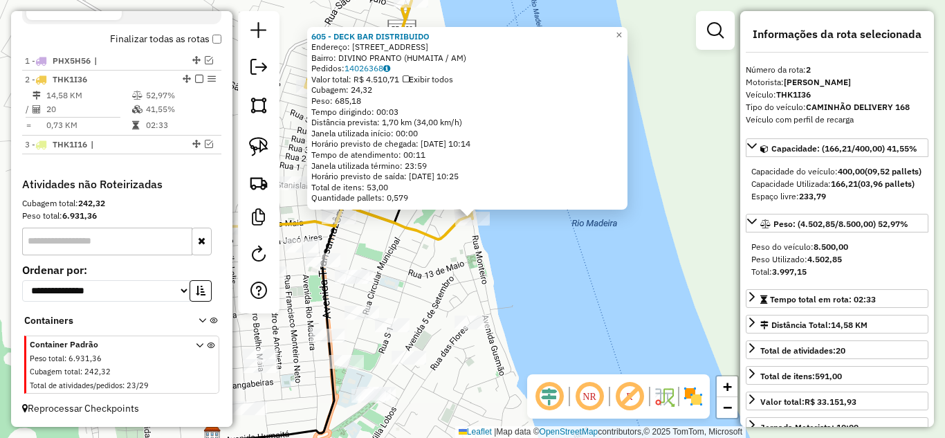
click at [570, 278] on div "605 - DECK BAR DISTRIBUIDO Endereço: [STREET_ADDRESS] (HUMAITA / AM) Pedidos: 1…" at bounding box center [472, 219] width 945 height 438
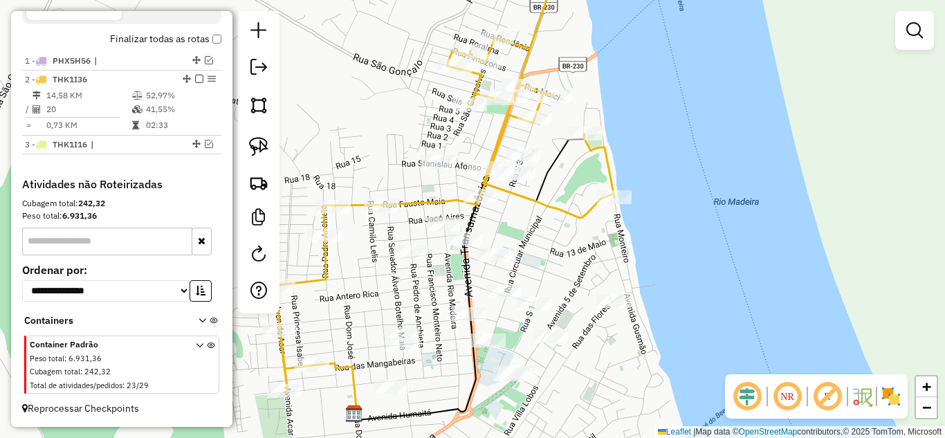
drag, startPoint x: 644, startPoint y: 252, endPoint x: 754, endPoint y: 235, distance: 110.7
click at [759, 235] on div "Janela de atendimento Grade de atendimento Capacidade Transportadoras Veículos …" at bounding box center [472, 219] width 945 height 438
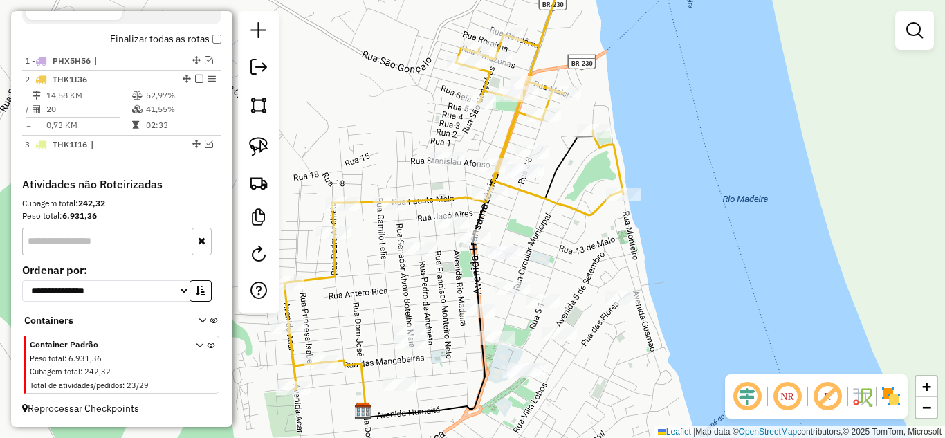
drag, startPoint x: 422, startPoint y: 306, endPoint x: 424, endPoint y: 234, distance: 72.0
click at [424, 234] on div "Janela de atendimento Grade de atendimento Capacidade Transportadoras Veículos …" at bounding box center [472, 219] width 945 height 438
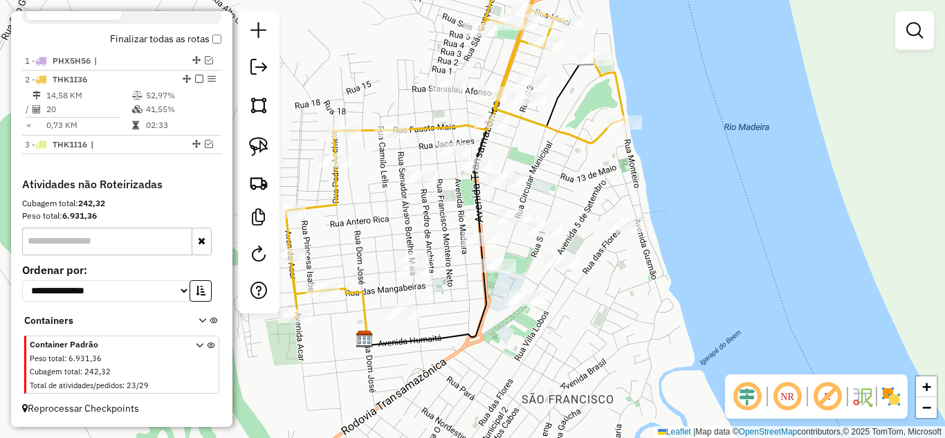
click at [397, 305] on div "Janela de atendimento Grade de atendimento Capacidade Transportadoras Veículos …" at bounding box center [472, 219] width 945 height 438
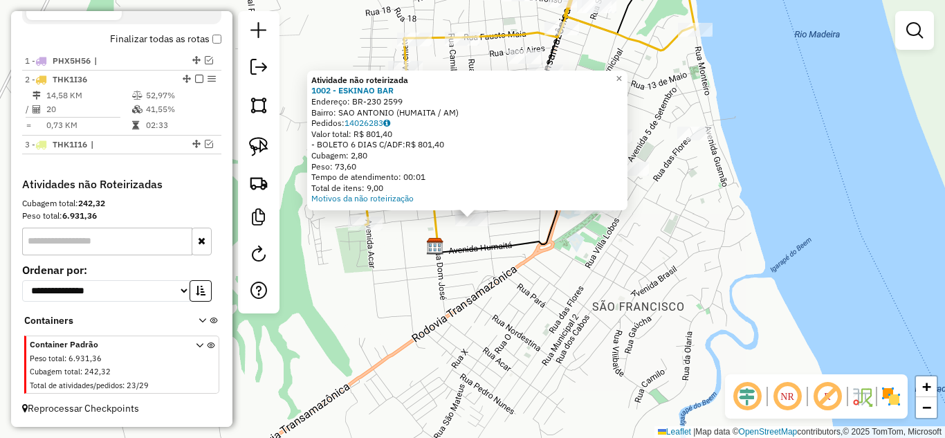
click at [550, 272] on div "Atividade não roteirizada 1002 - ESKINAO BAR Endereço: BR-230 2599 Bairro: SAO …" at bounding box center [472, 219] width 945 height 438
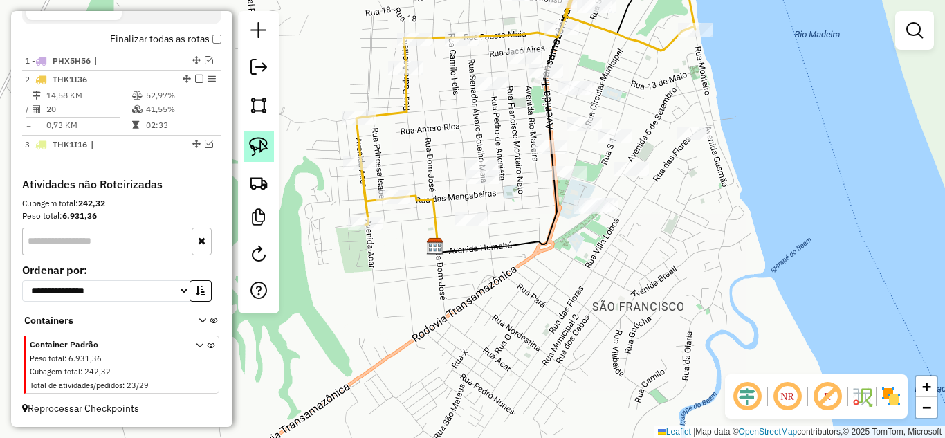
click at [266, 149] on img at bounding box center [258, 146] width 19 height 19
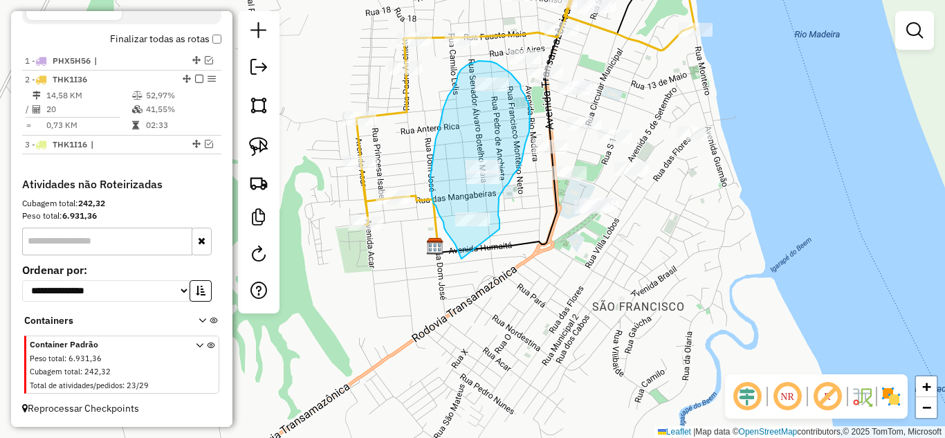
drag, startPoint x: 451, startPoint y: 237, endPoint x: 500, endPoint y: 239, distance: 49.2
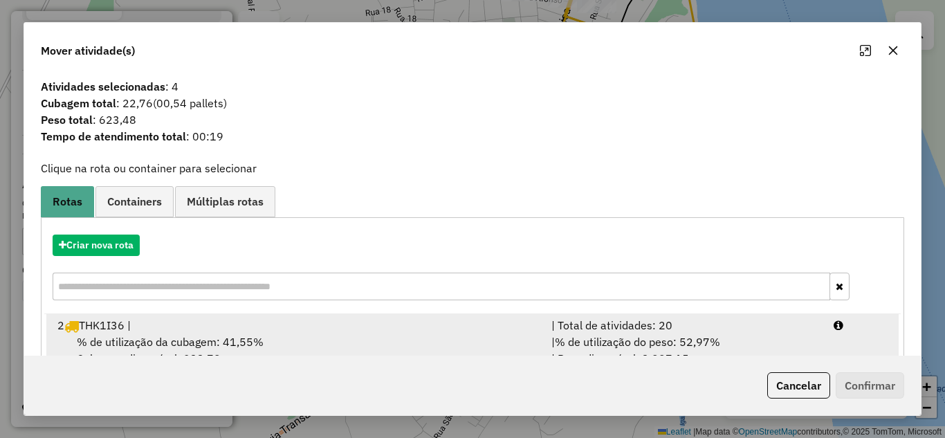
click at [628, 334] on div "| % de utilização do peso: 52,97% | Peso disponível: 3.997,15" at bounding box center [684, 350] width 282 height 33
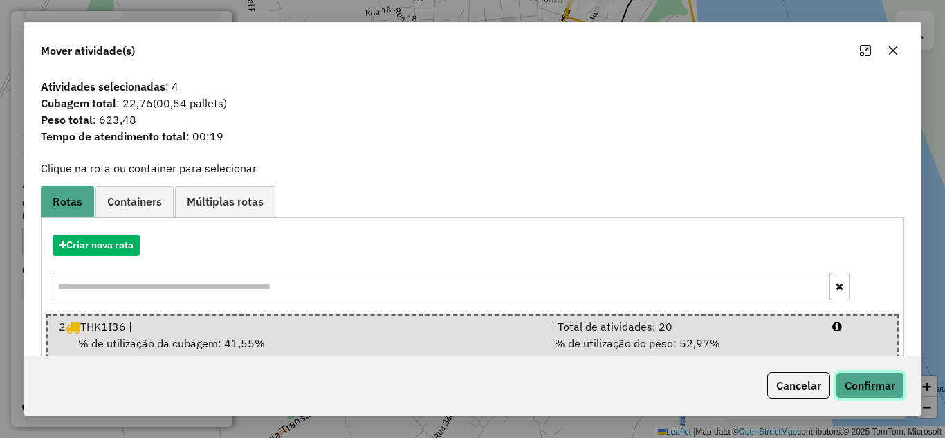
click at [855, 385] on button "Confirmar" at bounding box center [870, 385] width 69 height 26
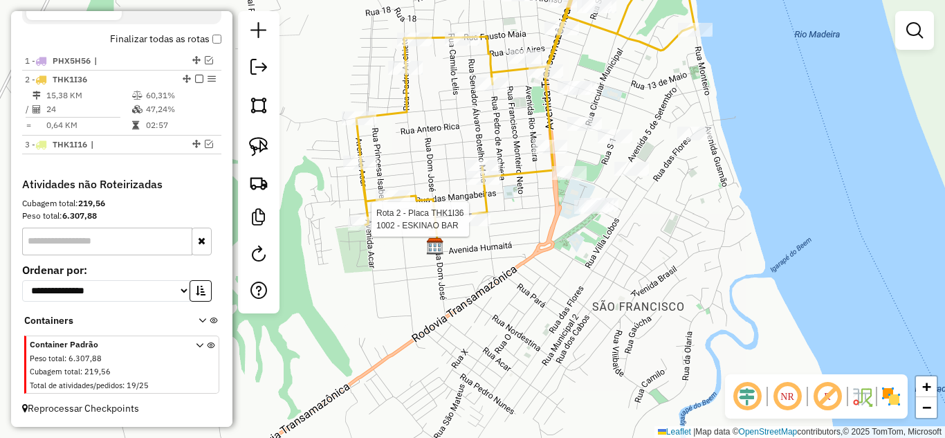
drag, startPoint x: 480, startPoint y: 227, endPoint x: 473, endPoint y: 228, distance: 7.7
click at [480, 226] on div at bounding box center [473, 219] width 35 height 14
select select "**********"
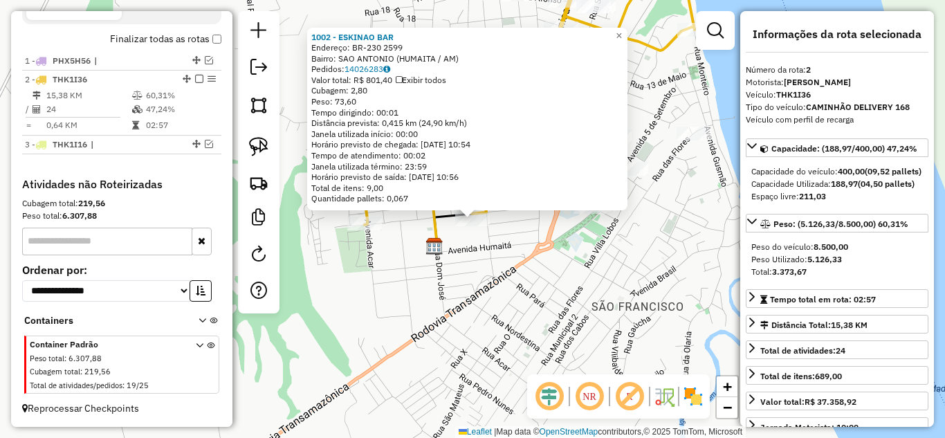
click at [546, 291] on div "1002 - ESKINAO BAR Endereço: BR-230 2599 Bairro: [GEOGRAPHIC_DATA] (HUMAITA / A…" at bounding box center [472, 219] width 945 height 438
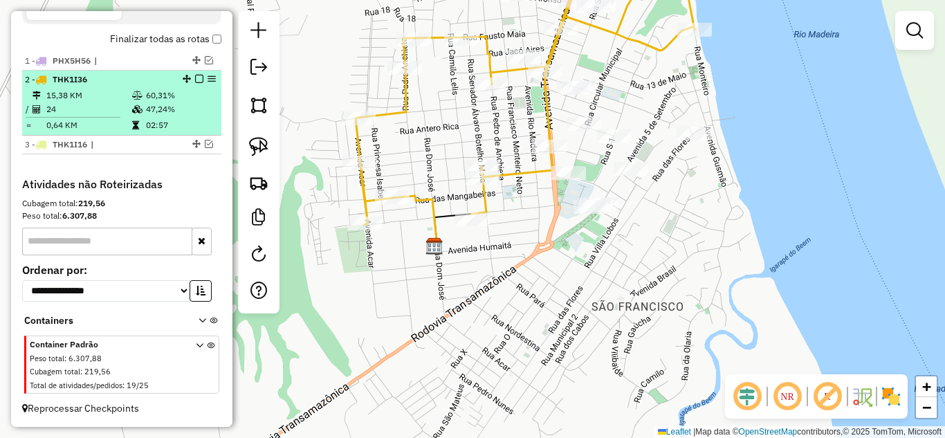
click at [195, 78] on em at bounding box center [199, 79] width 8 height 8
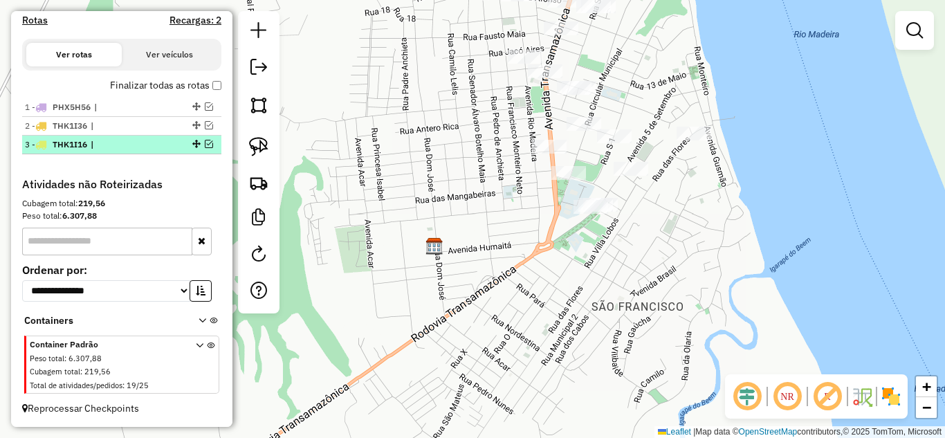
click at [205, 144] on em at bounding box center [209, 144] width 8 height 8
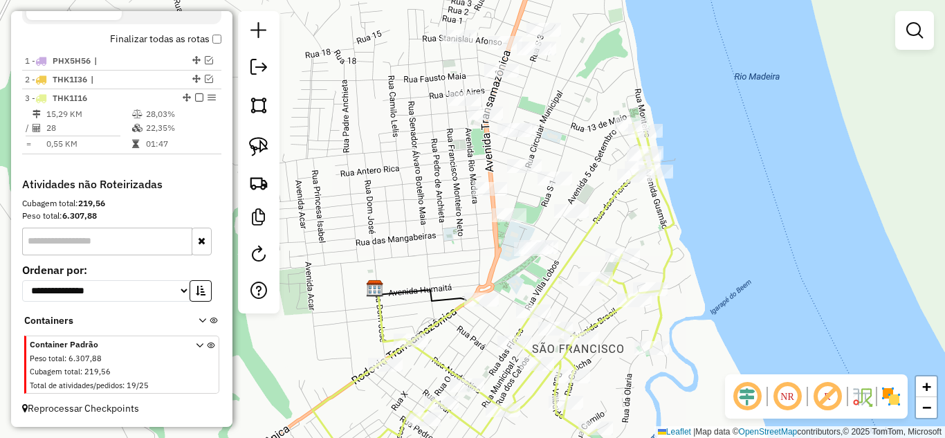
drag, startPoint x: 487, startPoint y: 216, endPoint x: 414, endPoint y: 218, distance: 72.7
click at [429, 246] on div "Janela de atendimento Grade de atendimento Capacidade Transportadoras Veículos …" at bounding box center [472, 219] width 945 height 438
click at [264, 145] on img at bounding box center [258, 146] width 19 height 19
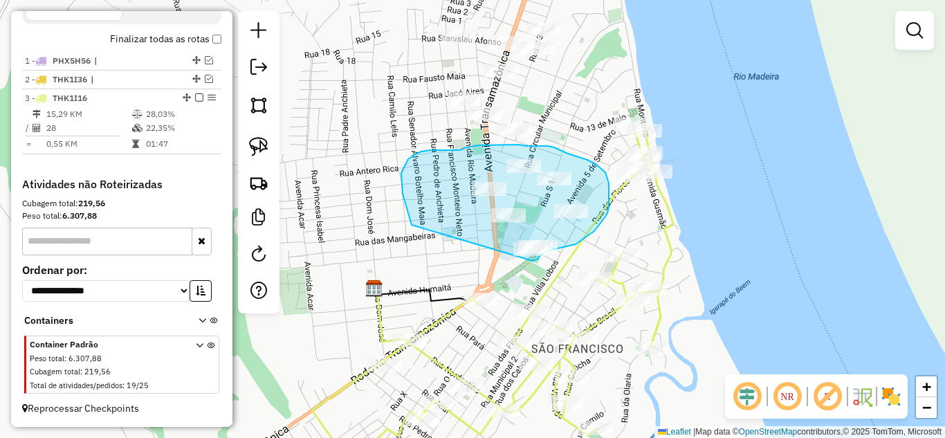
drag, startPoint x: 412, startPoint y: 225, endPoint x: 523, endPoint y: 266, distance: 118.9
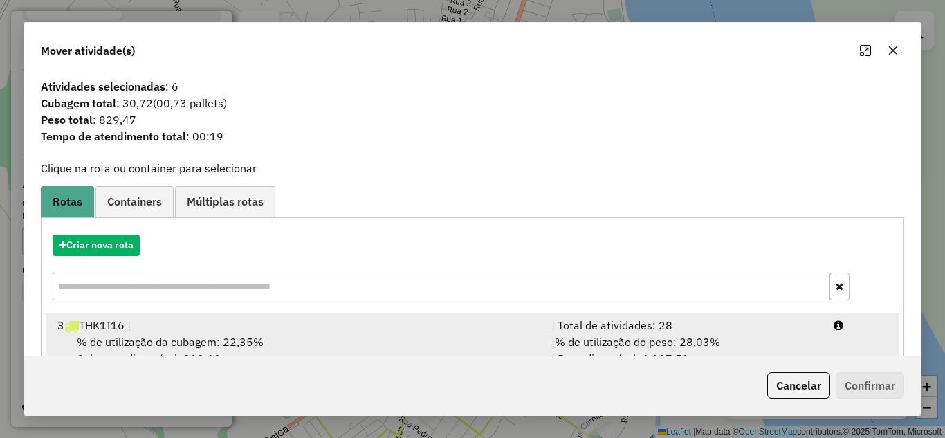
click at [602, 347] on span "% de utilização do peso: 28,03%" at bounding box center [637, 342] width 165 height 14
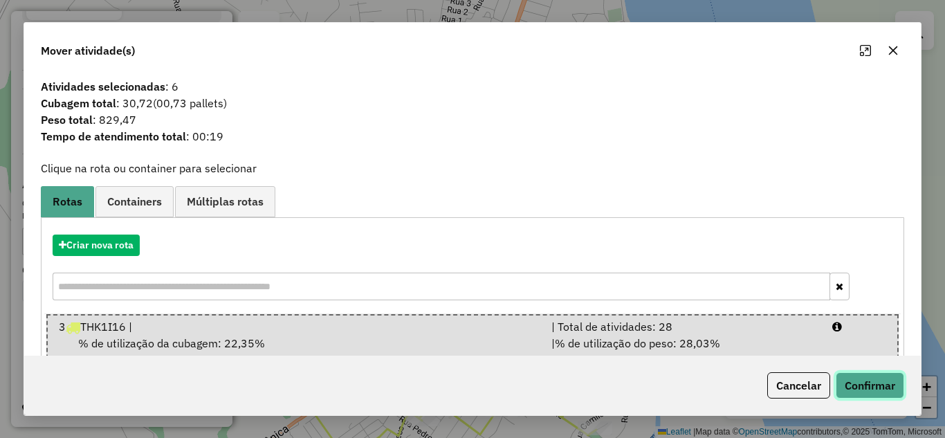
click at [902, 390] on button "Confirmar" at bounding box center [870, 385] width 69 height 26
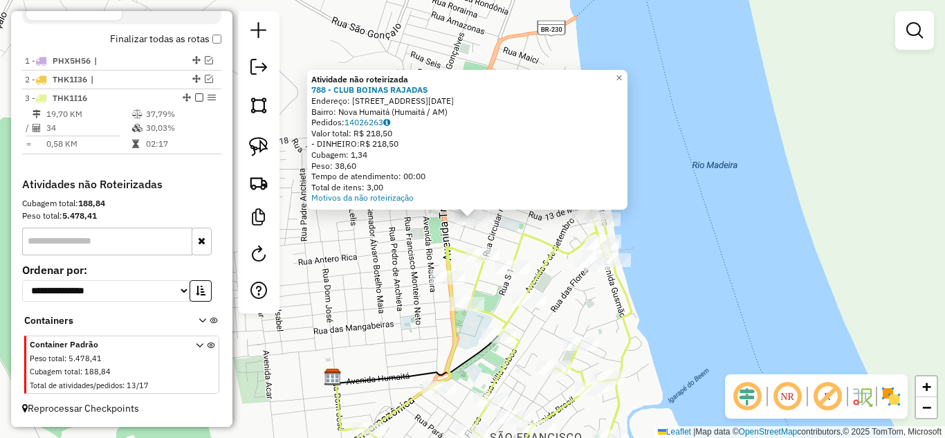
click at [546, 237] on icon at bounding box center [463, 347] width 338 height 270
select select "**********"
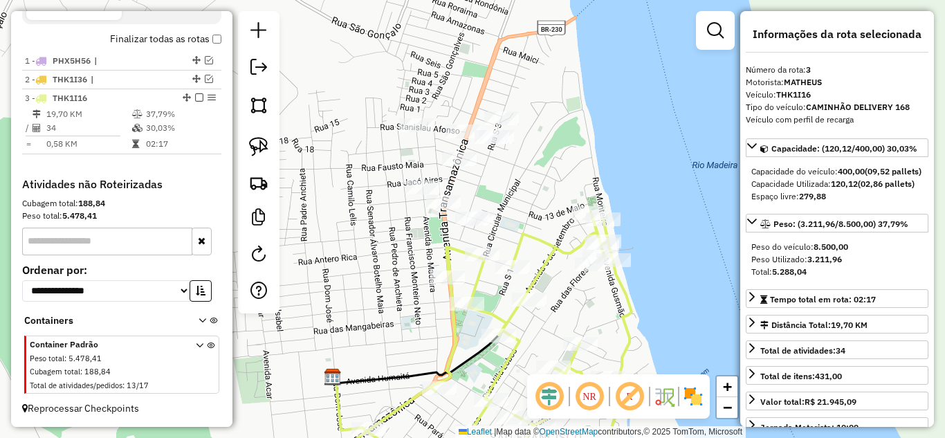
click at [439, 194] on div at bounding box center [423, 188] width 35 height 14
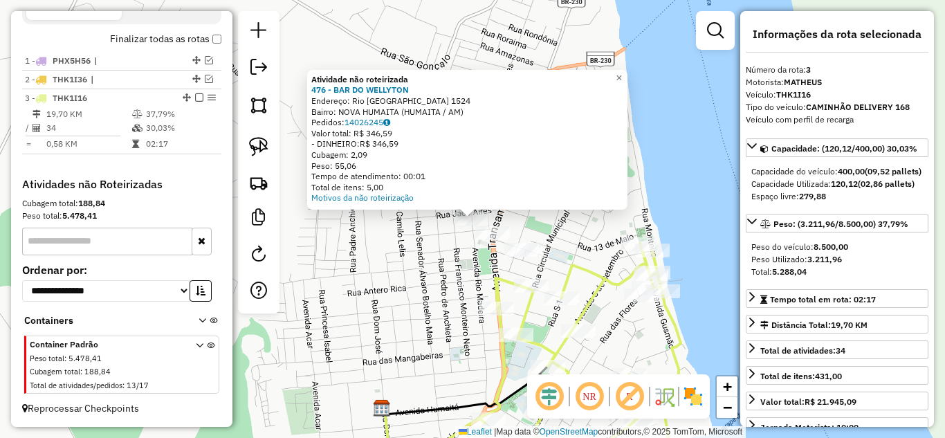
click at [435, 253] on div "Atividade não roteirizada 476 - BAR DO WELLYTON Endereço: Rio [GEOGRAPHIC_DATA]…" at bounding box center [472, 219] width 945 height 438
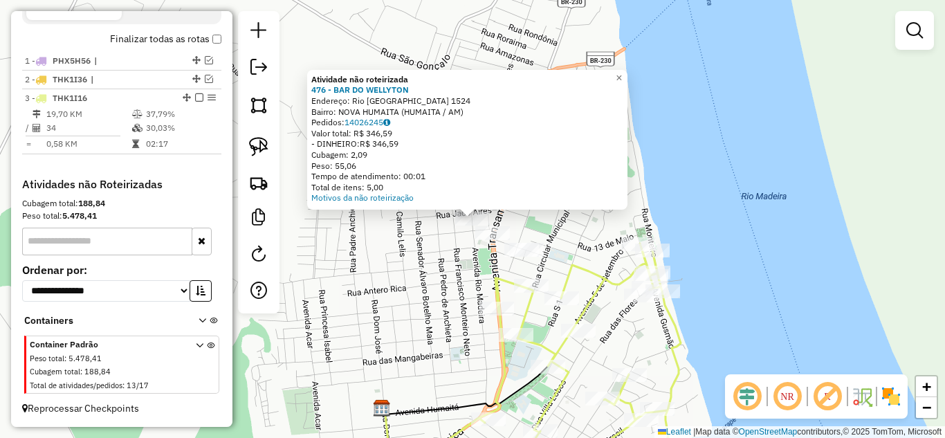
click at [457, 236] on div "Atividade não roteirizada 476 - BAR DO WELLYTON Endereço: Rio [GEOGRAPHIC_DATA]…" at bounding box center [472, 219] width 945 height 438
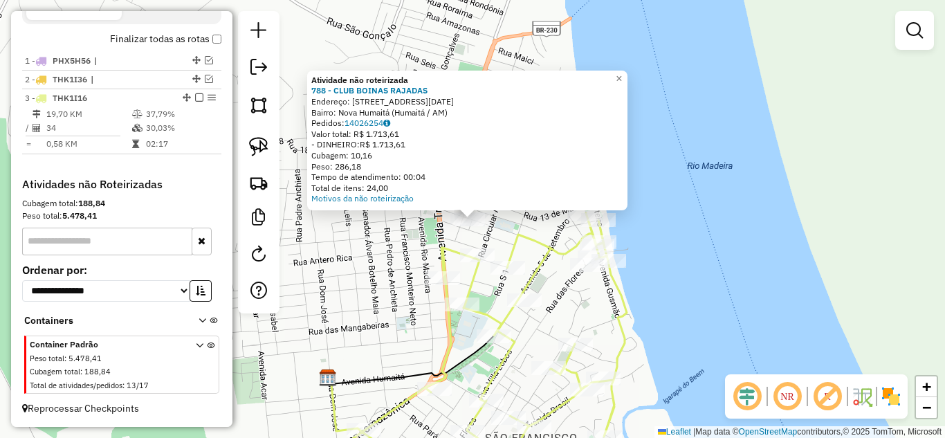
click at [516, 224] on div "Atividade não roteirizada 788 - CLUB BOINAS RAJADAS Endereço: [STREET_ADDRESS][…" at bounding box center [472, 219] width 945 height 438
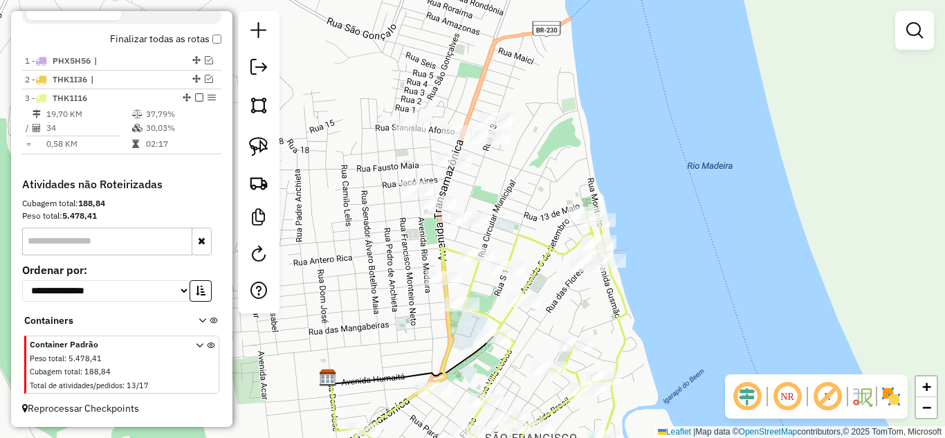
click at [451, 147] on div "Janela de atendimento Grade de atendimento Capacidade Transportadoras Veículos …" at bounding box center [472, 219] width 945 height 438
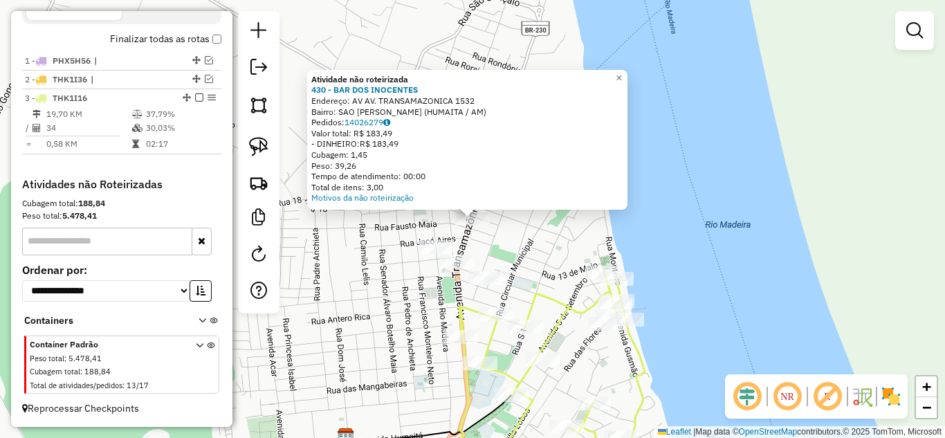
click at [541, 234] on div "Atividade não roteirizada 430 - BAR DOS INOCENTES Endereço: AV AV. TRANSAMAZONI…" at bounding box center [472, 219] width 945 height 438
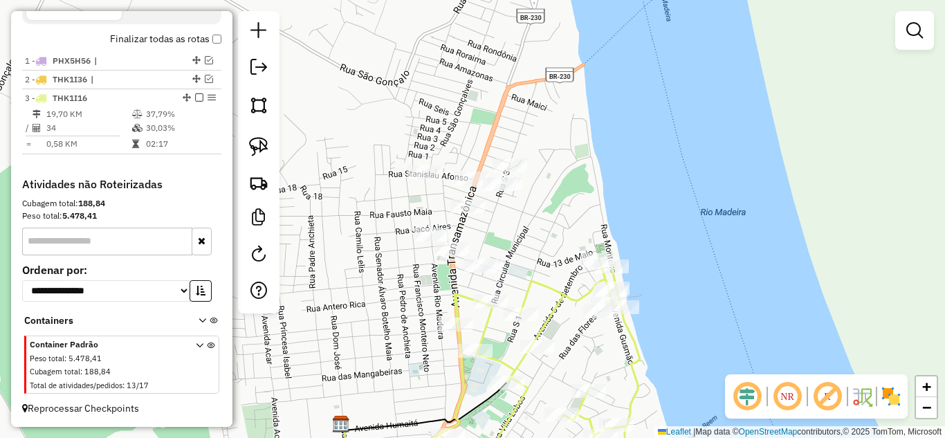
drag, startPoint x: 539, startPoint y: 271, endPoint x: 521, endPoint y: 235, distance: 39.6
click at [521, 235] on div "Janela de atendimento Grade de atendimento Capacidade Transportadoras Veículos …" at bounding box center [472, 219] width 945 height 438
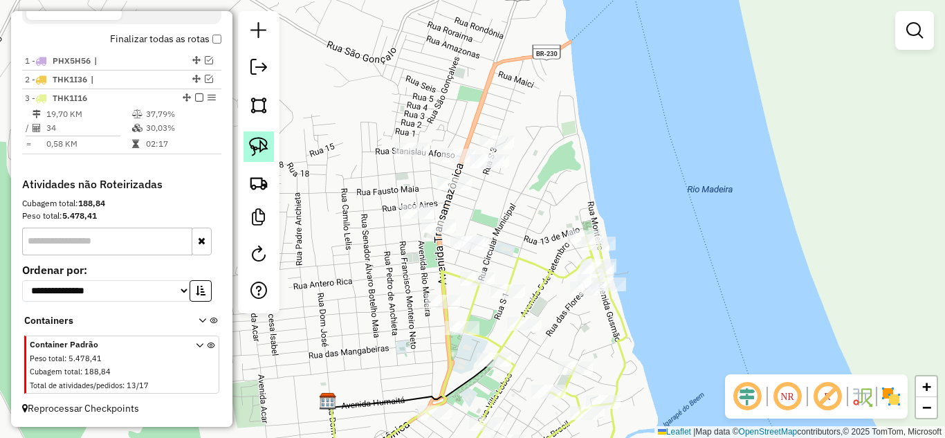
click at [250, 152] on img at bounding box center [258, 146] width 19 height 19
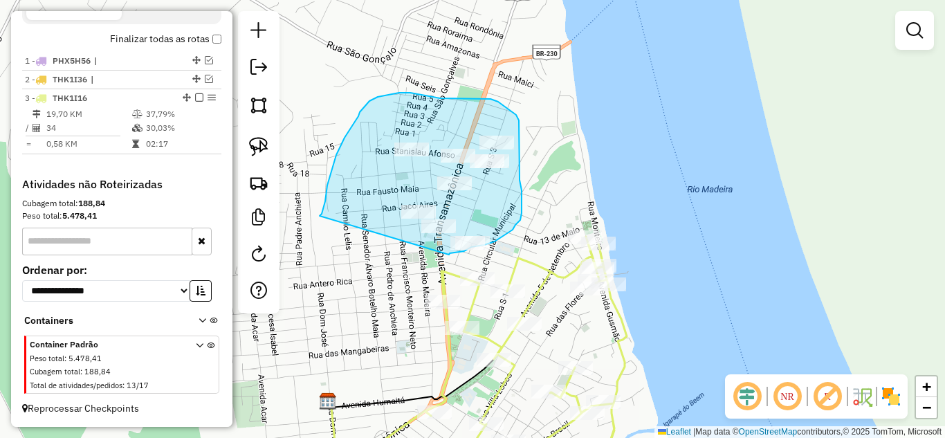
drag, startPoint x: 320, startPoint y: 216, endPoint x: 449, endPoint y: 255, distance: 135.1
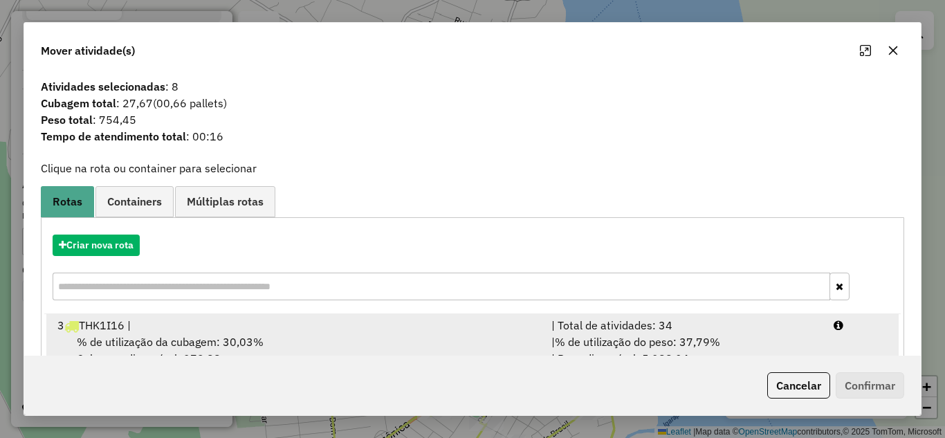
click at [619, 331] on div "| Total de atividades: 34" at bounding box center [684, 325] width 282 height 17
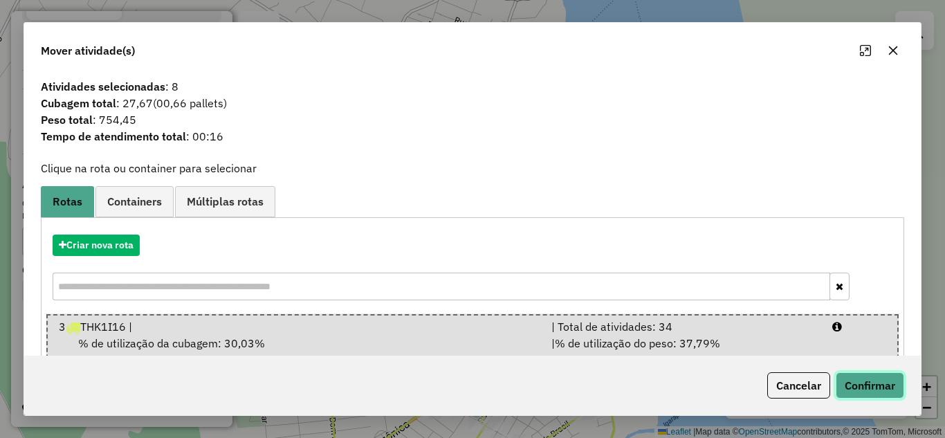
click at [857, 381] on button "Confirmar" at bounding box center [870, 385] width 69 height 26
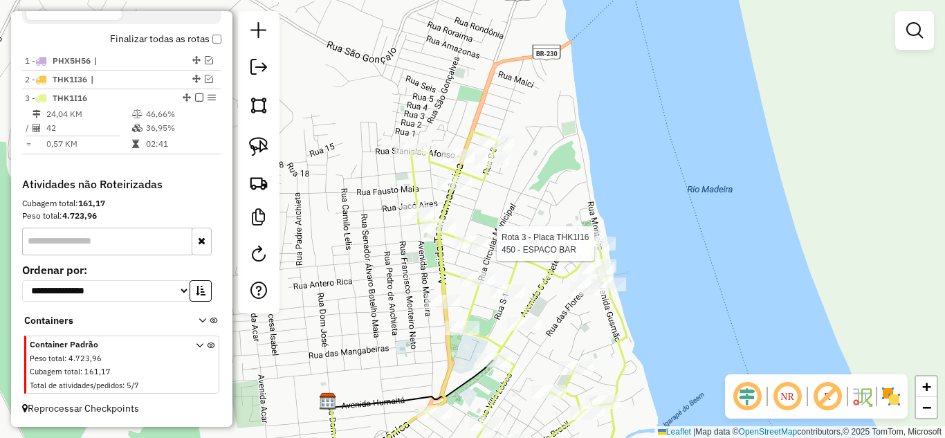
select select "**********"
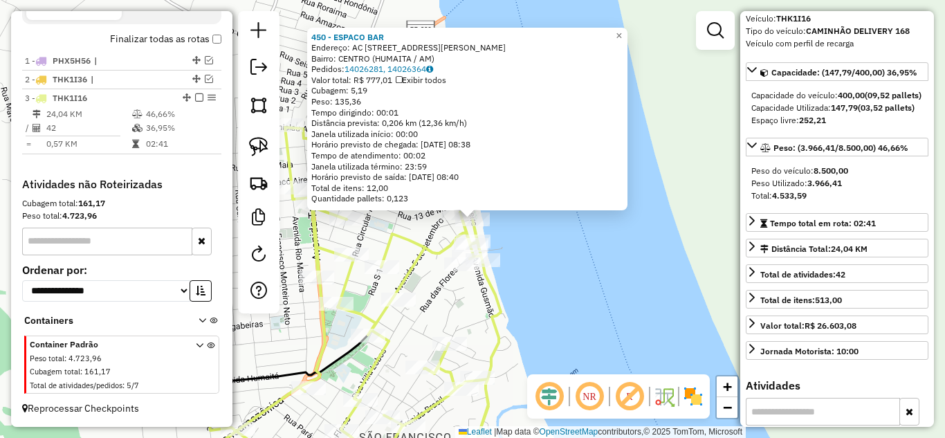
scroll to position [208, 0]
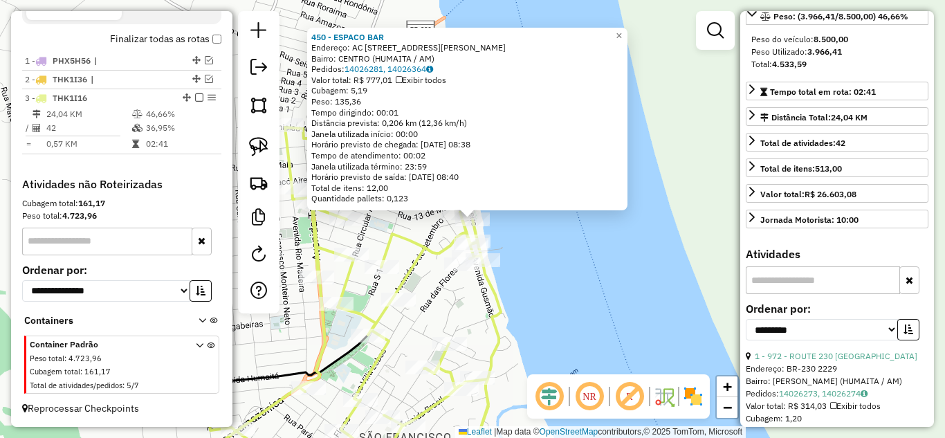
click at [640, 287] on div "450 - ESPACO BAR Endereço: AC [STREET_ADDRESS] Bairro: CENTRO (HUMAITA / AM) Pe…" at bounding box center [472, 219] width 945 height 438
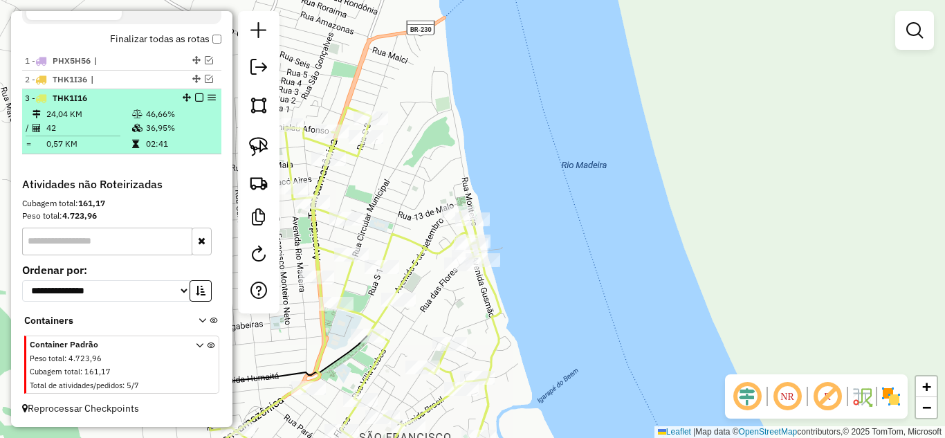
click at [195, 101] on em at bounding box center [199, 97] width 8 height 8
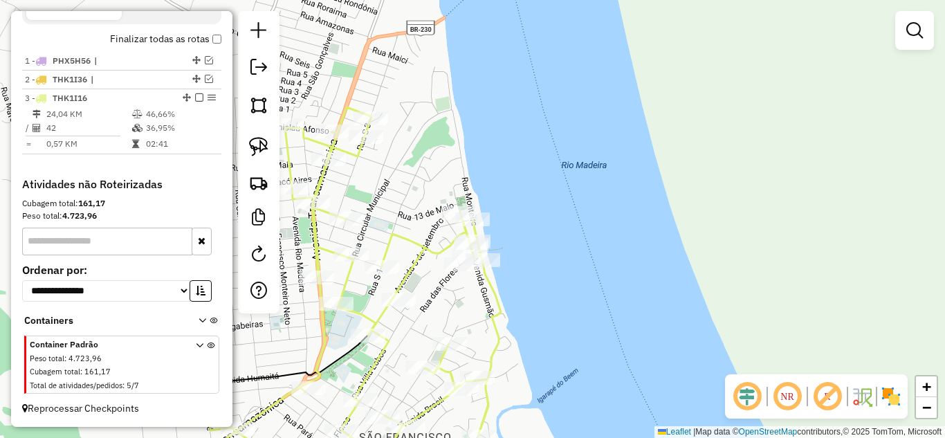
scroll to position [449, 0]
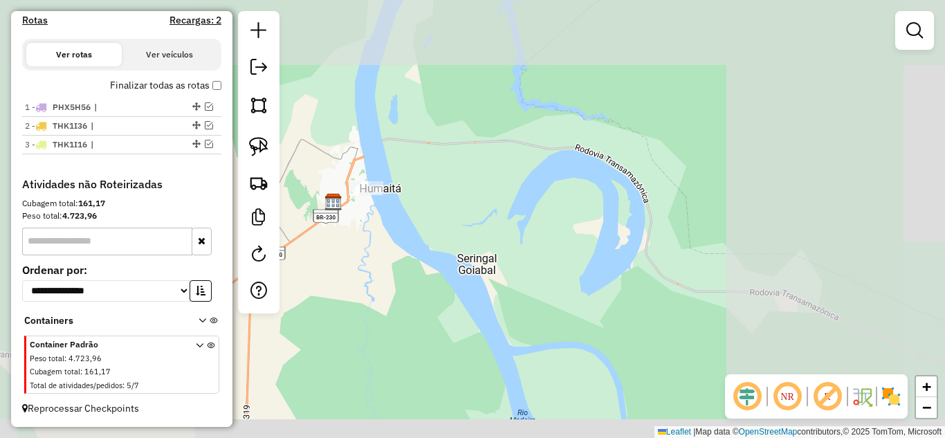
drag, startPoint x: 401, startPoint y: 235, endPoint x: 494, endPoint y: 273, distance: 100.0
click at [494, 273] on div "Janela de atendimento Grade de atendimento Capacidade Transportadoras Veículos …" at bounding box center [472, 219] width 945 height 438
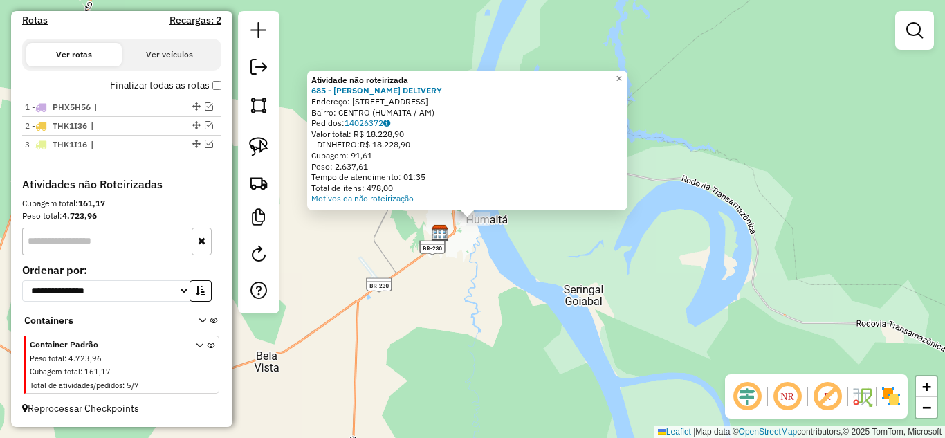
click at [459, 287] on div "Atividade não roteirizada 685 - SUSHI BIBI DELIVERY Endereço: [STREET_ADDRESS] …" at bounding box center [472, 219] width 945 height 438
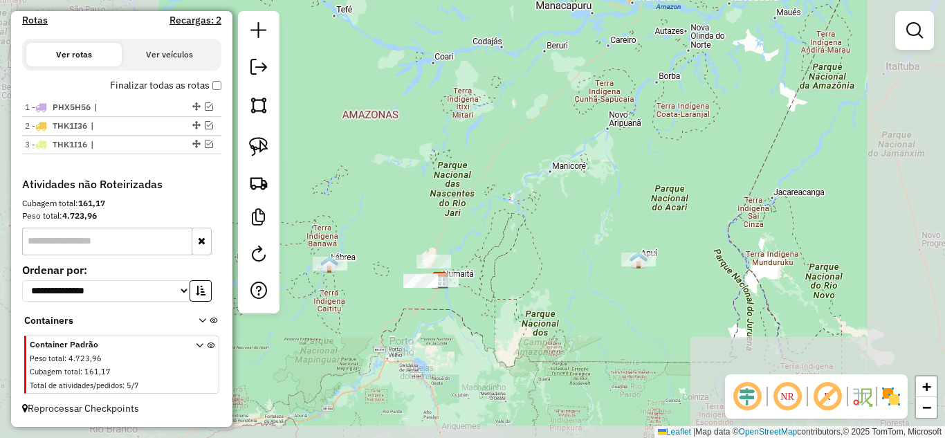
click at [486, 329] on div "Janela de atendimento Grade de atendimento Capacidade Transportadoras Veículos …" at bounding box center [472, 219] width 945 height 438
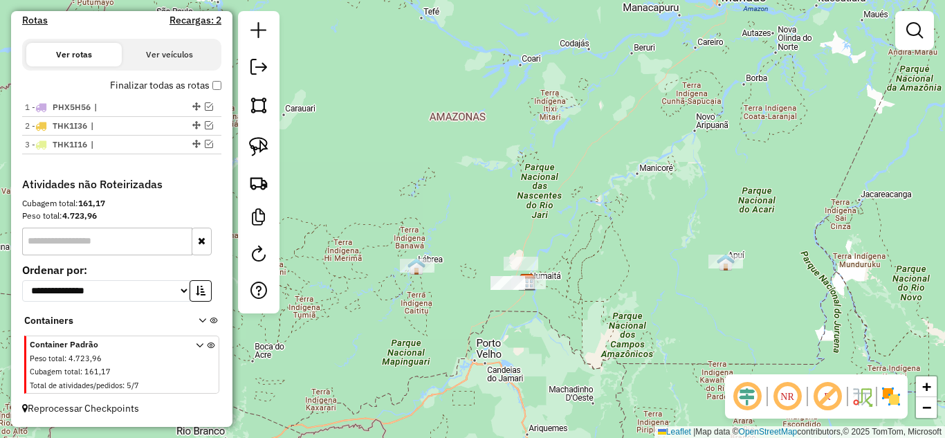
click at [411, 273] on div at bounding box center [417, 266] width 35 height 14
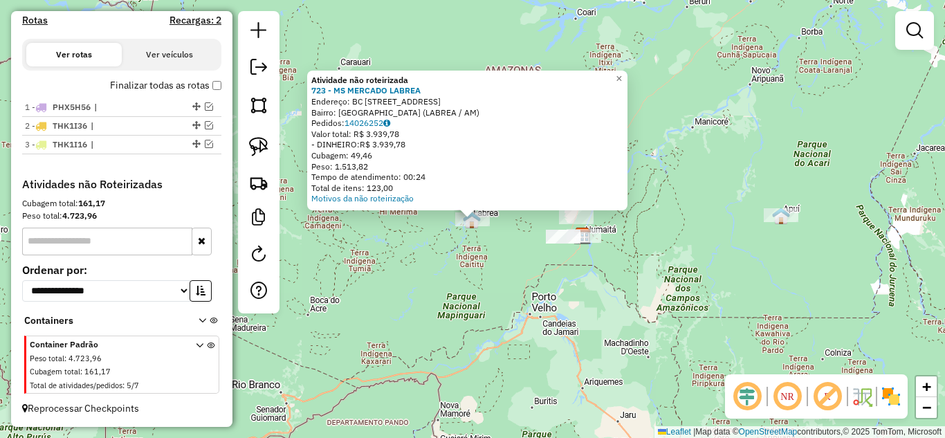
click at [478, 284] on div "Atividade não roteirizada 723 - MS MERCADO LABREA Endereço: BC PEREIRA SOBRINHO…" at bounding box center [472, 219] width 945 height 438
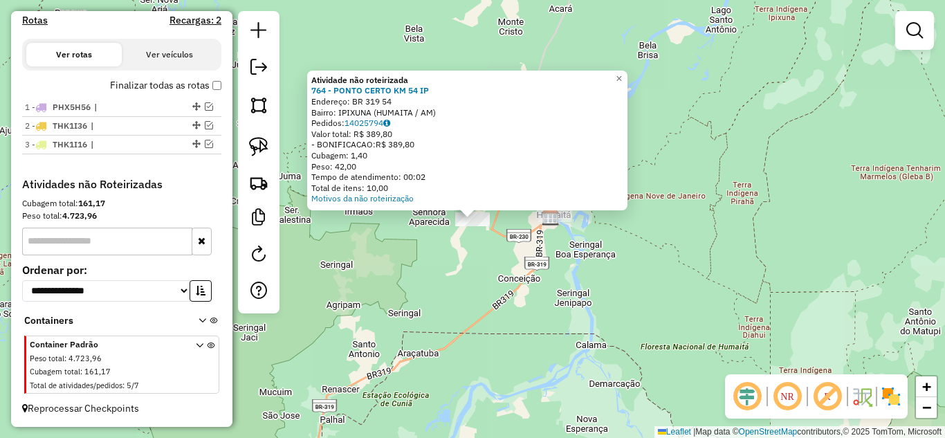
click at [573, 299] on div "Atividade não roteirizada 764 - PONTO CERTO KM 54 IP Endereço: BR 319 54 Bairro…" at bounding box center [472, 219] width 945 height 438
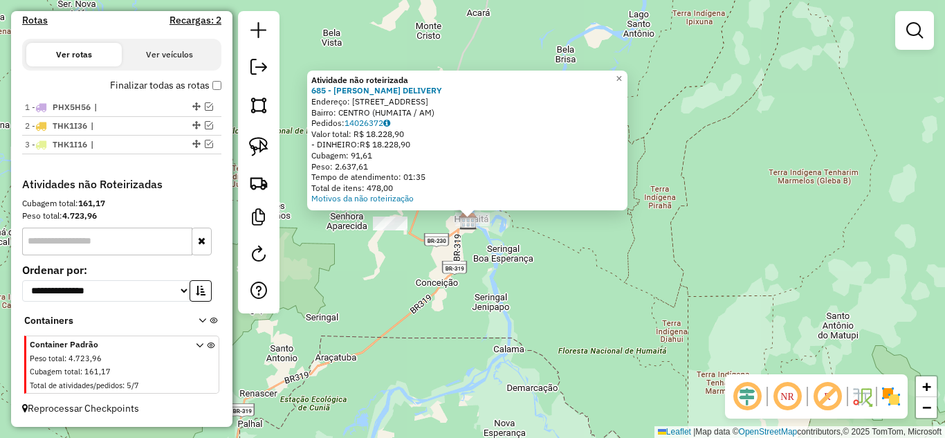
click at [662, 304] on div "Atividade não roteirizada 685 - SUSHI BIBI DELIVERY Endereço: [STREET_ADDRESS] …" at bounding box center [472, 219] width 945 height 438
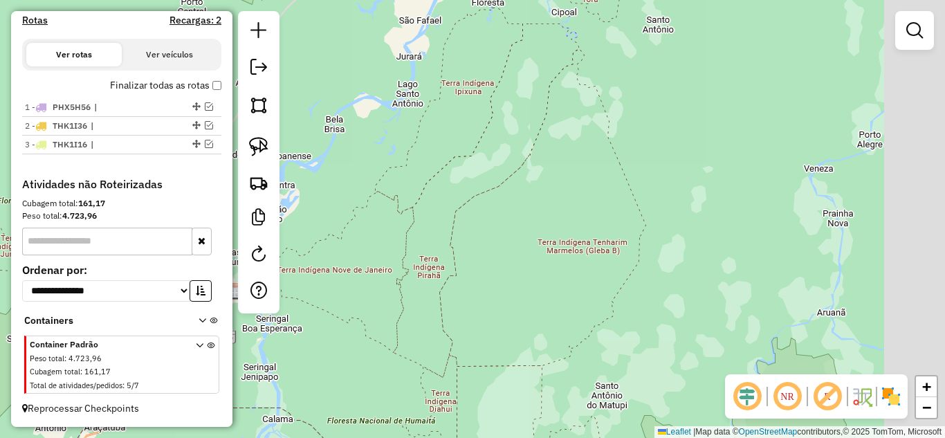
drag, startPoint x: 781, startPoint y: 272, endPoint x: 546, endPoint y: 342, distance: 244.8
click at [547, 342] on div "Janela de atendimento Grade de atendimento Capacidade Transportadoras Veículos …" at bounding box center [472, 219] width 945 height 438
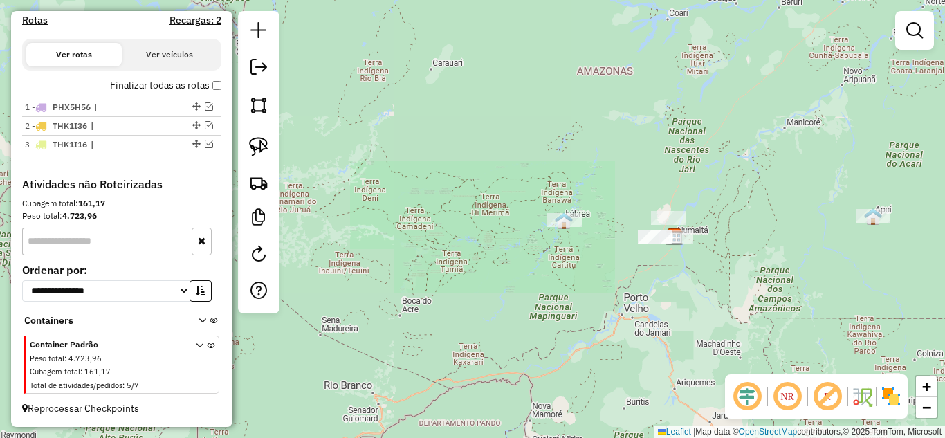
drag, startPoint x: 802, startPoint y: 264, endPoint x: 604, endPoint y: 262, distance: 198.0
click at [604, 265] on div "Janela de atendimento Grade de atendimento Capacidade Transportadoras Veículos …" at bounding box center [472, 219] width 945 height 438
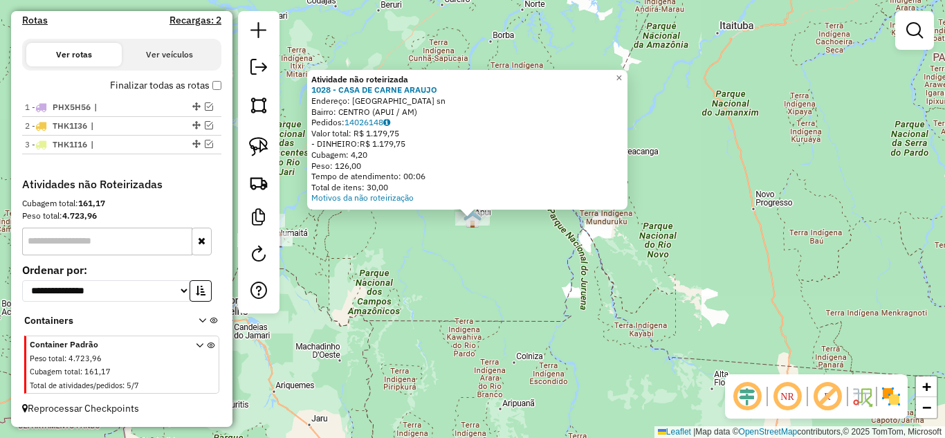
click at [445, 271] on div "Atividade não roteirizada 1028 - CASA DE CARNE ARAUJO Endereço: [GEOGRAPHIC_DAT…" at bounding box center [472, 219] width 945 height 438
click at [442, 253] on div "Atividade não roteirizada 1028 - CASA DE CARNE ARAUJO Endereço: [GEOGRAPHIC_DAT…" at bounding box center [472, 219] width 945 height 438
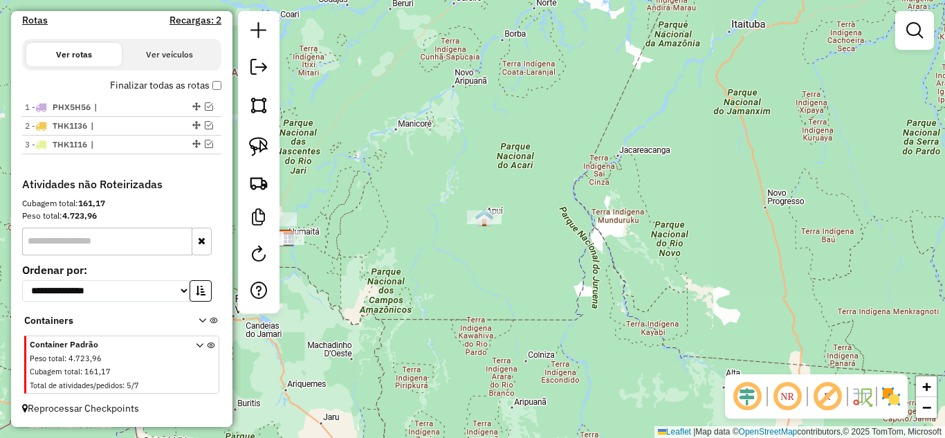
drag, startPoint x: 366, startPoint y: 267, endPoint x: 631, endPoint y: 246, distance: 265.2
click at [632, 247] on div "Janela de atendimento Grade de atendimento Capacidade Transportadoras Veículos …" at bounding box center [472, 219] width 945 height 438
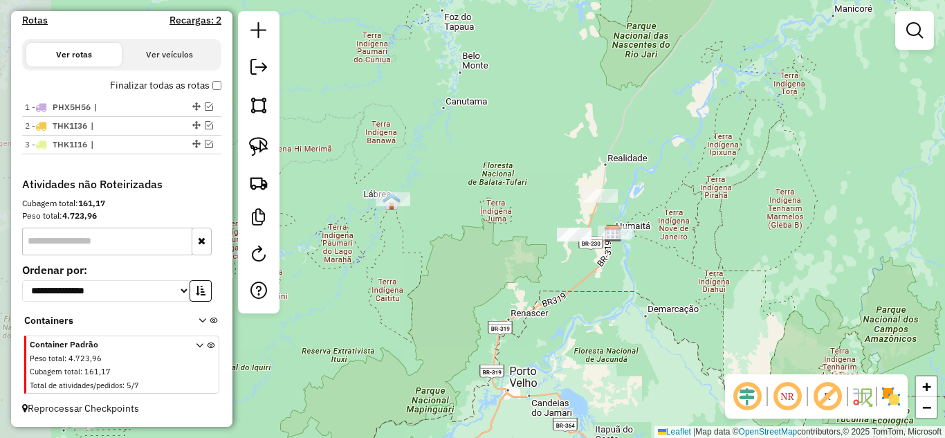
drag, startPoint x: 455, startPoint y: 230, endPoint x: 467, endPoint y: 232, distance: 11.2
click at [467, 232] on div "Janela de atendimento Grade de atendimento Capacidade Transportadoras Veículos …" at bounding box center [472, 219] width 945 height 438
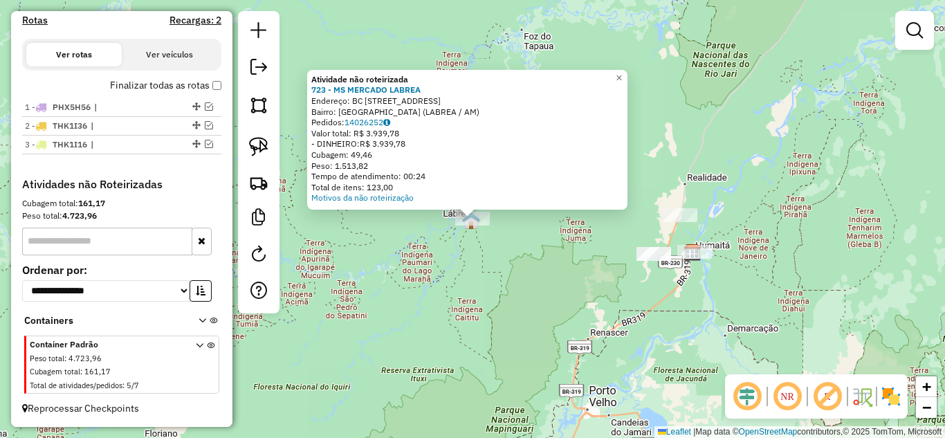
click at [488, 282] on div "Atividade não roteirizada 723 - MS MERCADO LABREA Endereço: BC PEREIRA SOBRINHO…" at bounding box center [472, 219] width 945 height 438
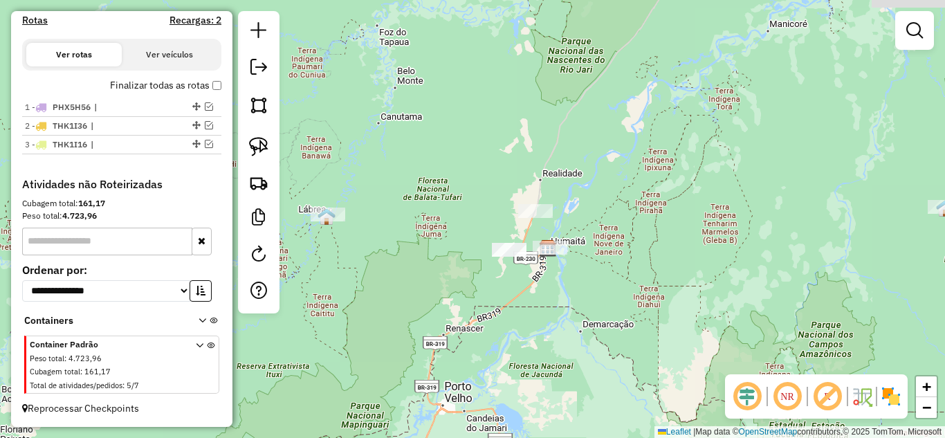
click at [432, 291] on div "Janela de atendimento Grade de atendimento Capacidade Transportadoras Veículos …" at bounding box center [472, 219] width 945 height 438
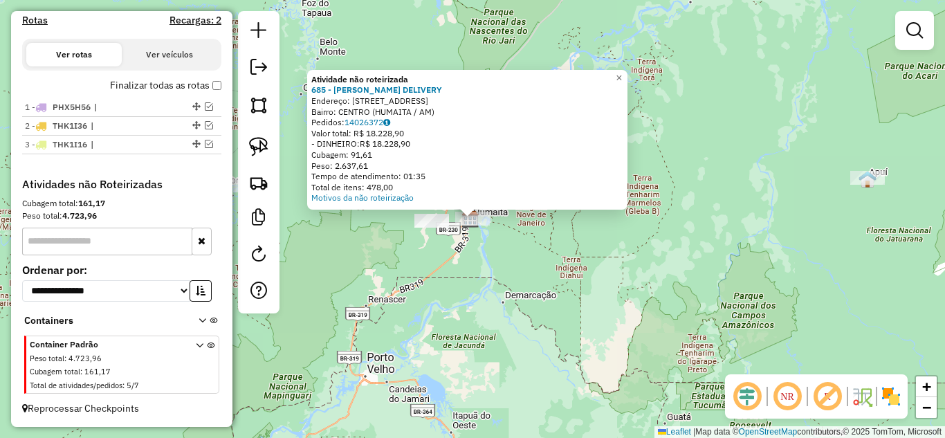
click at [626, 292] on div "Atividade não roteirizada 685 - SUSHI BIBI DELIVERY Endereço: [STREET_ADDRESS] …" at bounding box center [472, 219] width 945 height 438
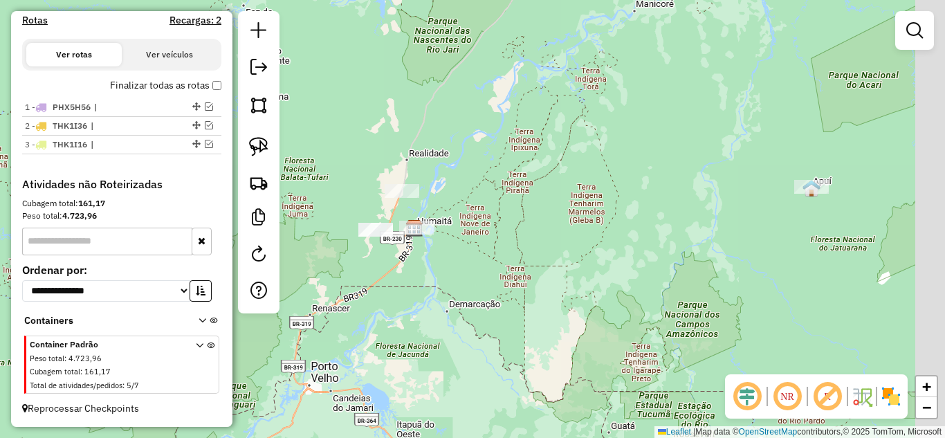
drag, startPoint x: 683, startPoint y: 290, endPoint x: 592, endPoint y: 296, distance: 91.5
click at [592, 296] on div "Janela de atendimento Grade de atendimento Capacidade Transportadoras Veículos …" at bounding box center [472, 219] width 945 height 438
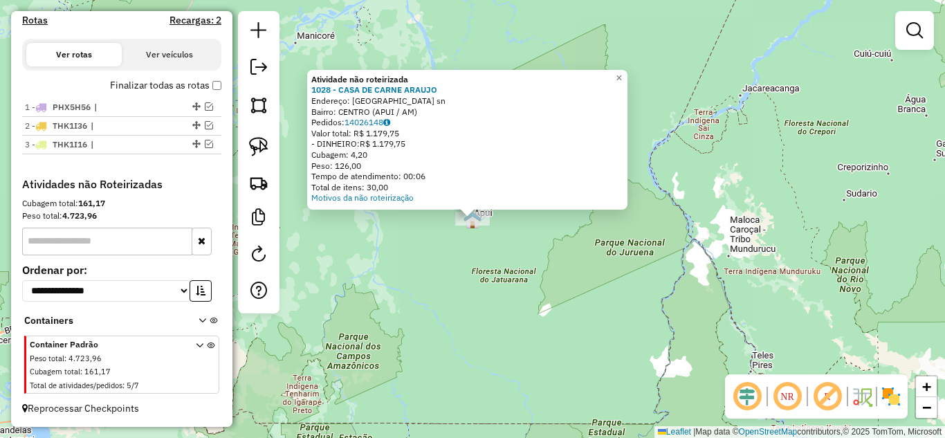
click at [467, 324] on div "Atividade não roteirizada 1028 - CASA DE CARNE ARAUJO Endereço: [GEOGRAPHIC_DAT…" at bounding box center [472, 219] width 945 height 438
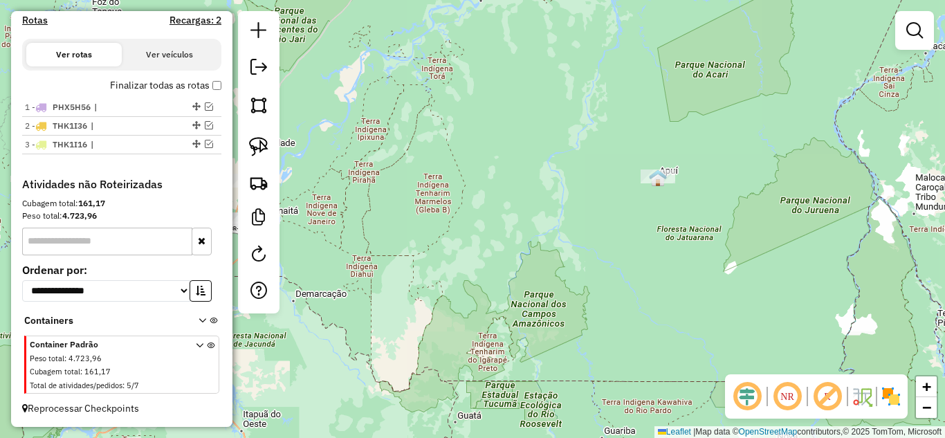
drag, startPoint x: 606, startPoint y: 275, endPoint x: 705, endPoint y: 235, distance: 107.7
click at [725, 237] on div "Janela de atendimento Grade de atendimento Capacidade Transportadoras Veículos …" at bounding box center [472, 219] width 945 height 438
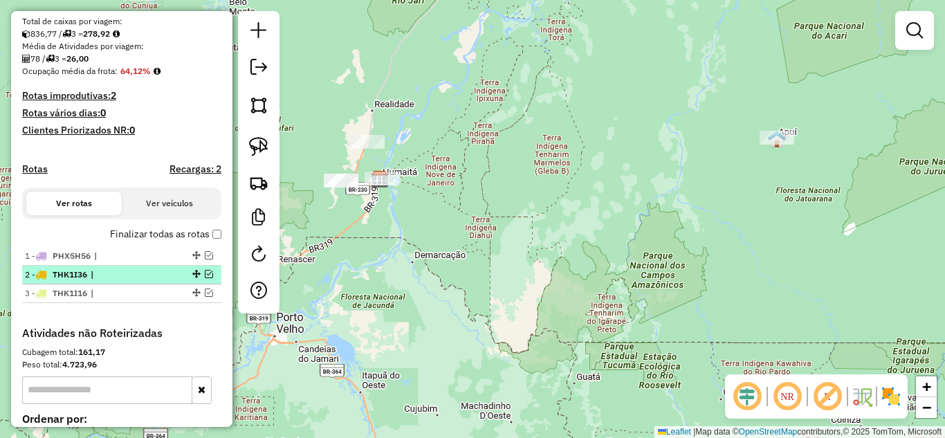
scroll to position [310, 0]
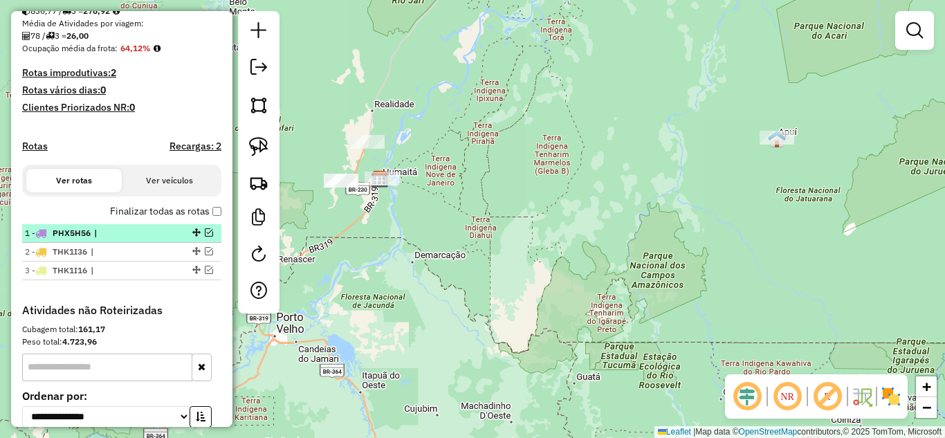
click at [205, 237] on em at bounding box center [209, 232] width 8 height 8
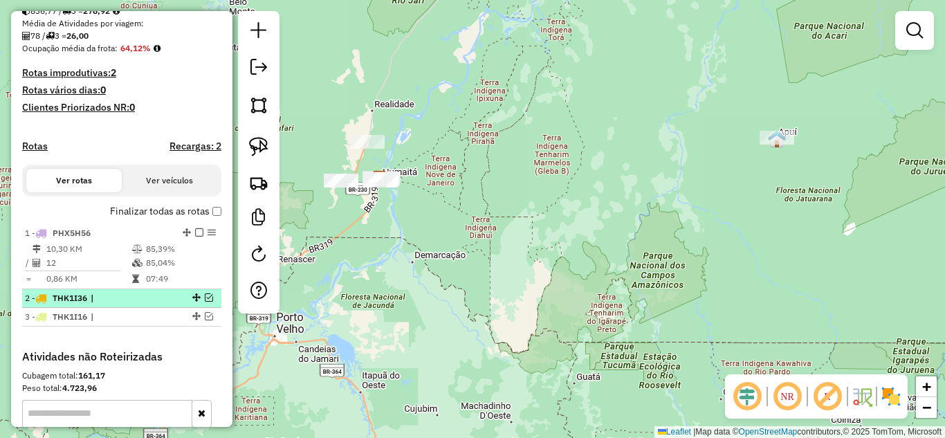
click at [206, 302] on em at bounding box center [209, 297] width 8 height 8
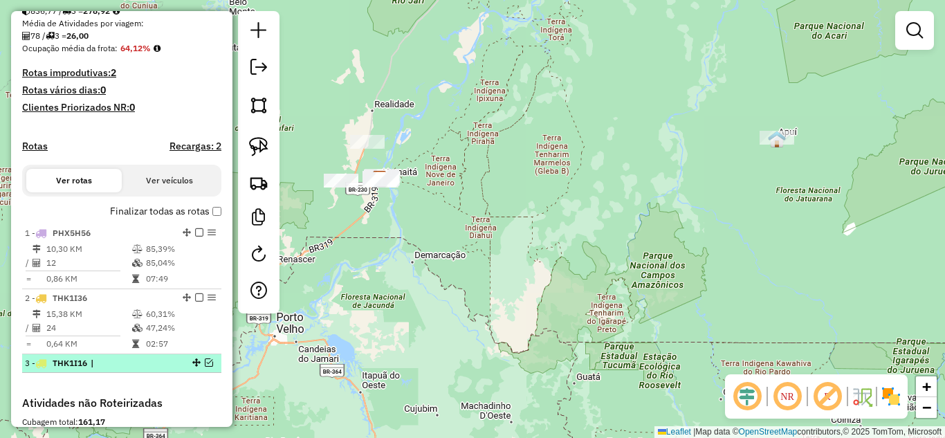
click at [207, 367] on em at bounding box center [209, 363] width 8 height 8
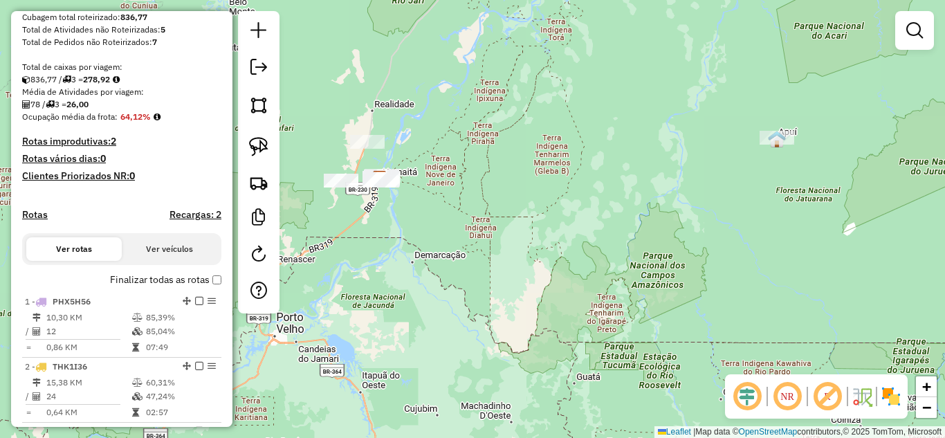
scroll to position [241, 0]
click at [271, 76] on link at bounding box center [259, 68] width 28 height 31
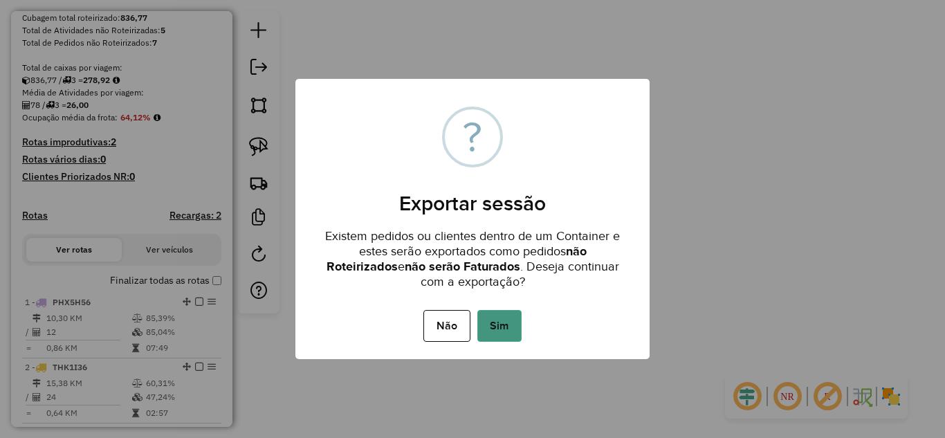
click at [494, 325] on button "Sim" at bounding box center [500, 326] width 44 height 32
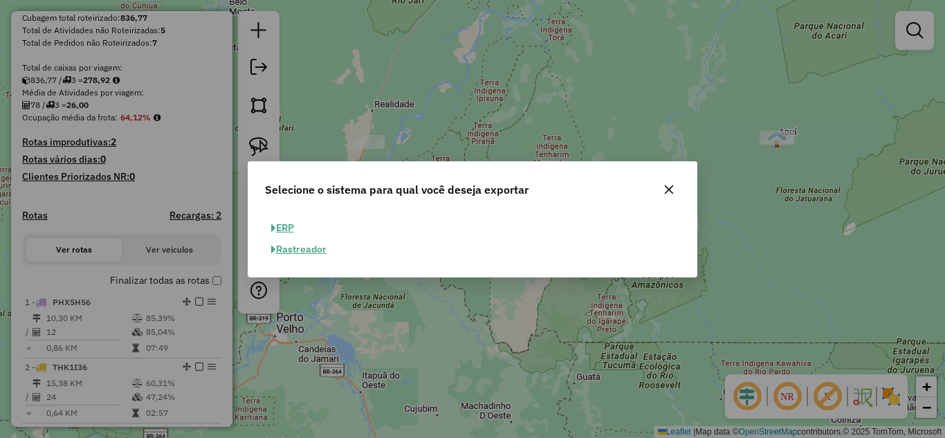
click at [285, 224] on button "ERP" at bounding box center [282, 227] width 35 height 21
select select "**"
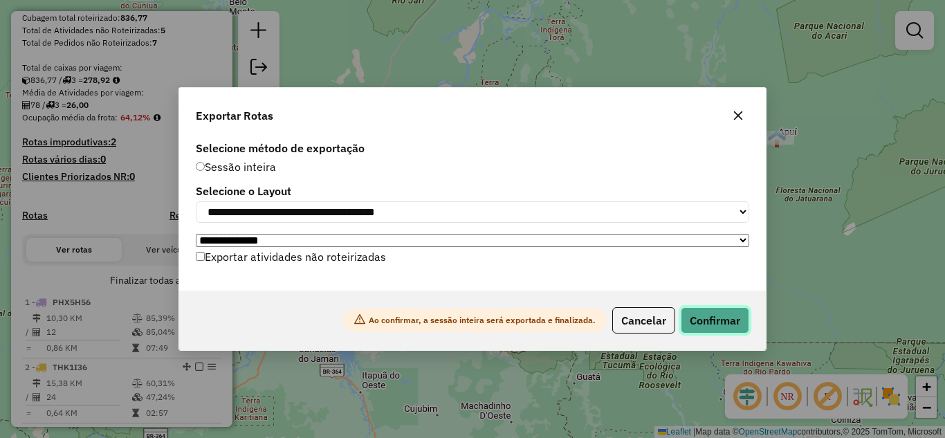
click at [703, 321] on button "Confirmar" at bounding box center [715, 320] width 69 height 26
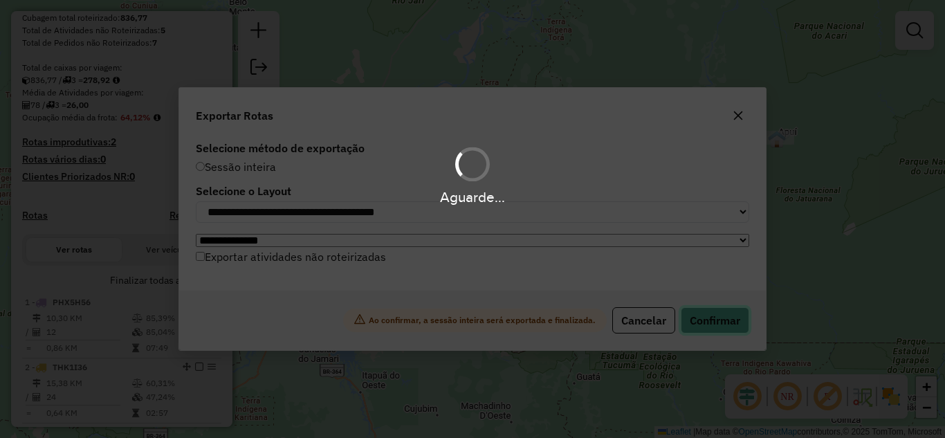
scroll to position [278, 0]
